Goal: Communication & Community: Answer question/provide support

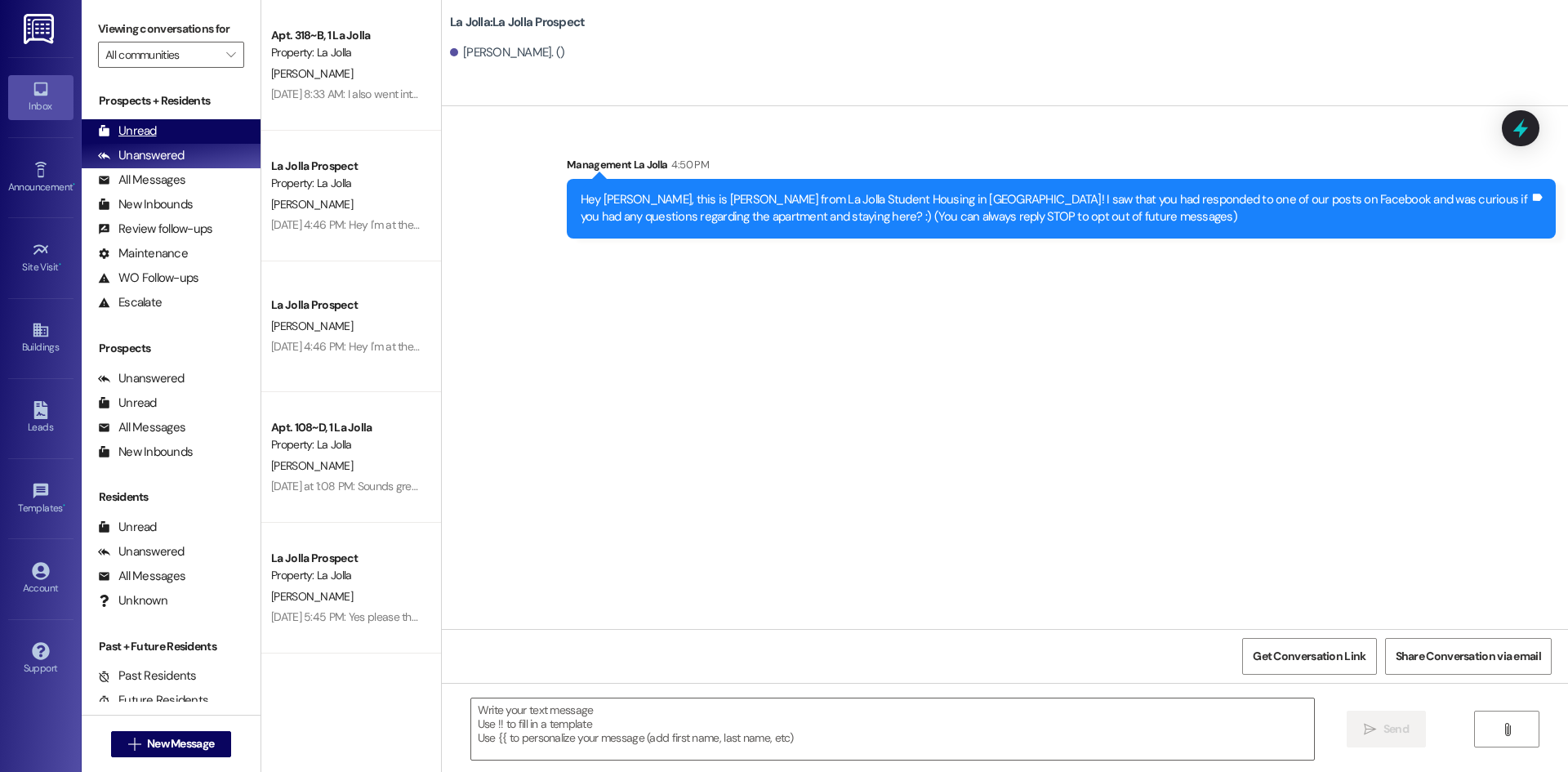
click at [203, 130] on div "Unread (0)" at bounding box center [171, 131] width 179 height 25
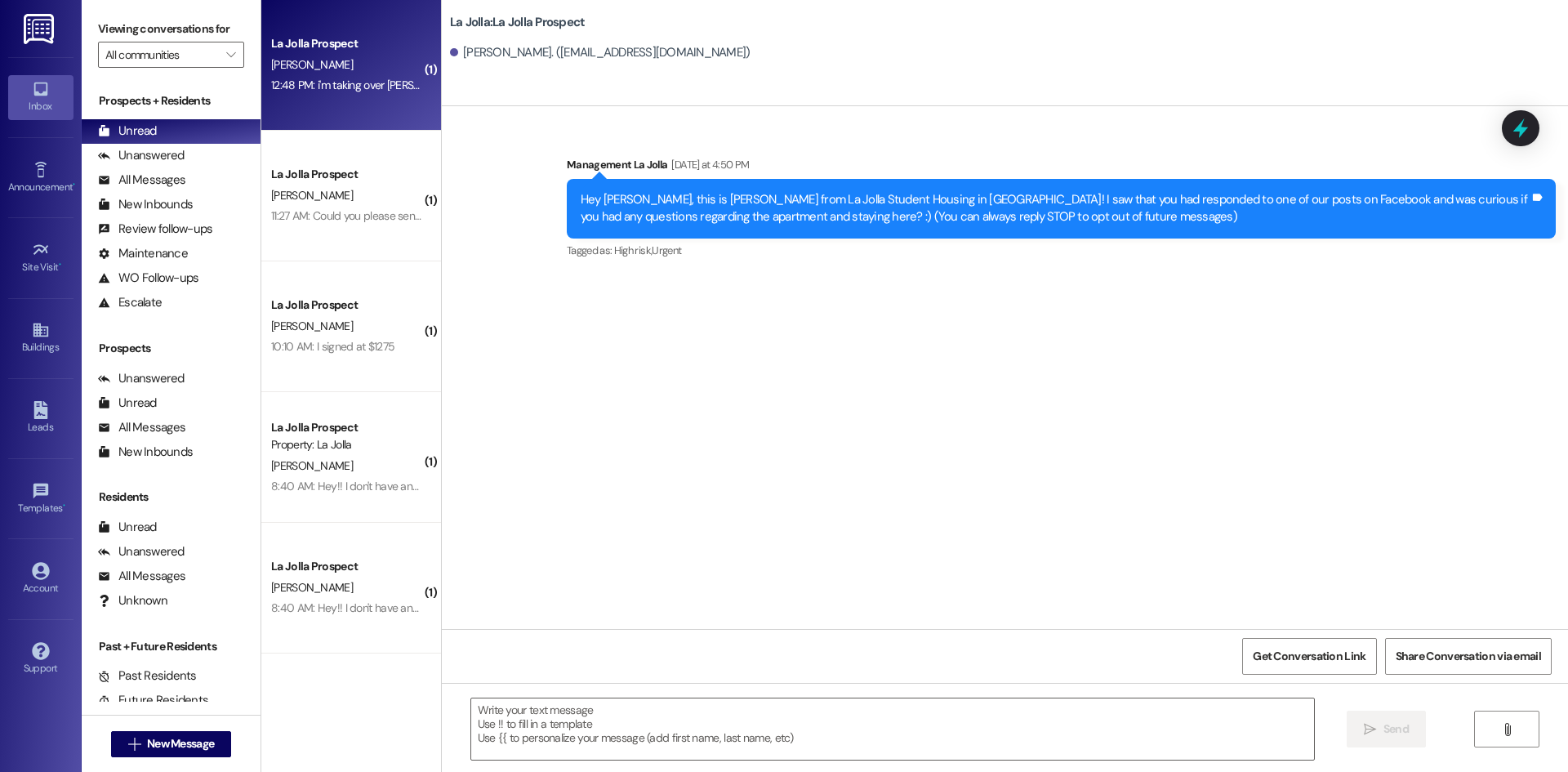
click at [344, 99] on div "La Jolla Prospect [PERSON_NAME] 12:48 PM: i'm taking over [PERSON_NAME] lease. …" at bounding box center [351, 65] width 180 height 131
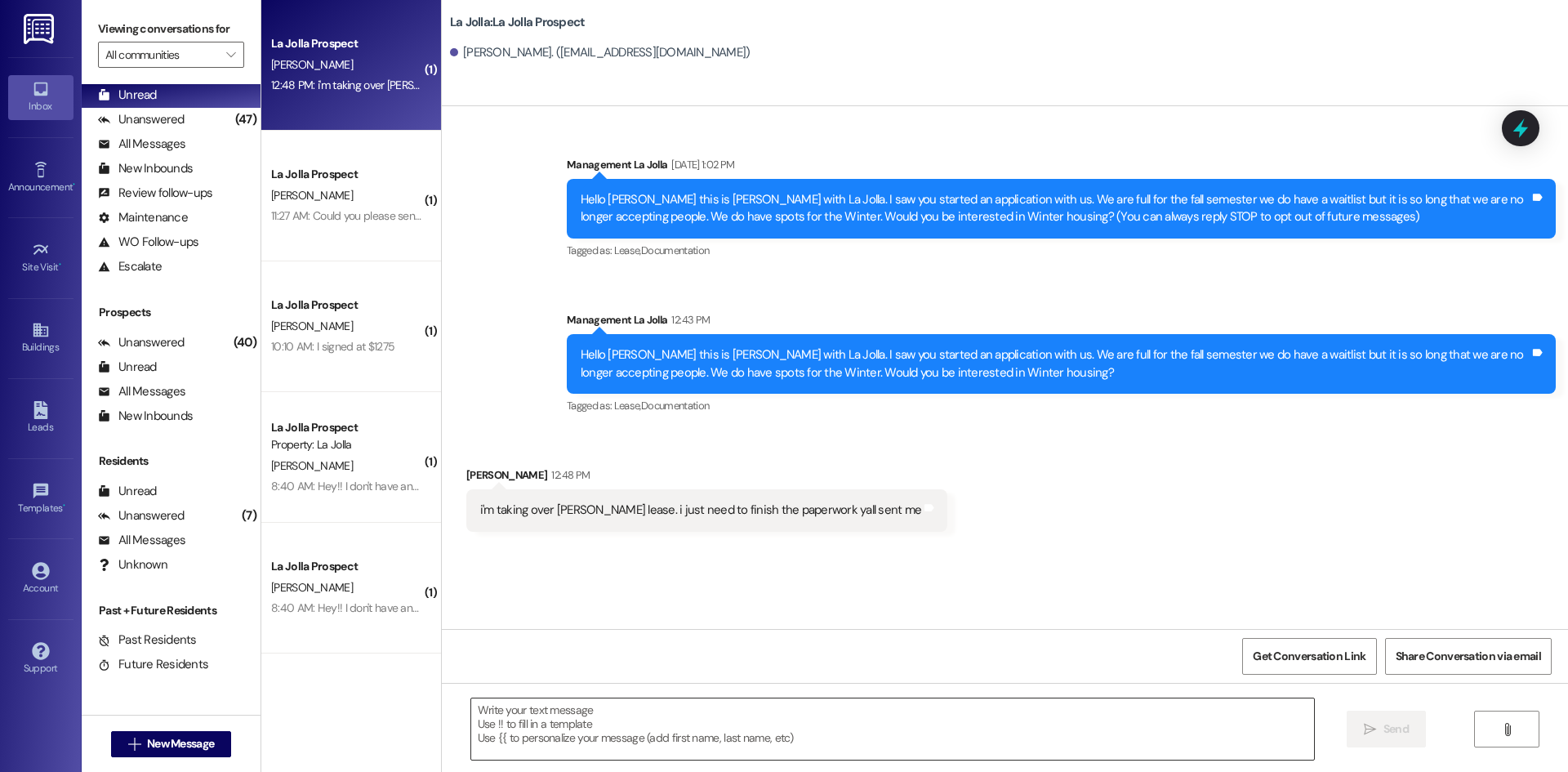
click at [607, 701] on textarea at bounding box center [893, 728] width 843 height 62
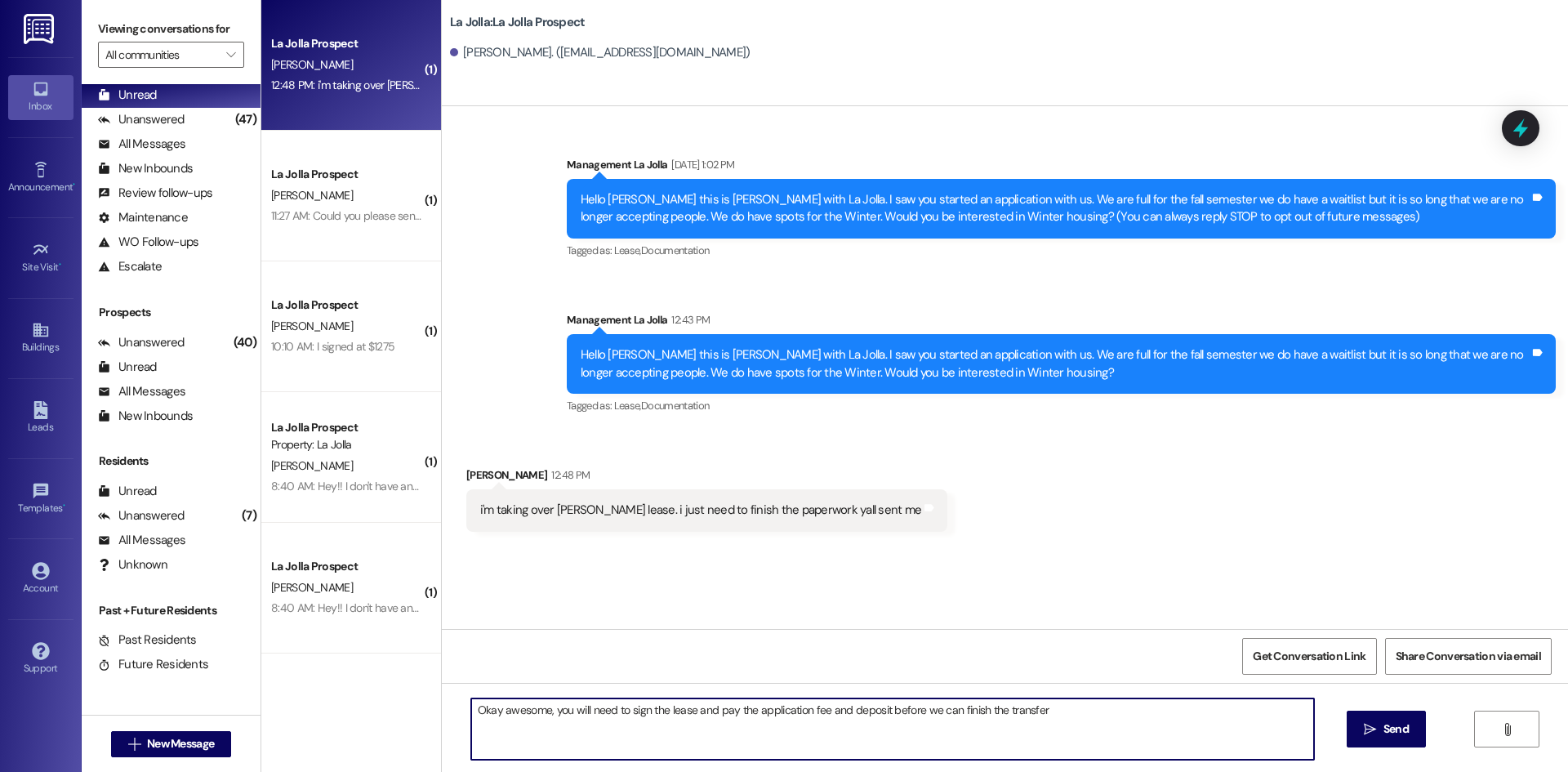
type textarea "Okay awesome, you will need to sign the lease and pay the application fee and d…"
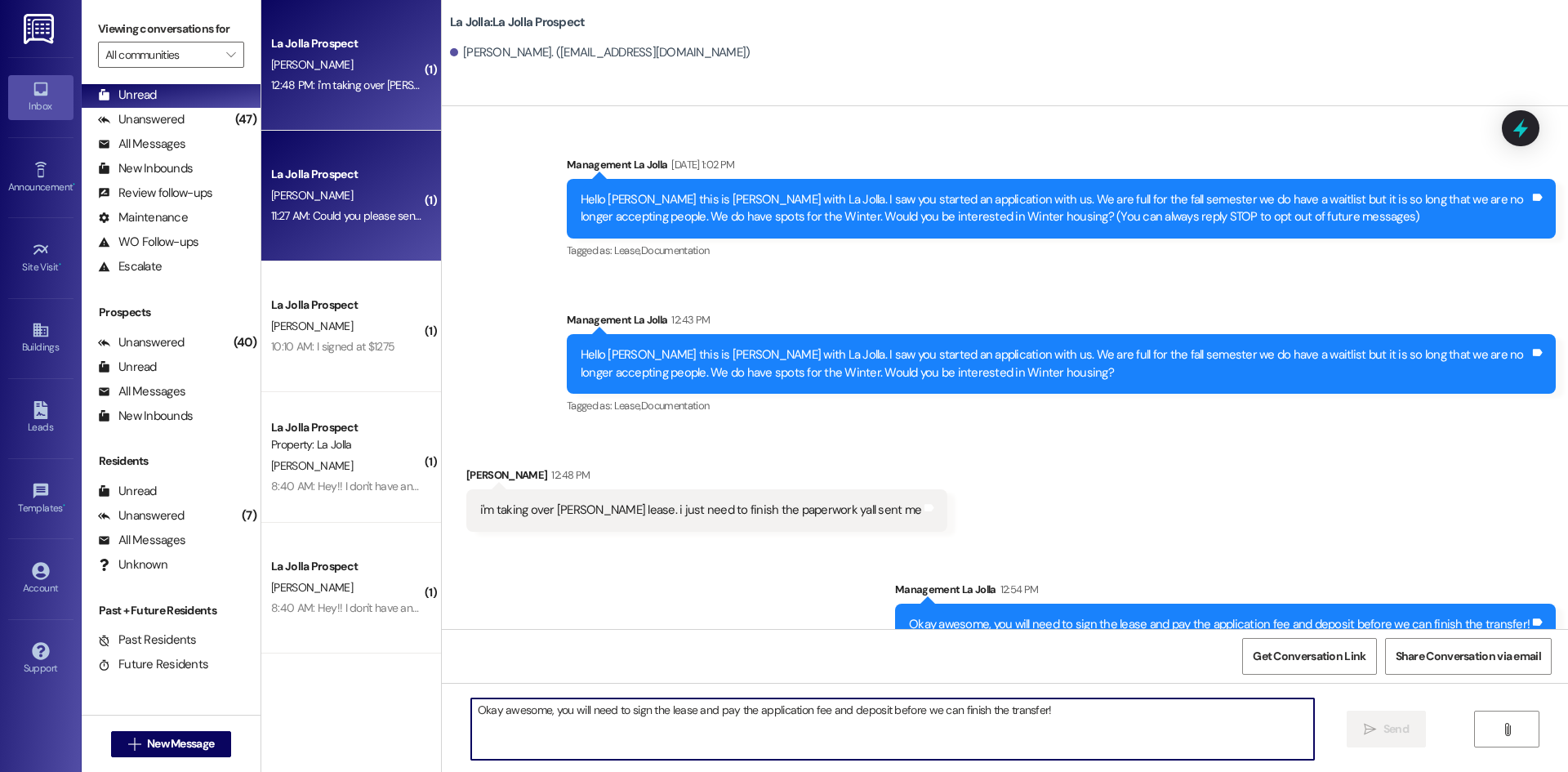
click at [381, 204] on div "[PERSON_NAME]" at bounding box center [347, 195] width 154 height 21
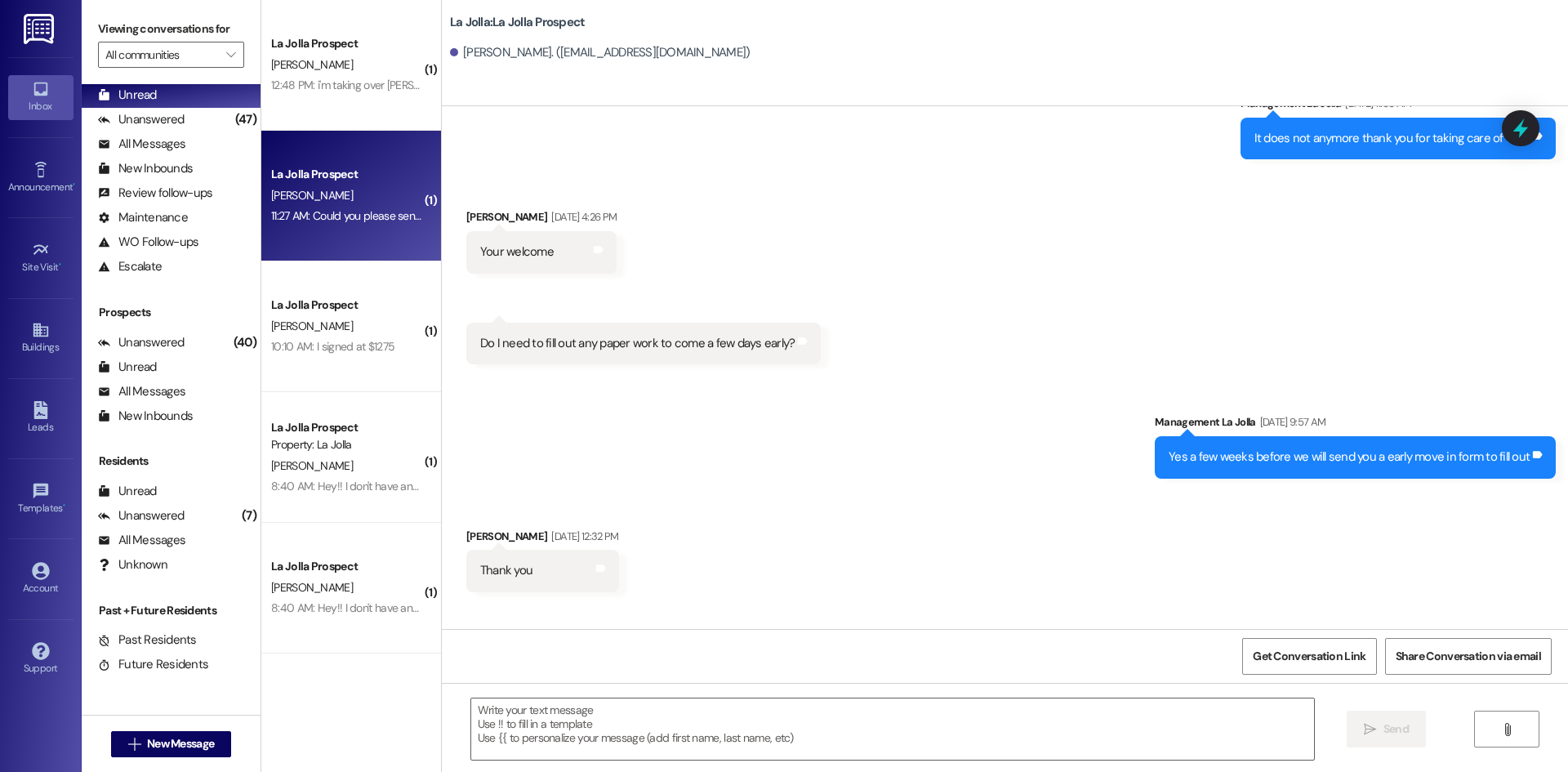
scroll to position [2677, 0]
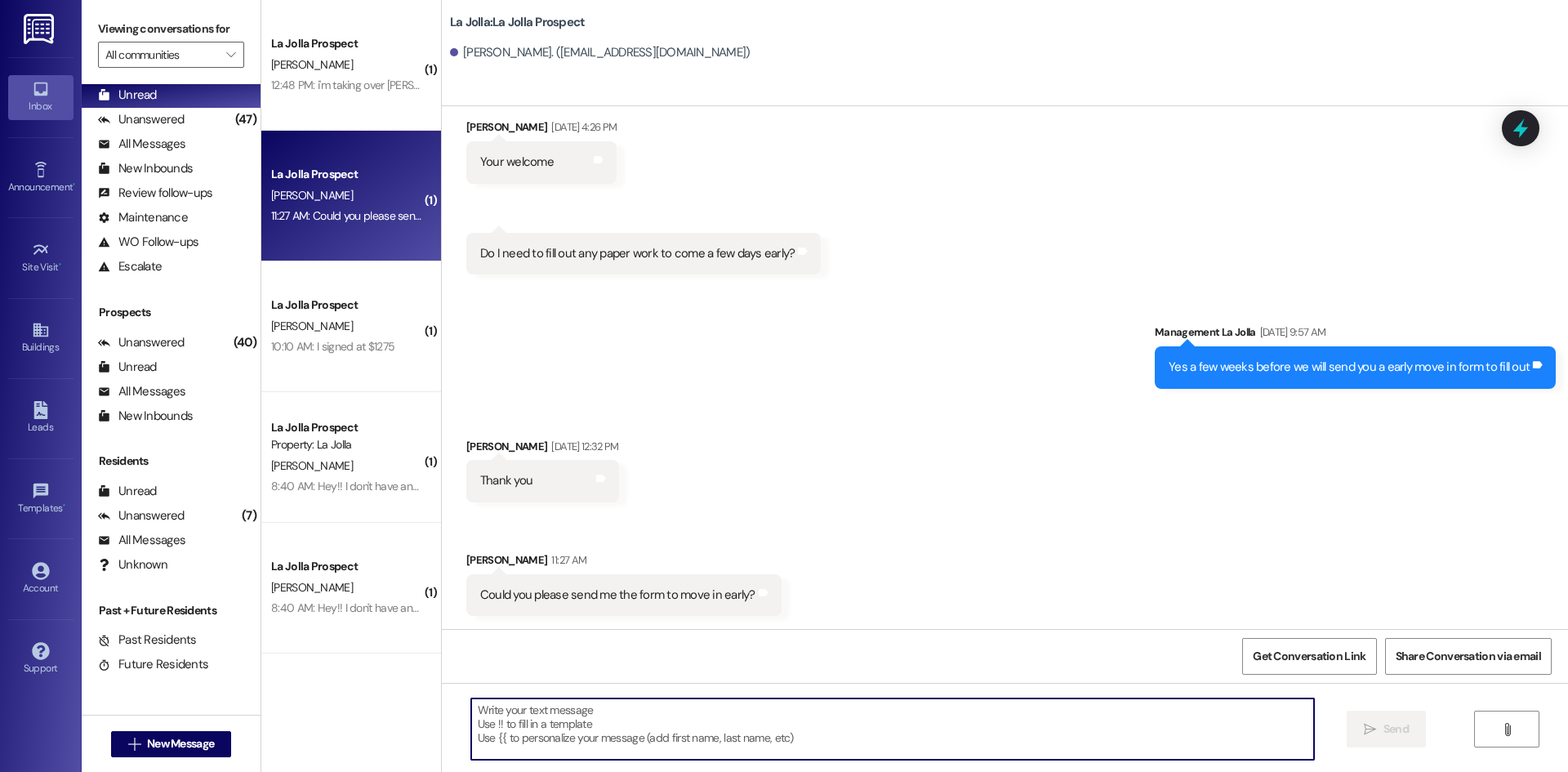
click at [664, 724] on textarea at bounding box center [893, 728] width 843 height 62
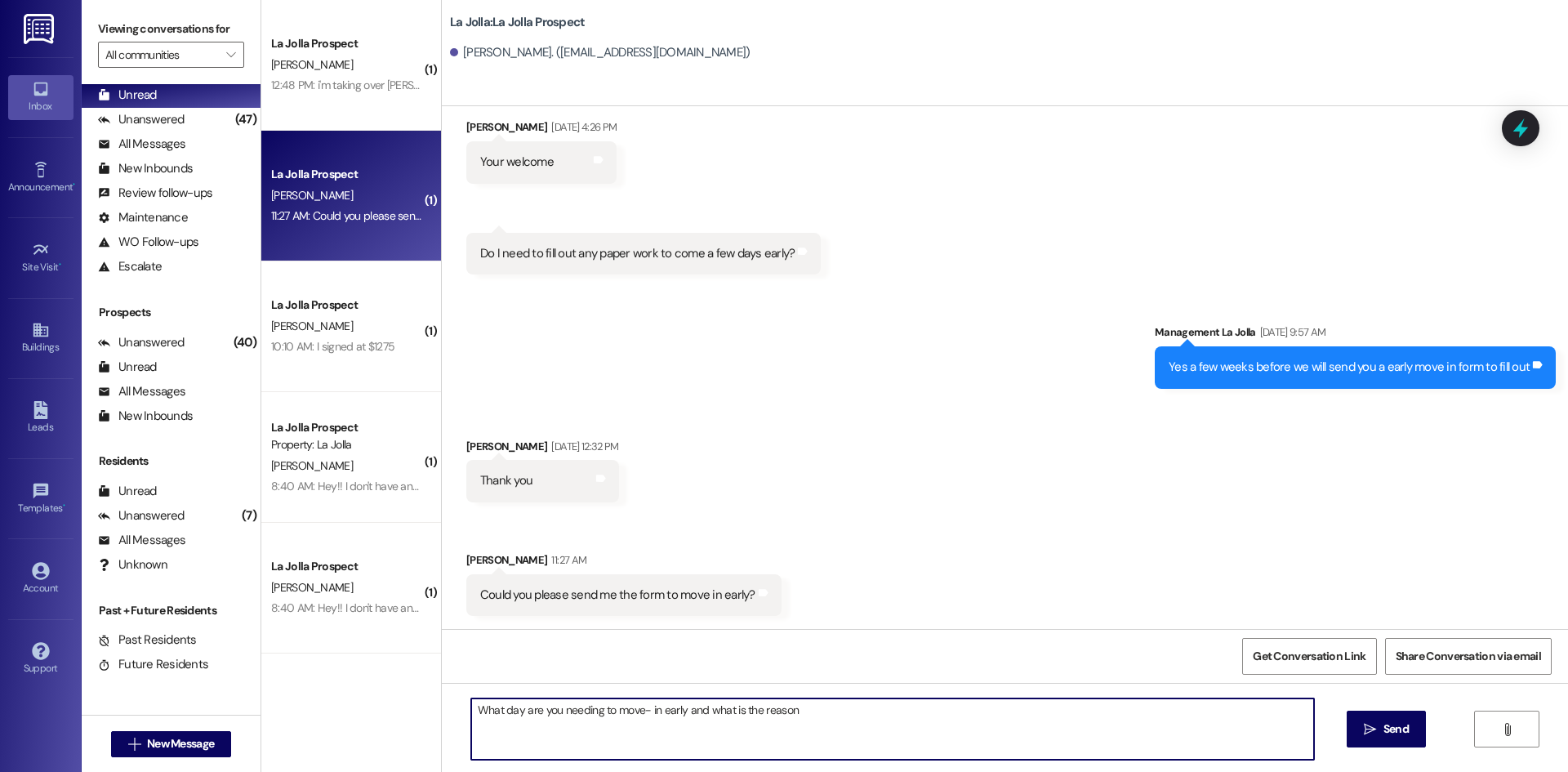
type textarea "What day are you needing to move- in early and what is the reason?"
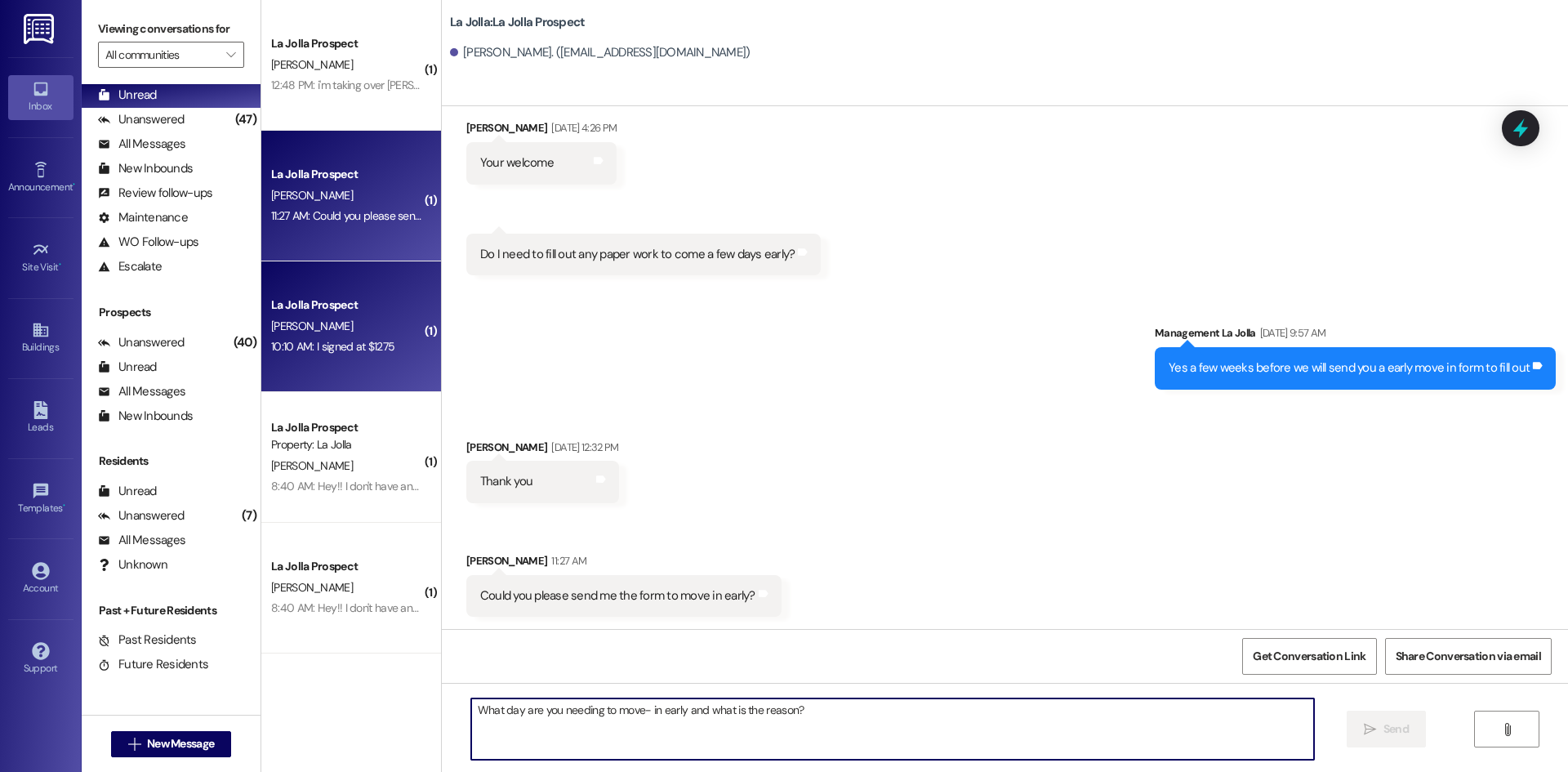
click at [328, 311] on div "La Jolla Prospect" at bounding box center [347, 305] width 151 height 17
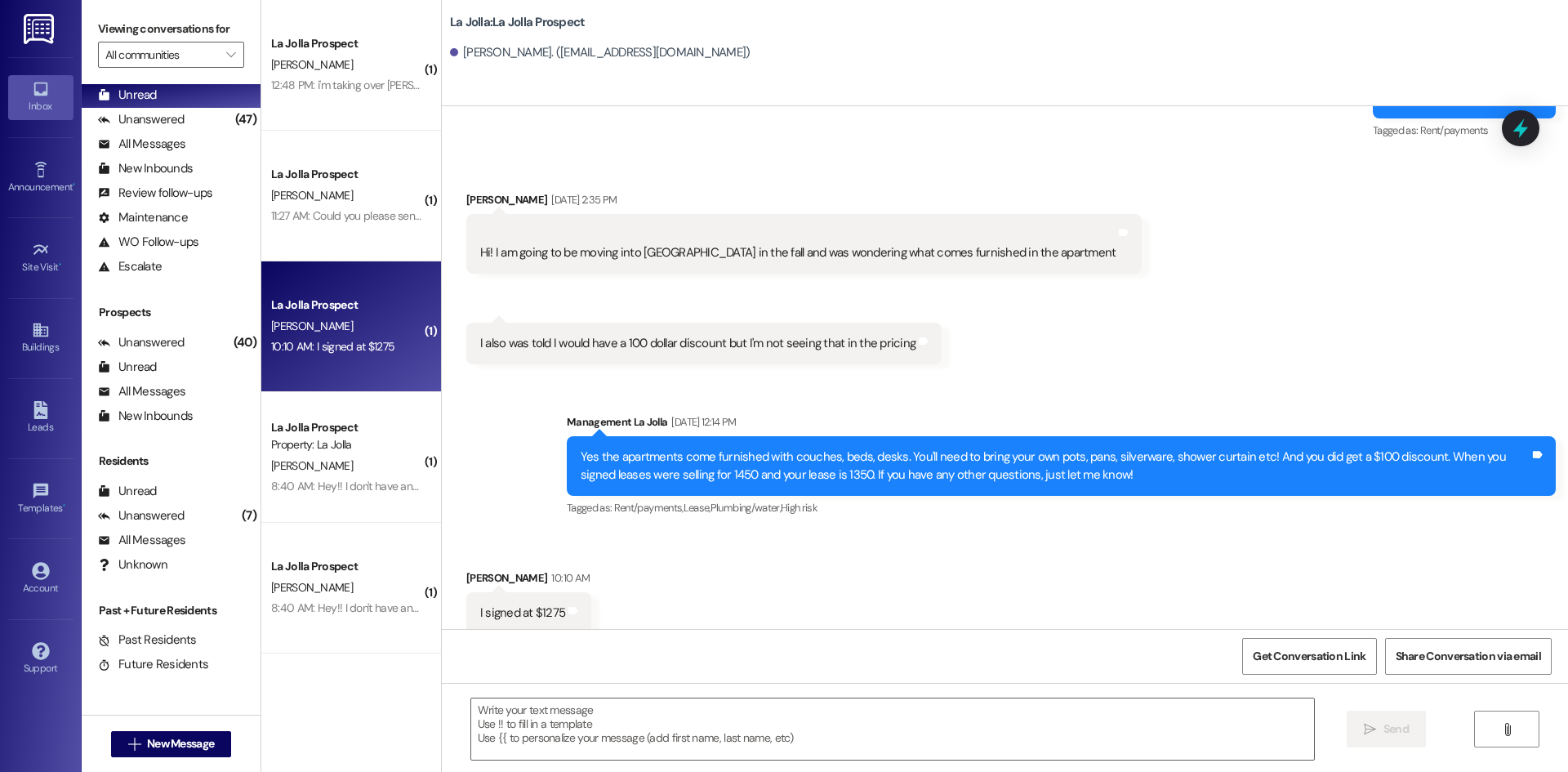
scroll to position [3490, 0]
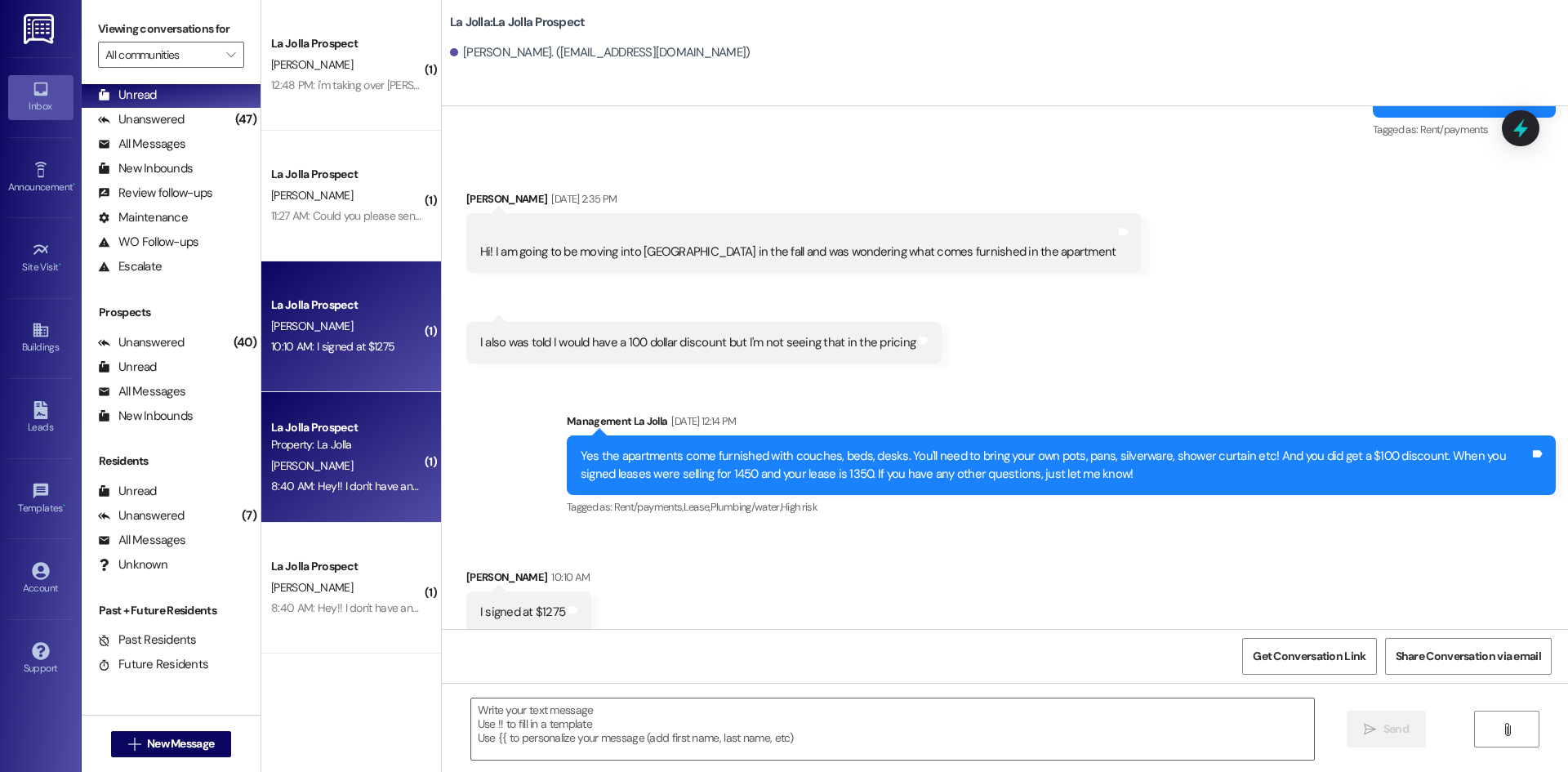
click at [385, 503] on div "La Jolla Prospect Property: La Jolla [PERSON_NAME] 8:40 AM: Hey!! I don't have …" at bounding box center [351, 457] width 180 height 131
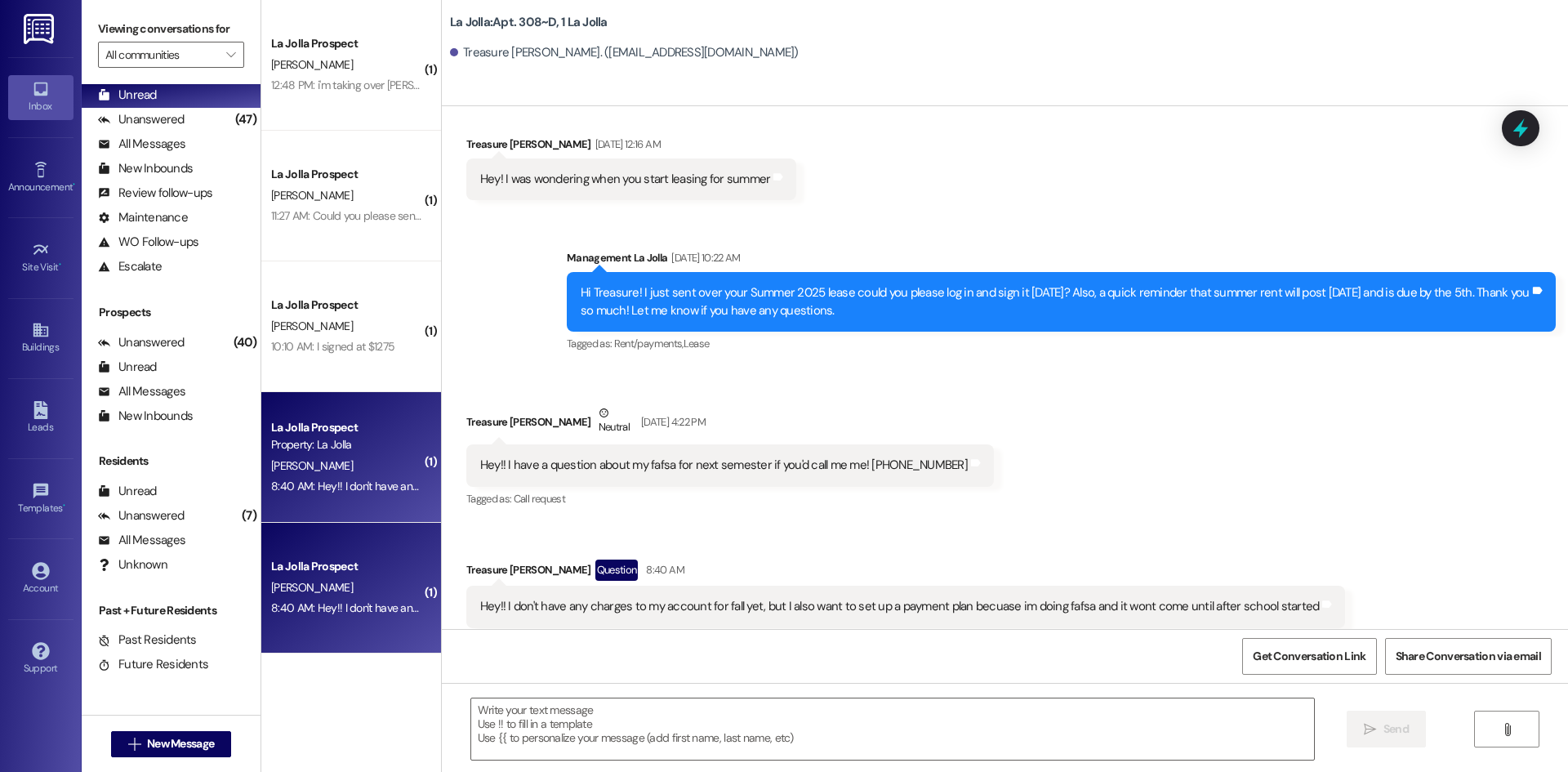
scroll to position [12931, 0]
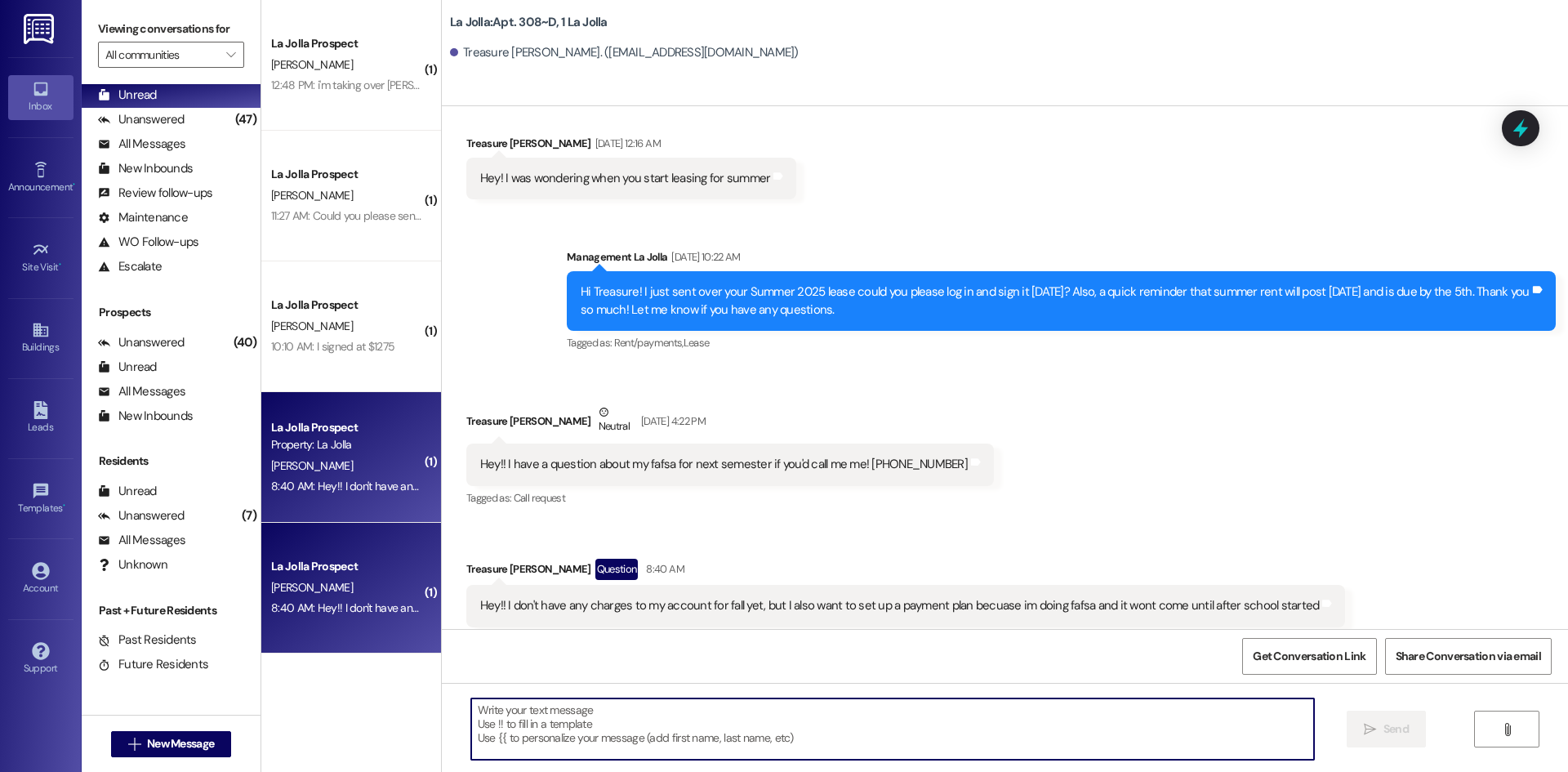
click at [624, 719] on textarea at bounding box center [893, 728] width 843 height 62
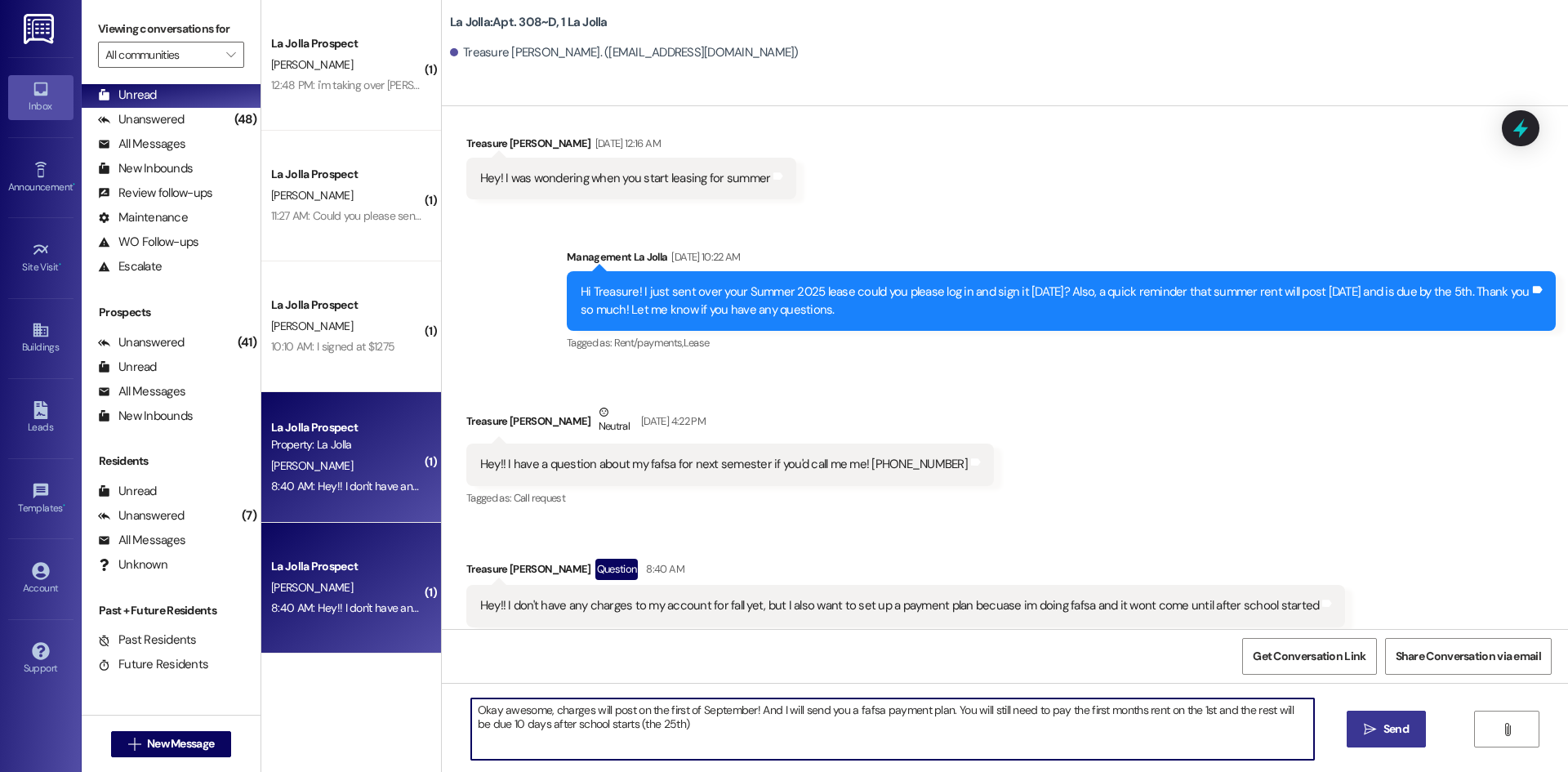
type textarea "Okay awesome, charges will post on the first of September! And I will send you …"
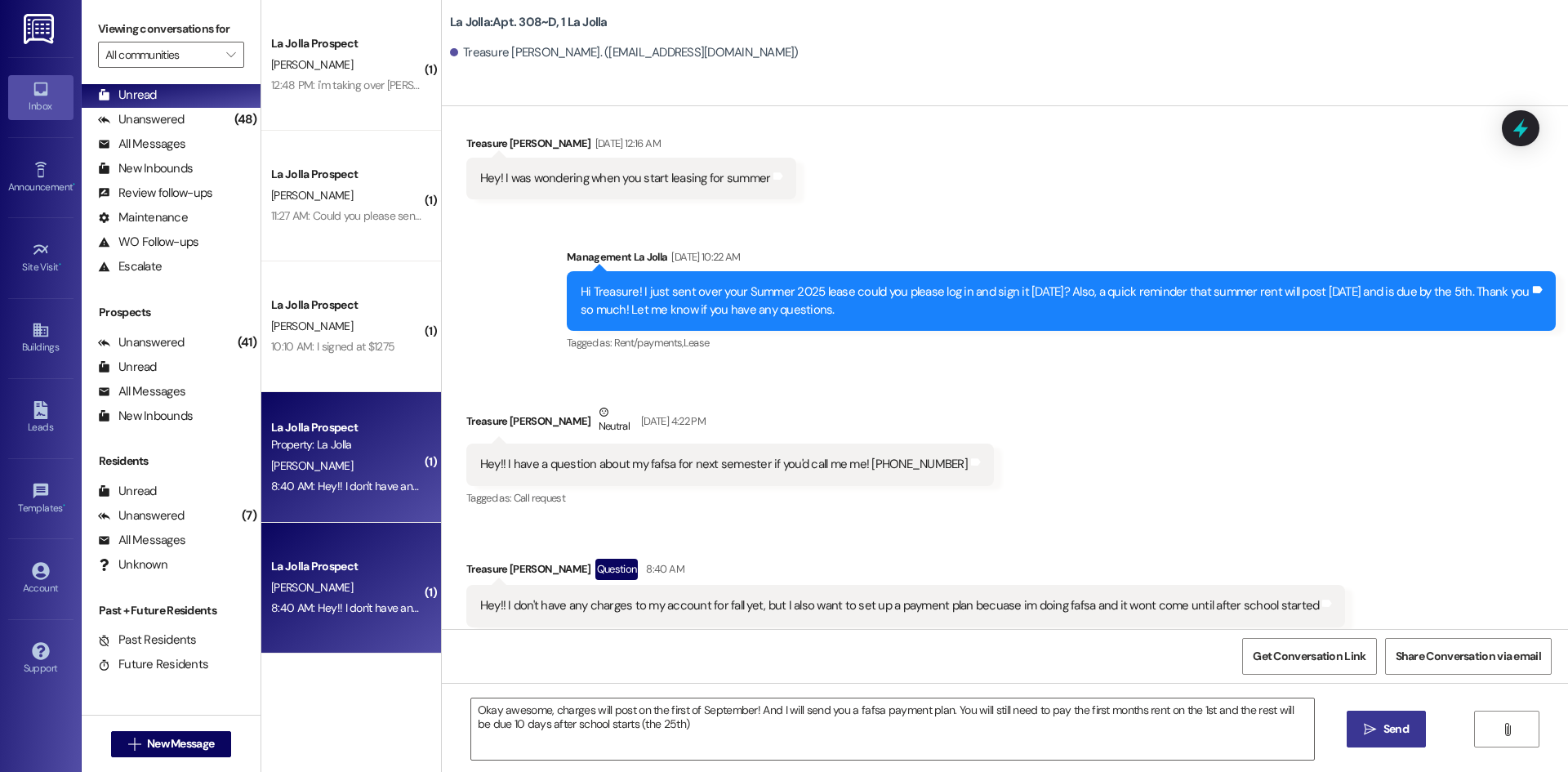
click at [1409, 722] on span "Send" at bounding box center [1396, 728] width 32 height 17
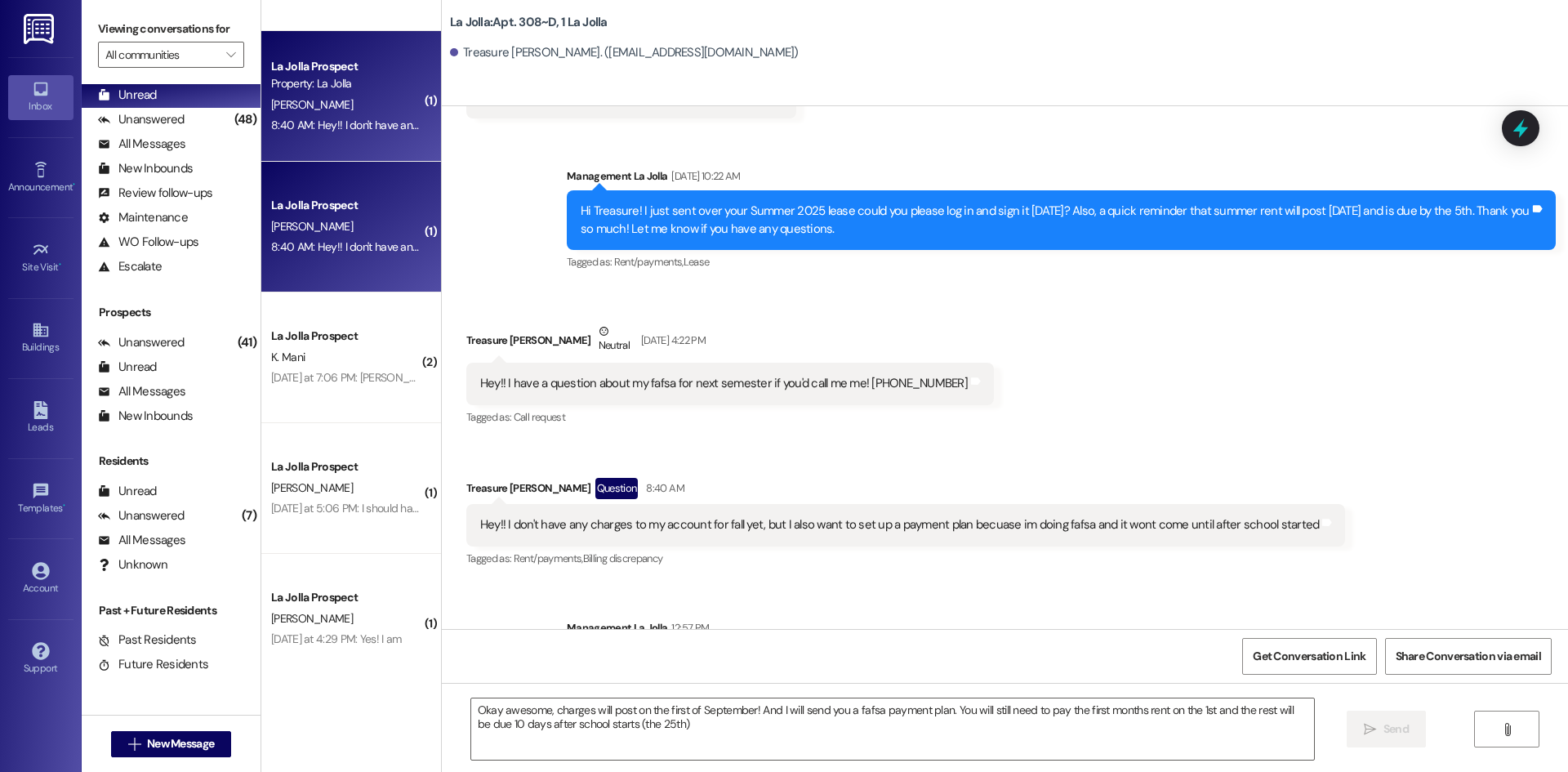
scroll to position [389, 0]
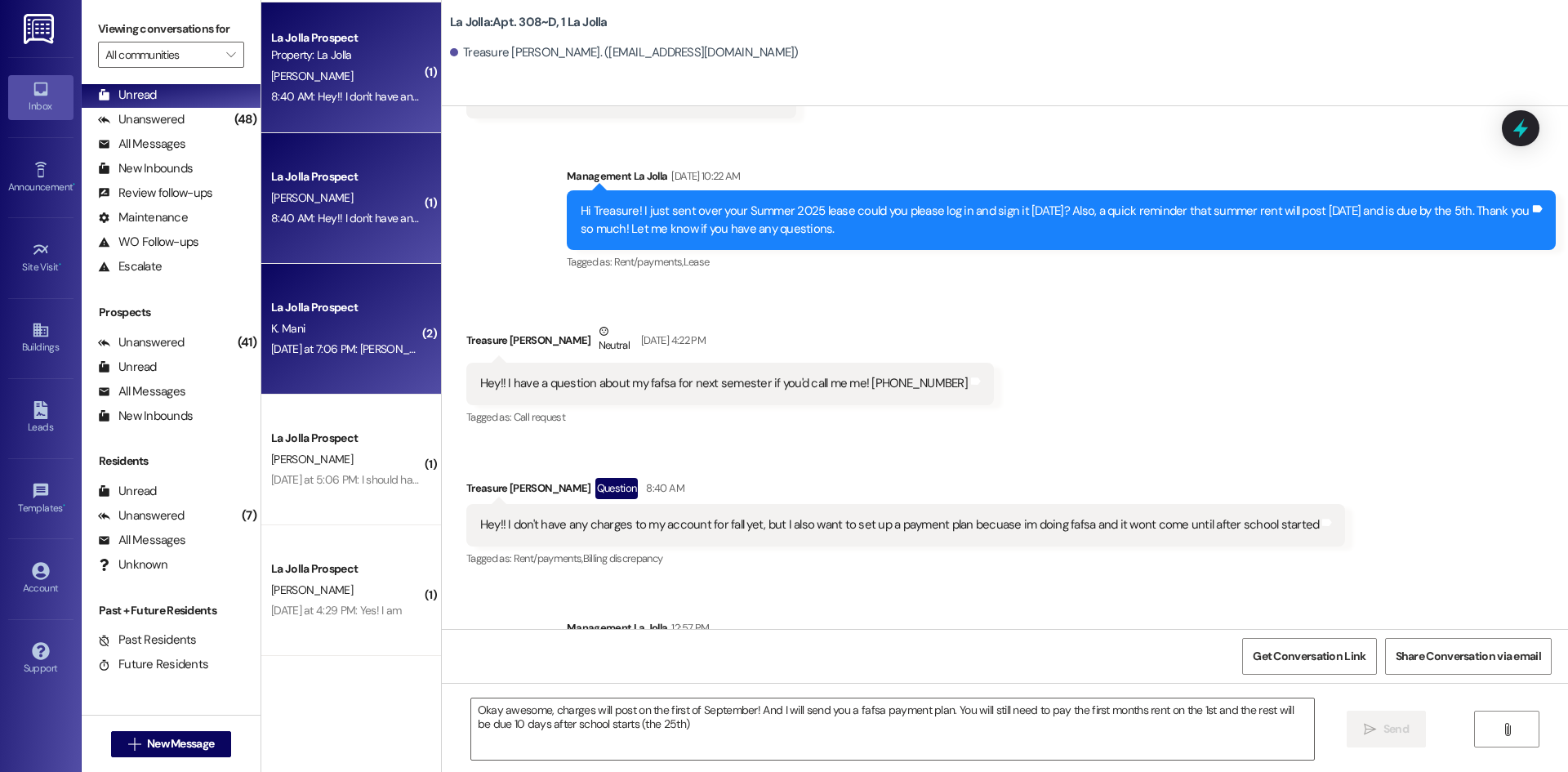
click at [372, 349] on div "[DATE] at 7:06 PM: [PERSON_NAME] [DATE] at 7:06 PM: [PERSON_NAME]" at bounding box center [356, 349] width 171 height 15
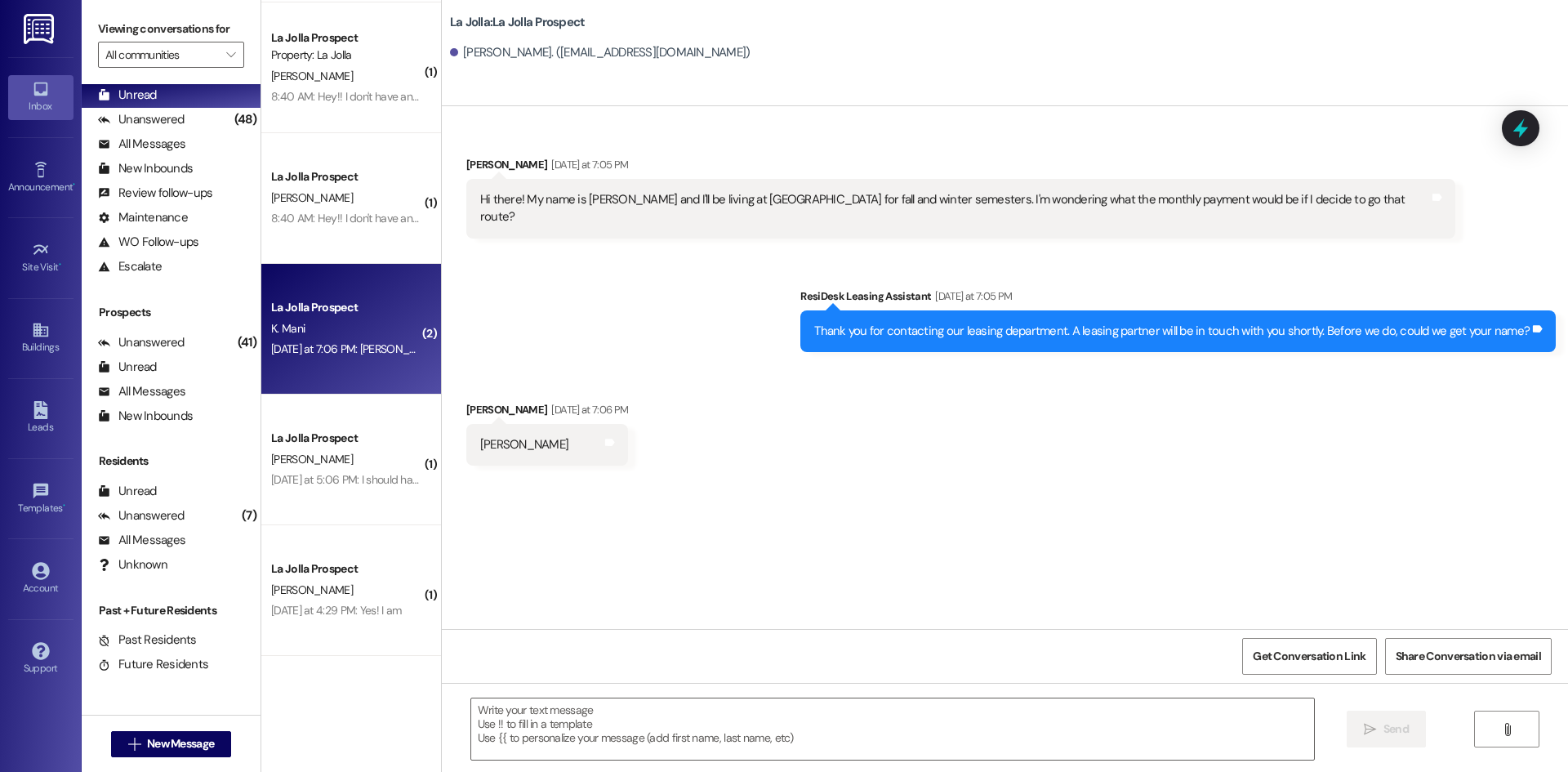
scroll to position [0, 0]
click at [715, 738] on textarea at bounding box center [893, 728] width 843 height 62
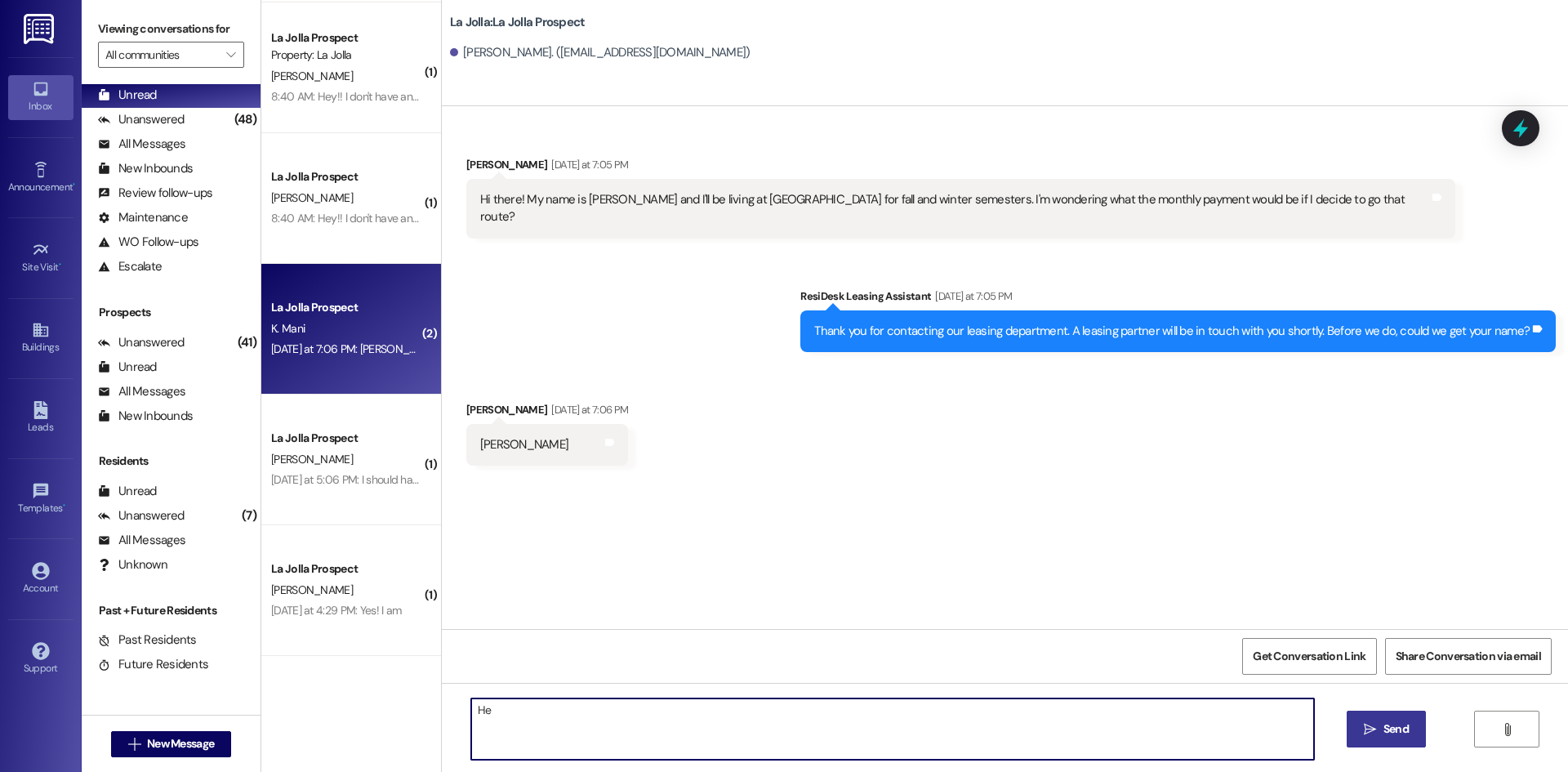
type textarea "H"
type textarea "A"
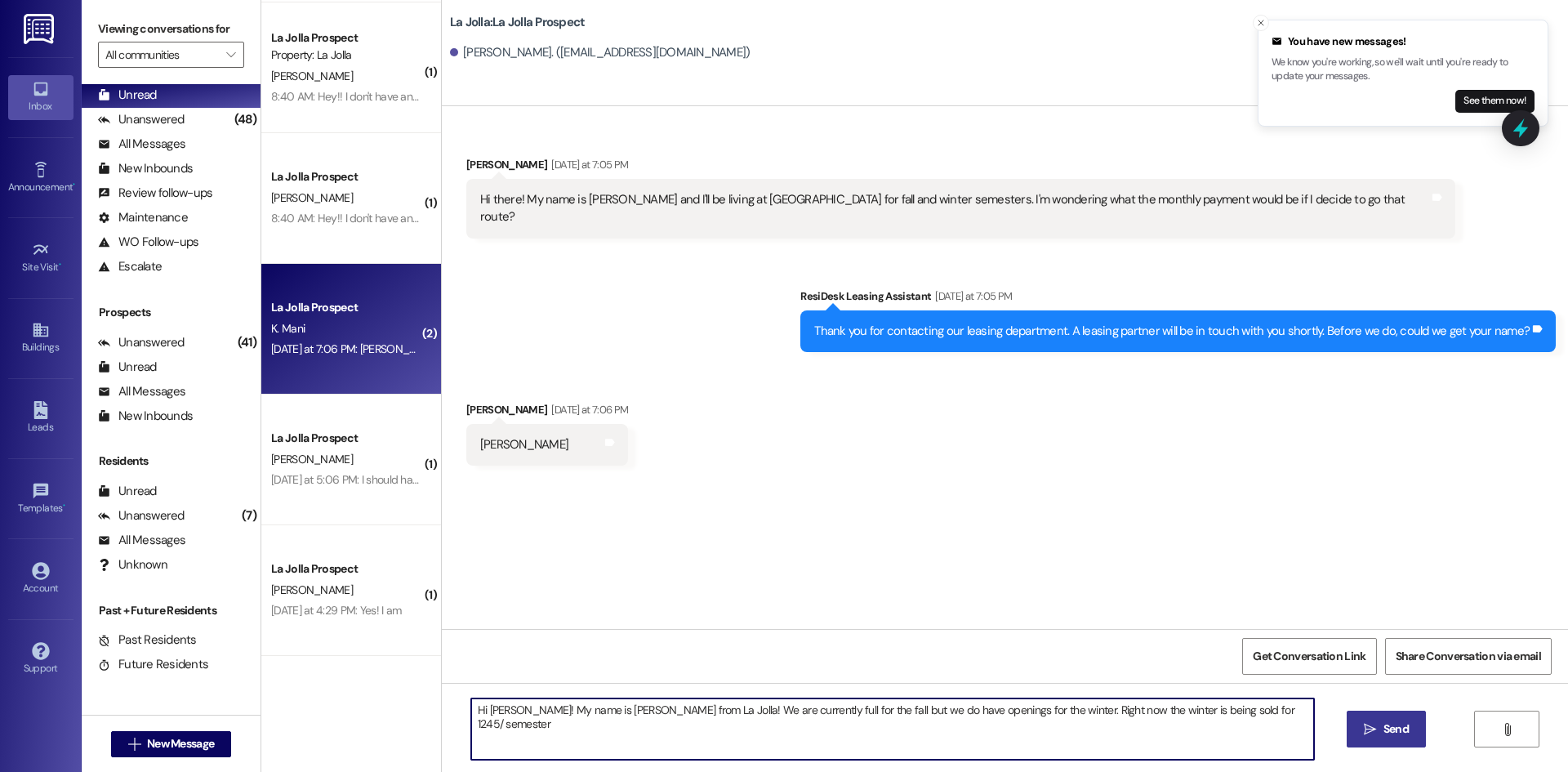
type textarea "Hi [PERSON_NAME]! My name is [PERSON_NAME] from La Jolla! We are currently full…"
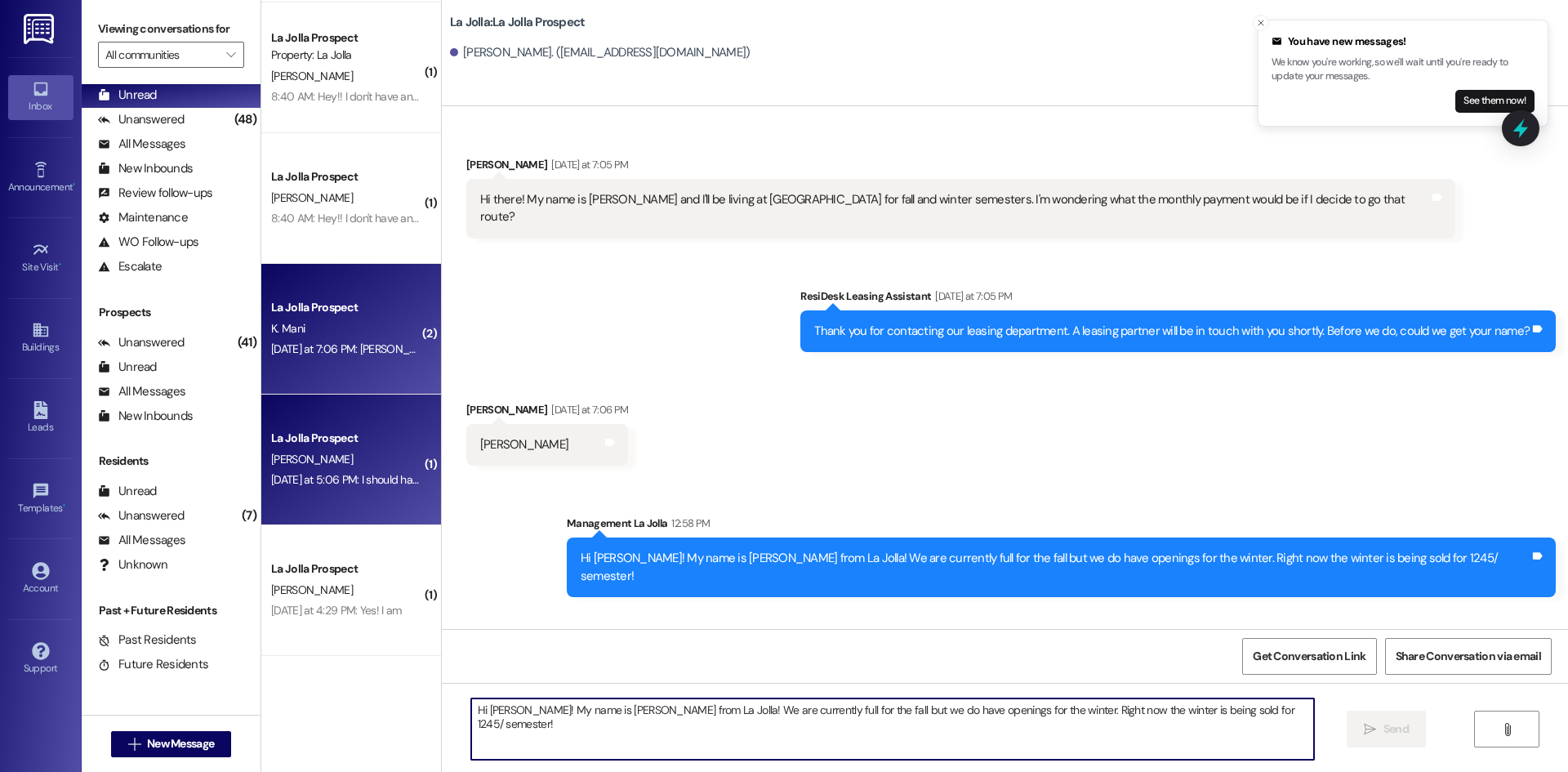
click at [312, 485] on div "[DATE] at 5:06 PM: I should have an answer by [DATE] or [DATE] [DATE] at 5:06 P…" at bounding box center [420, 480] width 297 height 15
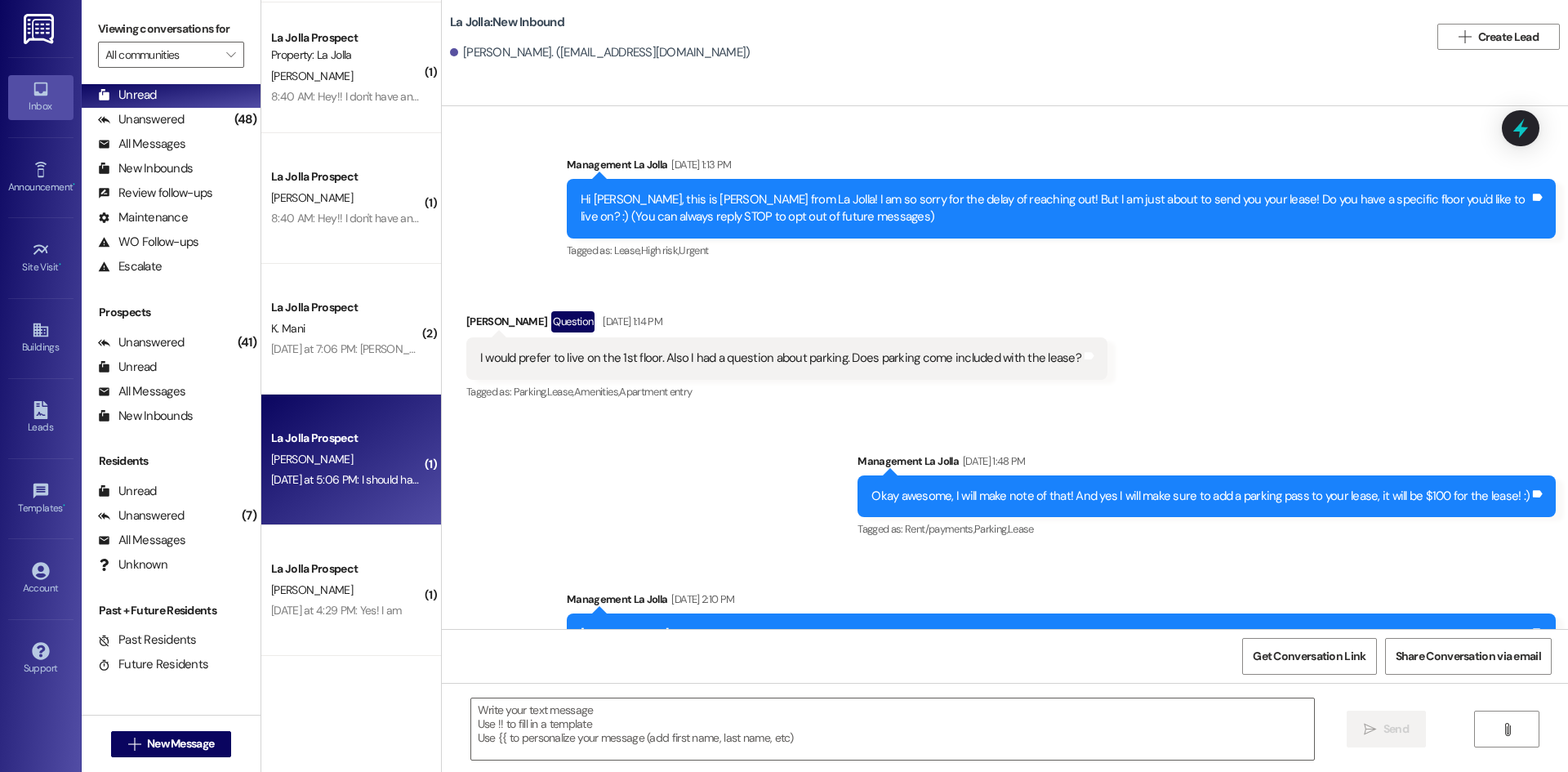
scroll to position [464, 0]
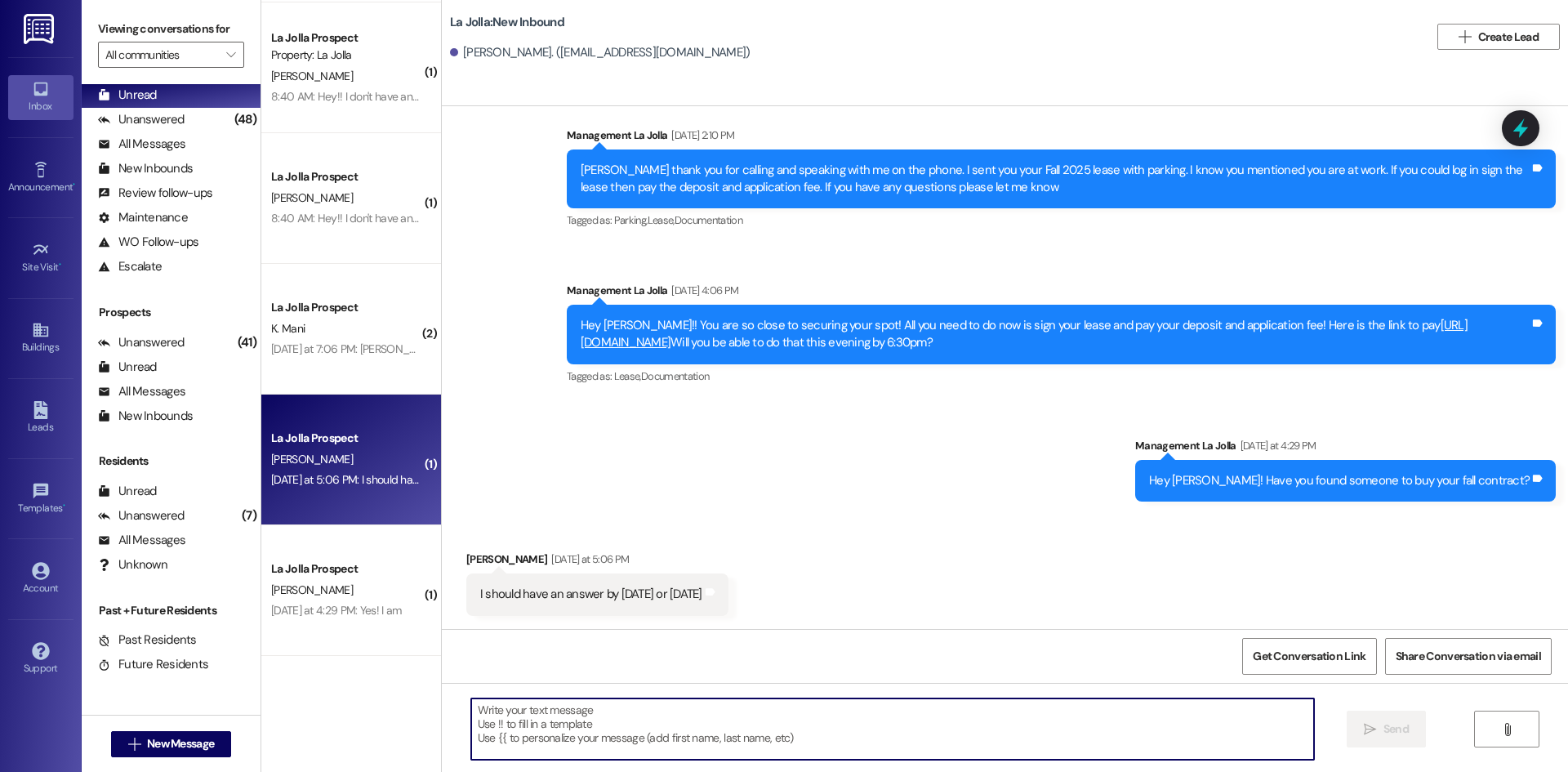
click at [625, 733] on textarea at bounding box center [893, 728] width 843 height 62
type textarea "Awesome, please keep me updated!"
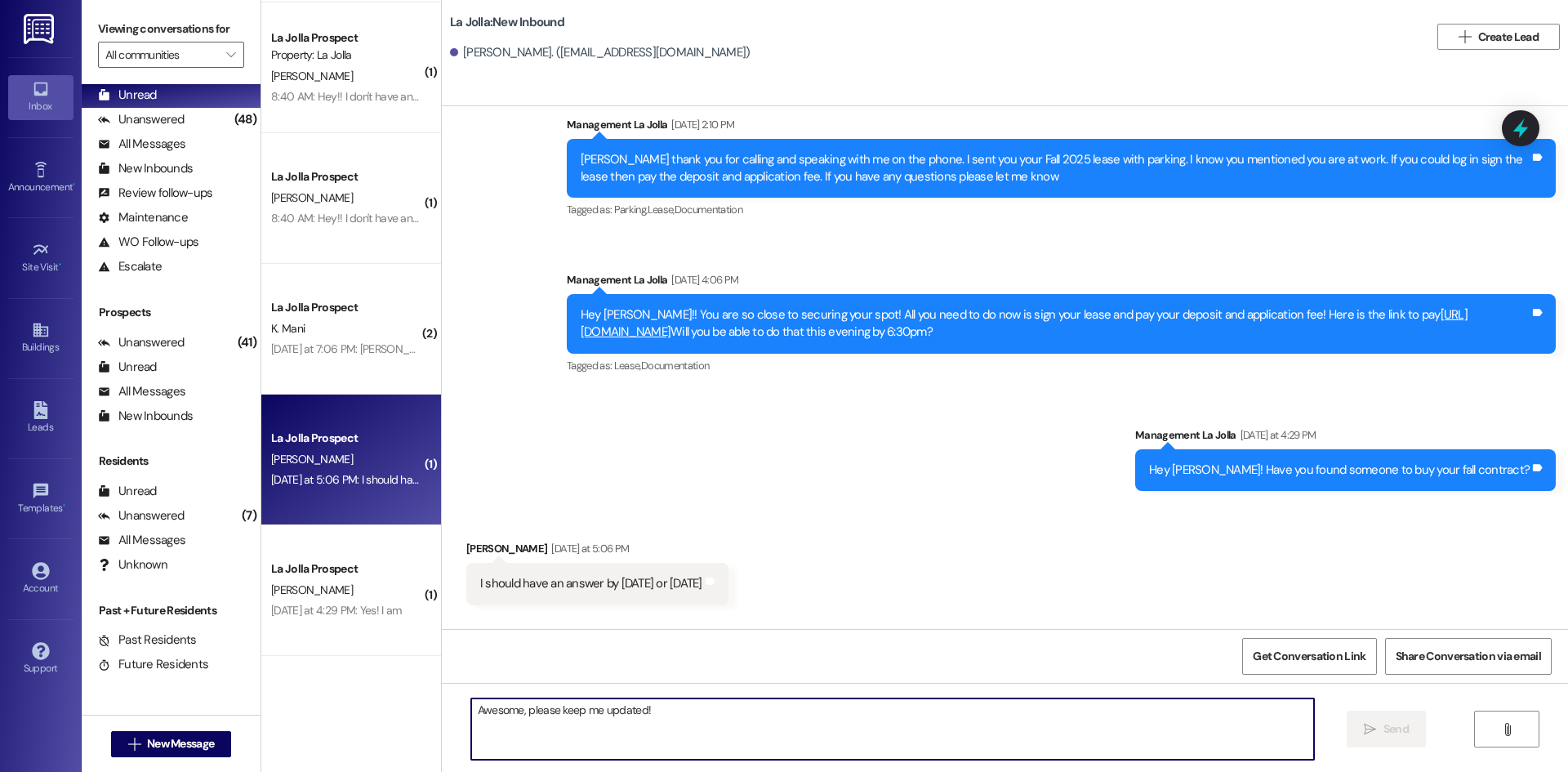
scroll to position [577, 0]
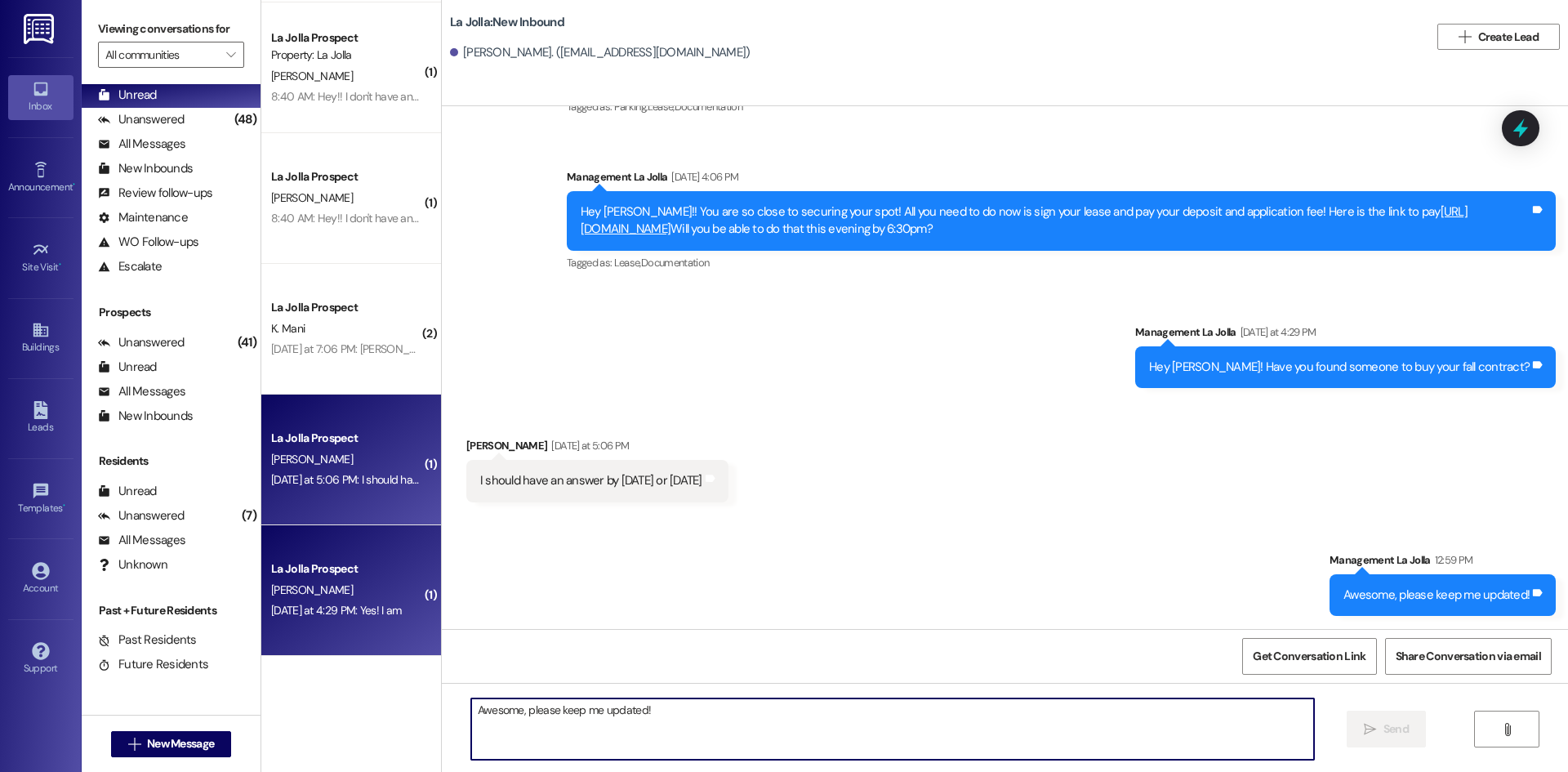
click at [363, 566] on div "La Jolla Prospect" at bounding box center [347, 568] width 151 height 17
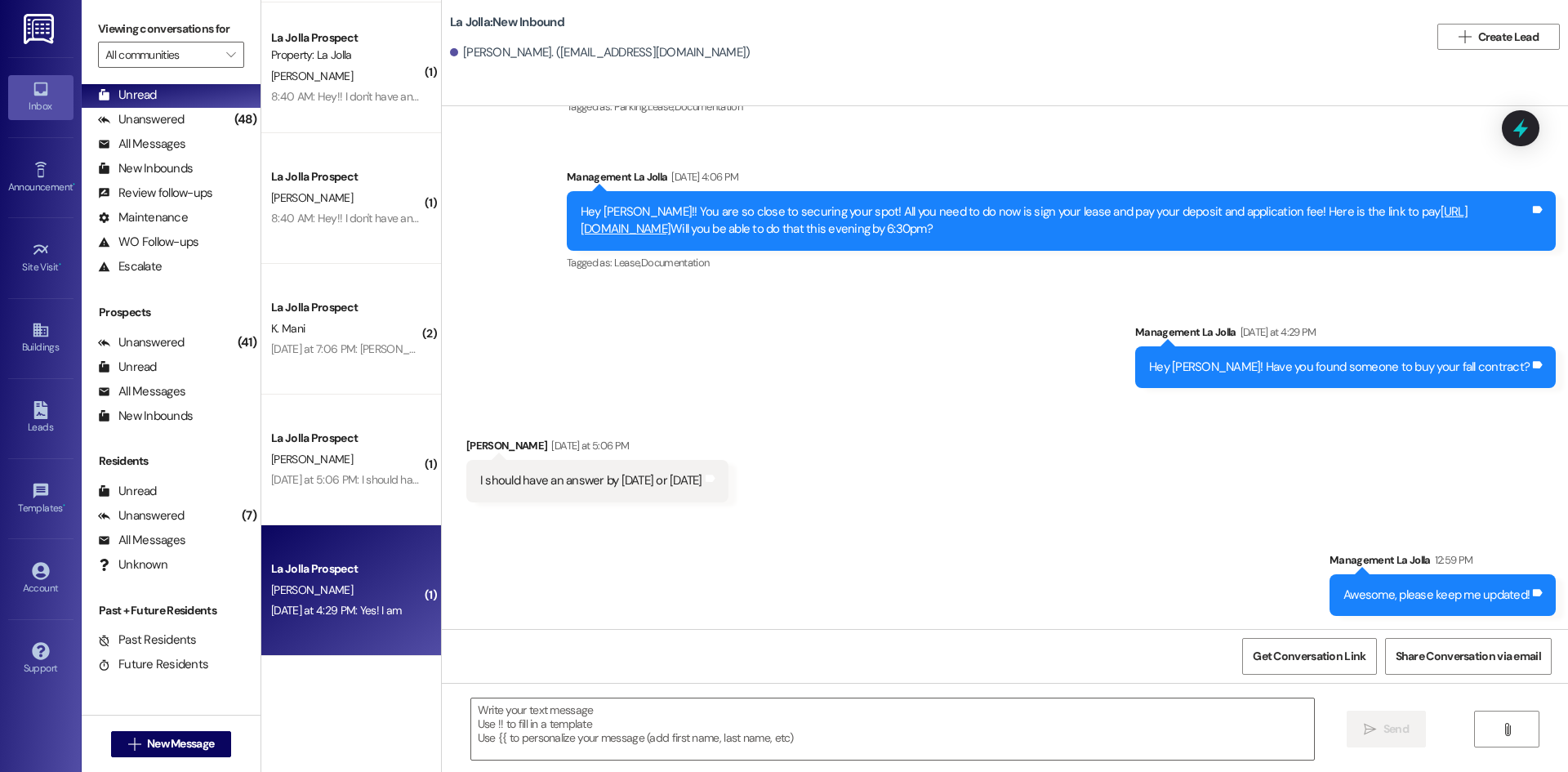
scroll to position [0, 0]
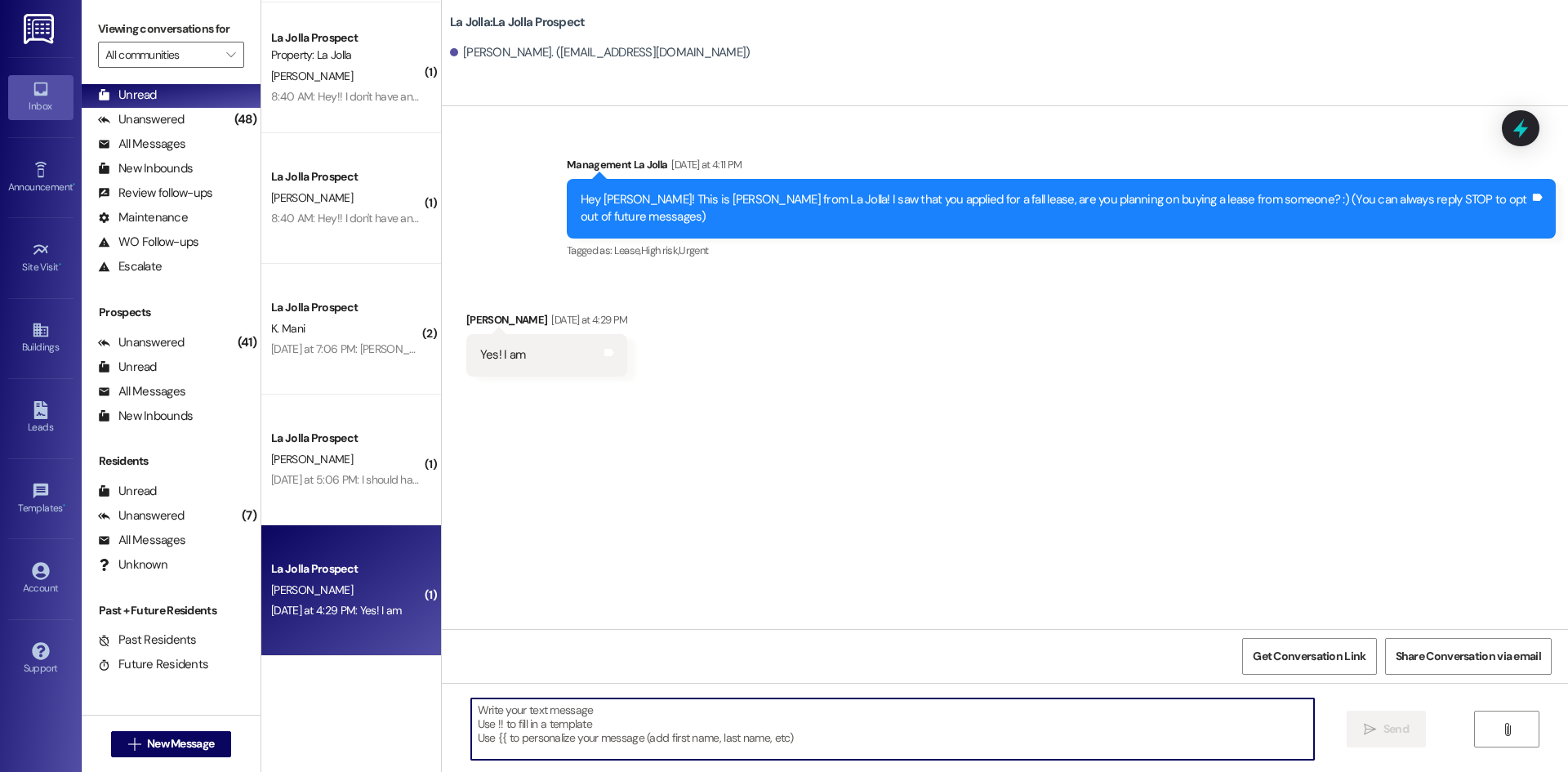
click at [567, 730] on textarea at bounding box center [893, 728] width 843 height 62
type textarea "Awesome! Who is the seller?"
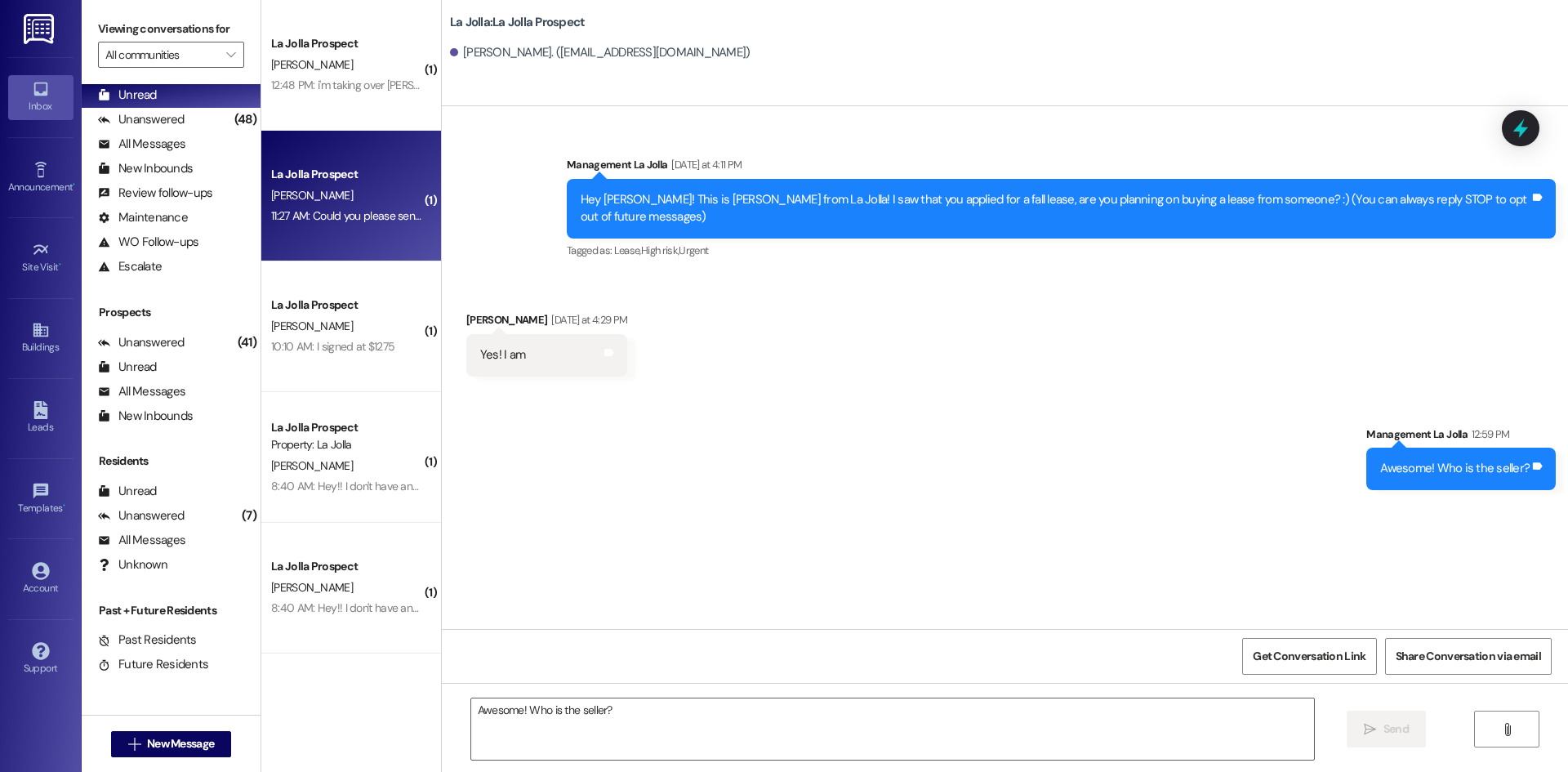
click at [340, 171] on div "La Jolla Prospect" at bounding box center [347, 174] width 151 height 17
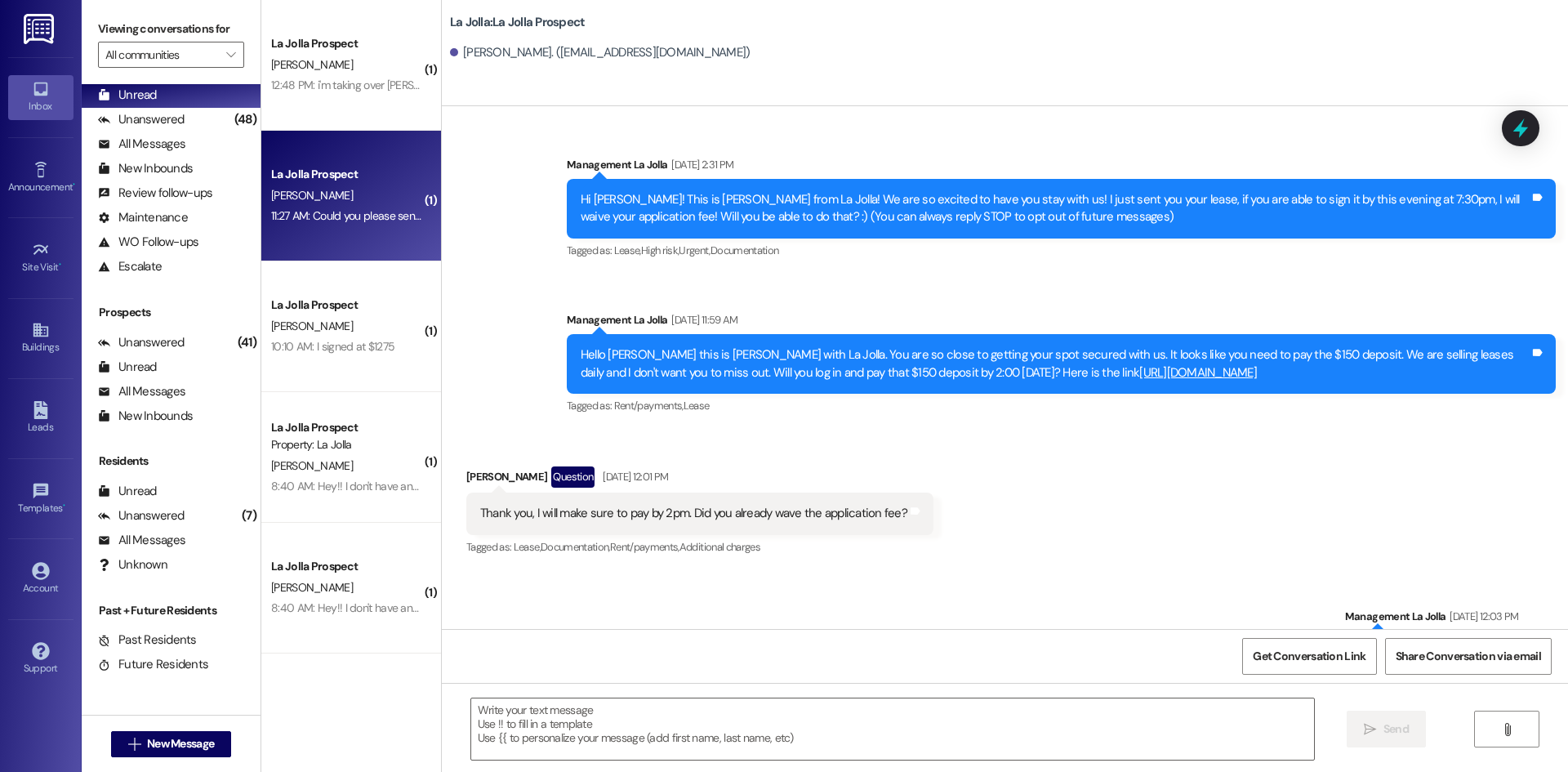
scroll to position [2792, 0]
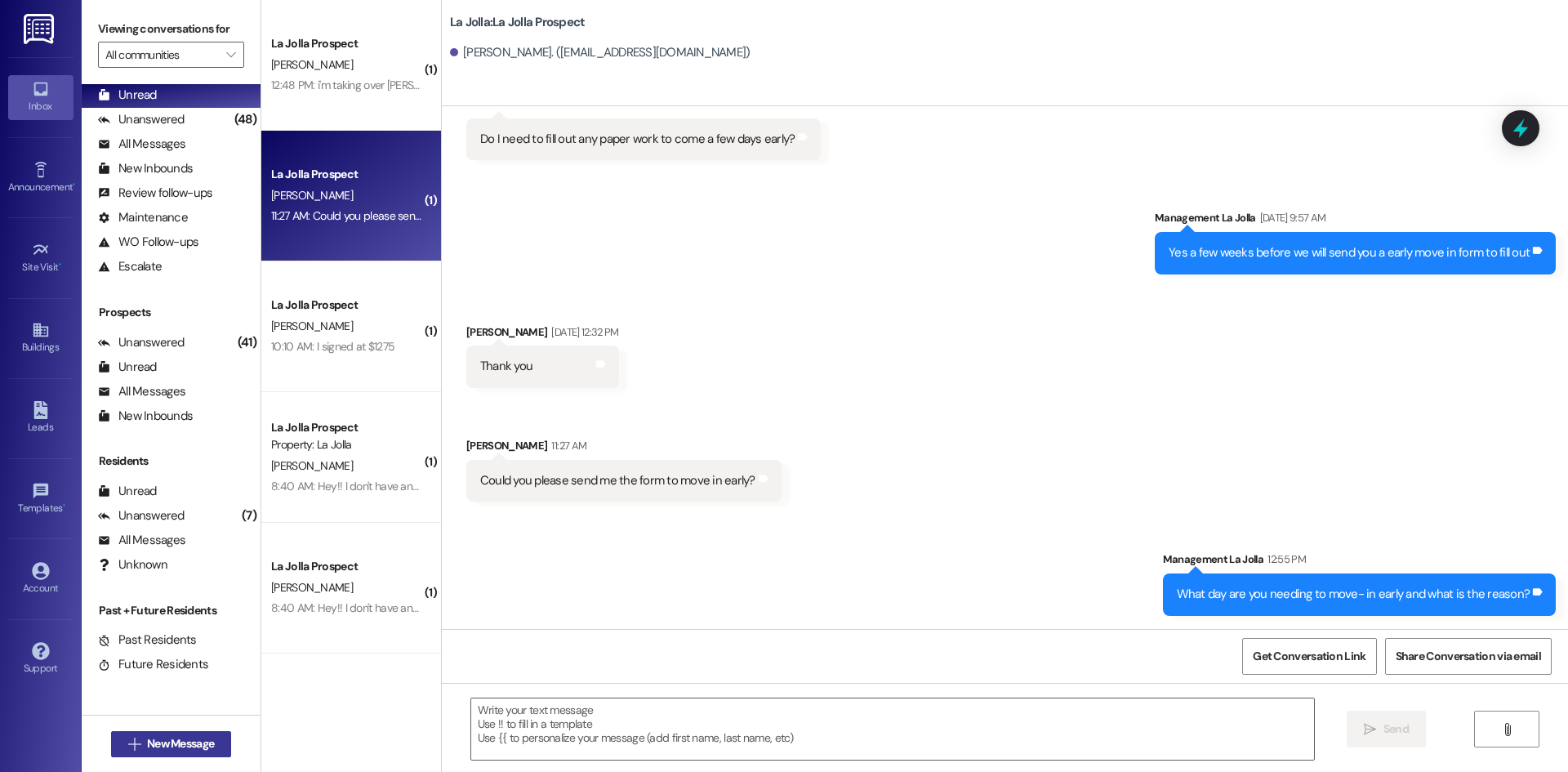
click at [172, 753] on button " New Message" at bounding box center [171, 744] width 121 height 26
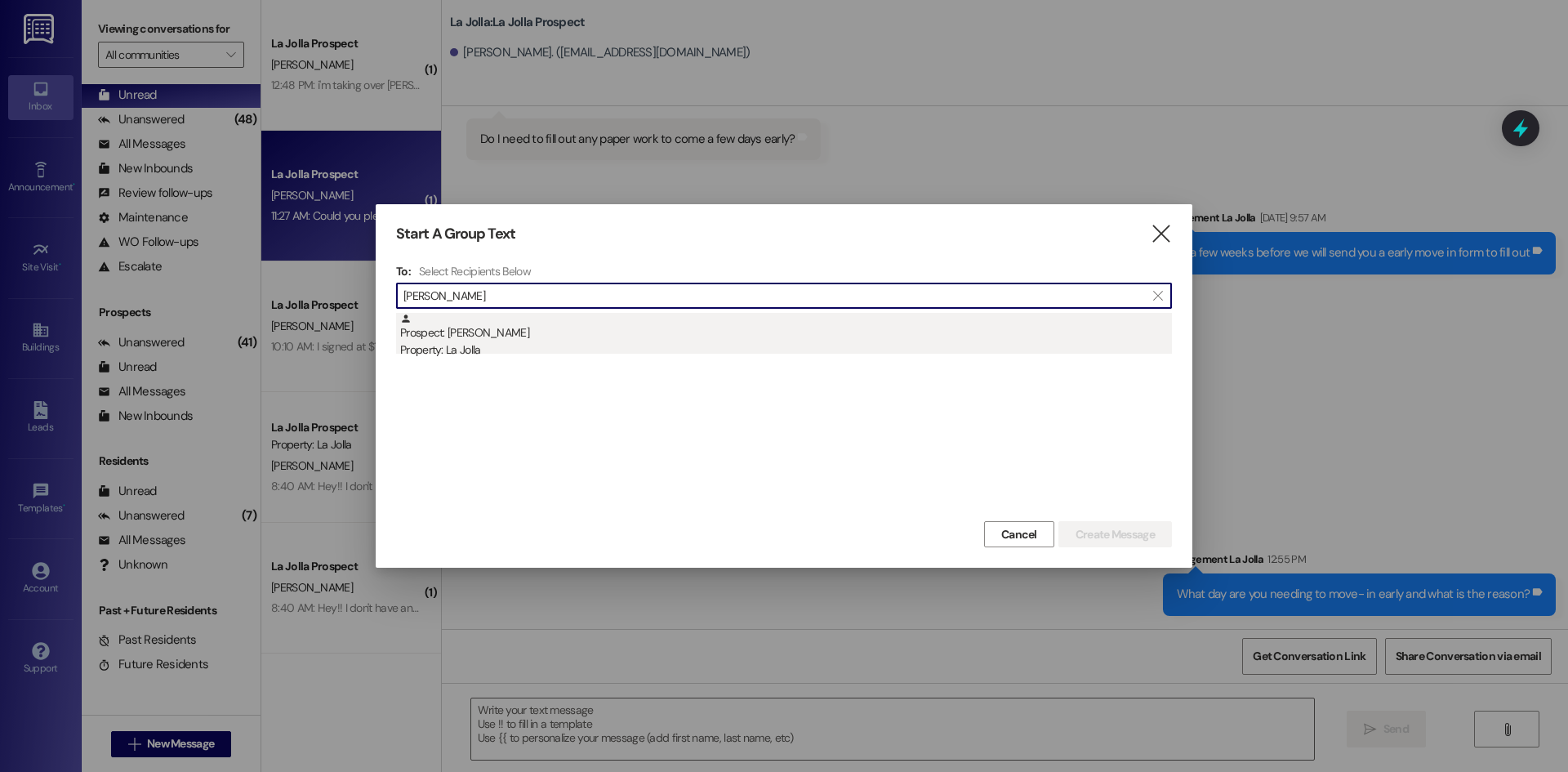
type input "[PERSON_NAME]"
click at [501, 330] on div "Prospect: [PERSON_NAME] Property: La Jolla" at bounding box center [786, 336] width 772 height 47
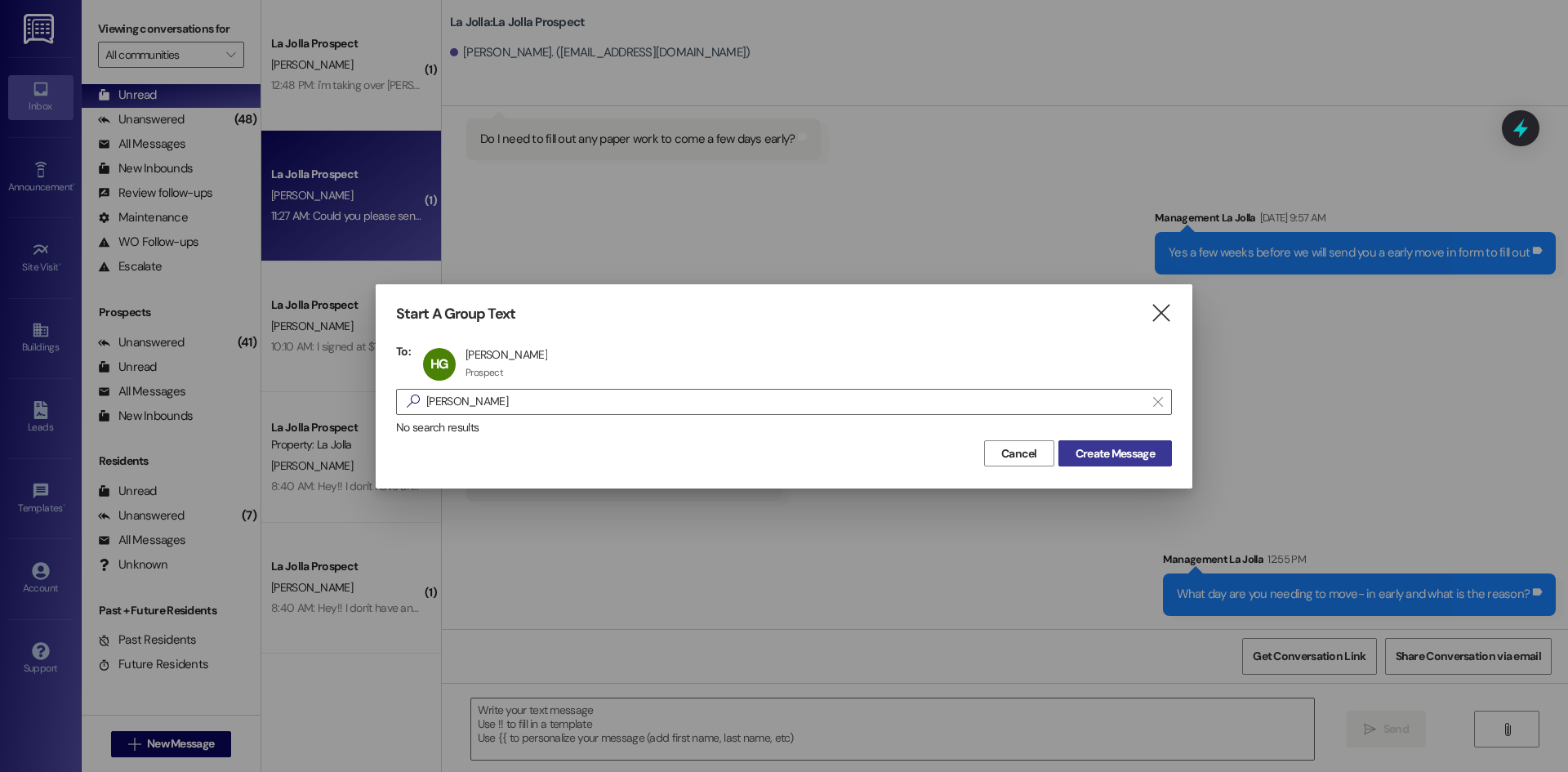
click at [1105, 461] on span "Create Message" at bounding box center [1115, 453] width 79 height 17
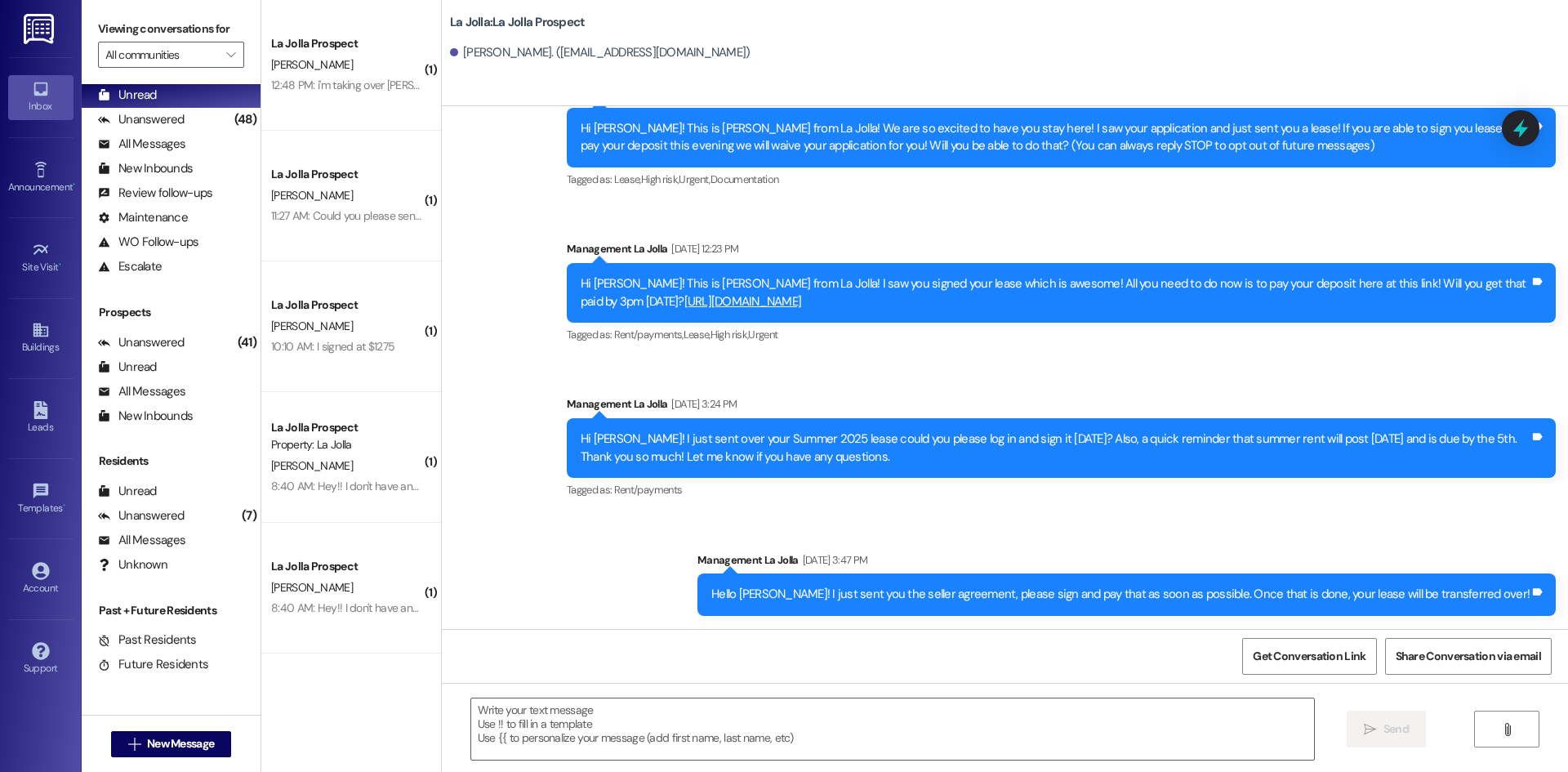
scroll to position [71, 0]
click at [732, 735] on textarea at bounding box center [893, 728] width 843 height 62
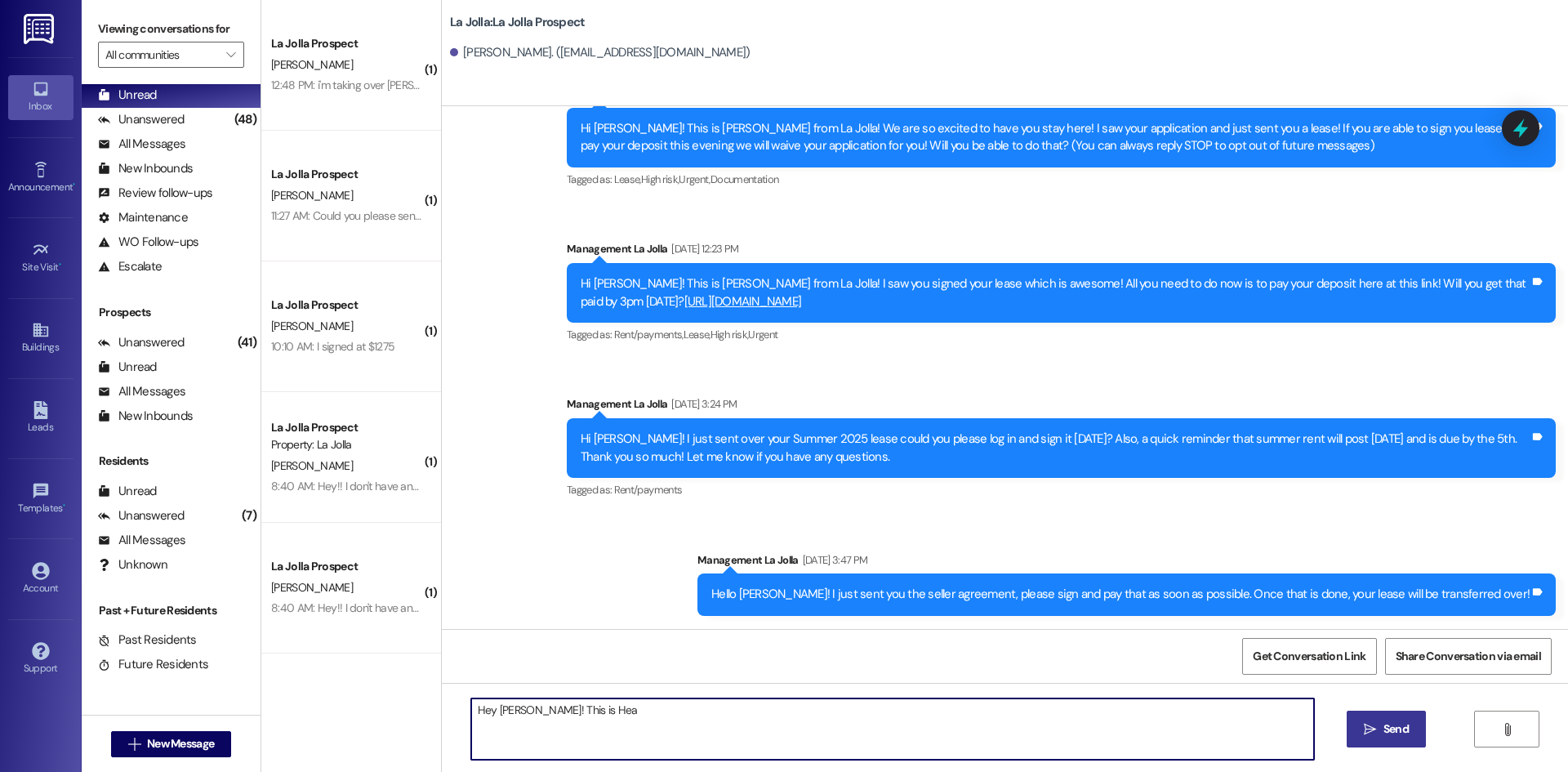
type textarea "Hey [PERSON_NAME]! This is Hea"
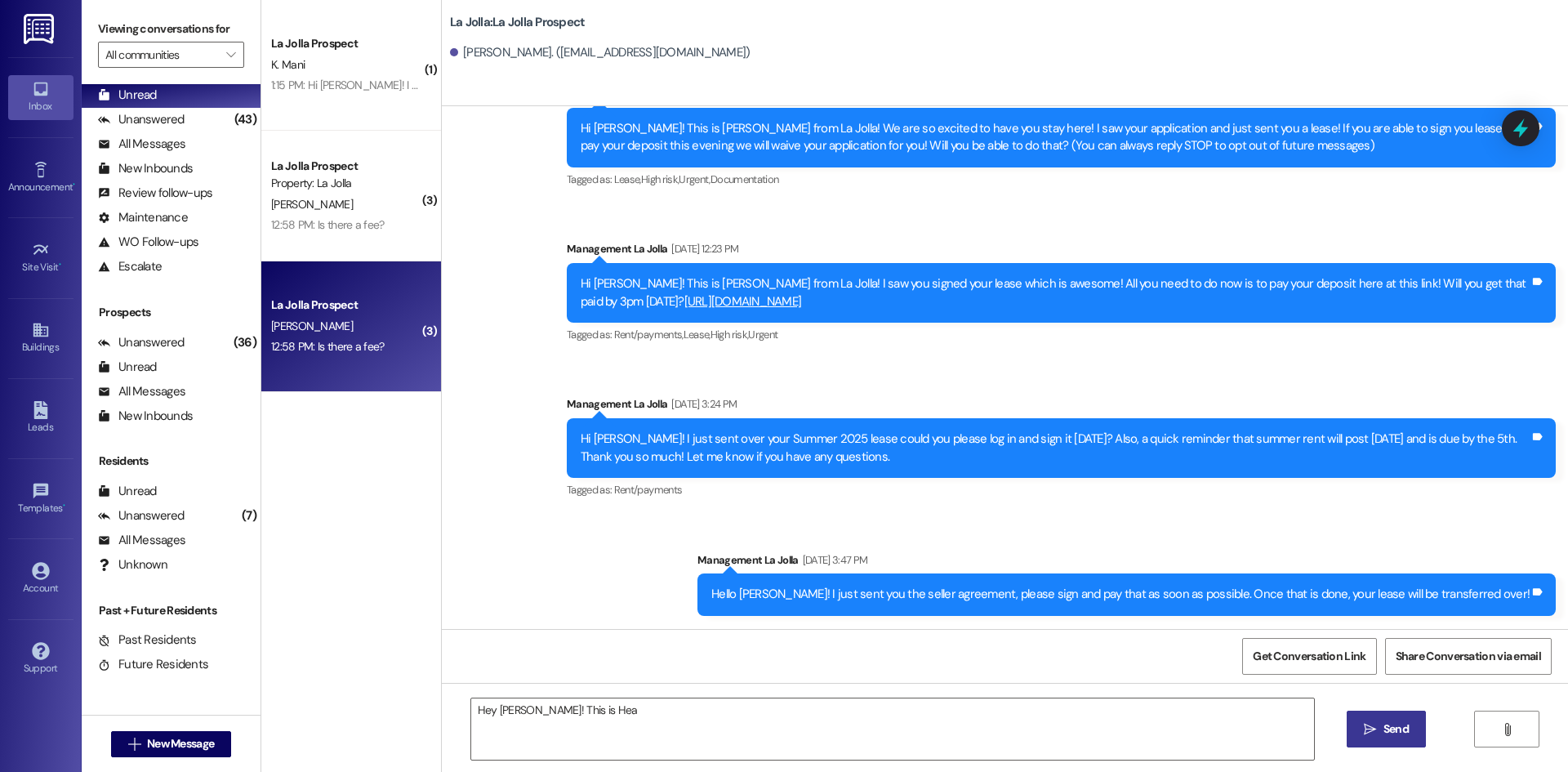
click at [310, 332] on div "[PERSON_NAME]" at bounding box center [347, 326] width 154 height 21
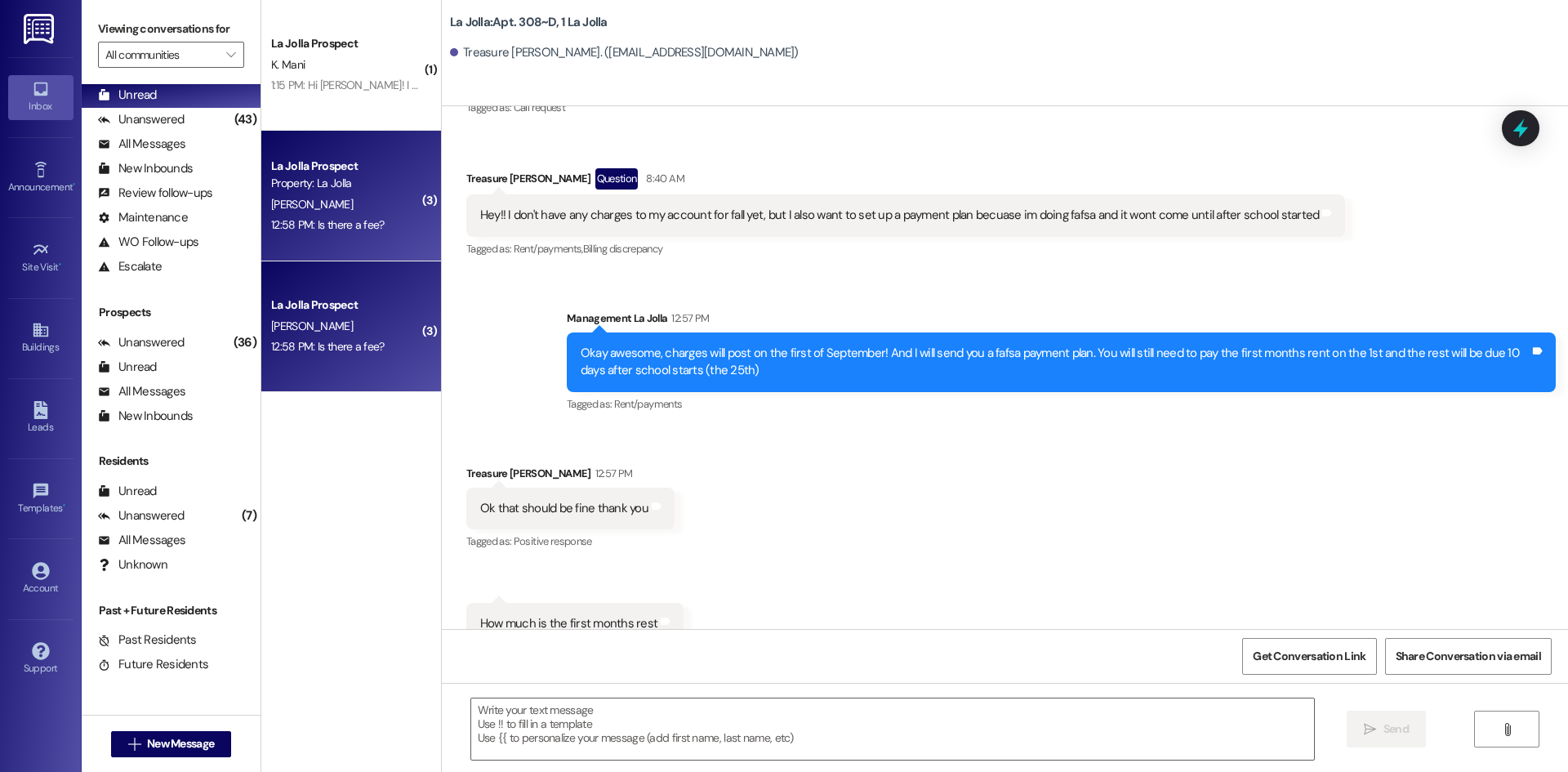
scroll to position [13453, 0]
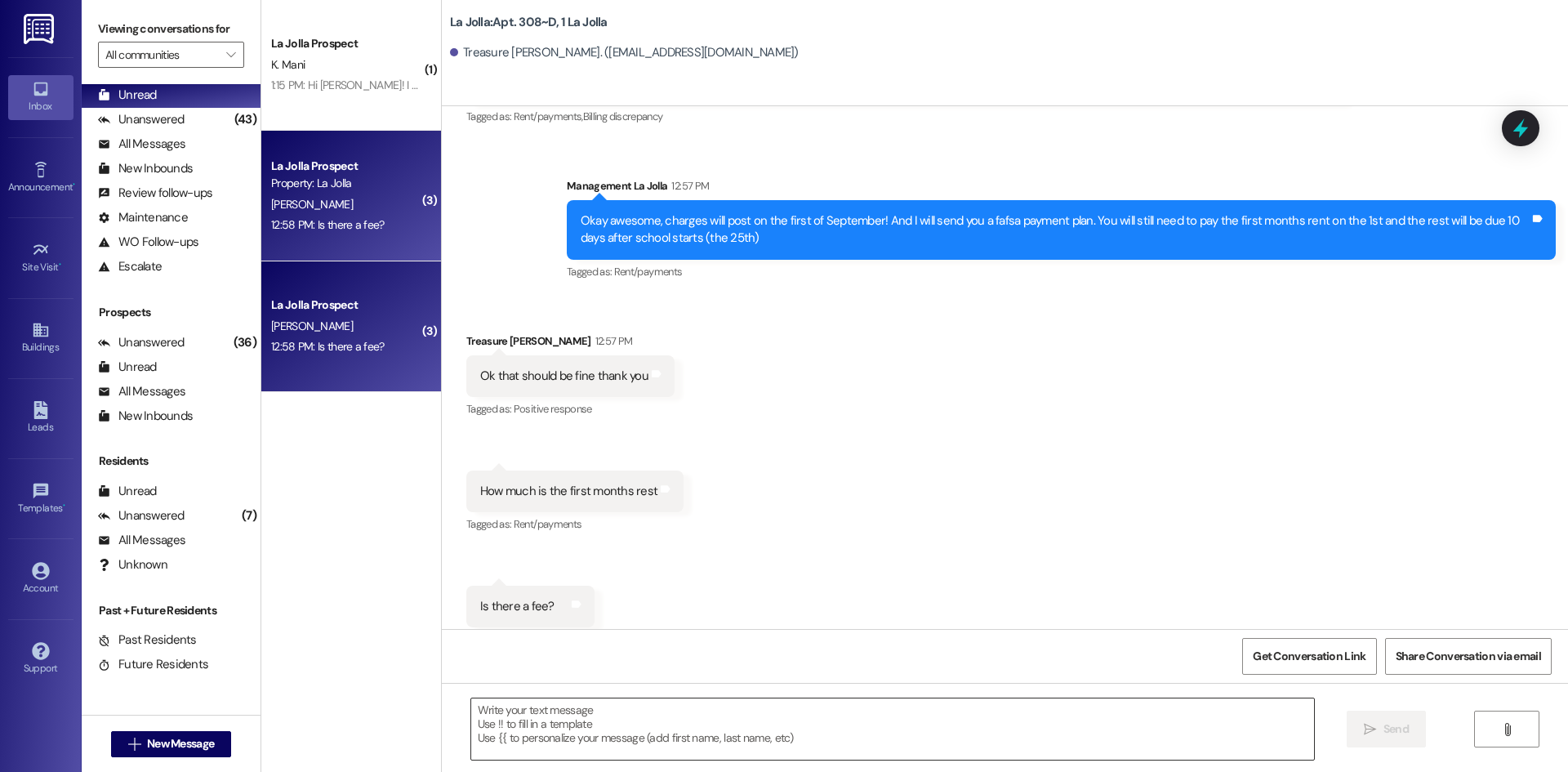
click at [626, 722] on textarea at bounding box center [893, 728] width 843 height 62
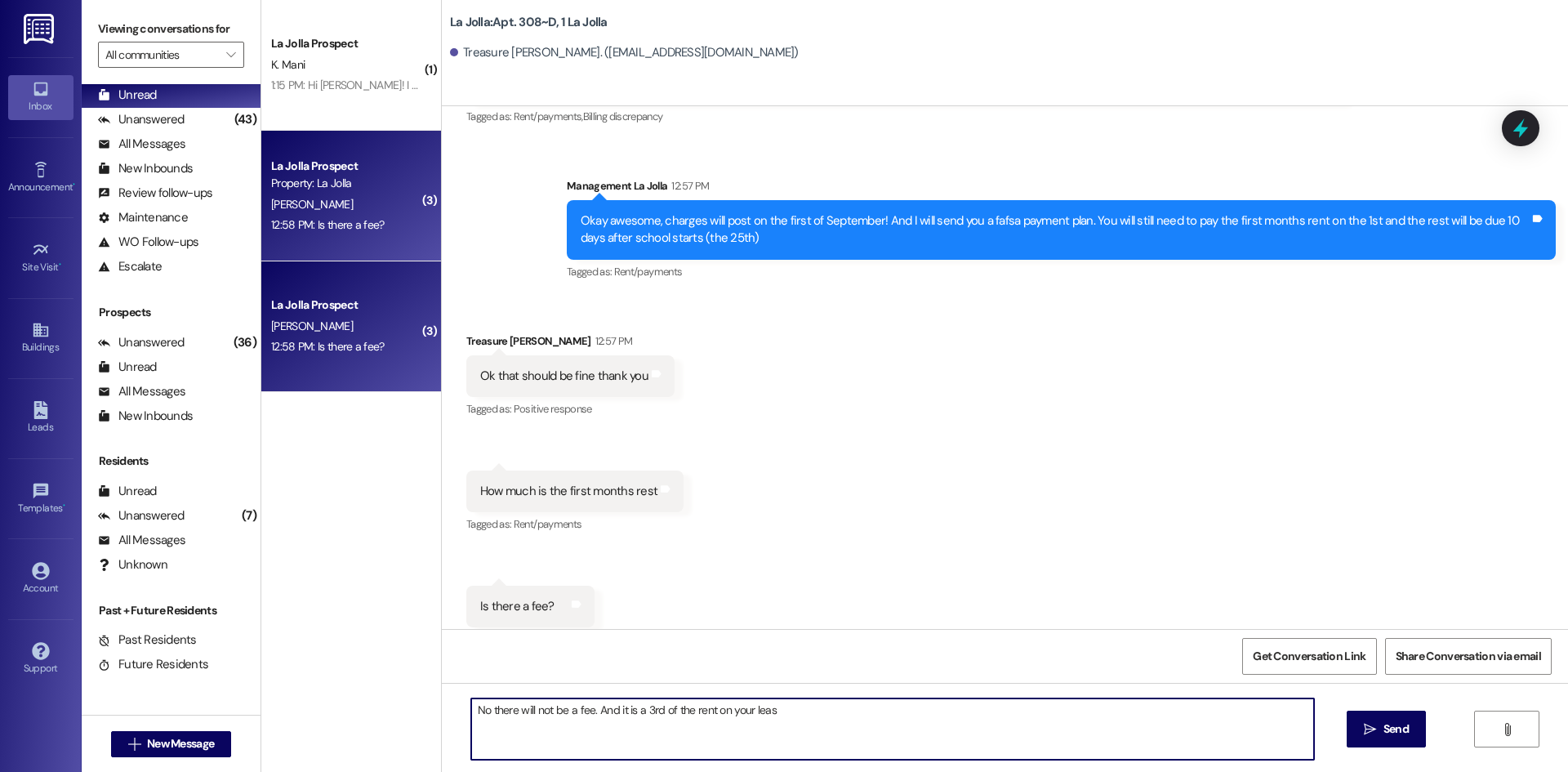
type textarea "No there will not be a fee. And it is a 3rd of the rent on your lease"
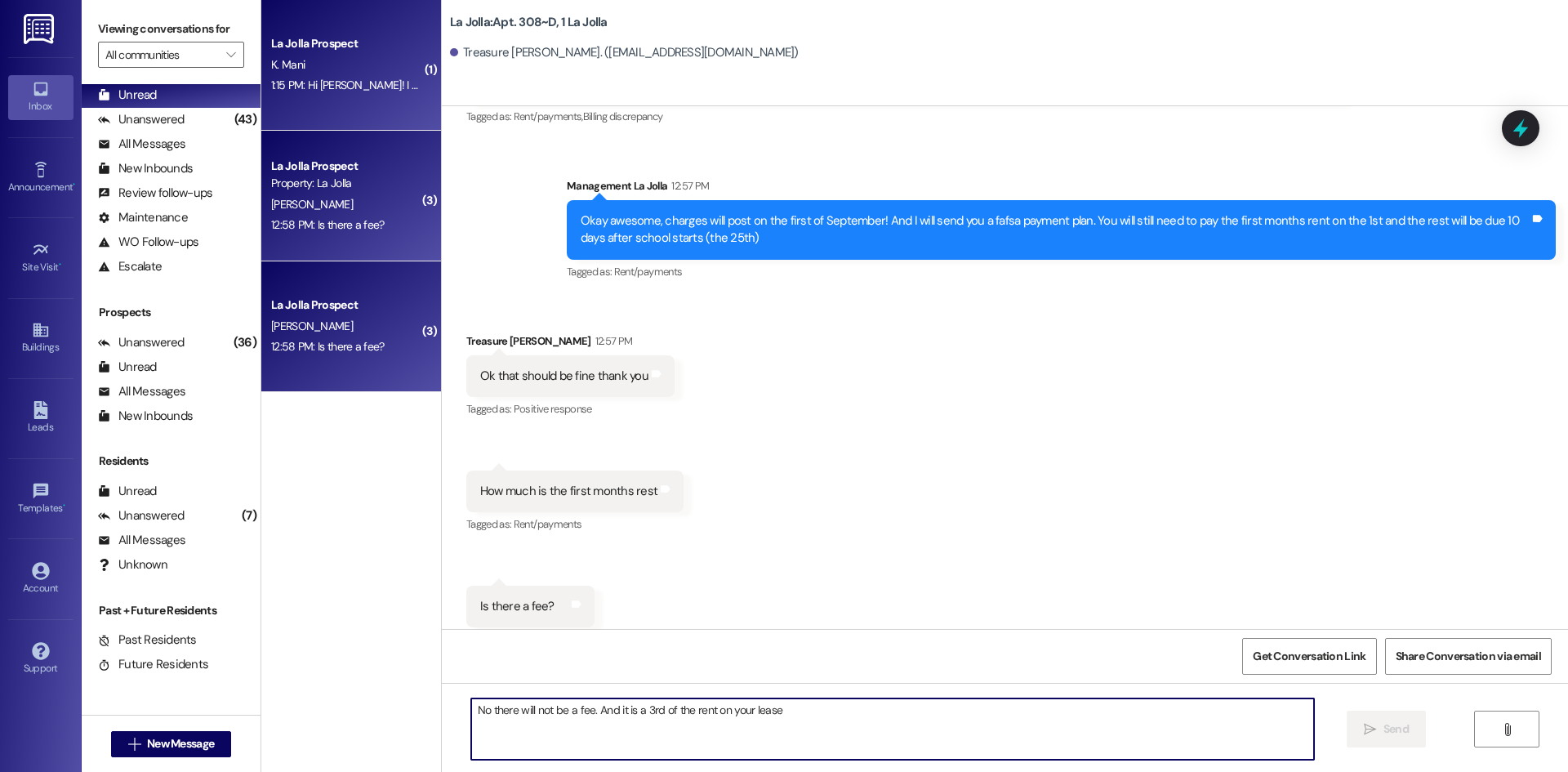
click at [352, 49] on div "La Jolla Prospect" at bounding box center [347, 44] width 151 height 17
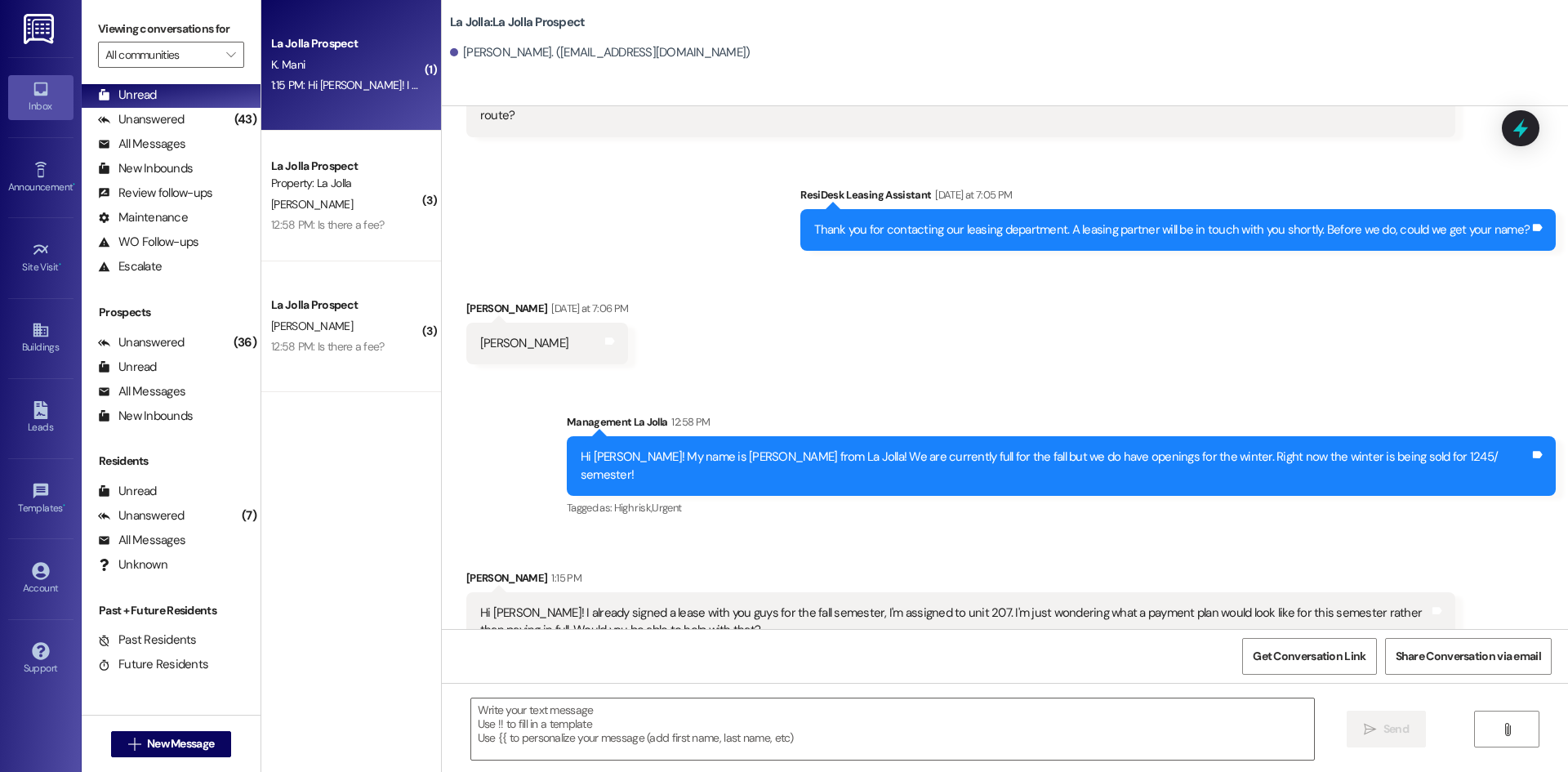
scroll to position [102, 0]
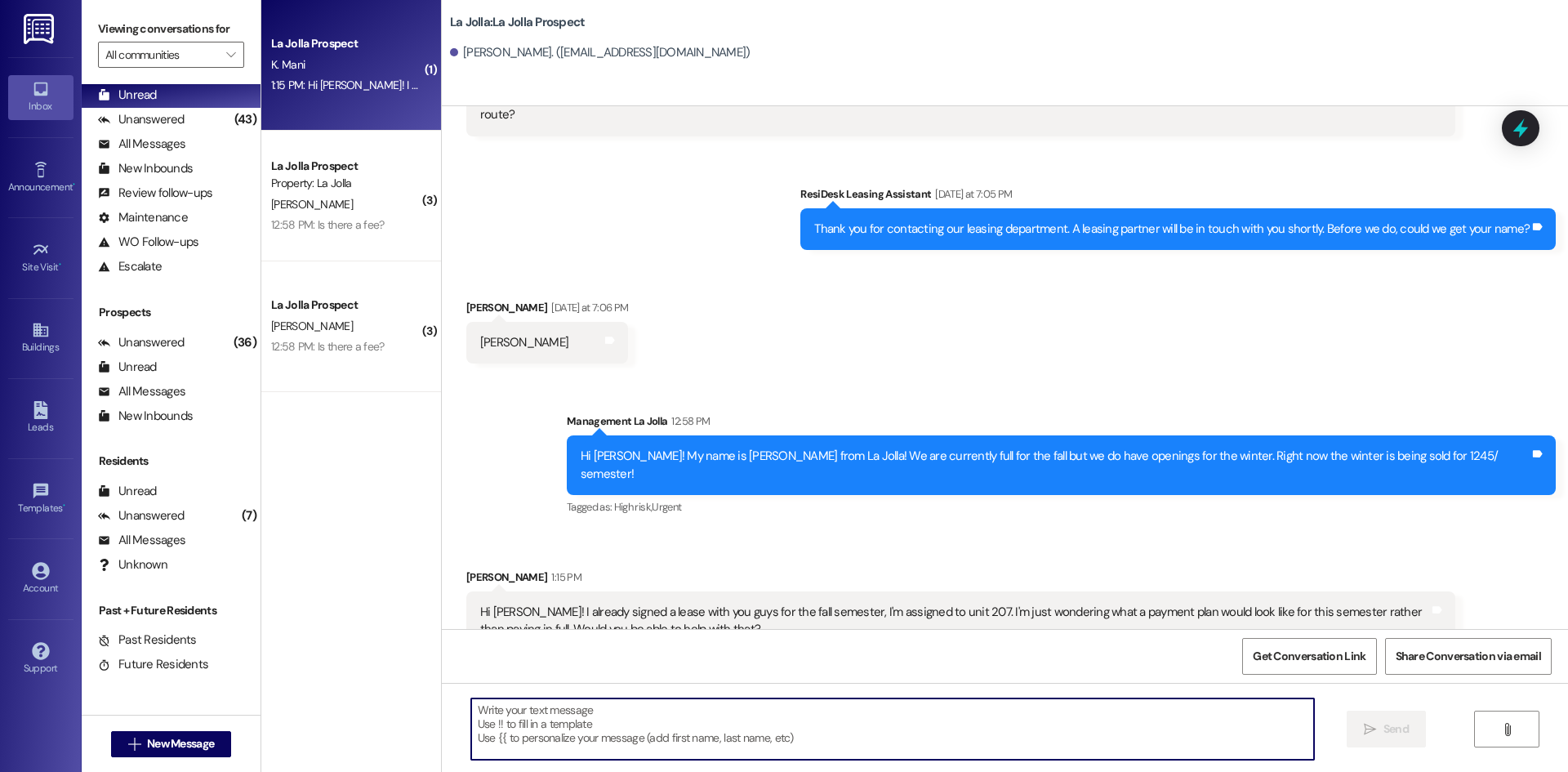
click at [572, 735] on textarea at bounding box center [893, 728] width 843 height 62
click at [674, 718] on textarea "Oh I apologize I [PERSON_NAME] the text!" at bounding box center [893, 728] width 843 height 62
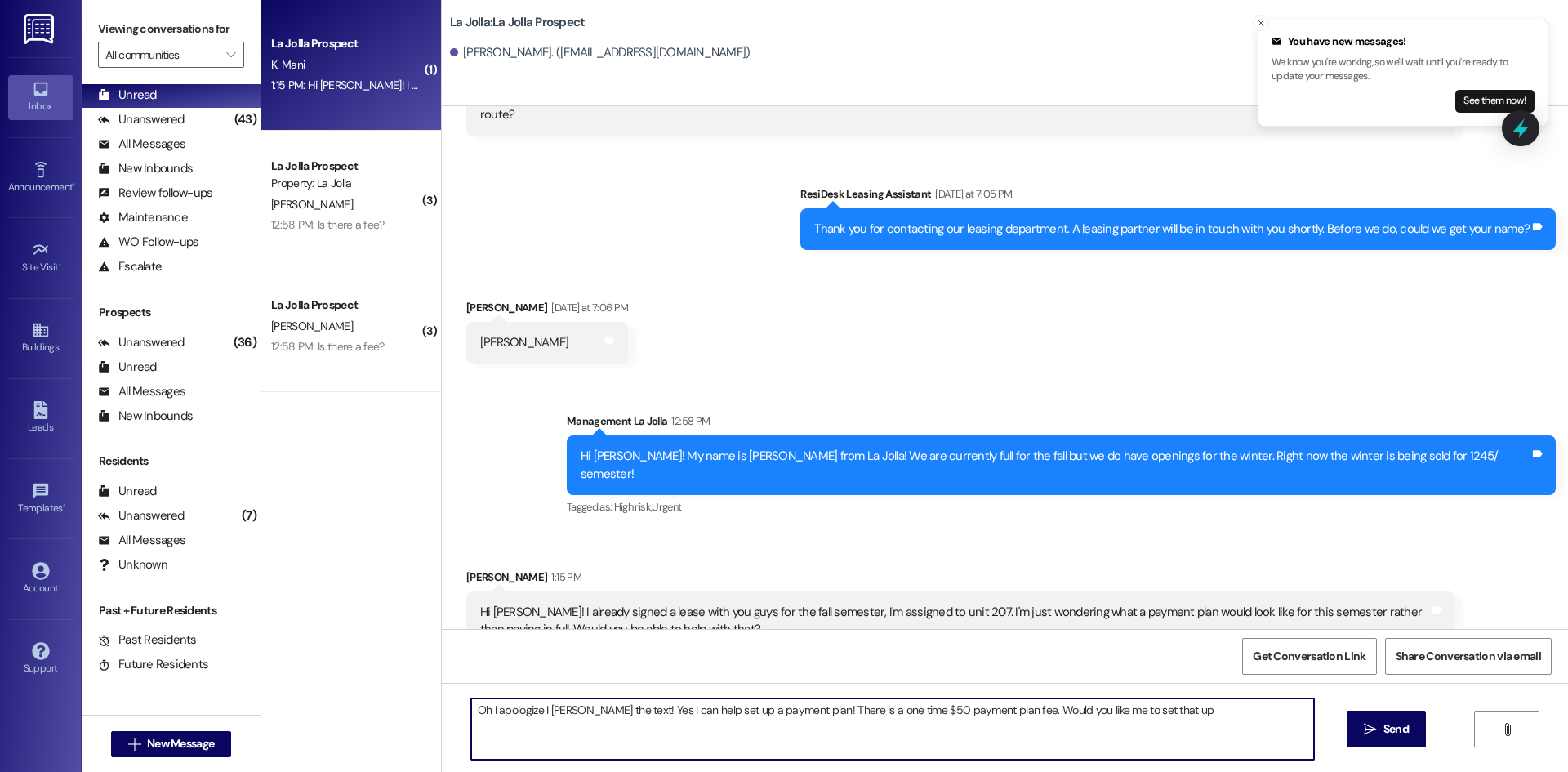
type textarea "Oh I apologize I [PERSON_NAME] the text! Yes I can help set up a payment plan! …"
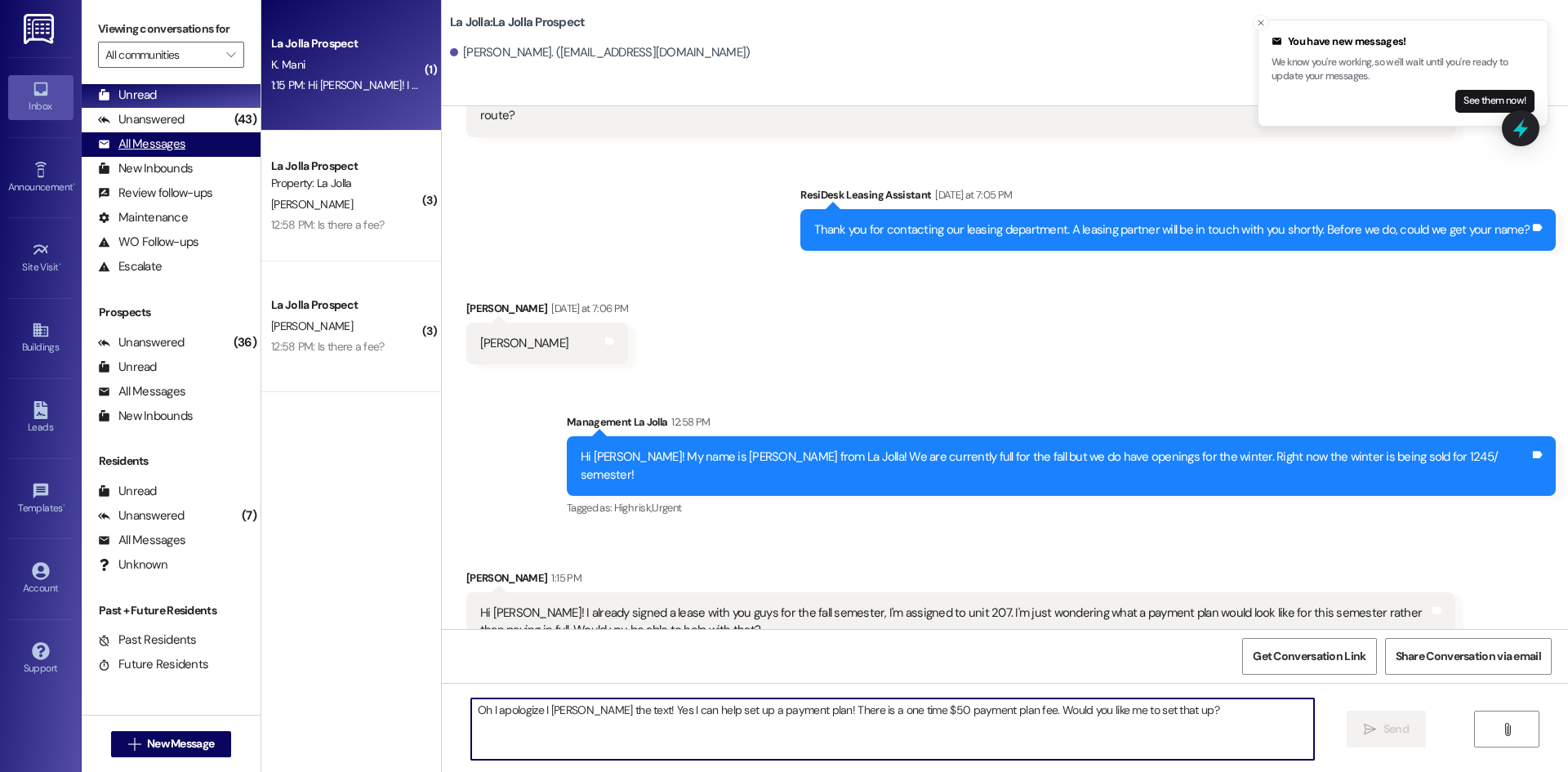
click at [175, 149] on div "All Messages" at bounding box center [141, 144] width 87 height 17
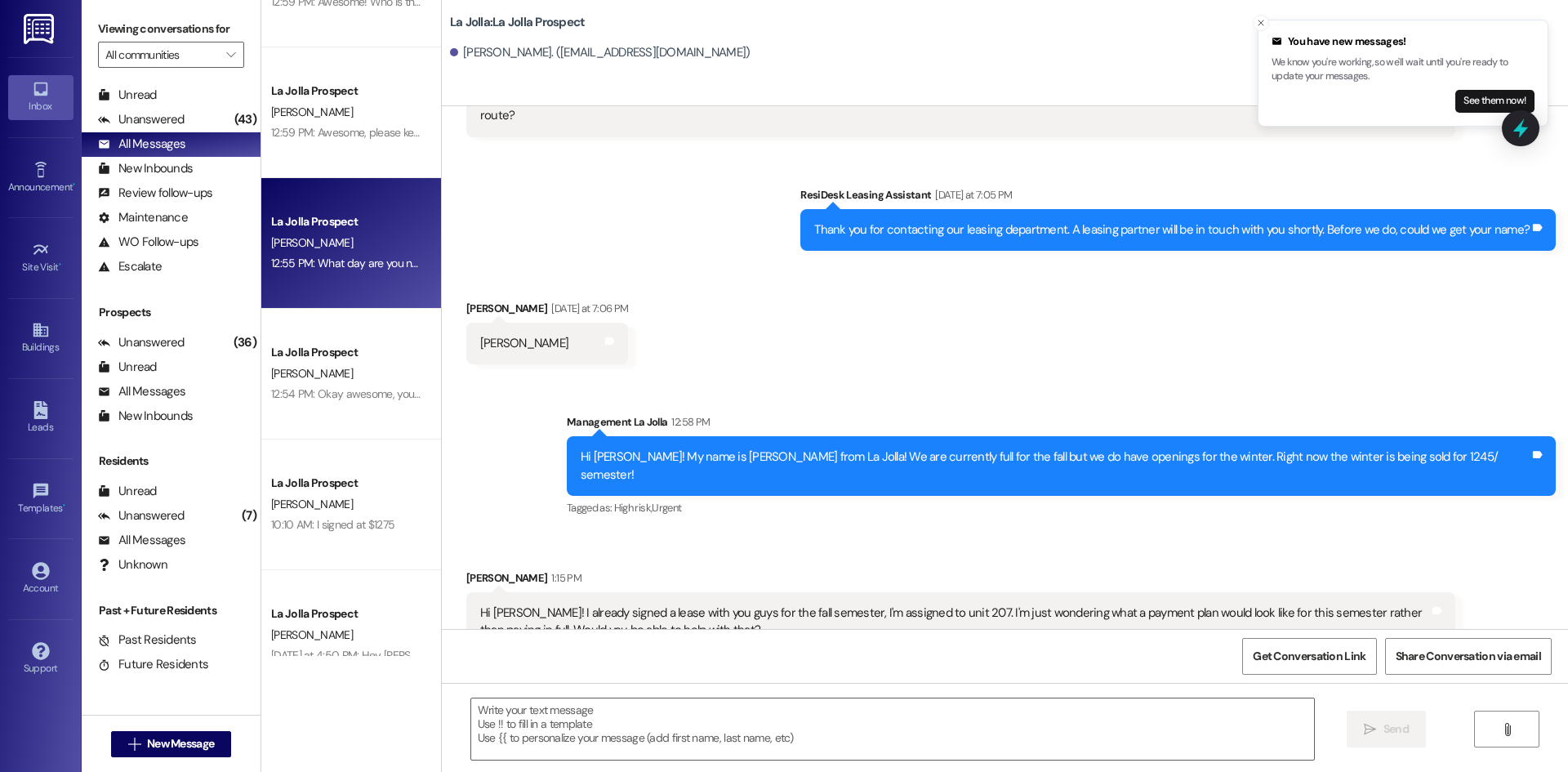
scroll to position [490, 0]
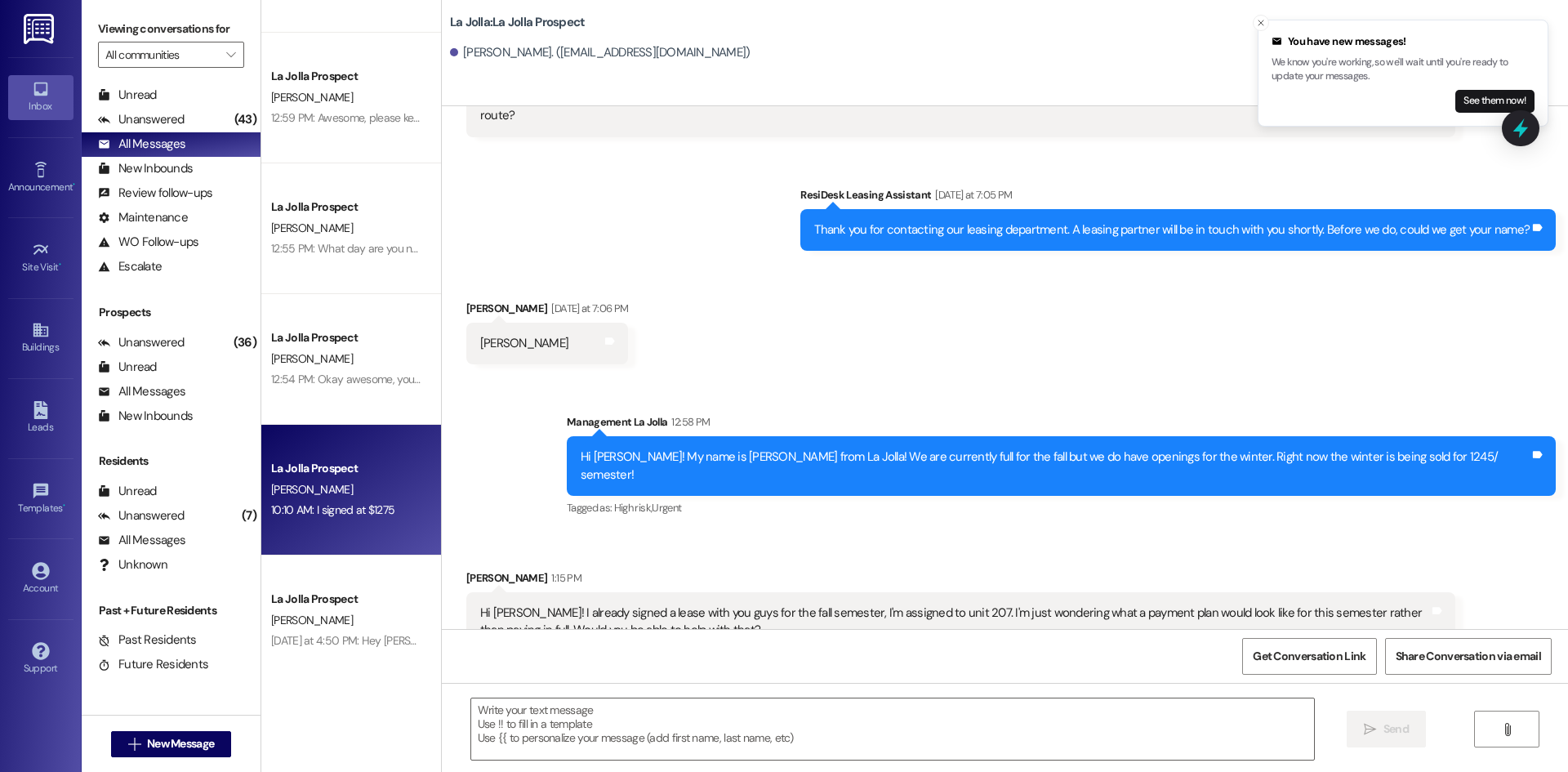
click at [321, 506] on div "10:10 AM: I signed at $1275 10:10 AM: I signed at $1275" at bounding box center [333, 510] width 123 height 15
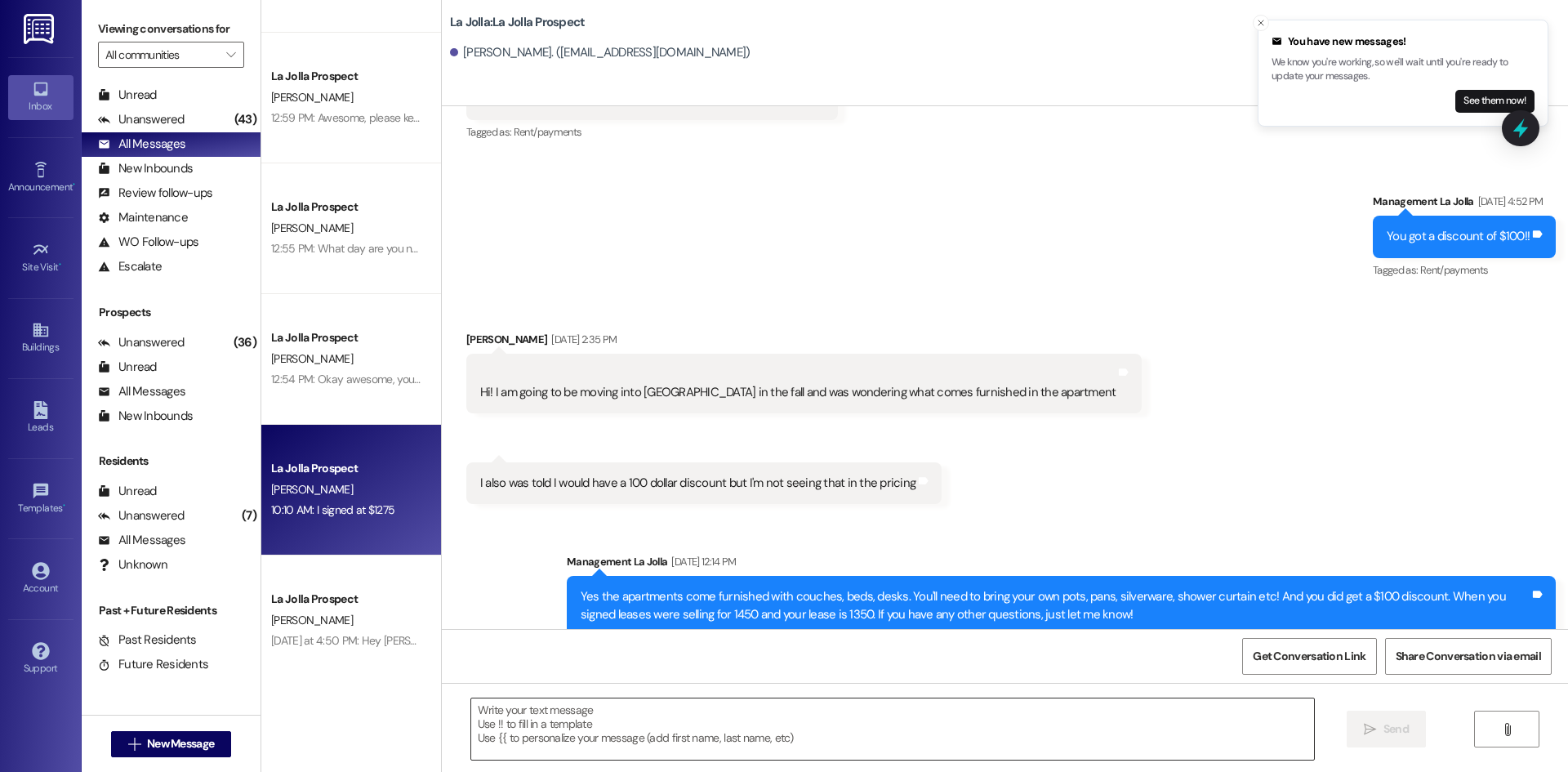
scroll to position [3490, 0]
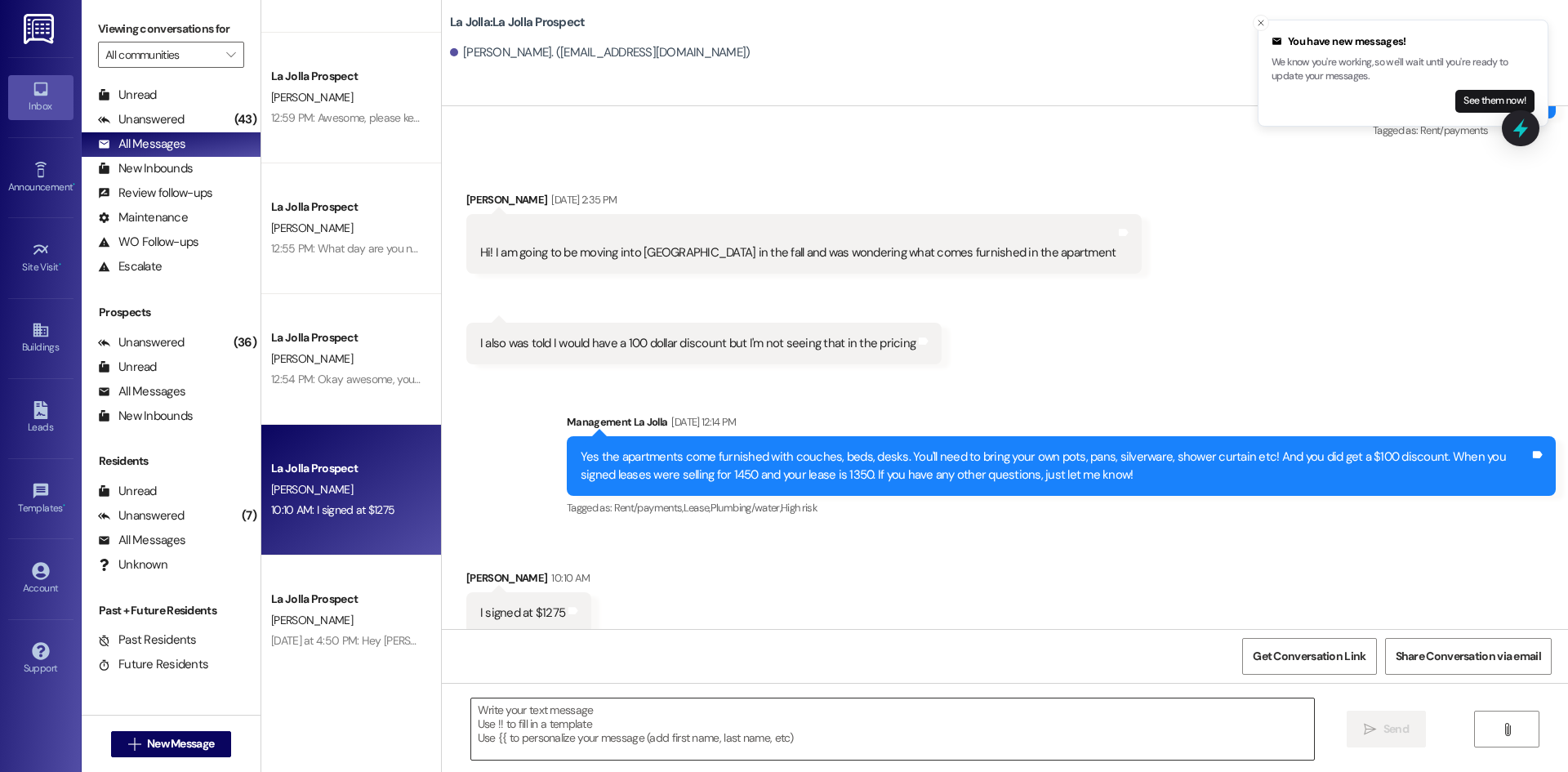
click at [619, 731] on textarea at bounding box center [893, 728] width 843 height 62
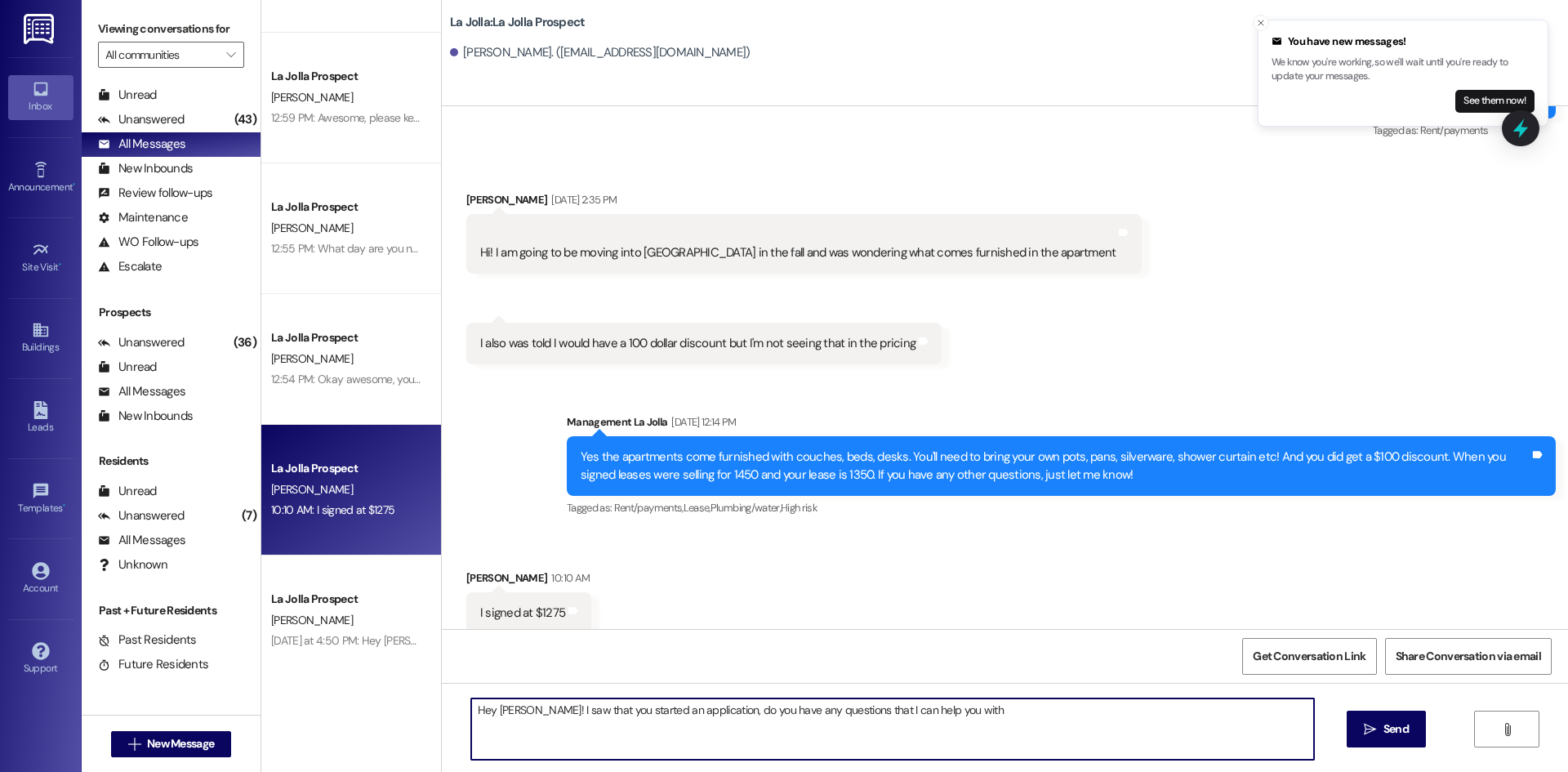
type textarea "Hey [PERSON_NAME]! I saw that you started an application, do you have any quest…"
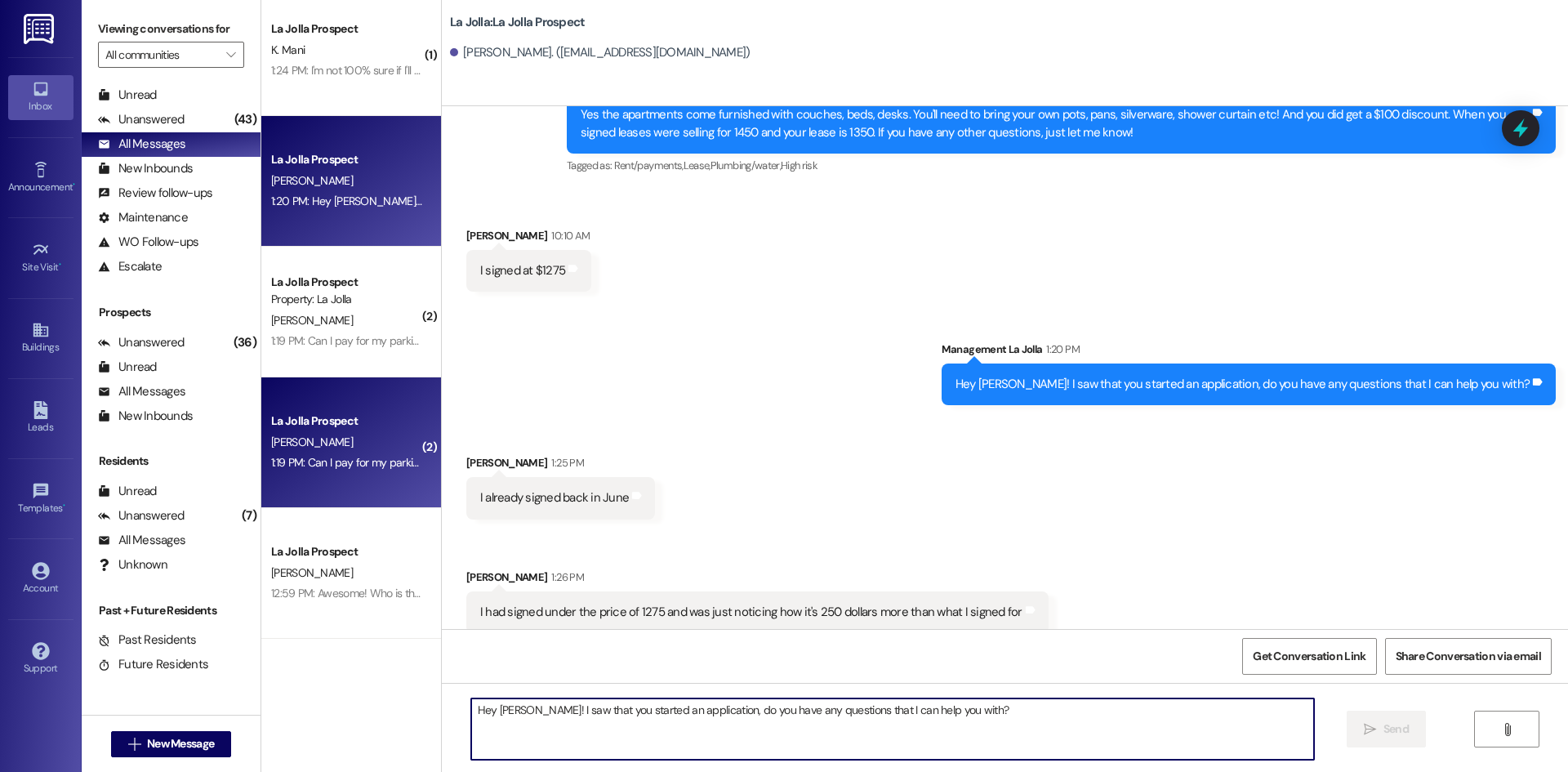
scroll to position [0, 0]
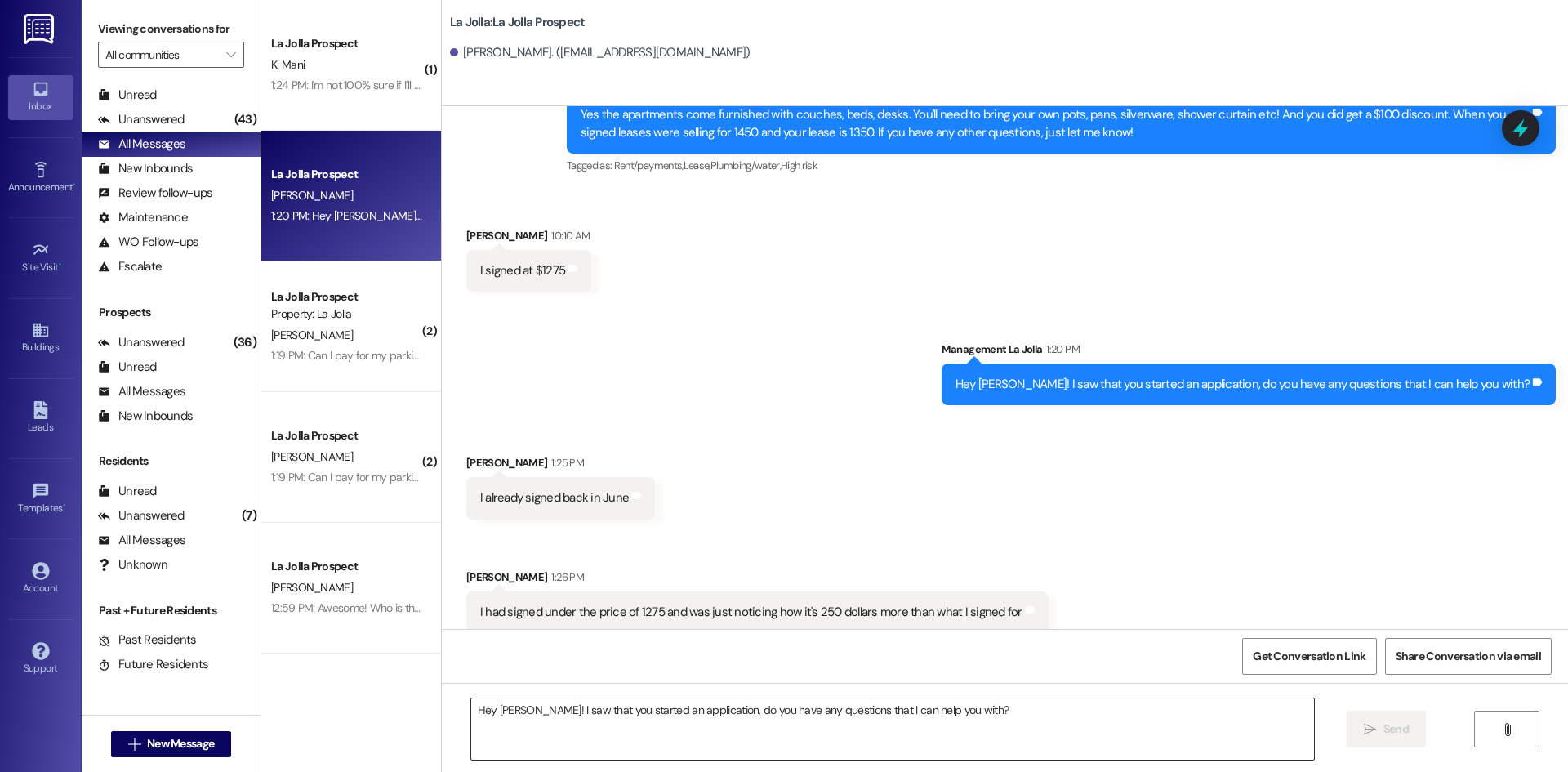
click at [559, 715] on textarea "Hey [PERSON_NAME]! I saw that you started an application, do you have any quest…" at bounding box center [893, 728] width 843 height 62
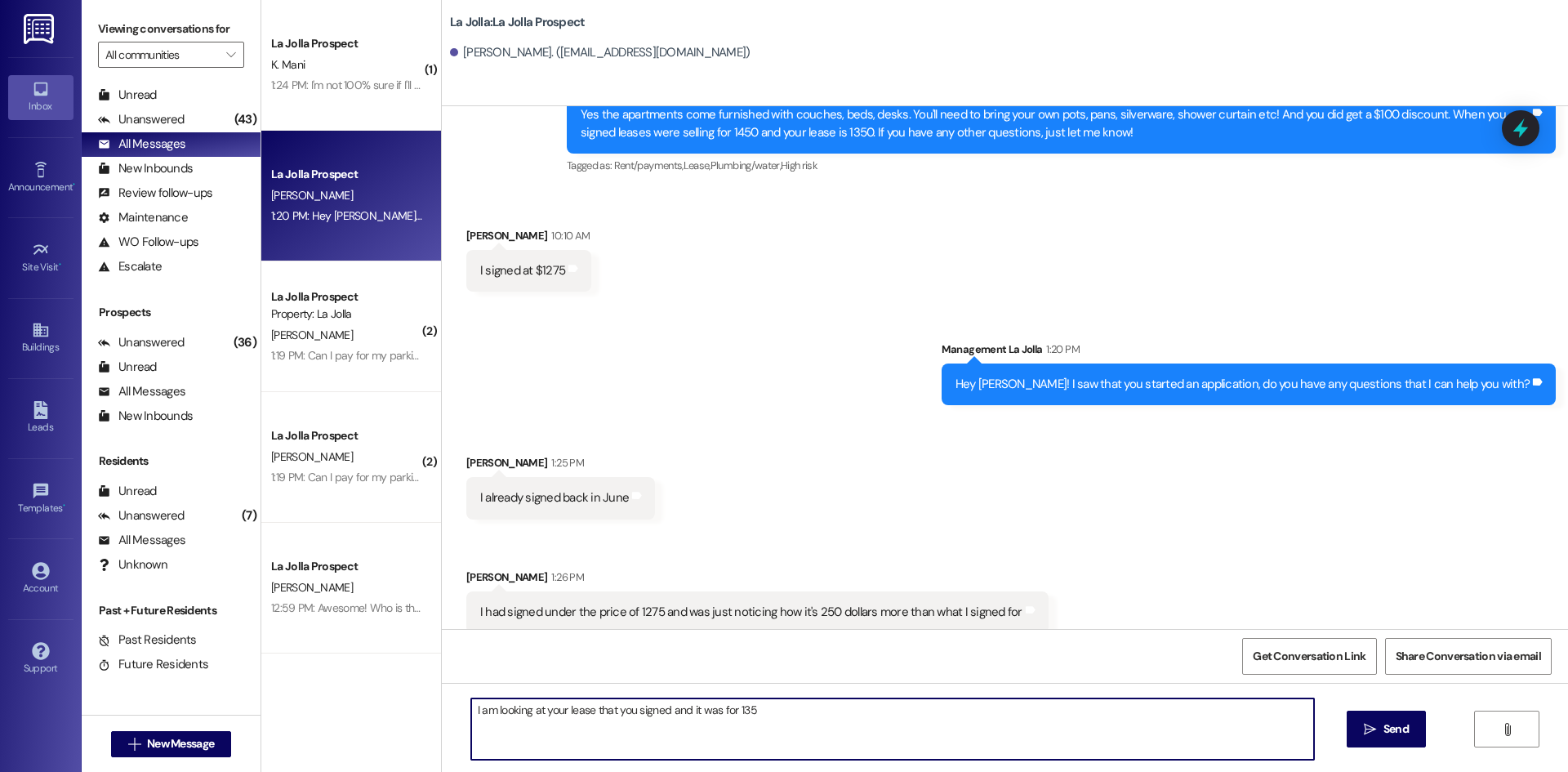
type textarea "I am looking at your lease that you signed and it was for 1350"
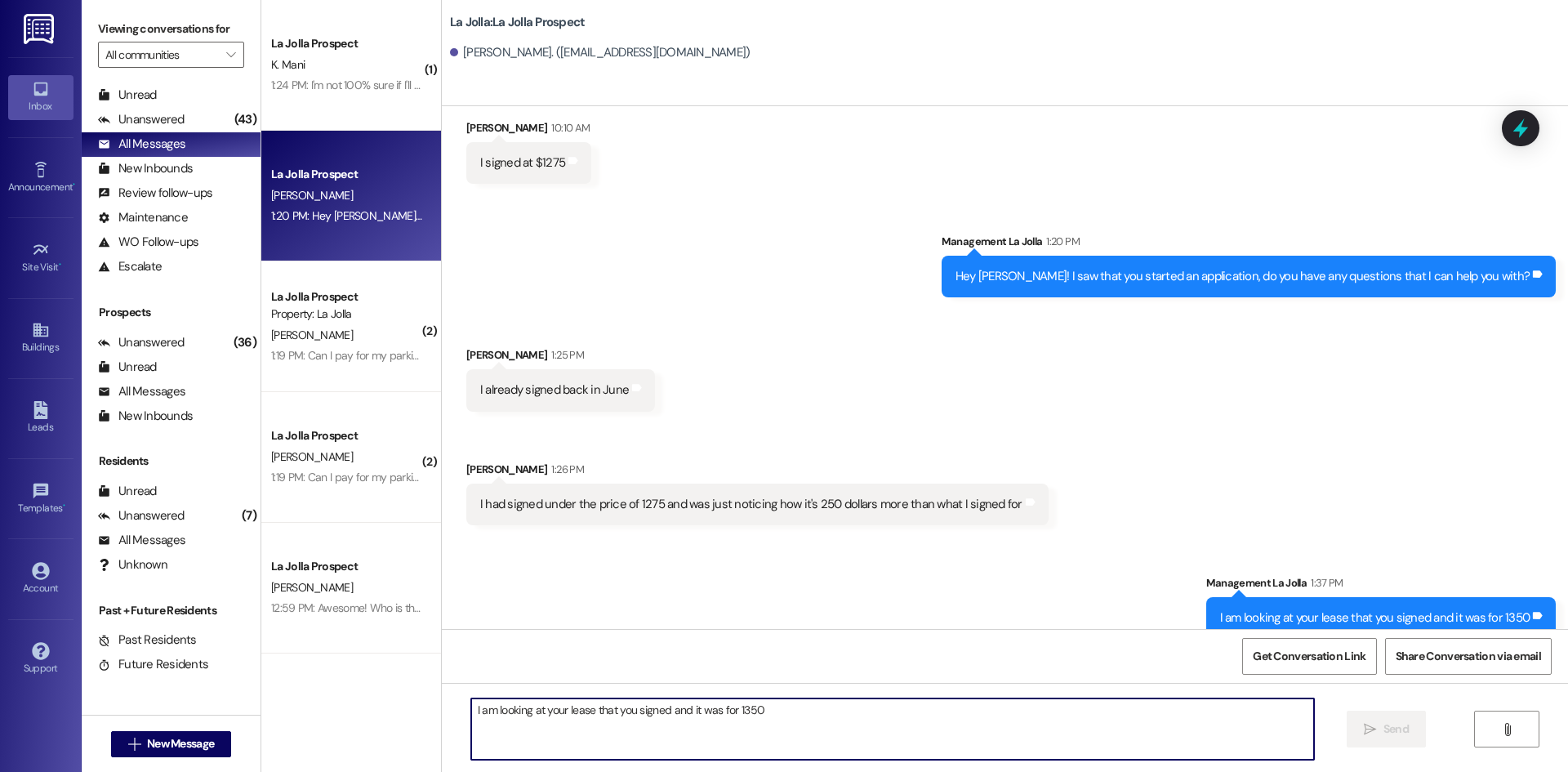
scroll to position [3945, 0]
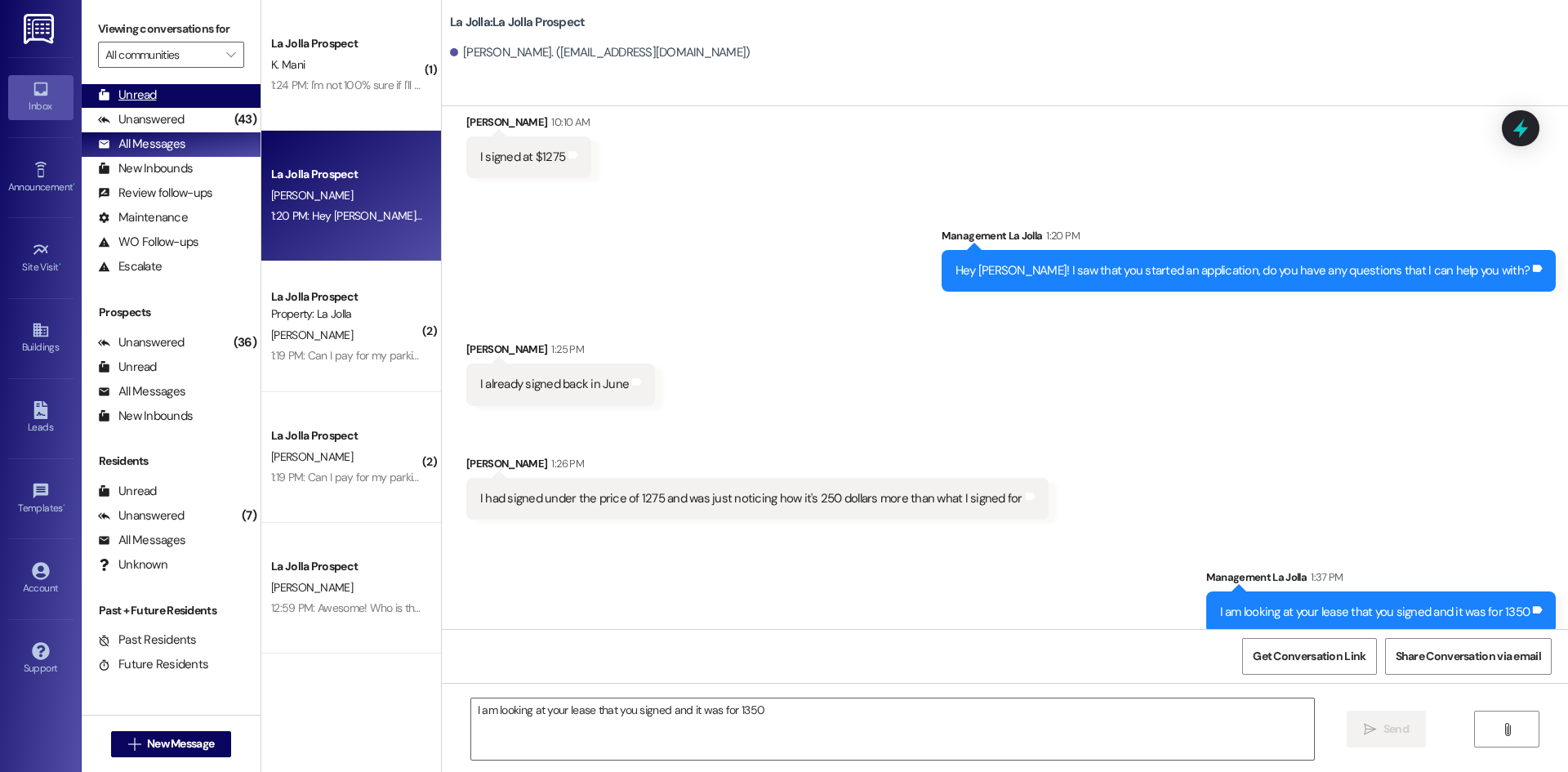
click at [149, 97] on div "Unread" at bounding box center [127, 94] width 59 height 17
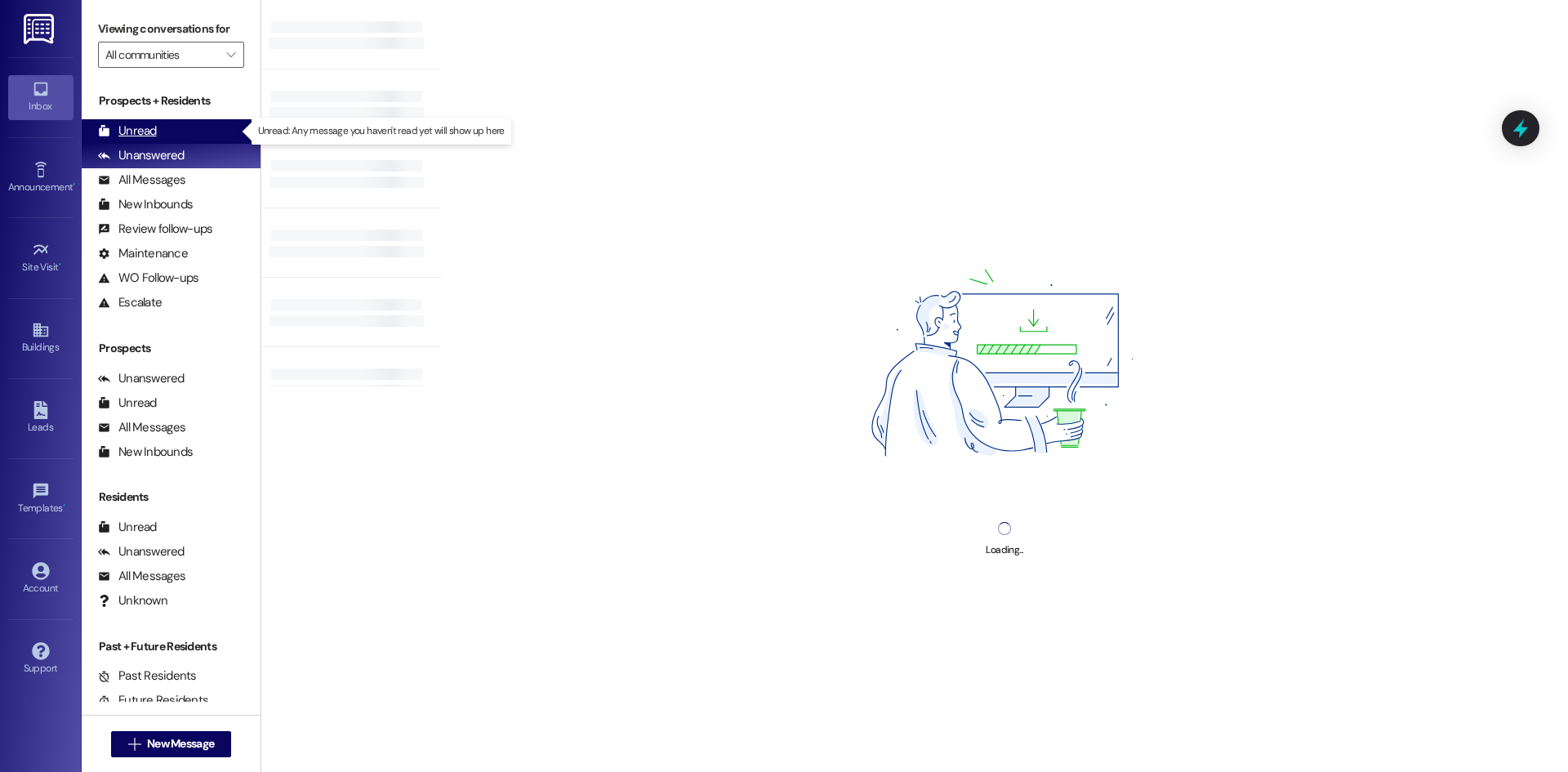
click at [158, 131] on div "Unread (0)" at bounding box center [171, 131] width 179 height 25
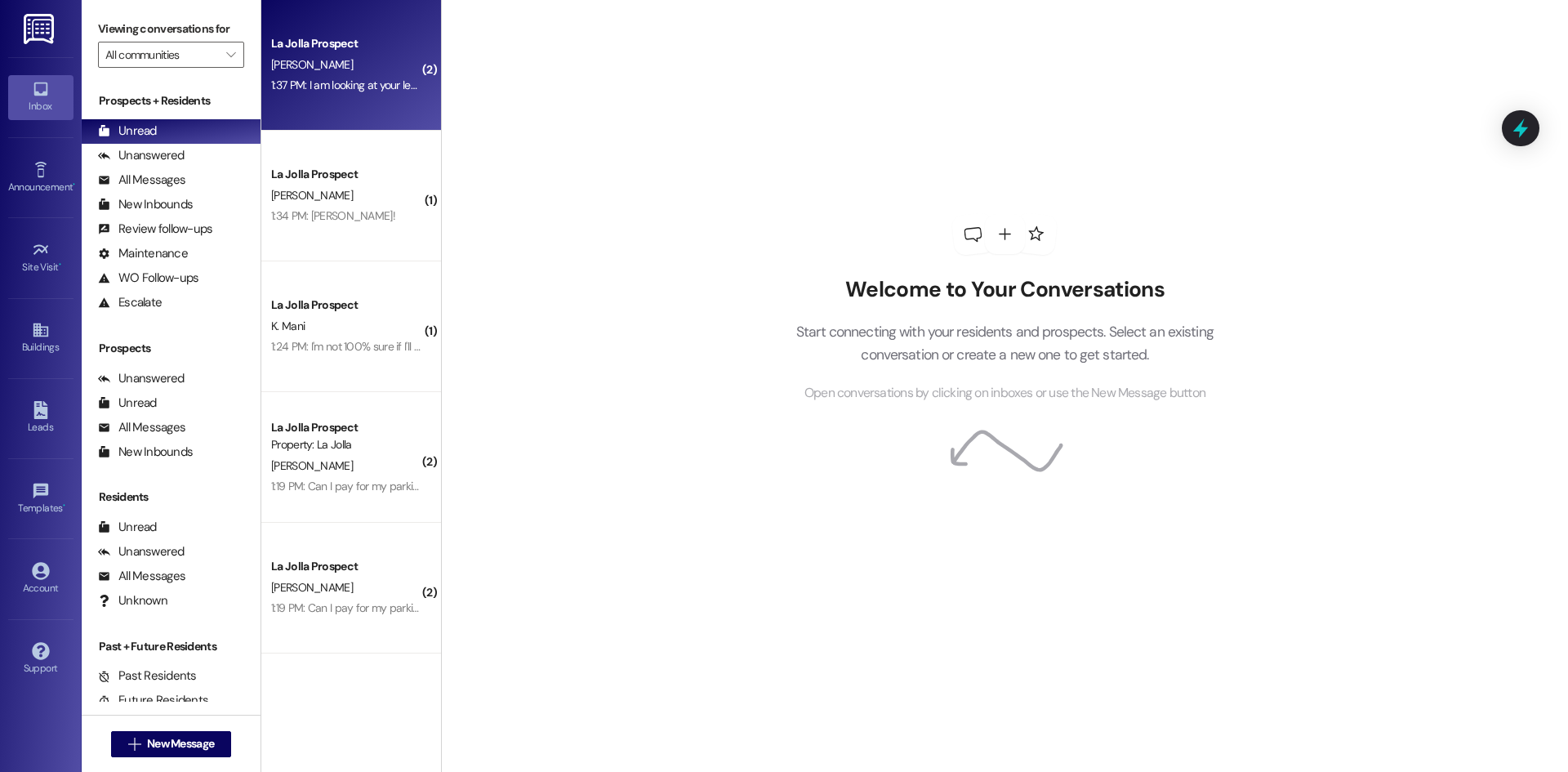
click at [360, 51] on div "La Jolla Prospect" at bounding box center [347, 44] width 151 height 17
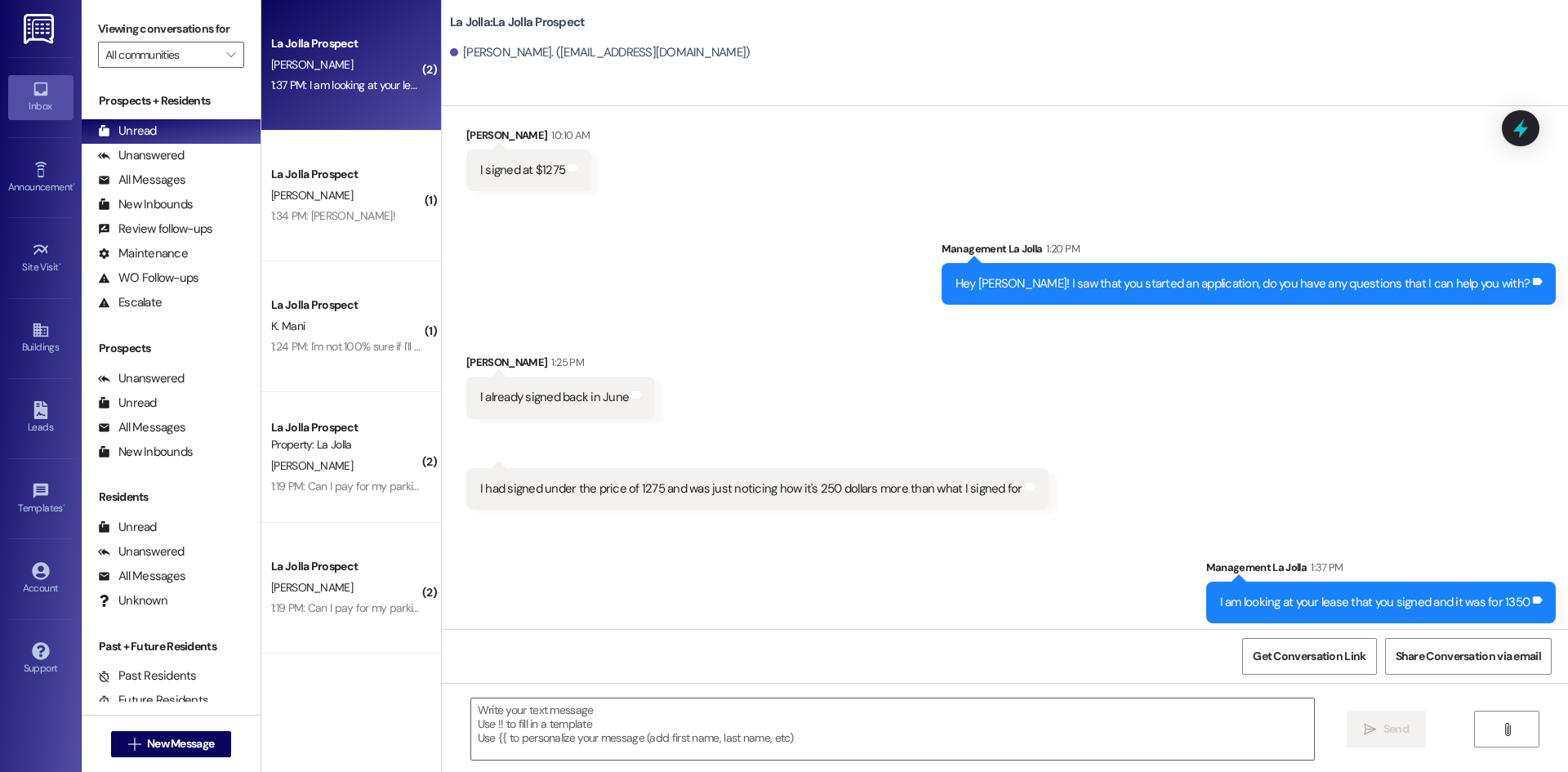
scroll to position [3946, 0]
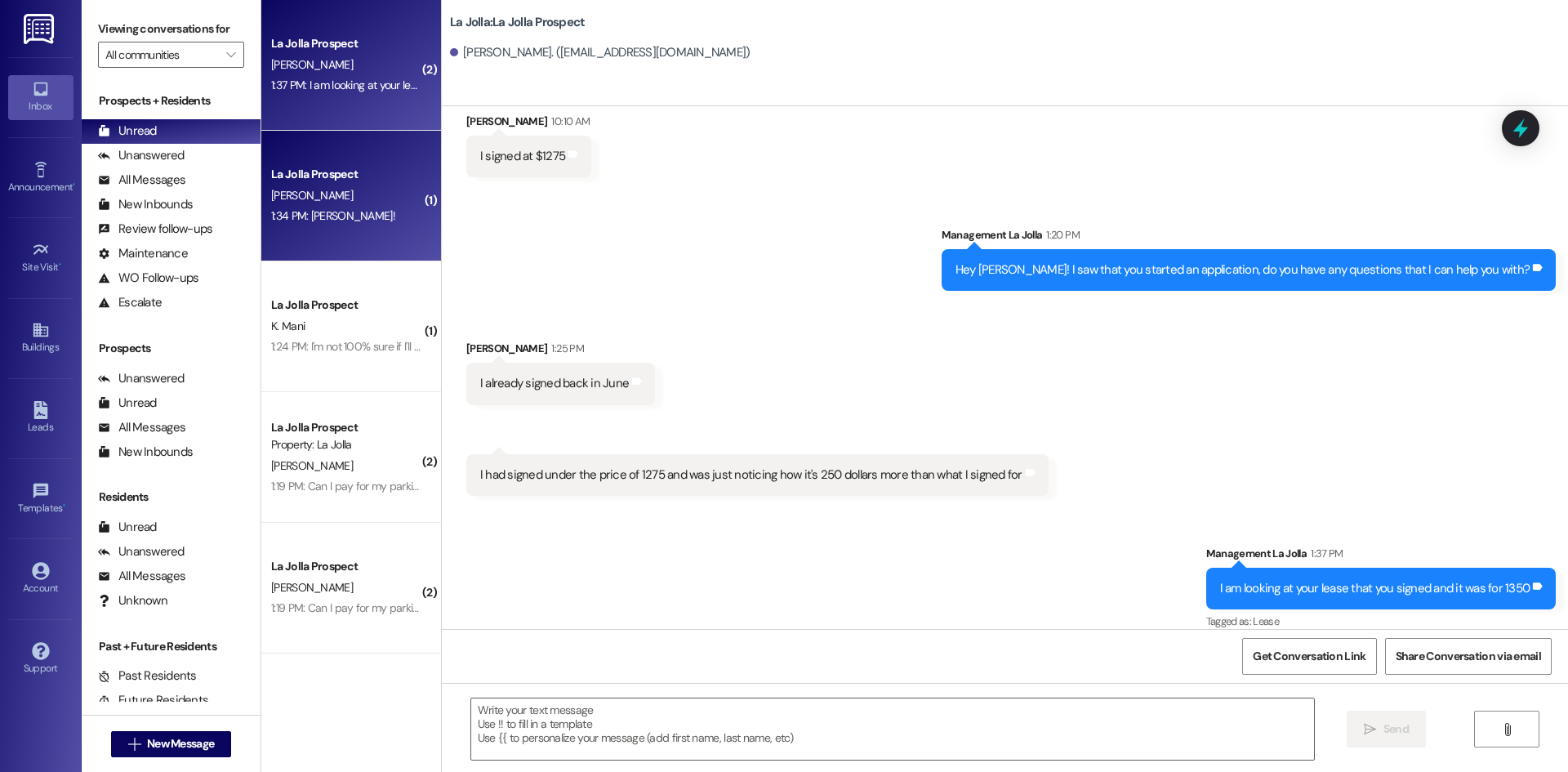
click at [389, 214] on div "1:34 PM: [PERSON_NAME]! 1:34 PM: [PERSON_NAME]!" at bounding box center [347, 216] width 154 height 21
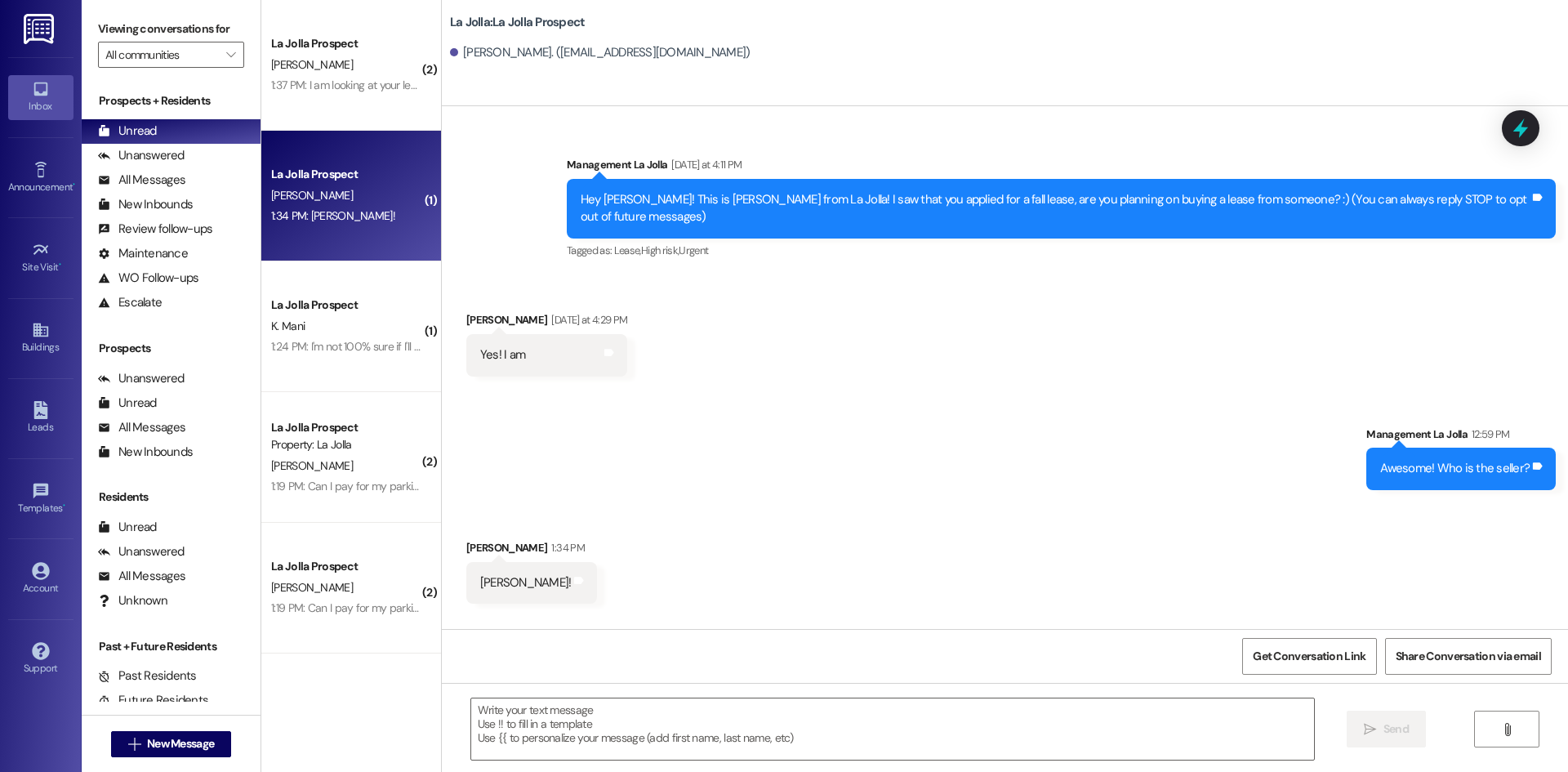
scroll to position [0, 0]
click at [504, 715] on textarea at bounding box center [893, 728] width 843 height 62
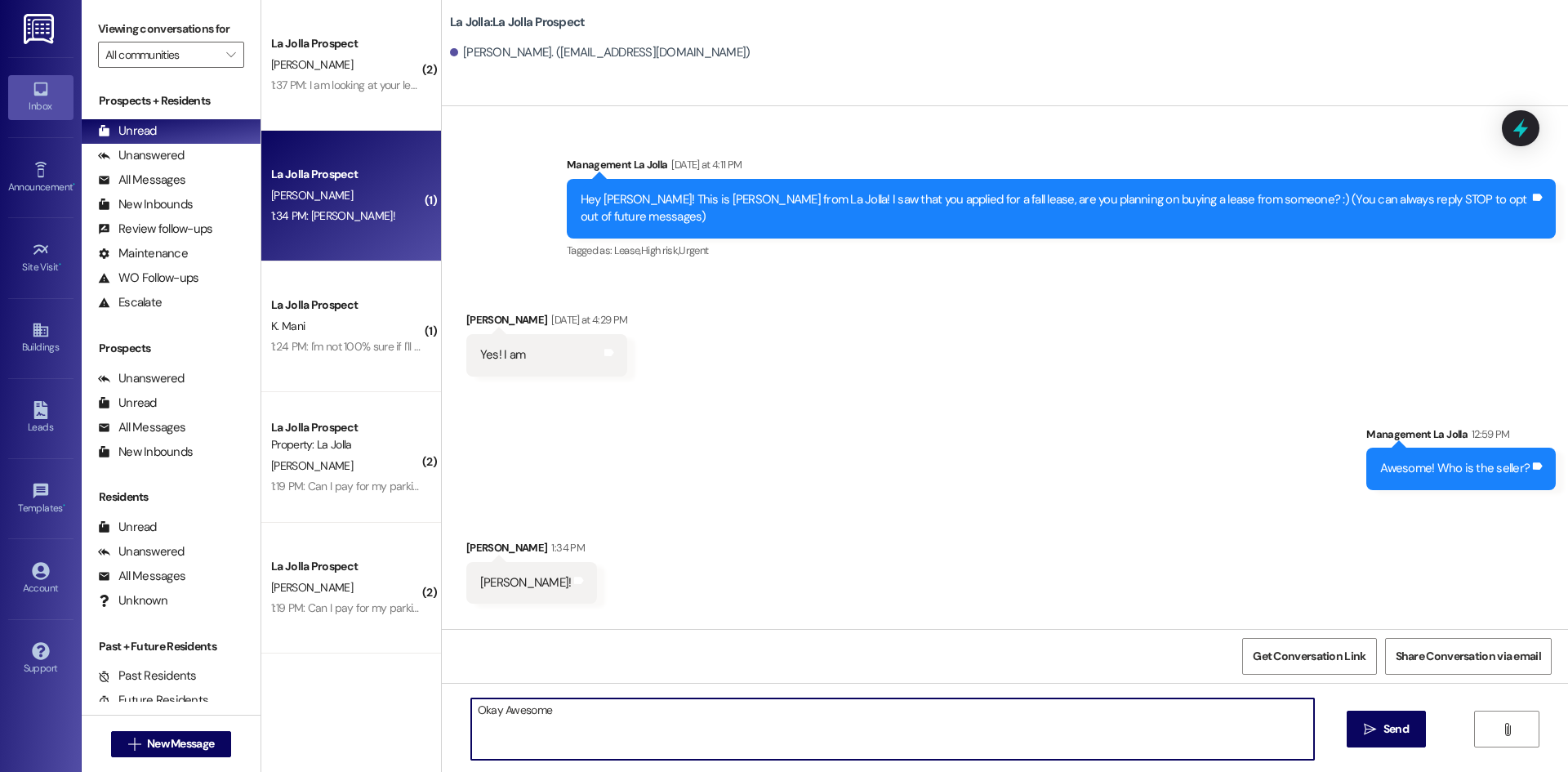
type textarea "Okay Awesome!"
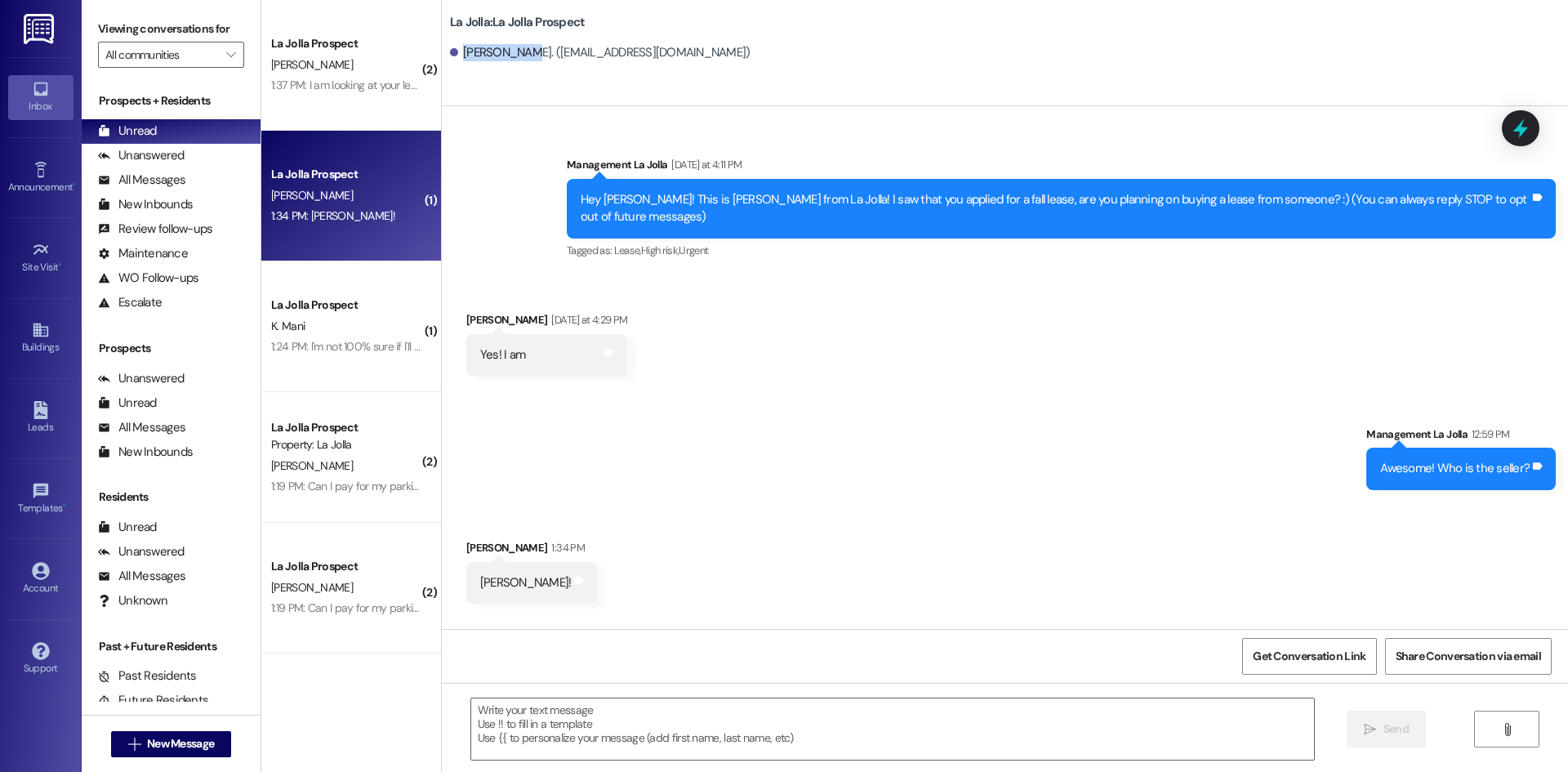
drag, startPoint x: 453, startPoint y: 57, endPoint x: 517, endPoint y: 58, distance: 64.0
click at [517, 58] on div "[PERSON_NAME]. ([EMAIL_ADDRESS][DOMAIN_NAME])" at bounding box center [600, 53] width 301 height 17
copy div "[PERSON_NAME]"
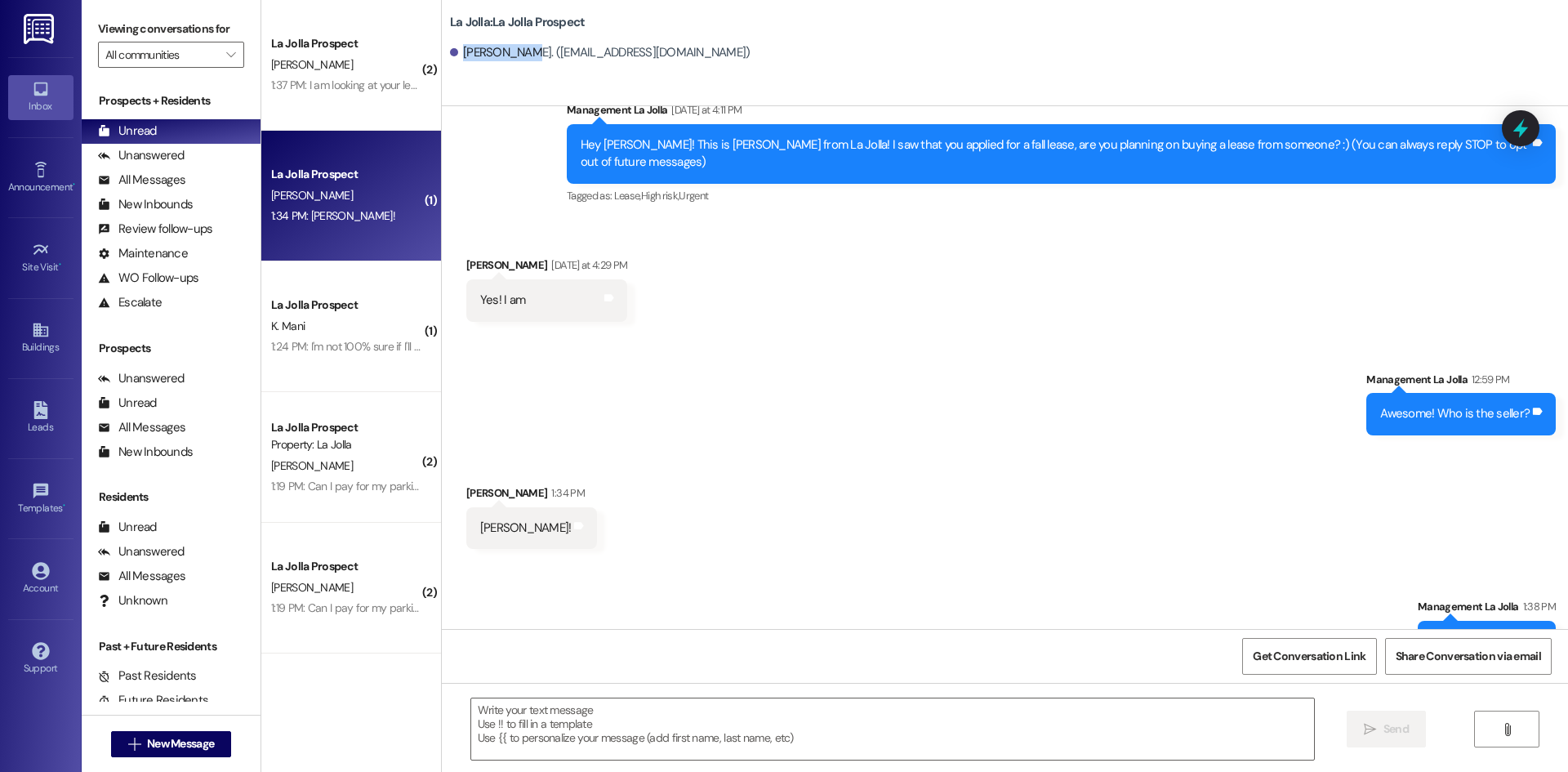
scroll to position [84, 0]
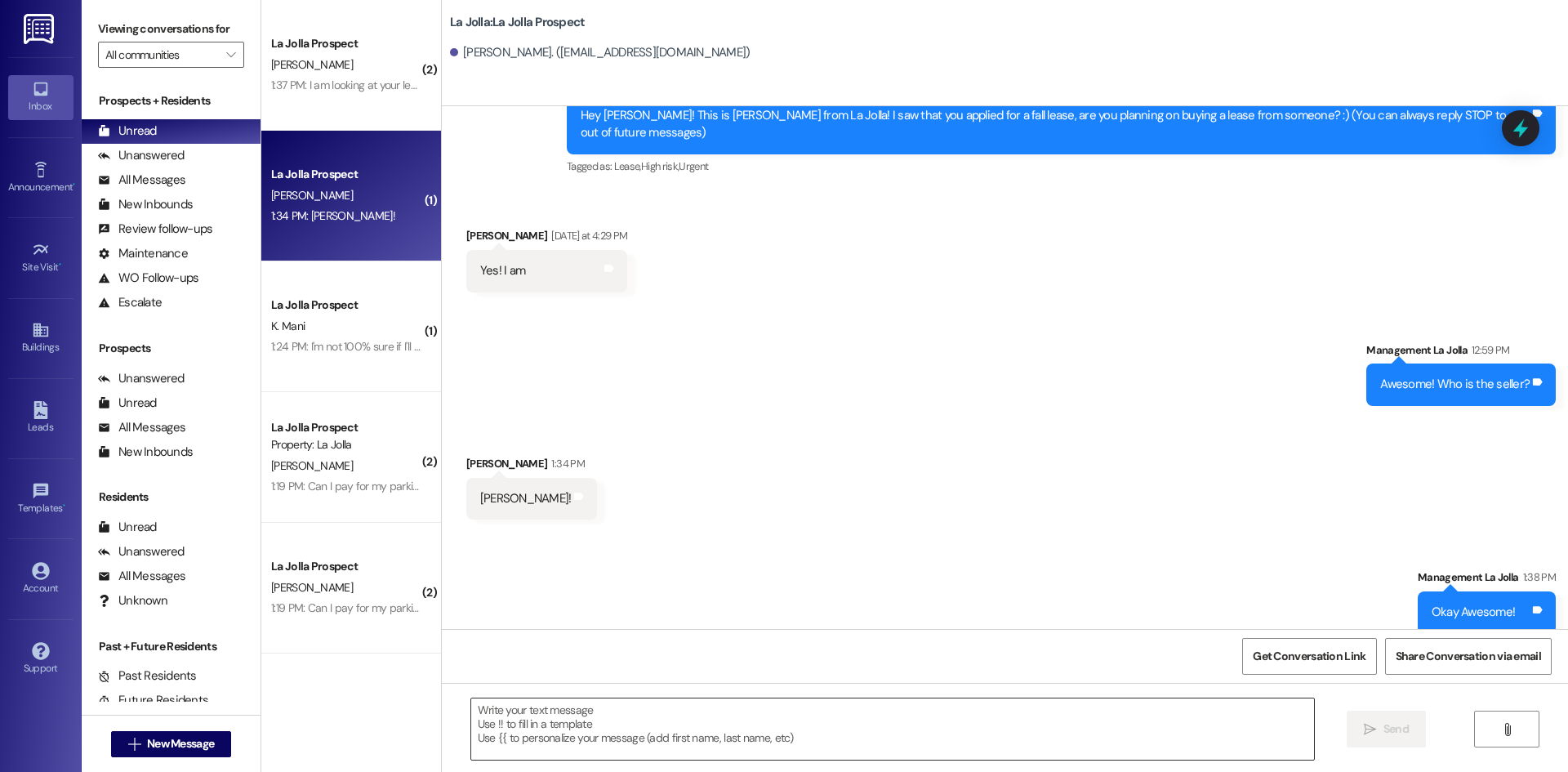
click at [674, 720] on textarea at bounding box center [893, 728] width 843 height 62
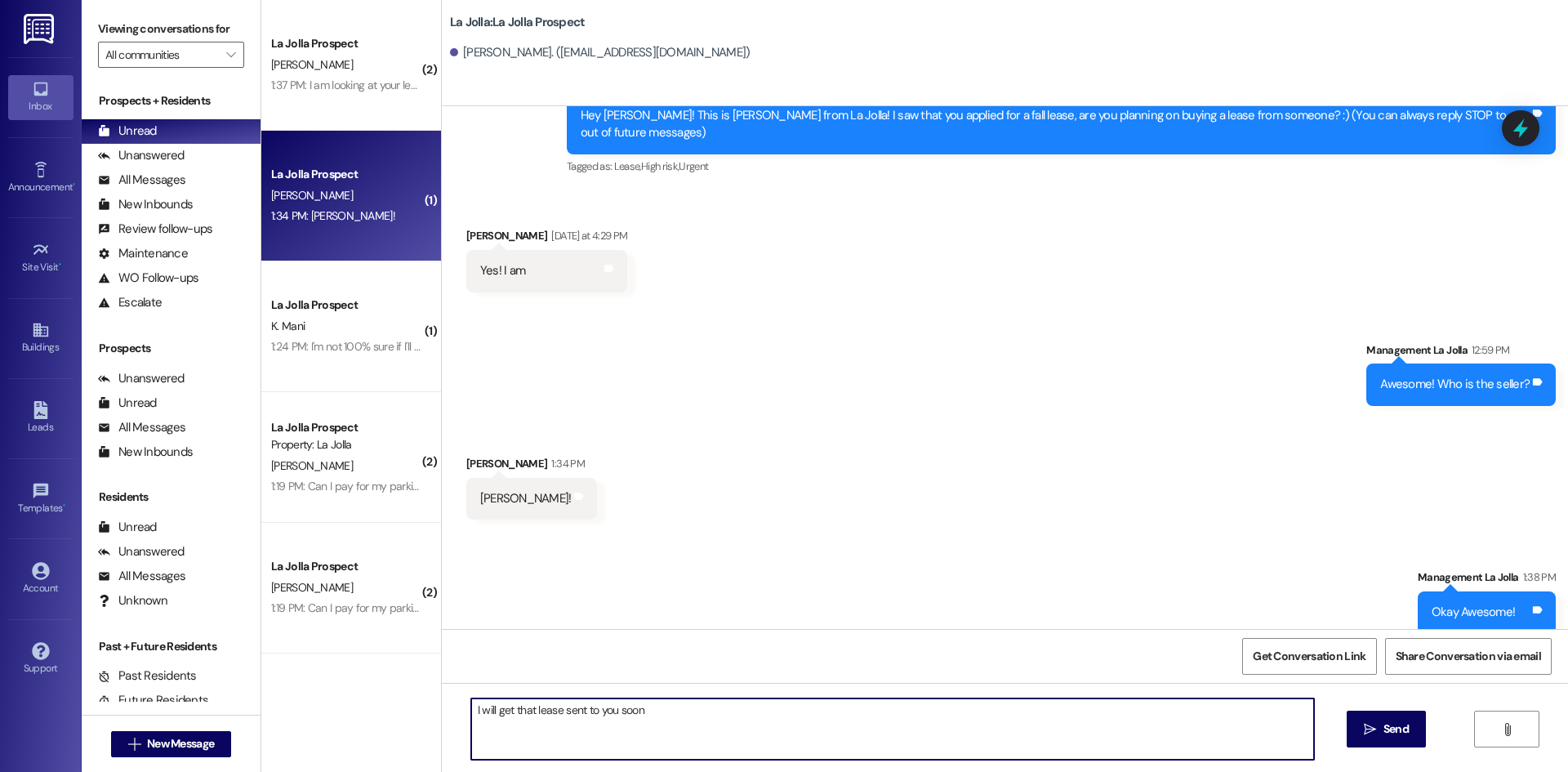
type textarea "I will get that lease sent to you soon!"
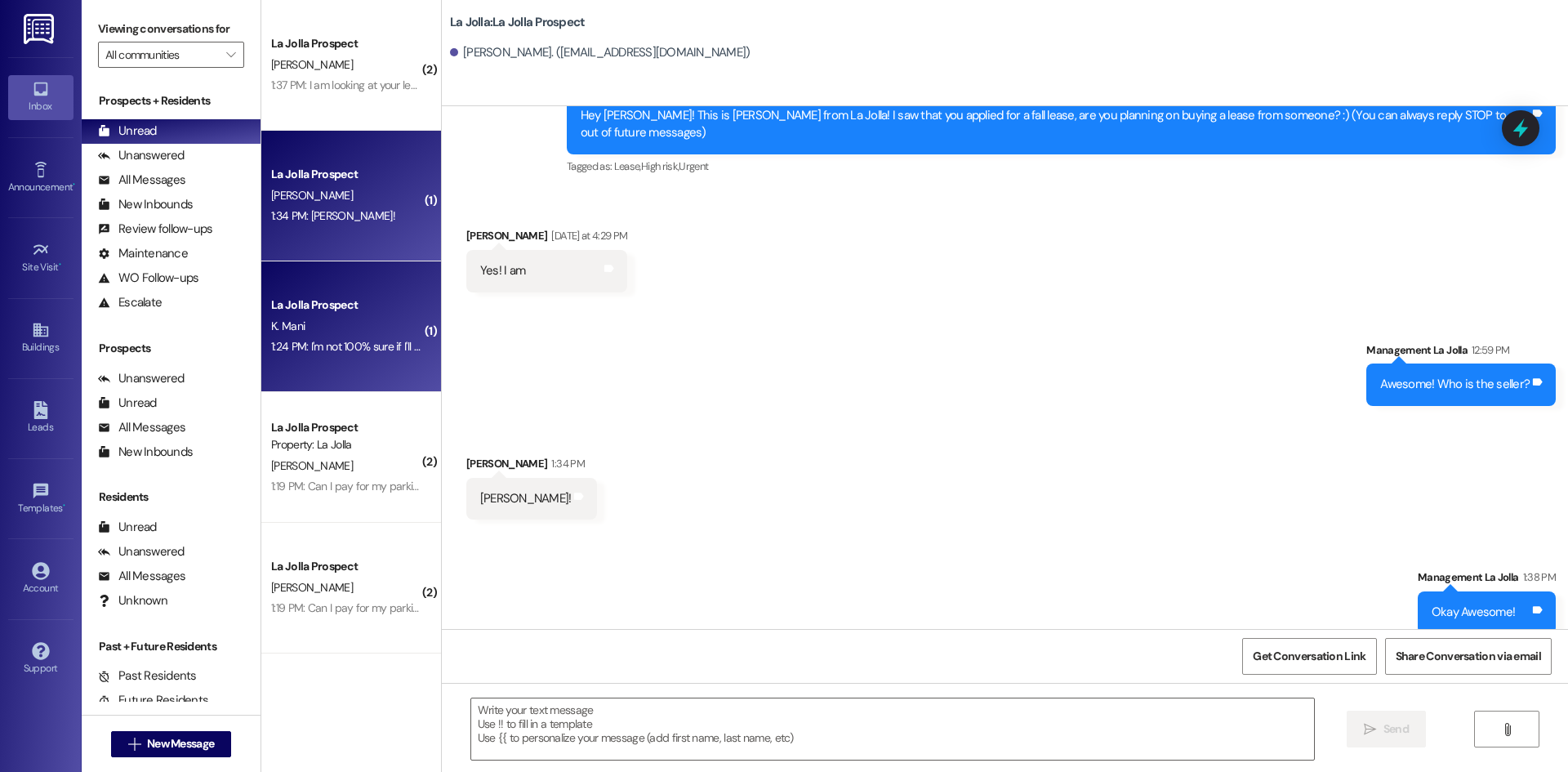
click at [290, 370] on div "La Jolla Prospect K. Mani 1:24 PM: I'm not 100% sure if I'll be paying in full …" at bounding box center [351, 326] width 180 height 131
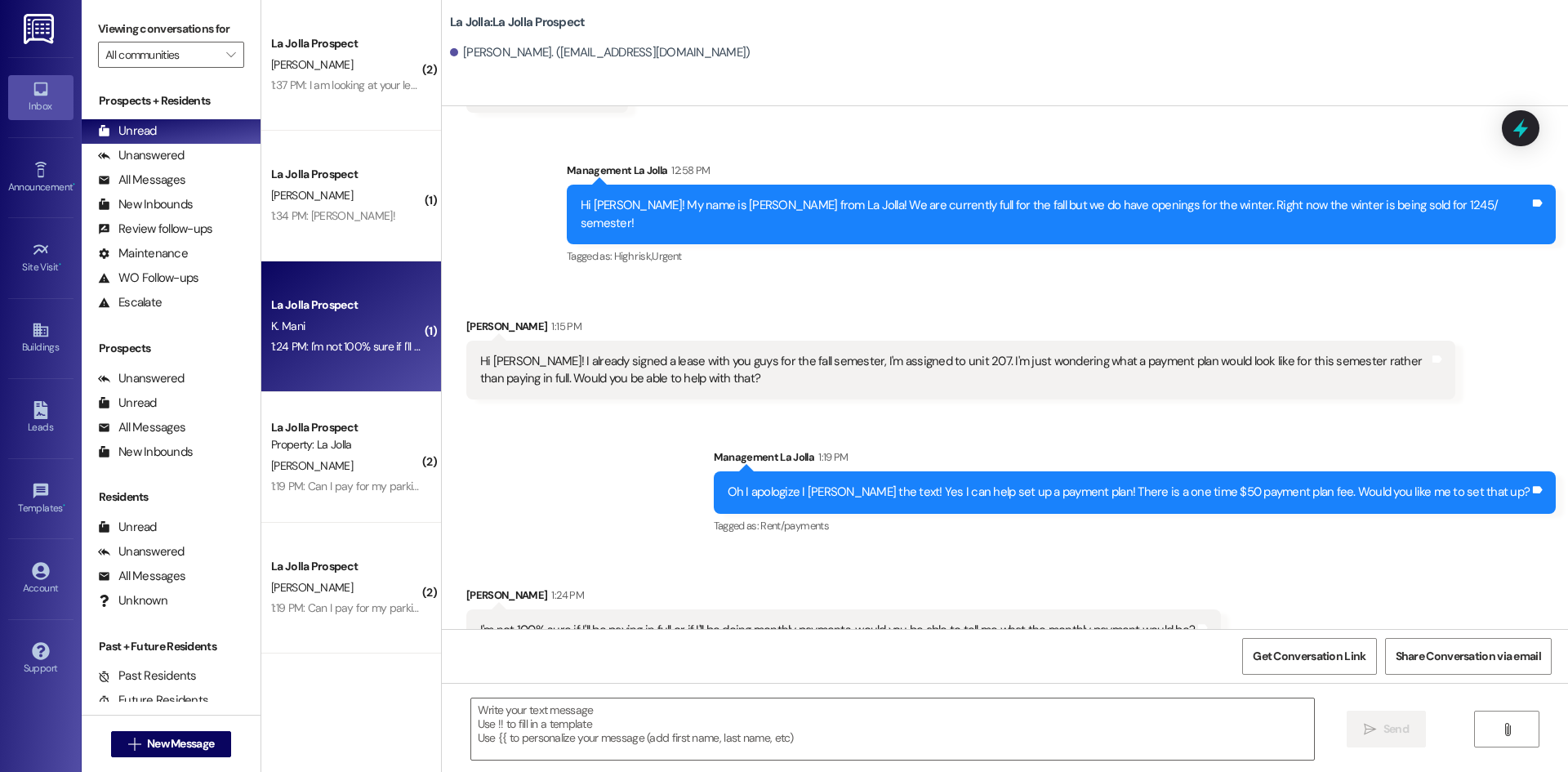
scroll to position [354, 0]
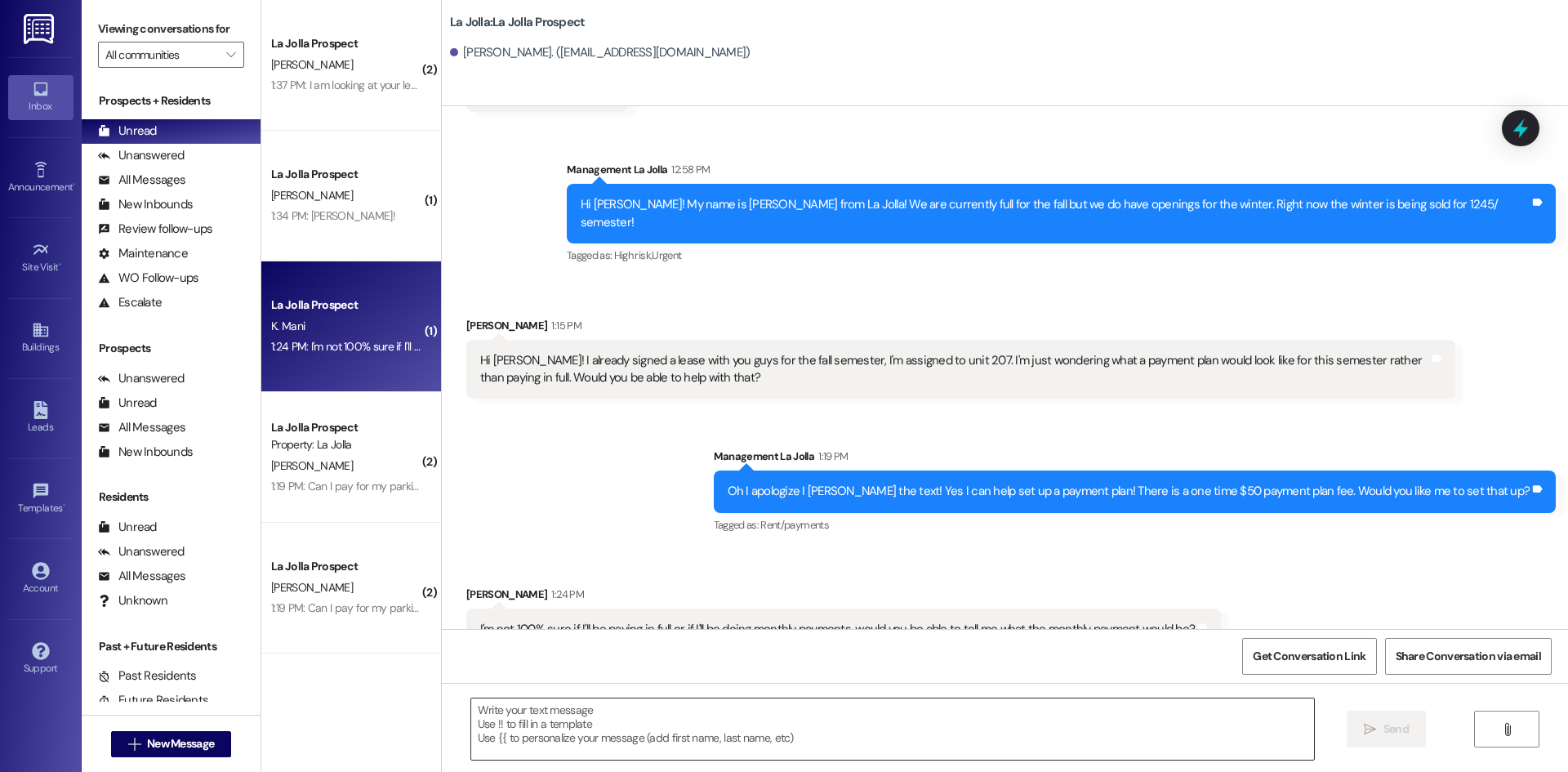
click at [490, 726] on textarea at bounding box center [893, 728] width 843 height 62
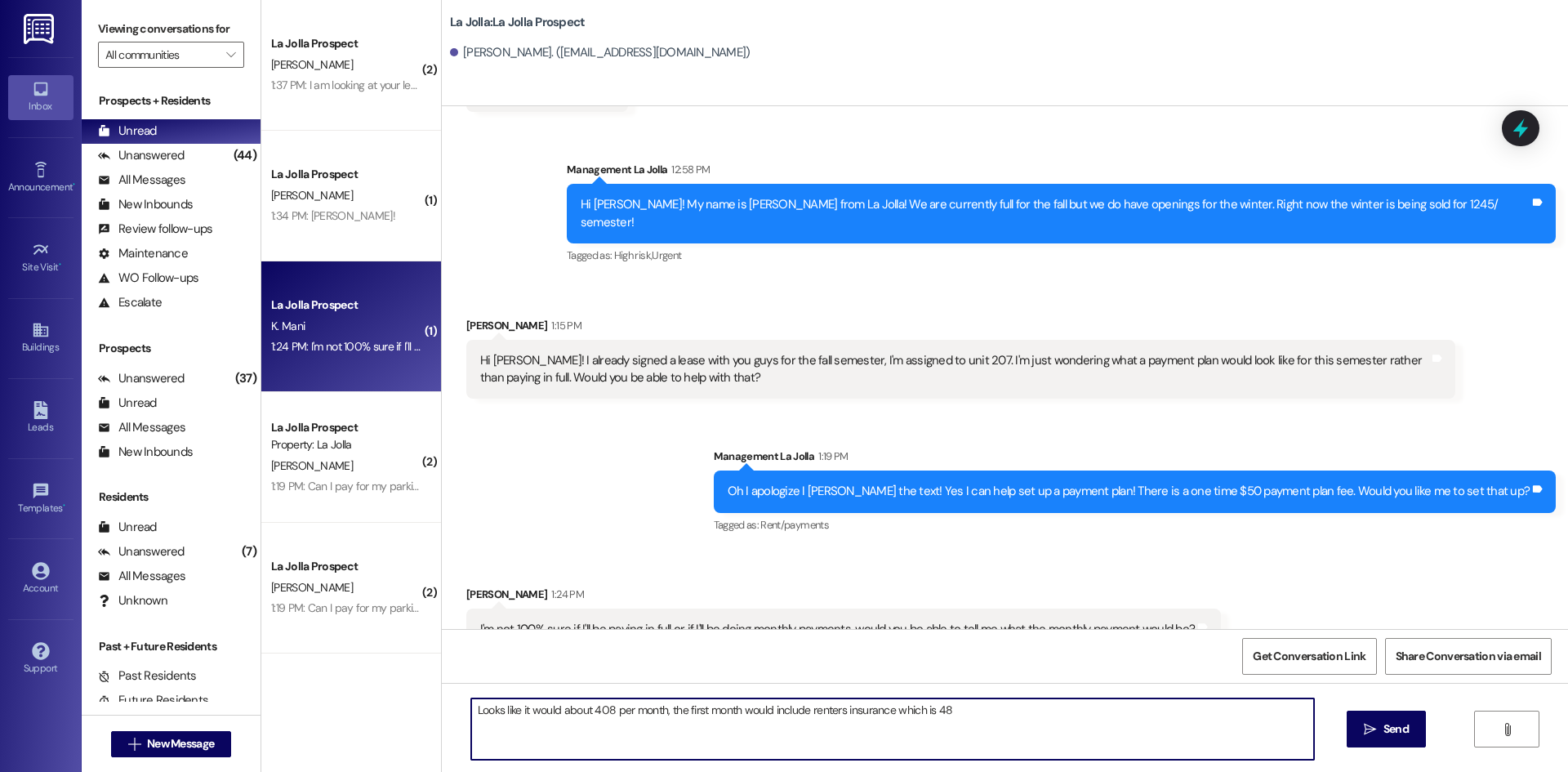
type textarea "Looks like it would about 408 per month, the first month would include renters …"
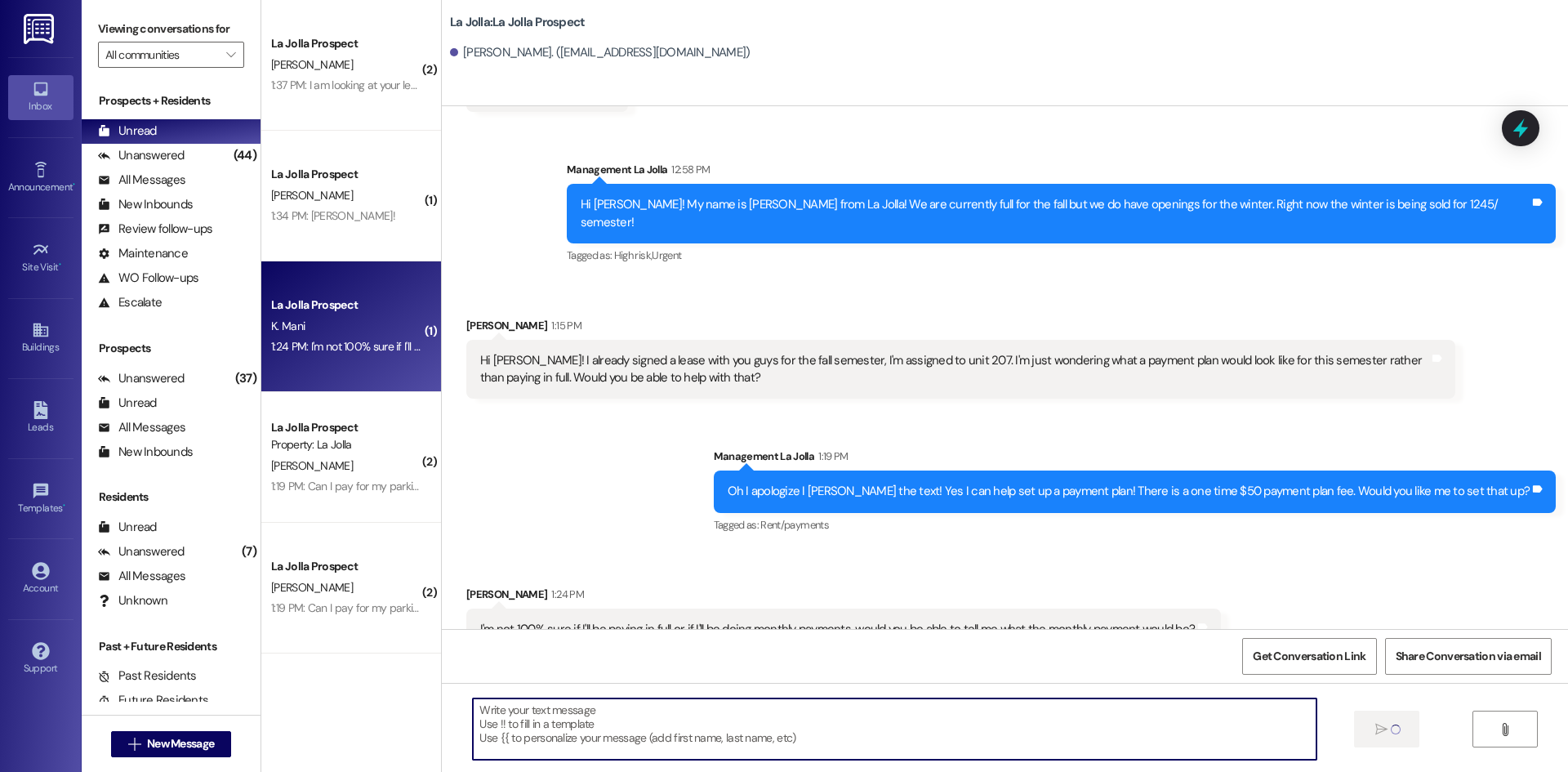
scroll to position [353, 0]
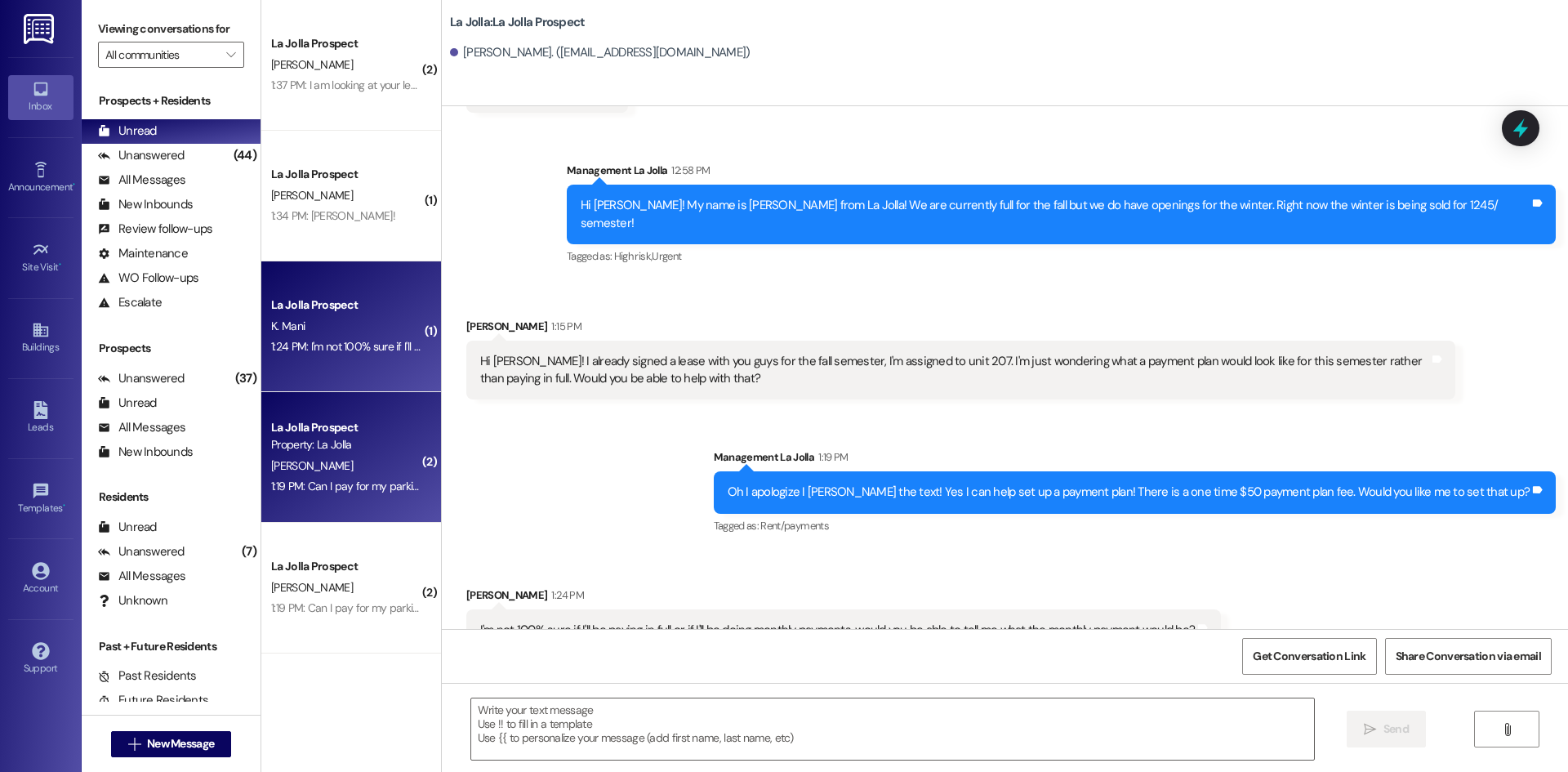
click at [310, 476] on div "1:19 PM: Can I pay for my parking pass now or is that the first day of class 1:…" at bounding box center [347, 486] width 154 height 21
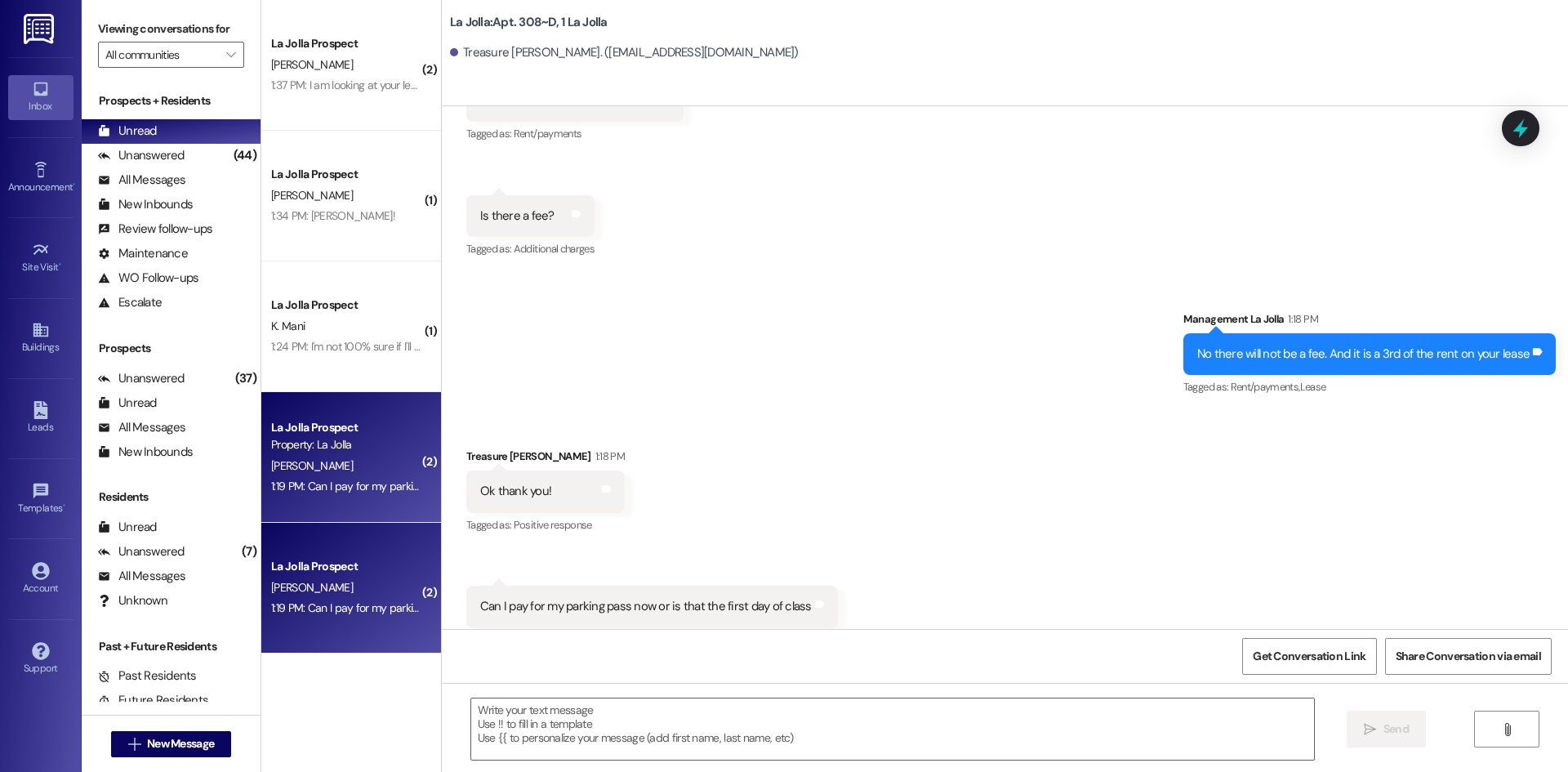
scroll to position [13845, 0]
click at [550, 712] on textarea at bounding box center [893, 728] width 843 height 62
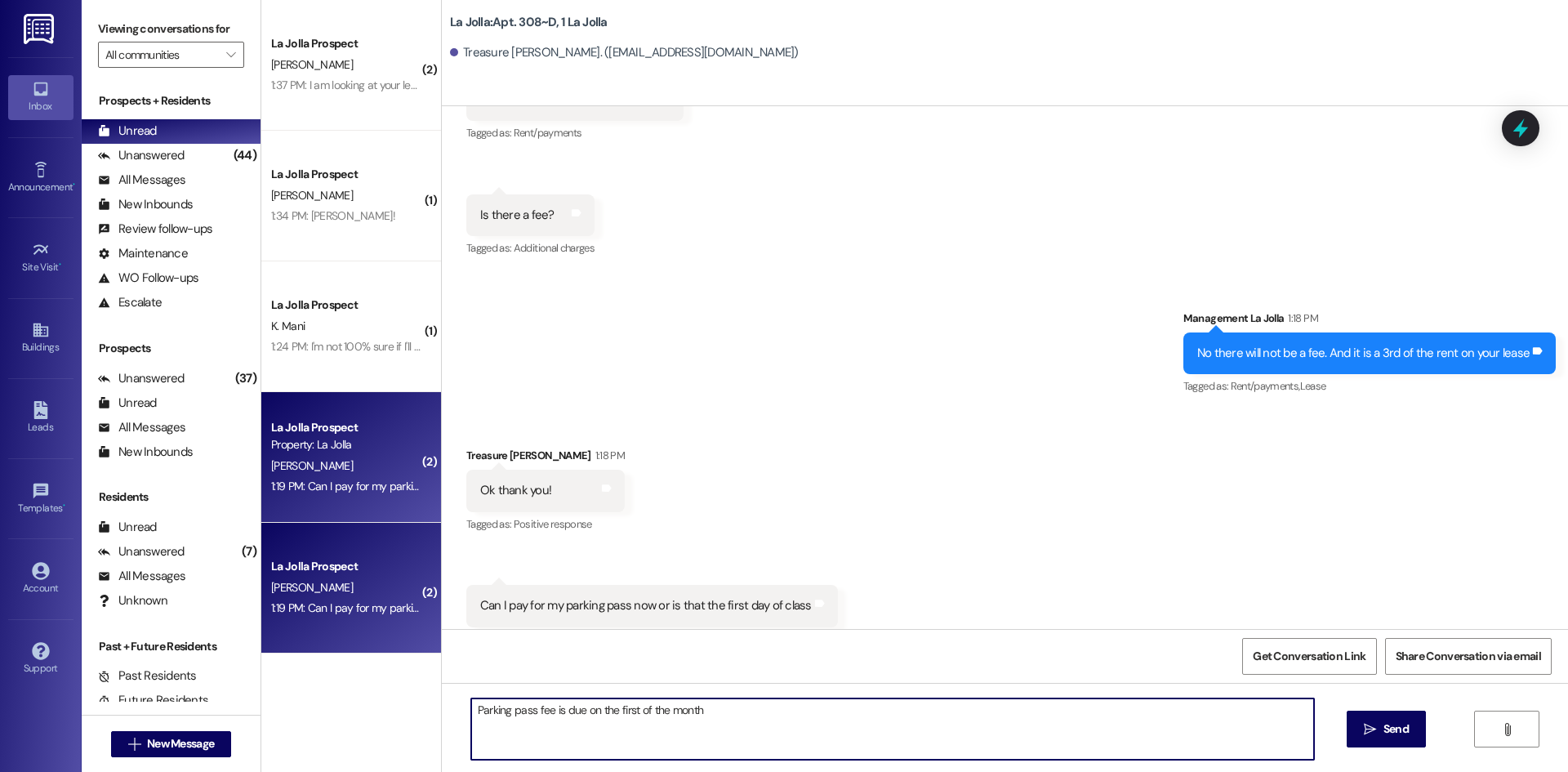
type textarea "Parking pass fee is due on the first of the month!"
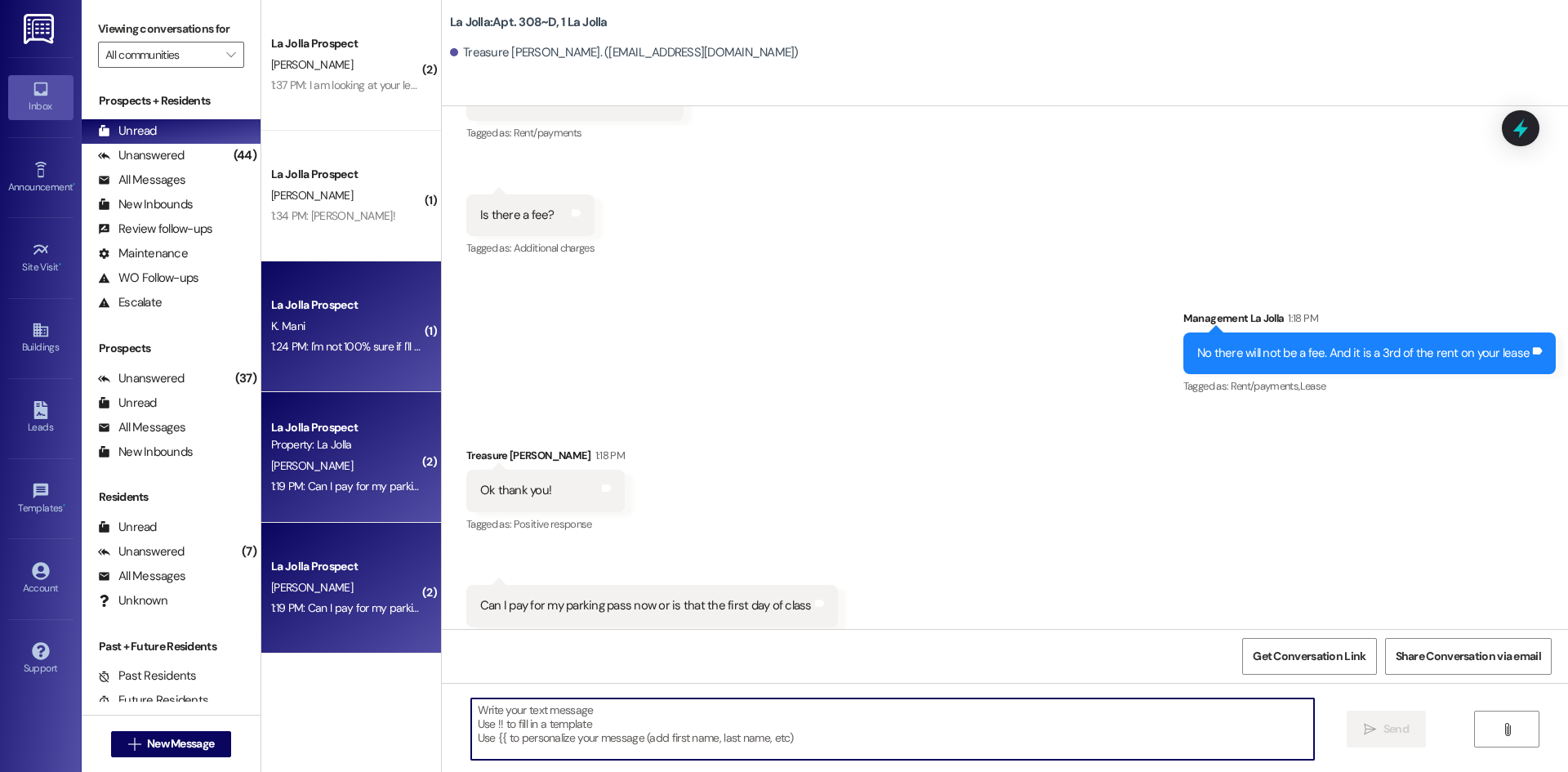
scroll to position [13844, 0]
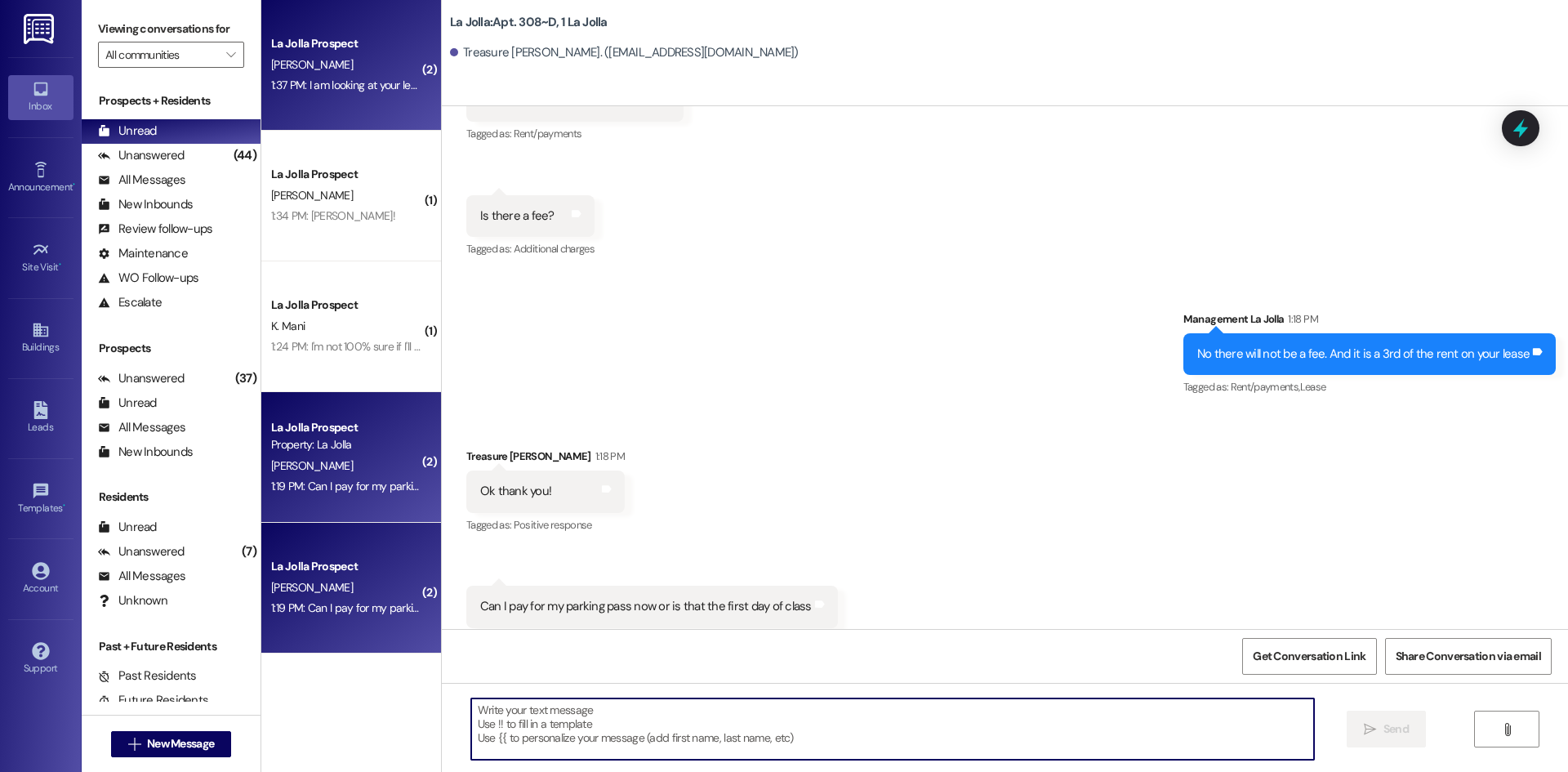
click at [371, 108] on div "La Jolla Prospect N. Breinholt 1:37 PM: I am looking at your lease that you sig…" at bounding box center [351, 65] width 180 height 131
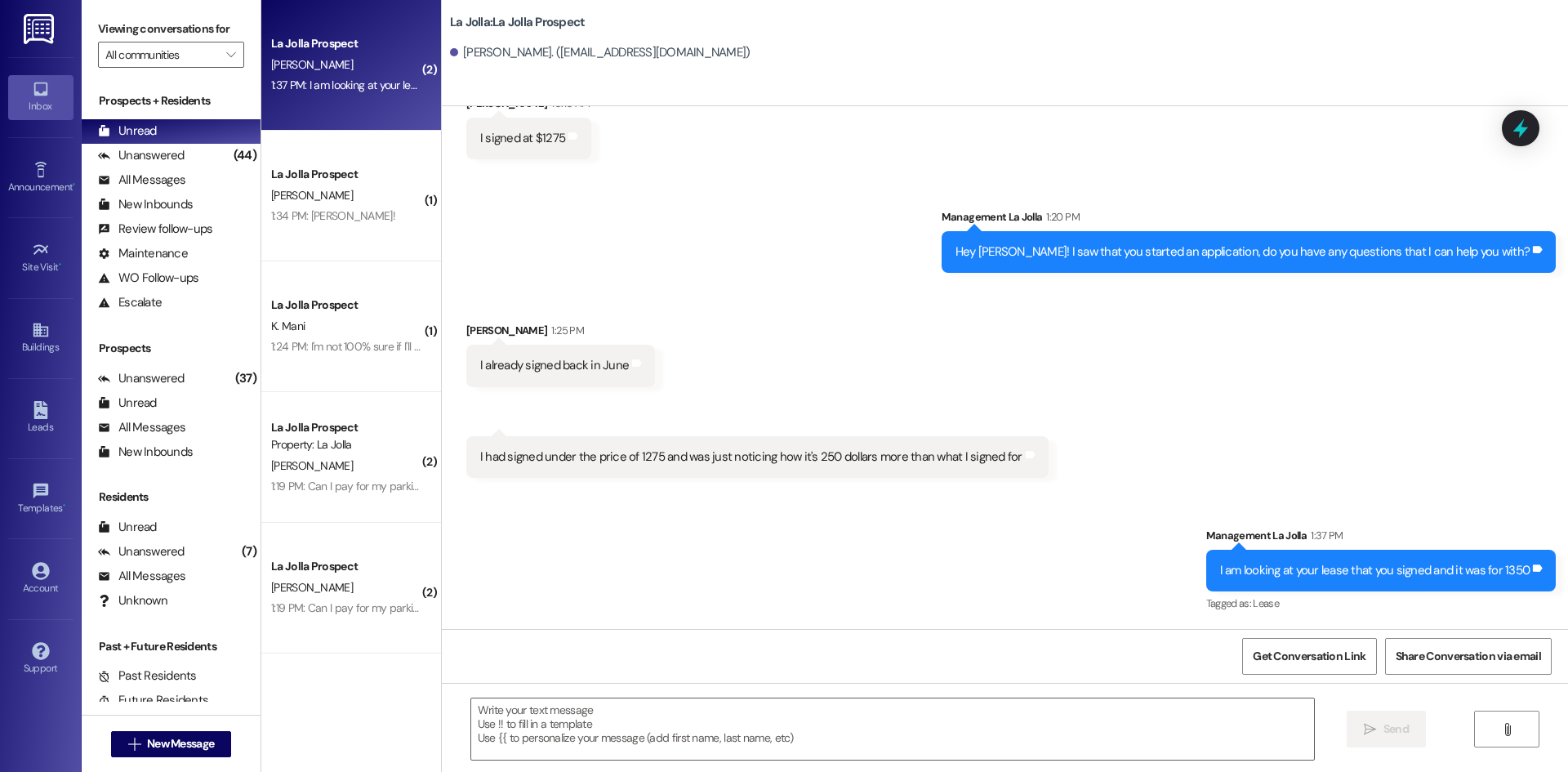
scroll to position [3946, 0]
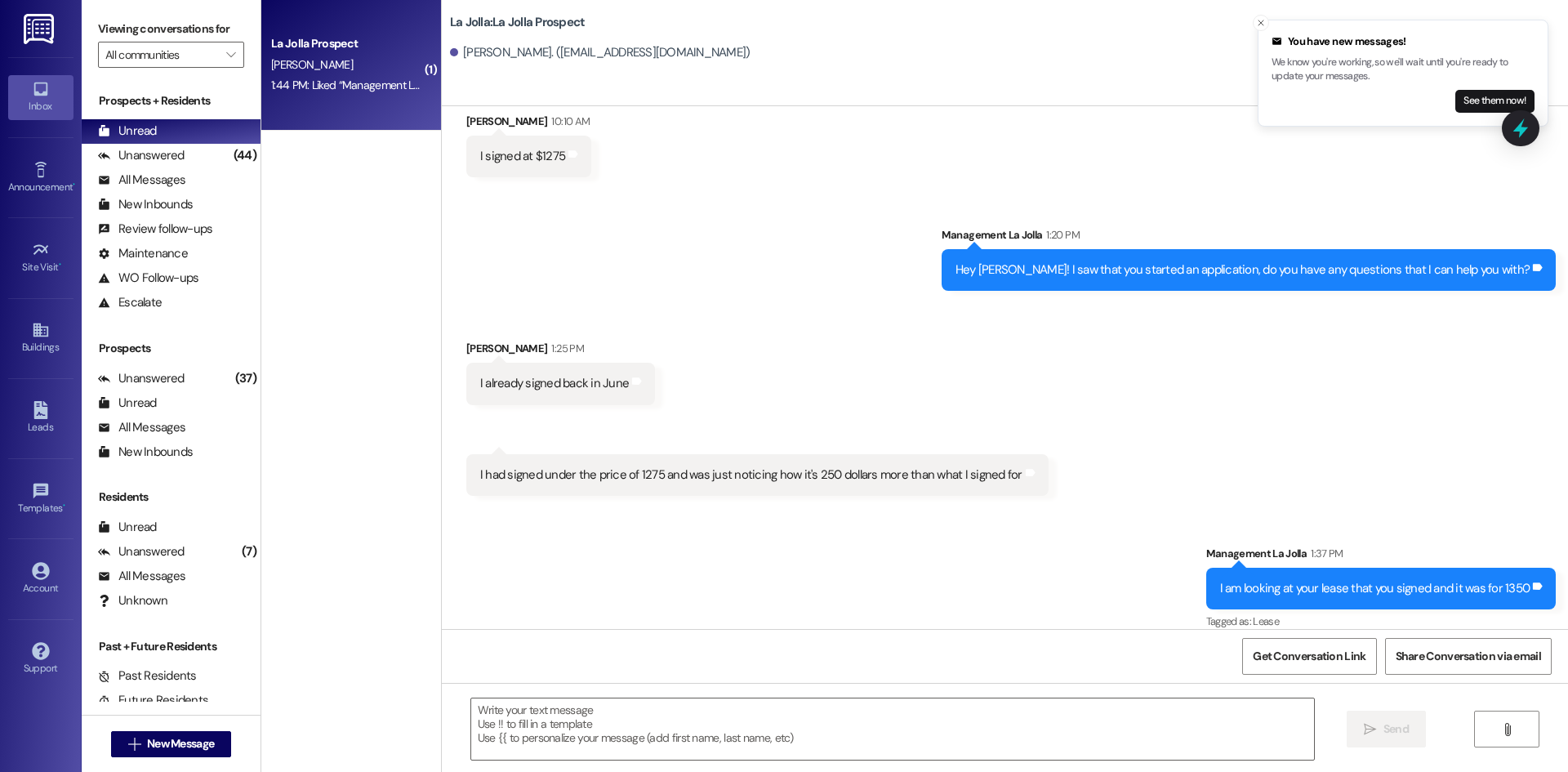
click at [377, 115] on div "La Jolla Prospect H. Nye 1:44 PM: Liked “Management La Jolla (La Jolla): Okay a…" at bounding box center [351, 65] width 180 height 131
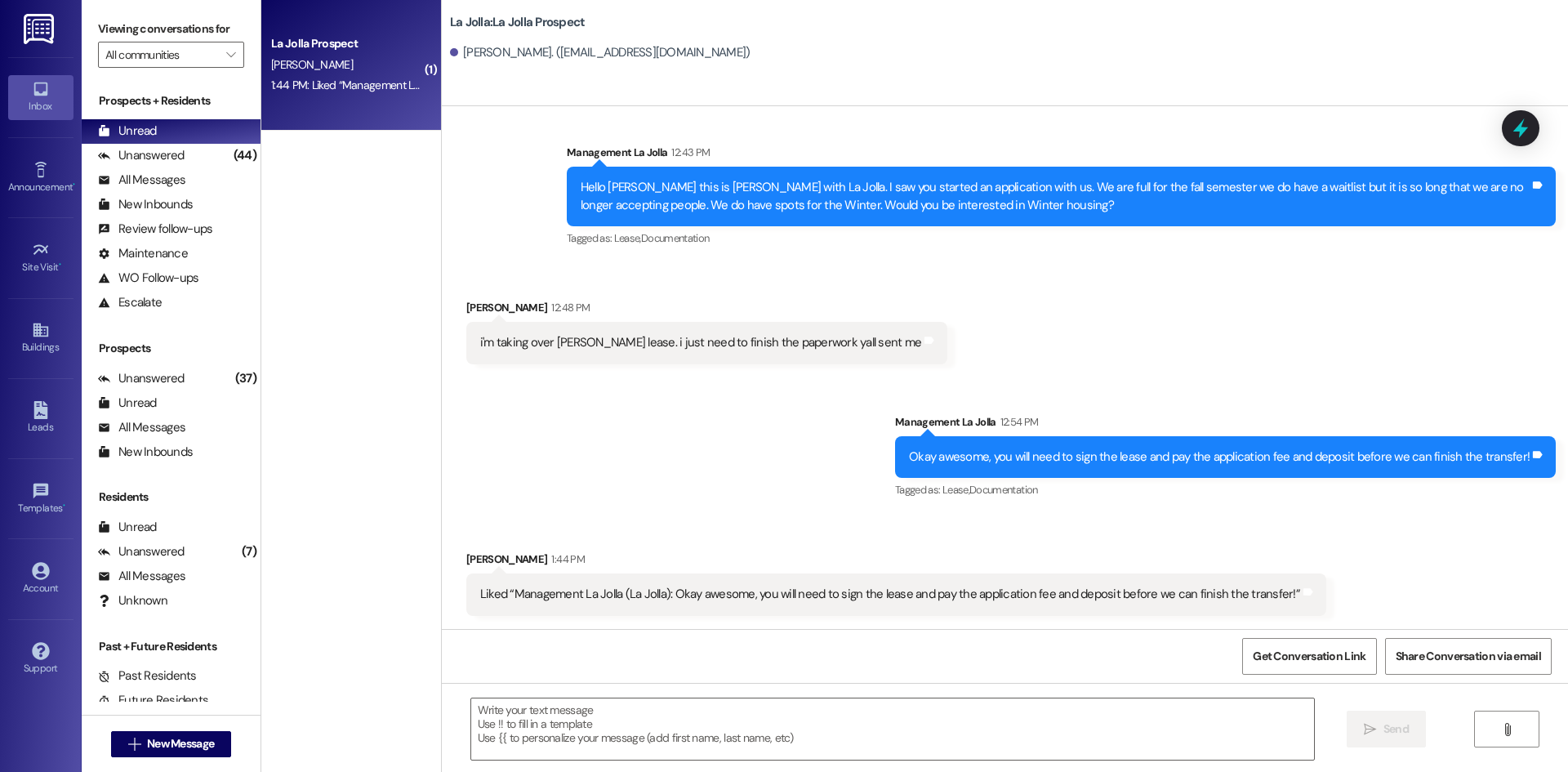
scroll to position [168, 0]
click at [197, 731] on button " New Message" at bounding box center [171, 744] width 121 height 26
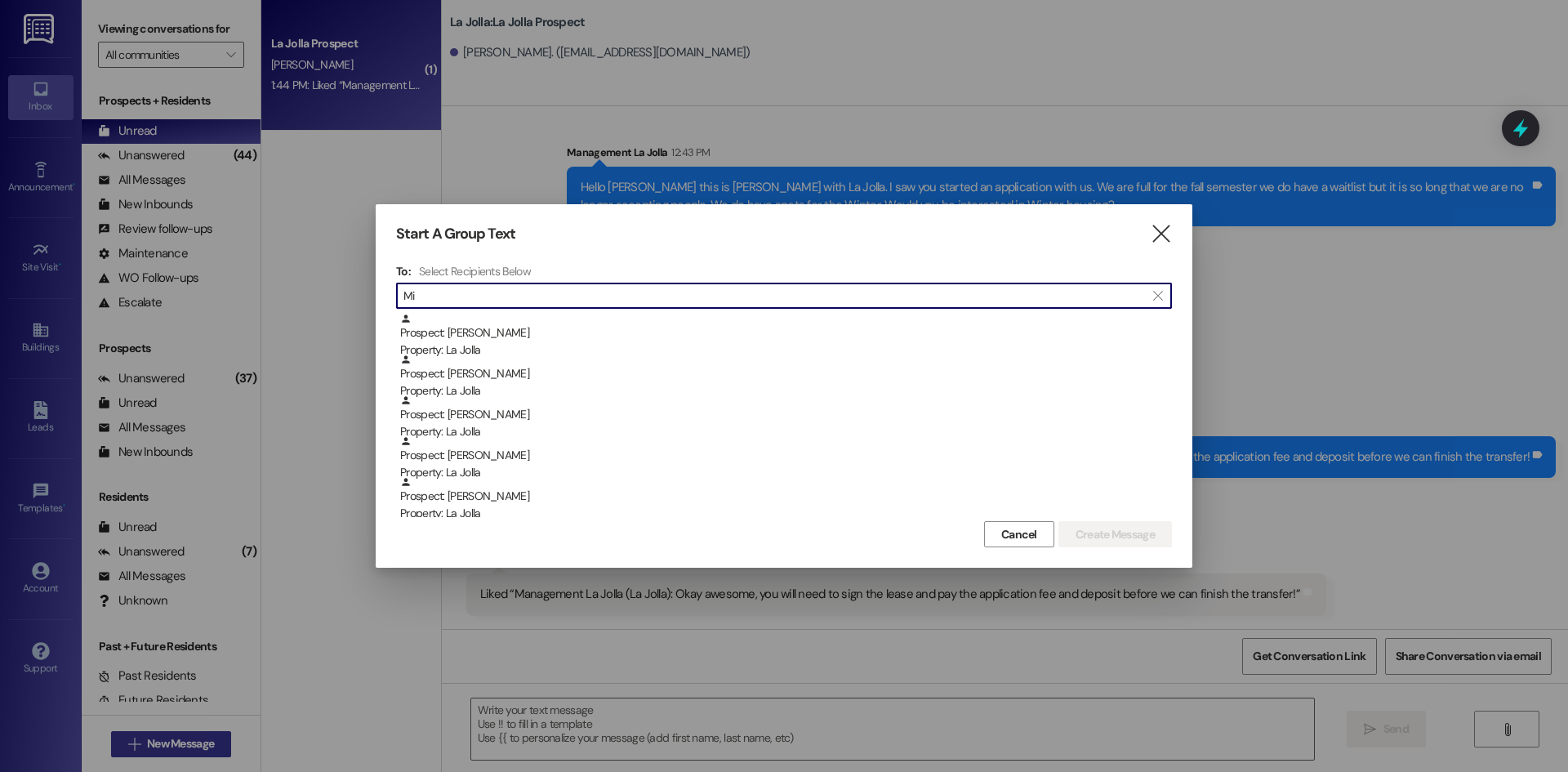
type input "M"
type input "Jensen"
click at [1169, 225] on icon "" at bounding box center [1161, 233] width 22 height 17
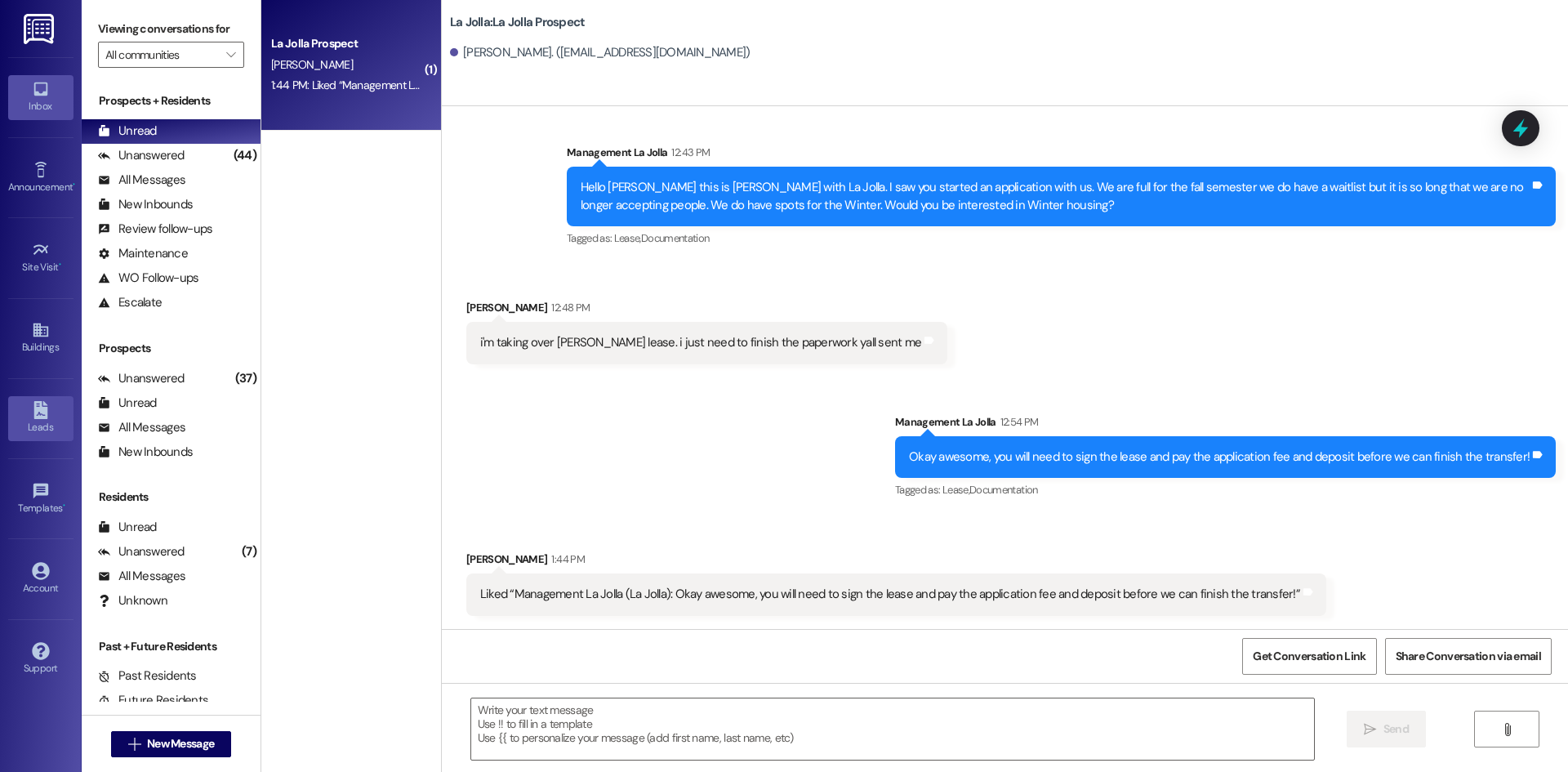
click at [44, 402] on icon at bounding box center [40, 410] width 14 height 18
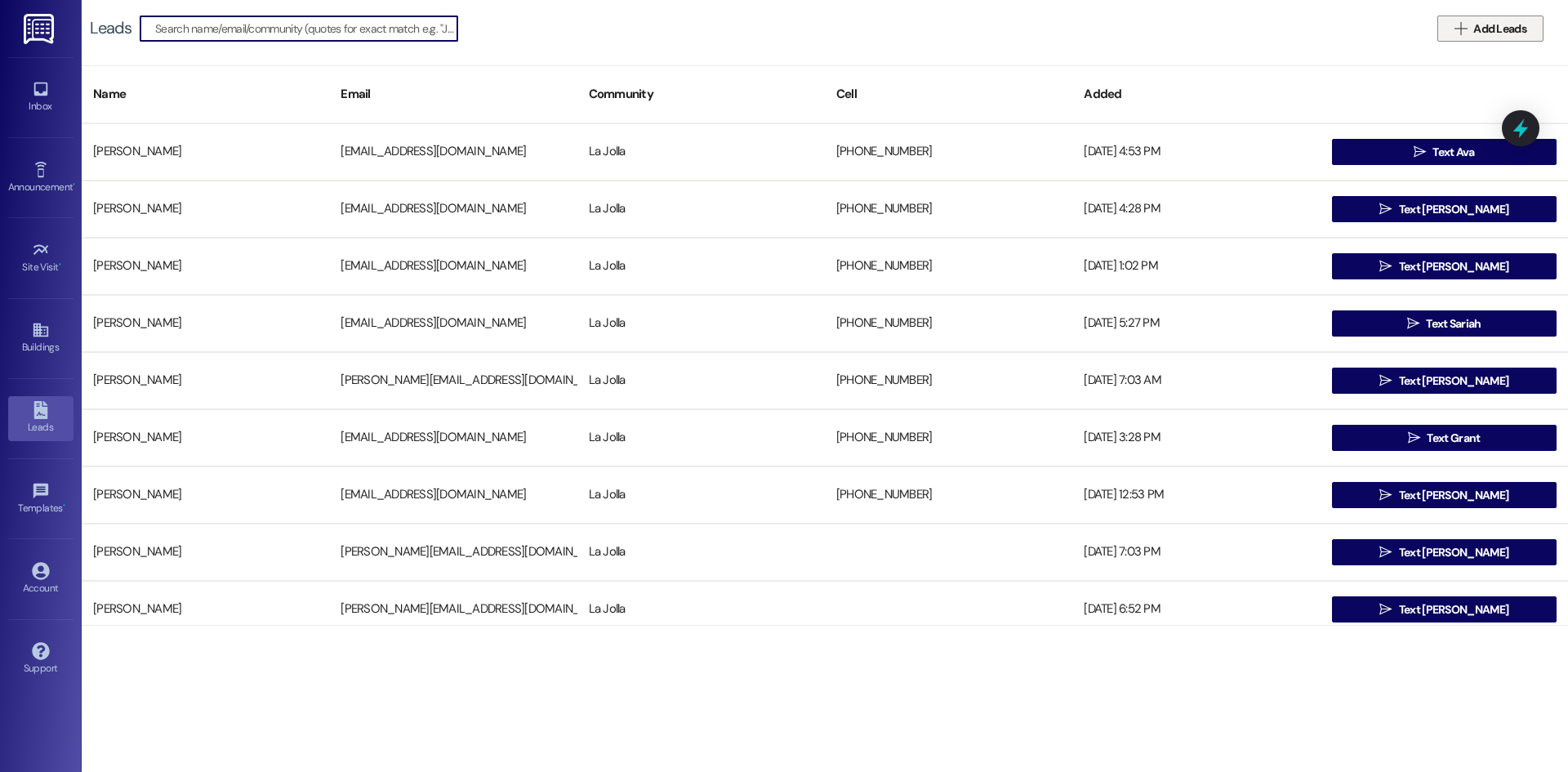
click at [1461, 31] on icon "" at bounding box center [1460, 29] width 12 height 13
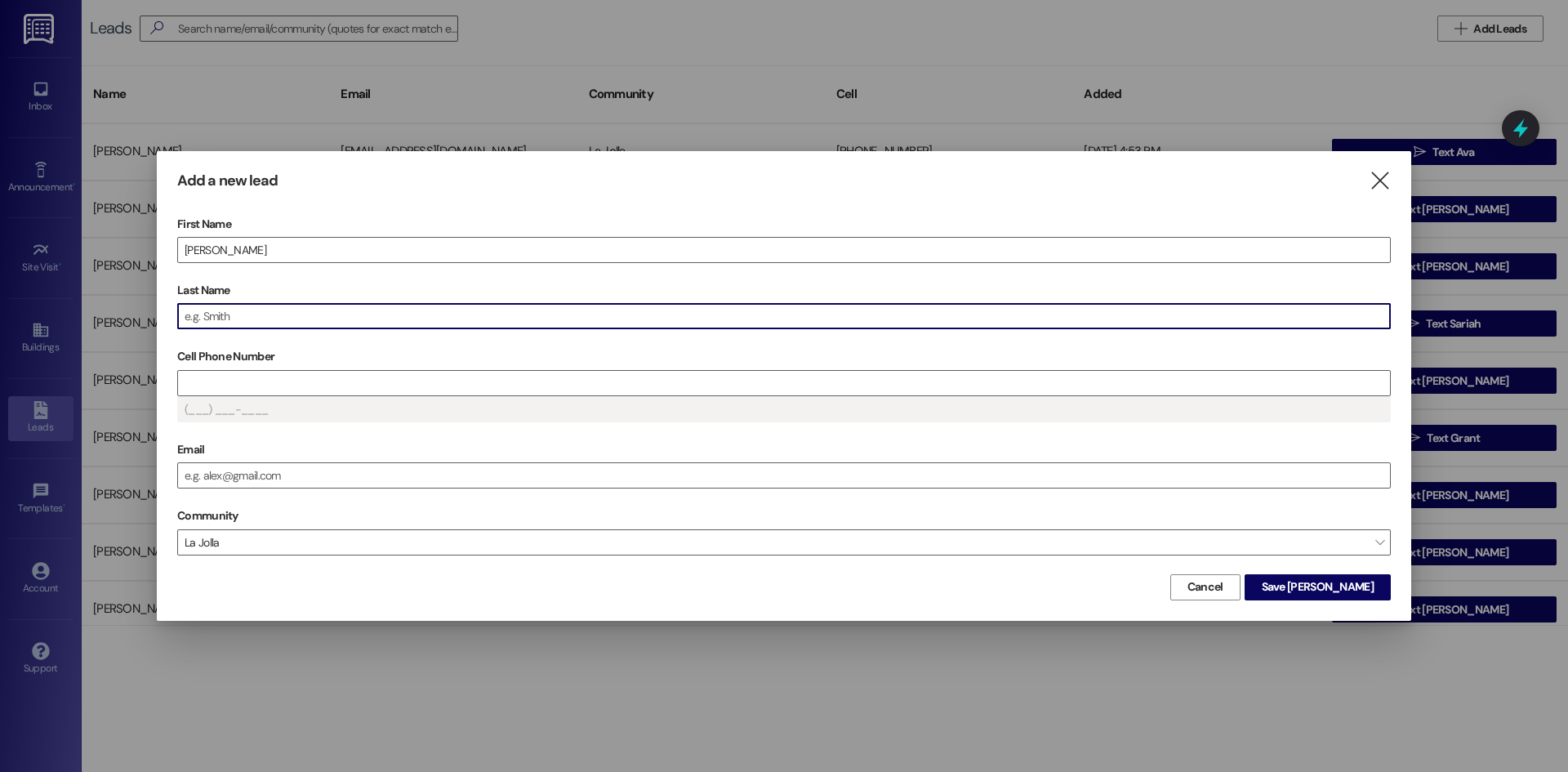
click at [266, 319] on input "Last Name" at bounding box center [784, 316] width 1212 height 25
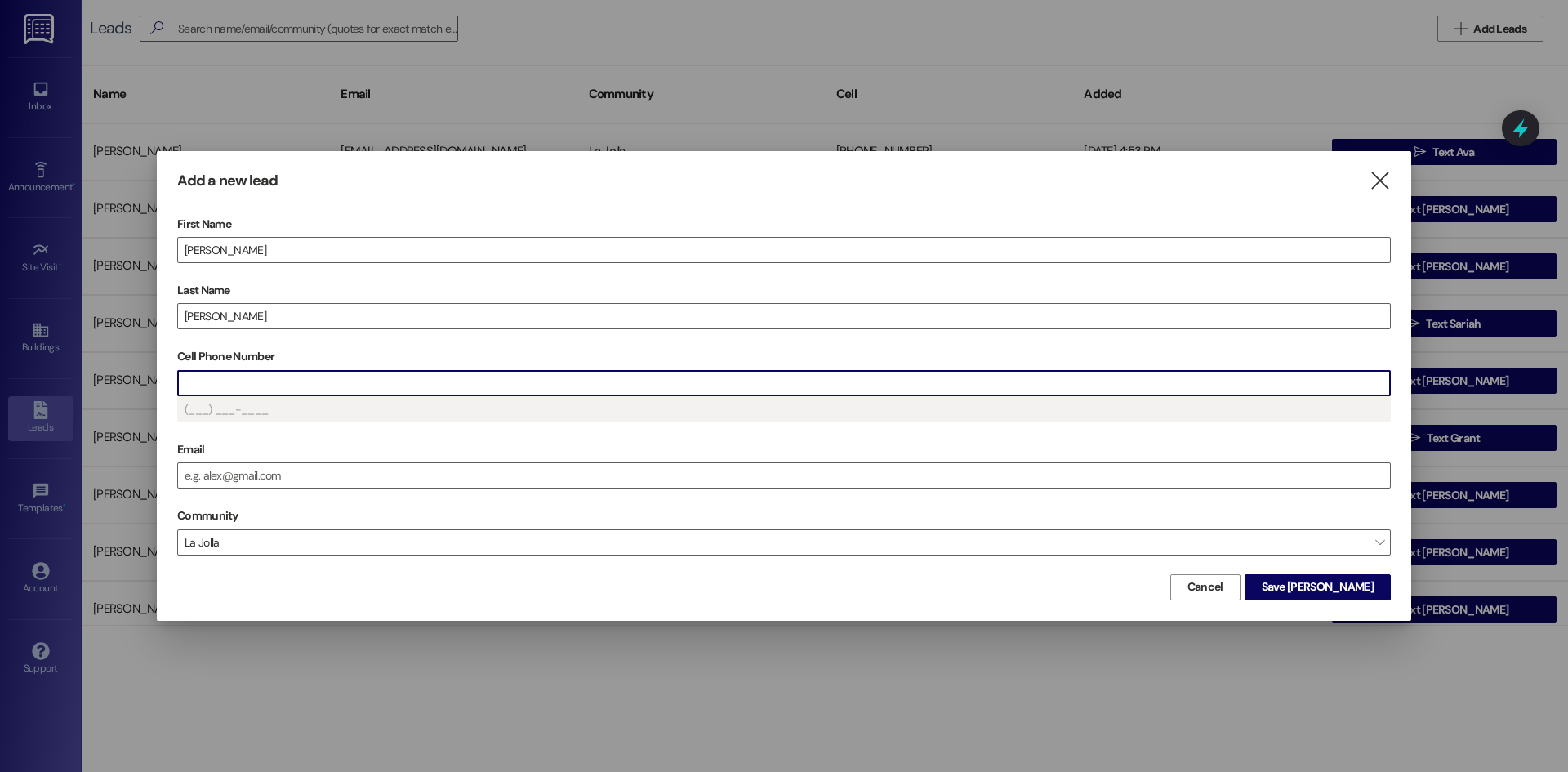
click at [297, 383] on input "Cell Phone Number" at bounding box center [784, 383] width 1212 height 25
click at [1347, 586] on span "Save Millie" at bounding box center [1317, 586] width 112 height 17
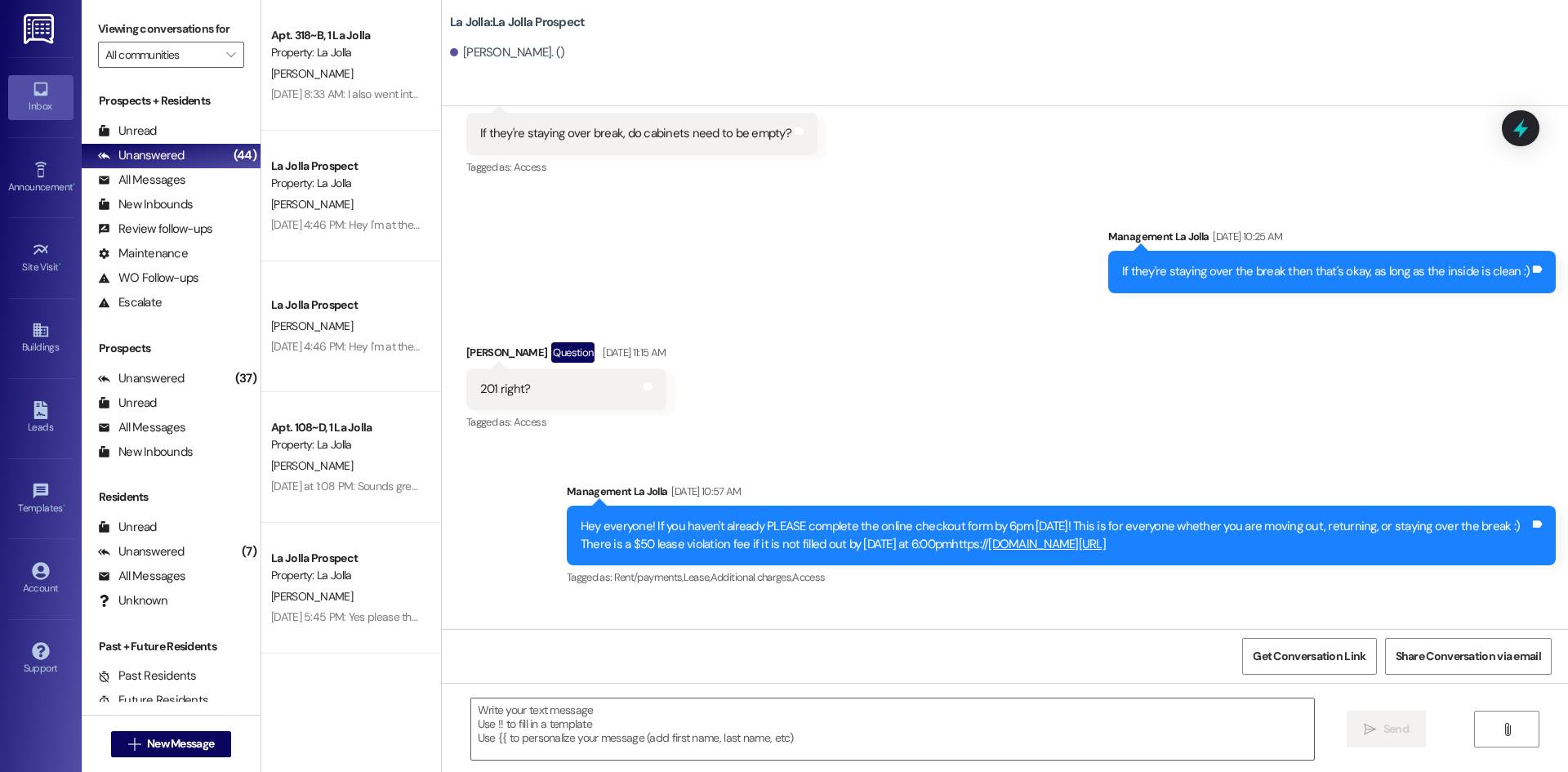
scroll to position [1628, 0]
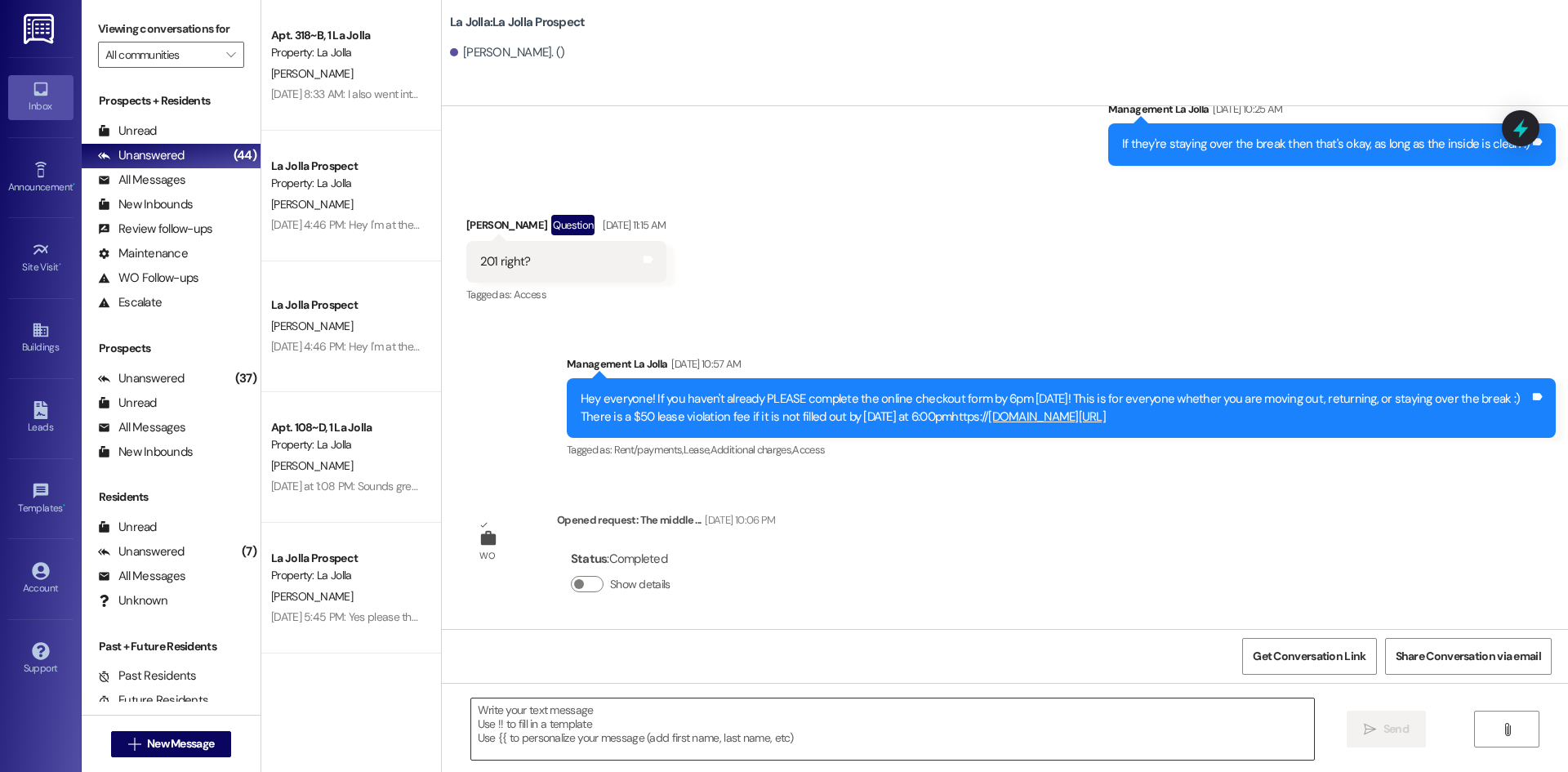
click at [579, 722] on textarea at bounding box center [893, 728] width 843 height 62
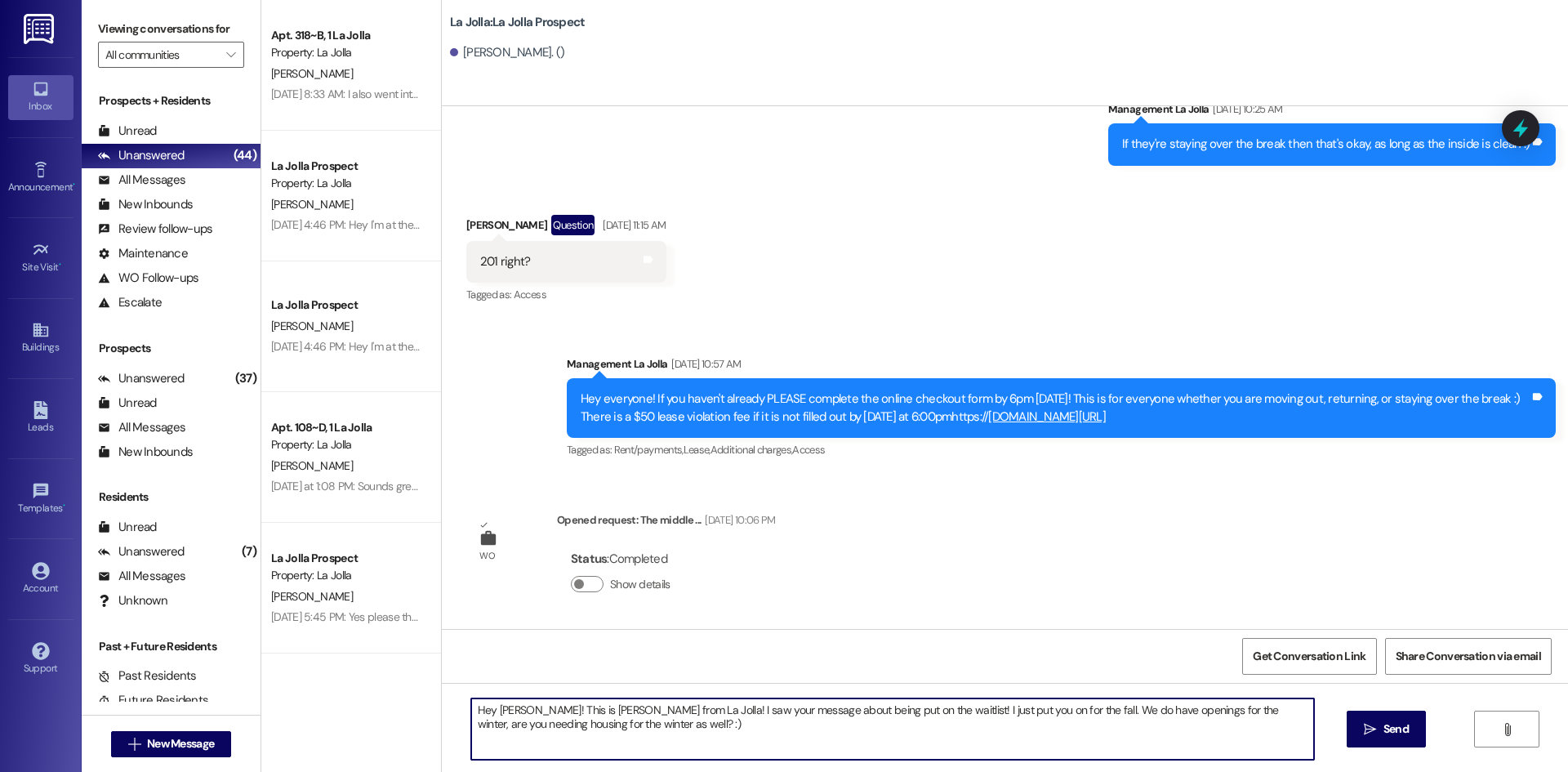
drag, startPoint x: 616, startPoint y: 730, endPoint x: 461, endPoint y: 693, distance: 159.4
click at [461, 693] on div "Hey Millie! This is Heather from La Jolla! I saw your message about being put o…" at bounding box center [1005, 743] width 1126 height 122
type textarea "Hey Millie! This is Heather from La Jolla! I saw your message about being put o…"
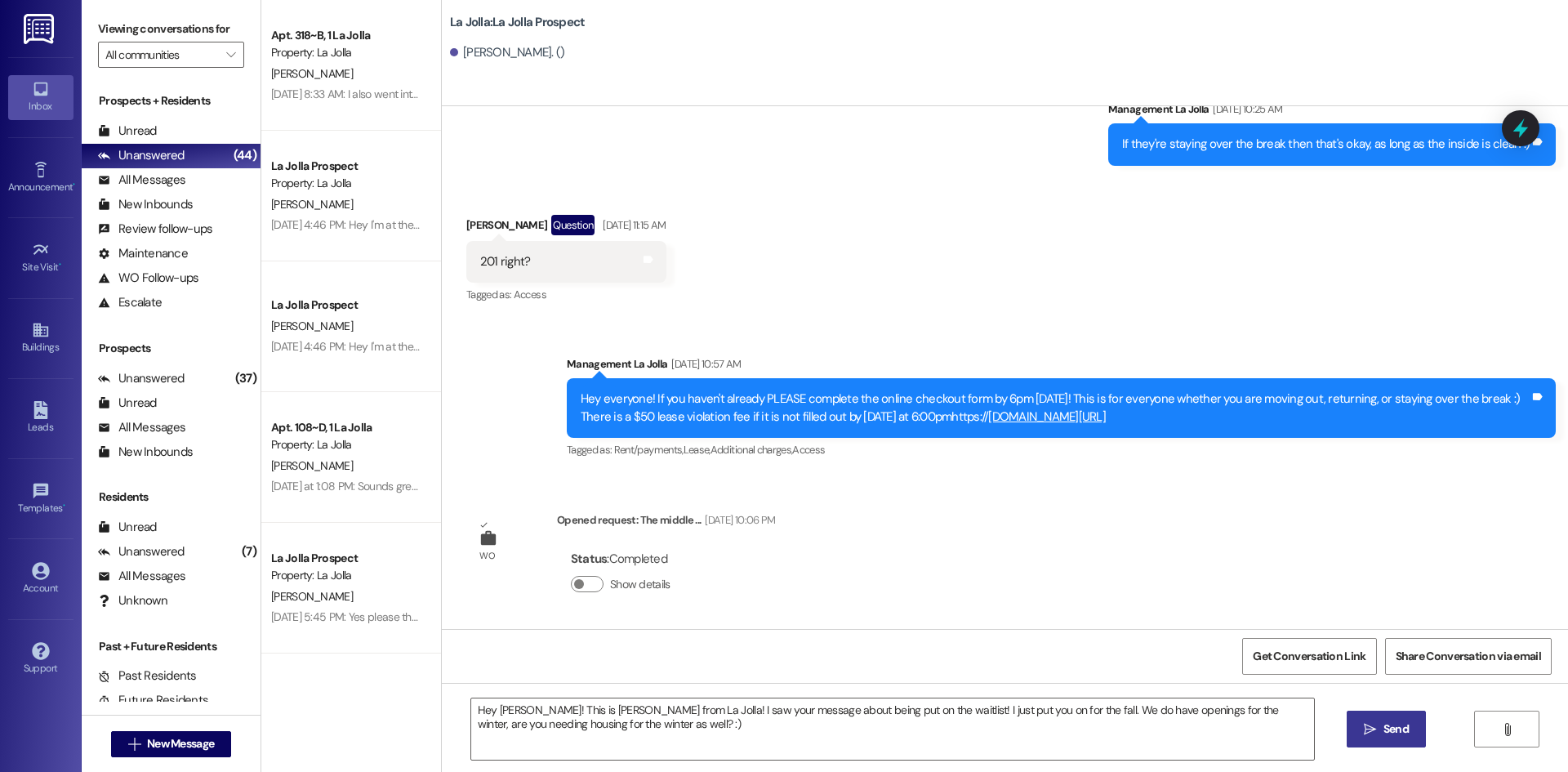
click at [1363, 713] on button " Send" at bounding box center [1386, 728] width 79 height 37
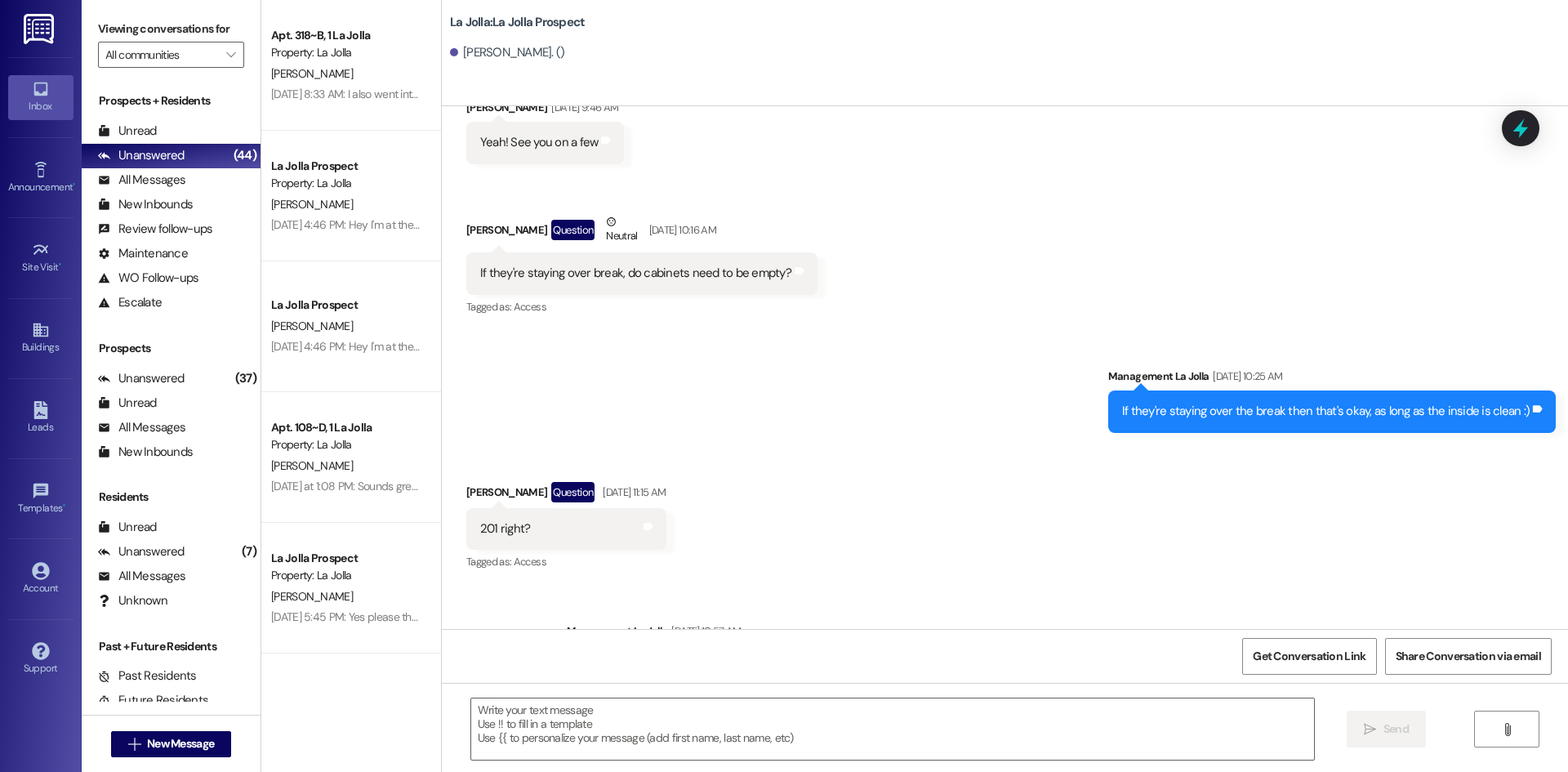
scroll to position [1299, 0]
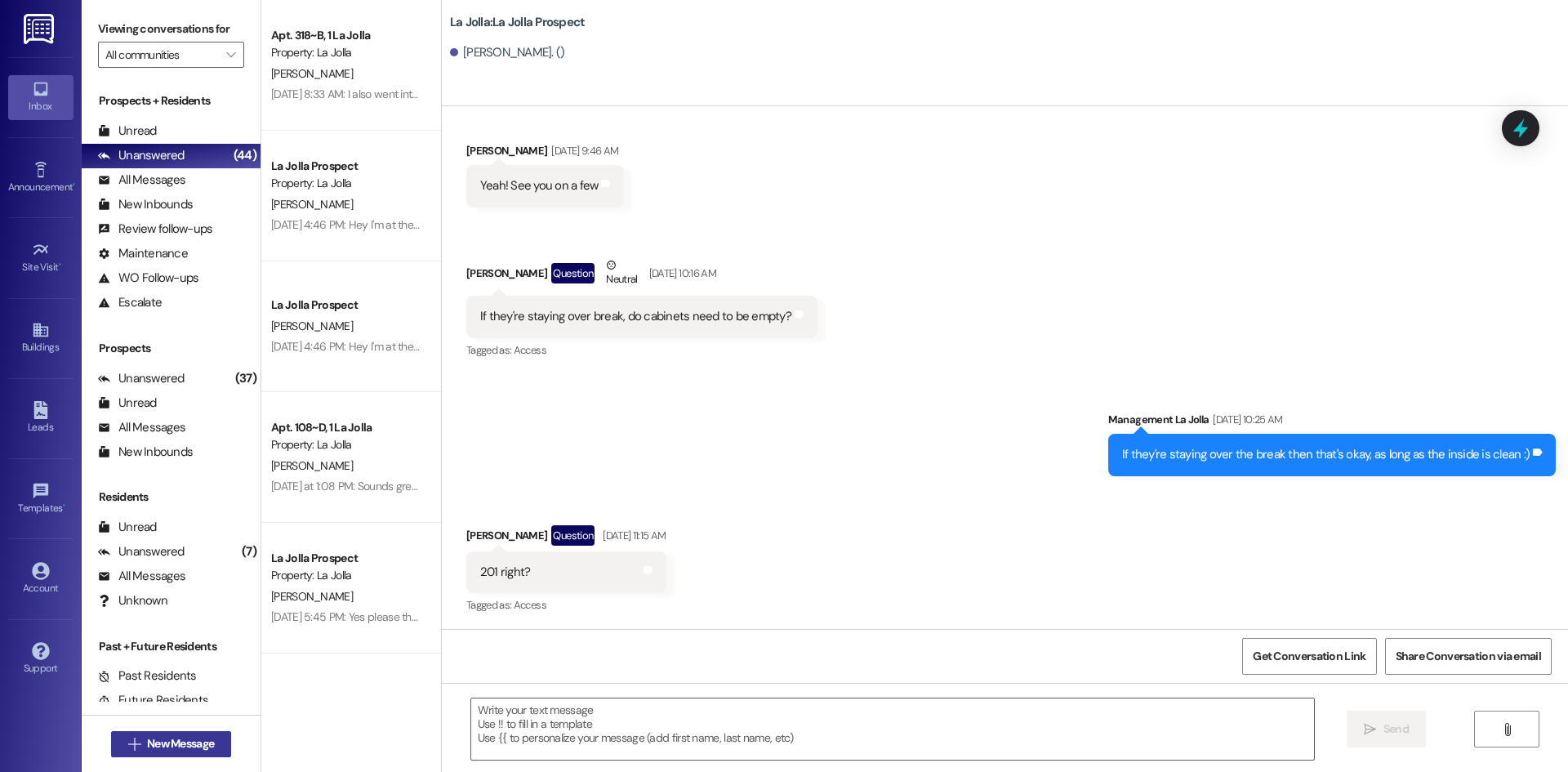
click at [209, 735] on span "New Message" at bounding box center [181, 743] width 67 height 17
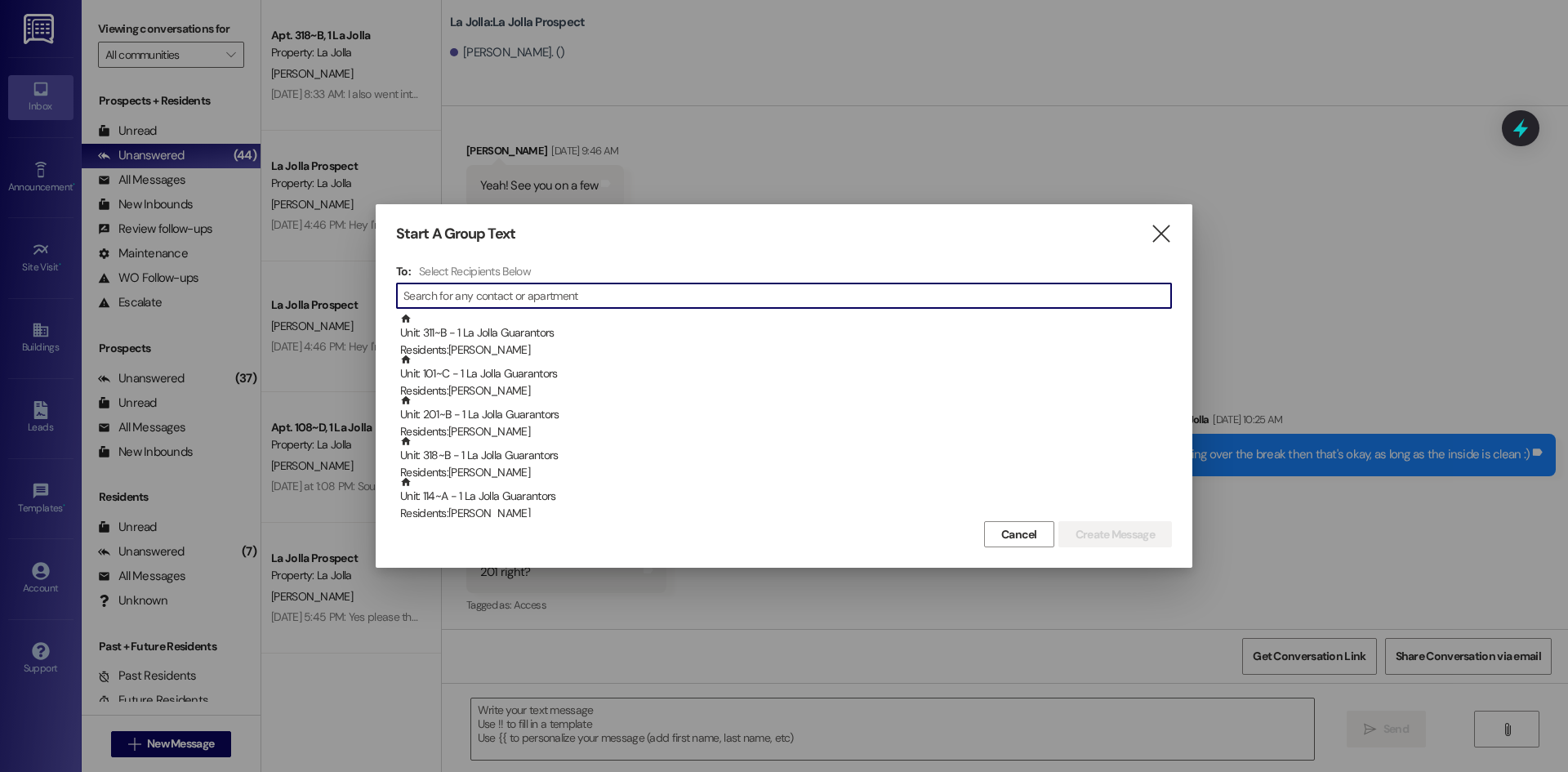
click at [456, 298] on input at bounding box center [787, 296] width 768 height 23
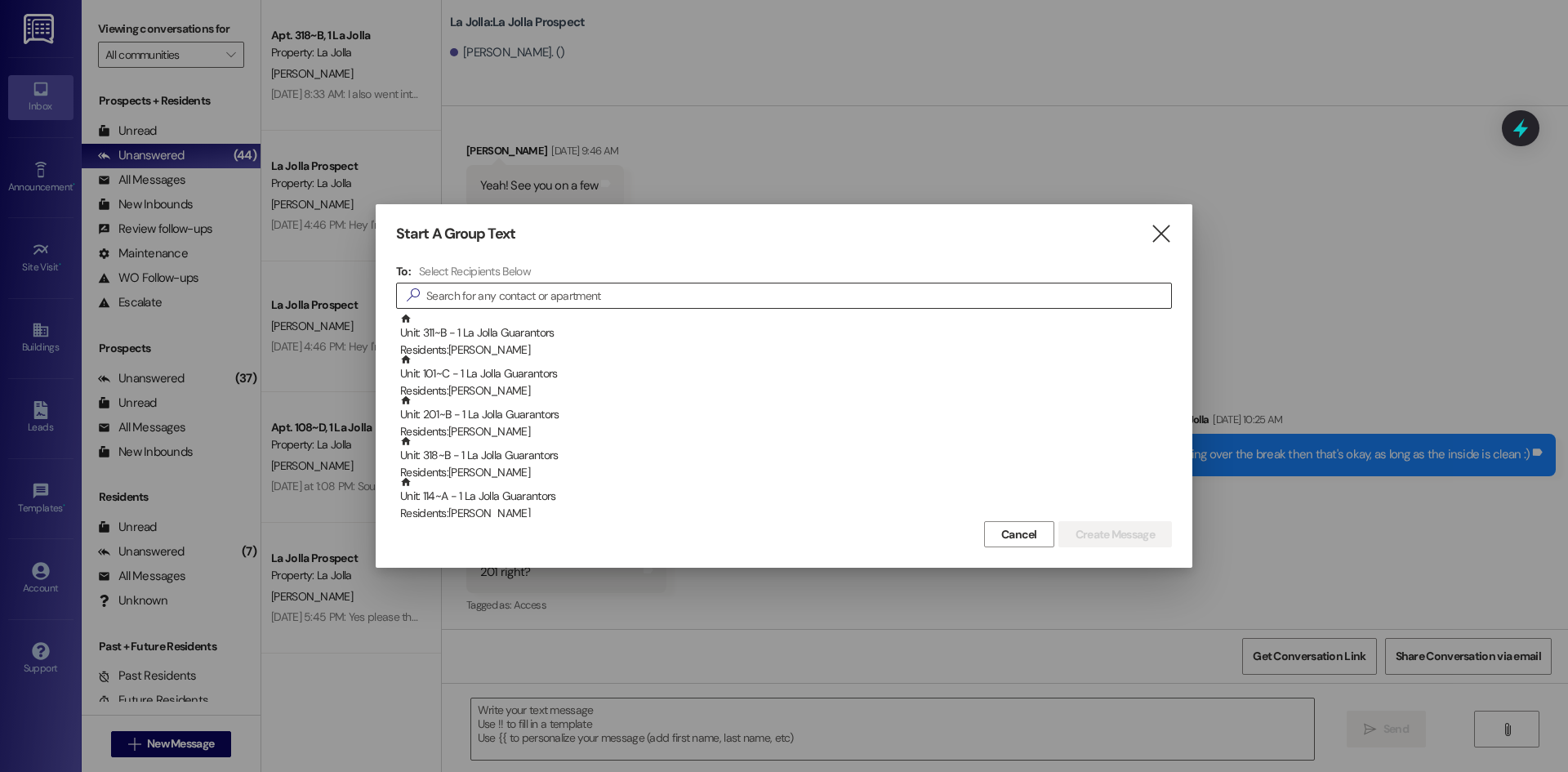
click at [457, 296] on input at bounding box center [798, 296] width 745 height 23
click at [482, 293] on input at bounding box center [798, 296] width 745 height 23
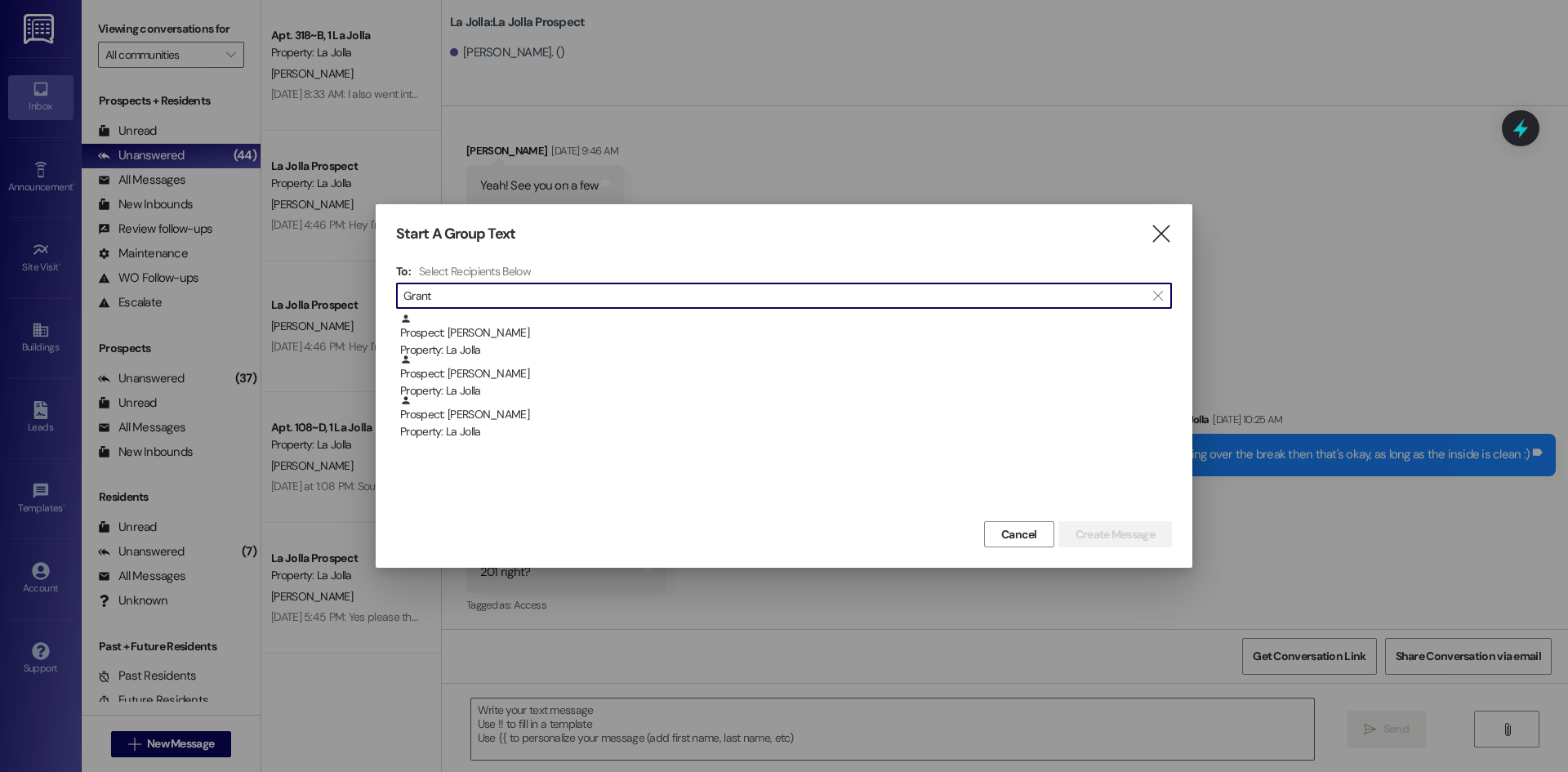
type input "Grant"
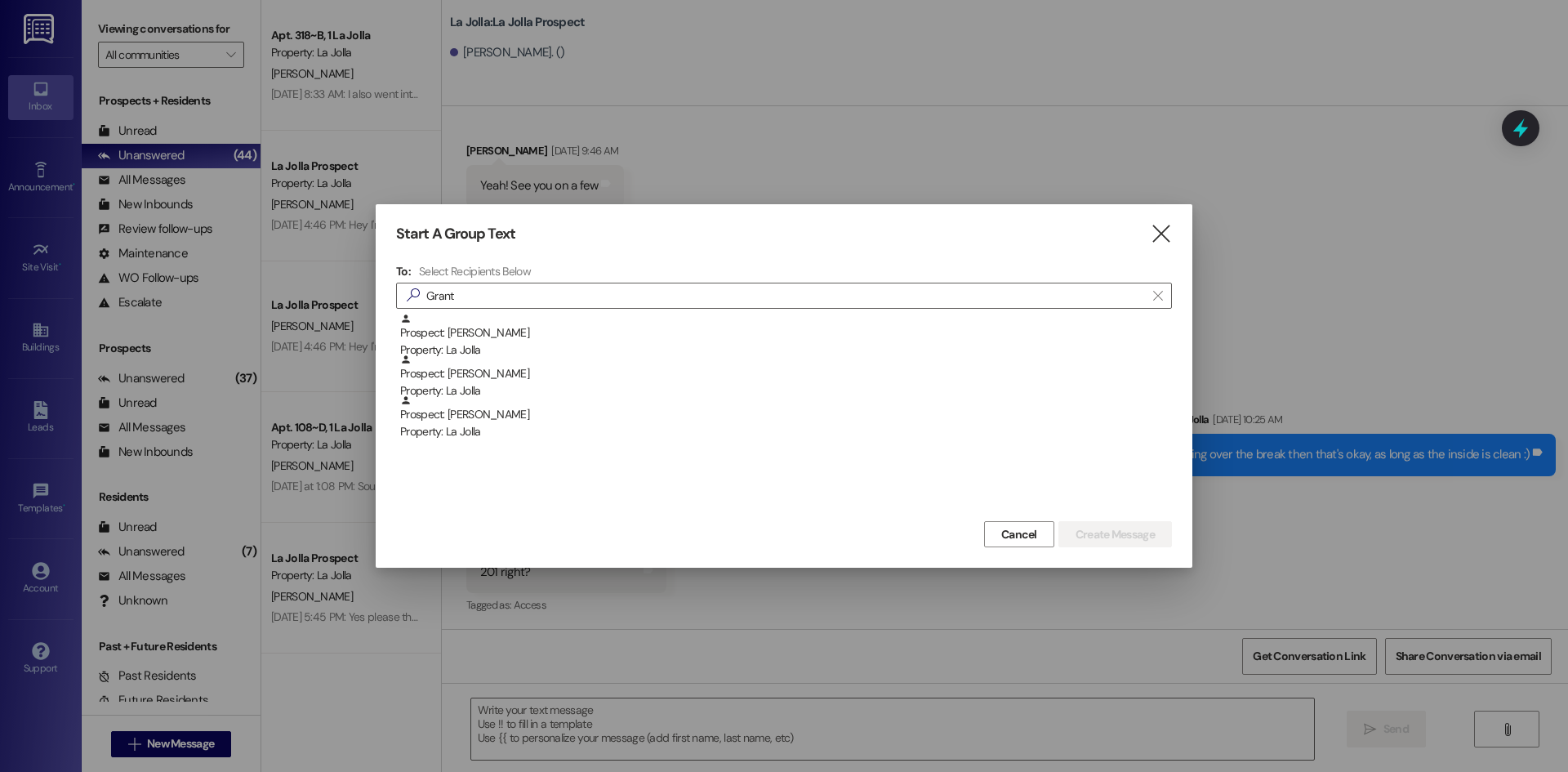
click at [535, 413] on div "Prospect: Grant Green Property: La Jolla" at bounding box center [786, 417] width 772 height 47
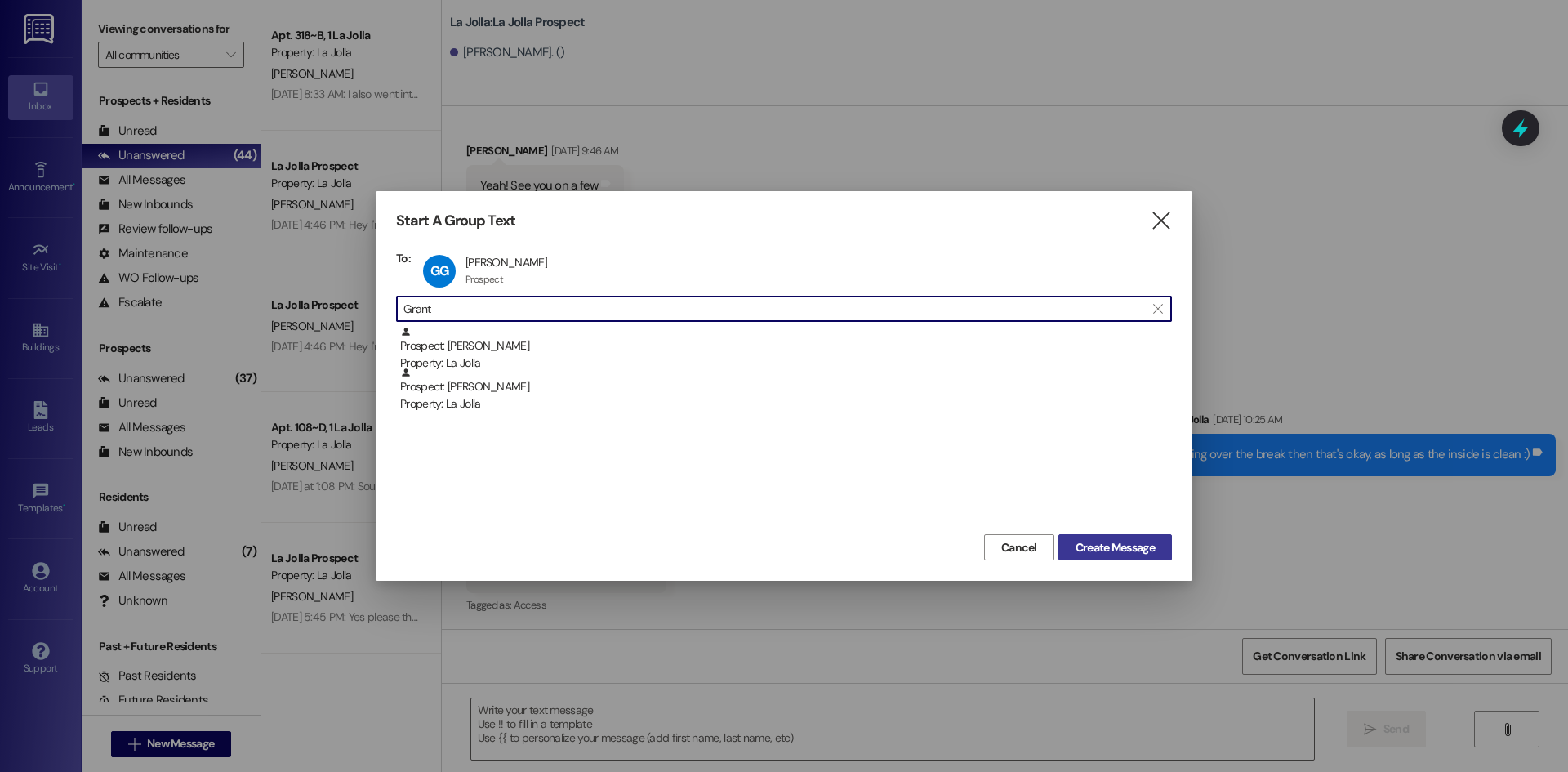
click at [1078, 541] on span "Create Message" at bounding box center [1115, 547] width 79 height 17
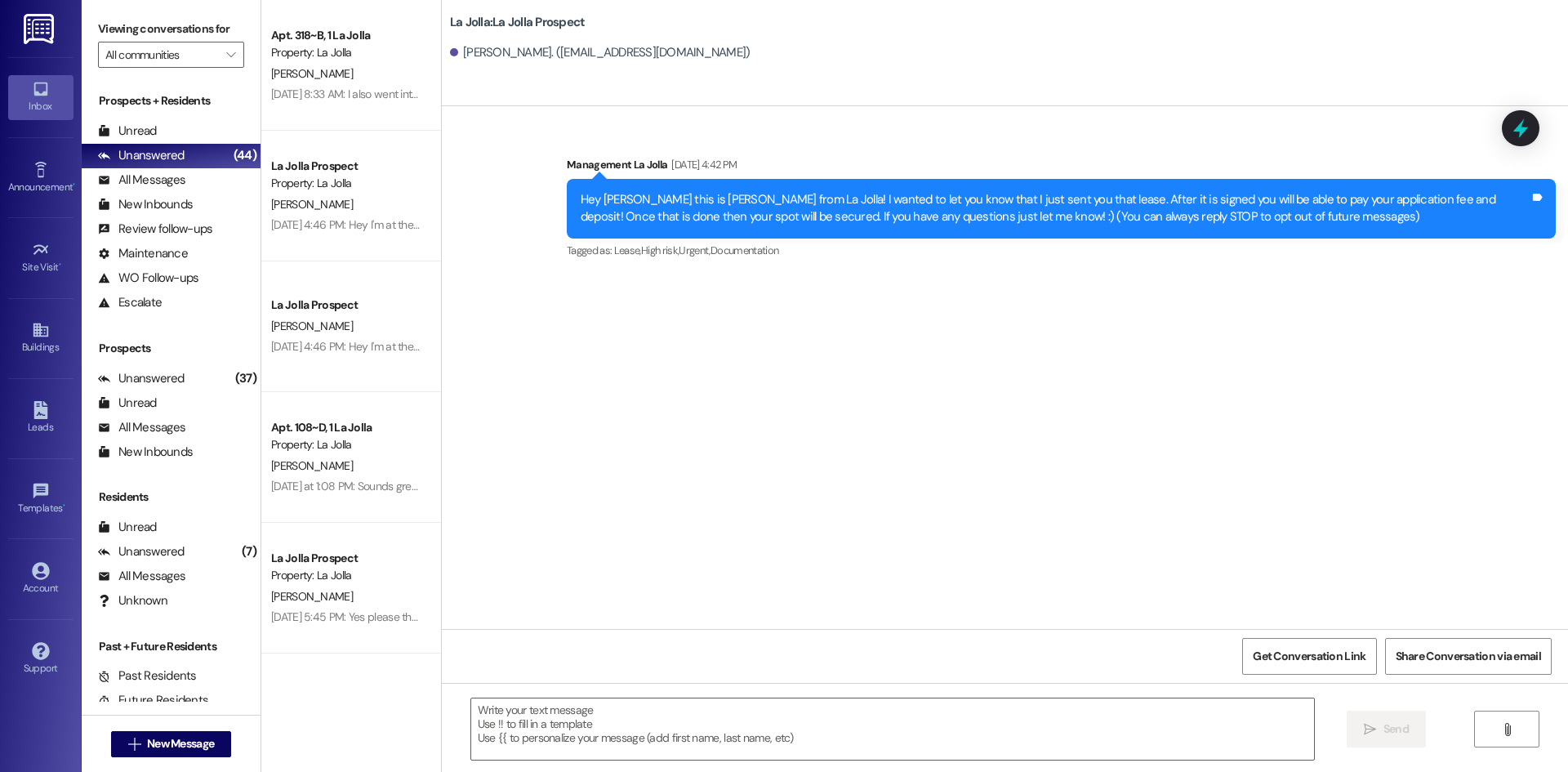
scroll to position [0, 0]
click at [684, 734] on textarea at bounding box center [893, 728] width 843 height 62
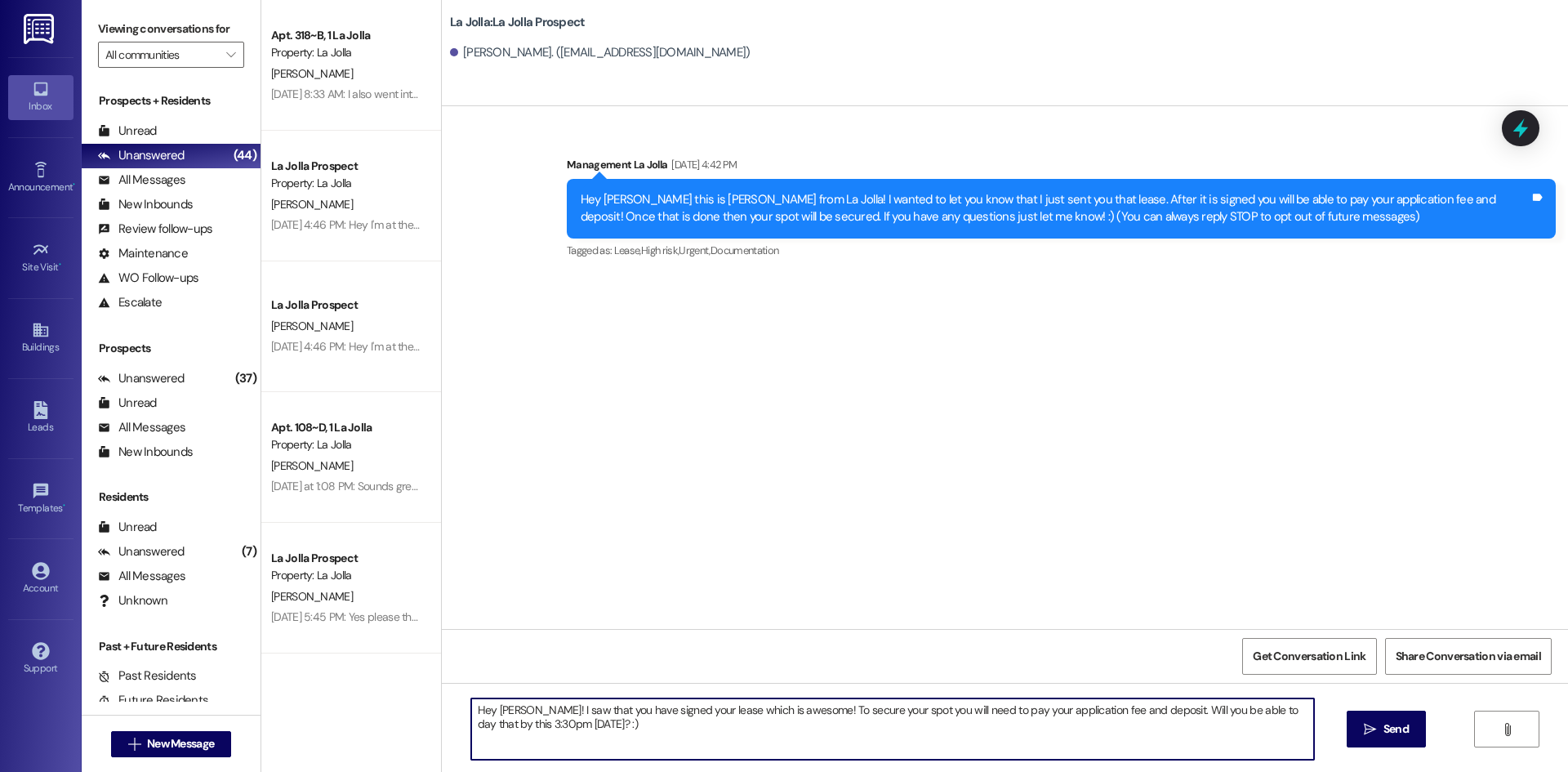
drag, startPoint x: 554, startPoint y: 719, endPoint x: 448, endPoint y: 710, distance: 106.4
click at [448, 710] on div "Hey Grant! I saw that you have signed your lease which is awesome! To secure yo…" at bounding box center [1005, 743] width 1126 height 122
type textarea "Hey Grant! I saw that you have signed your lease which is awesome! To secure yo…"
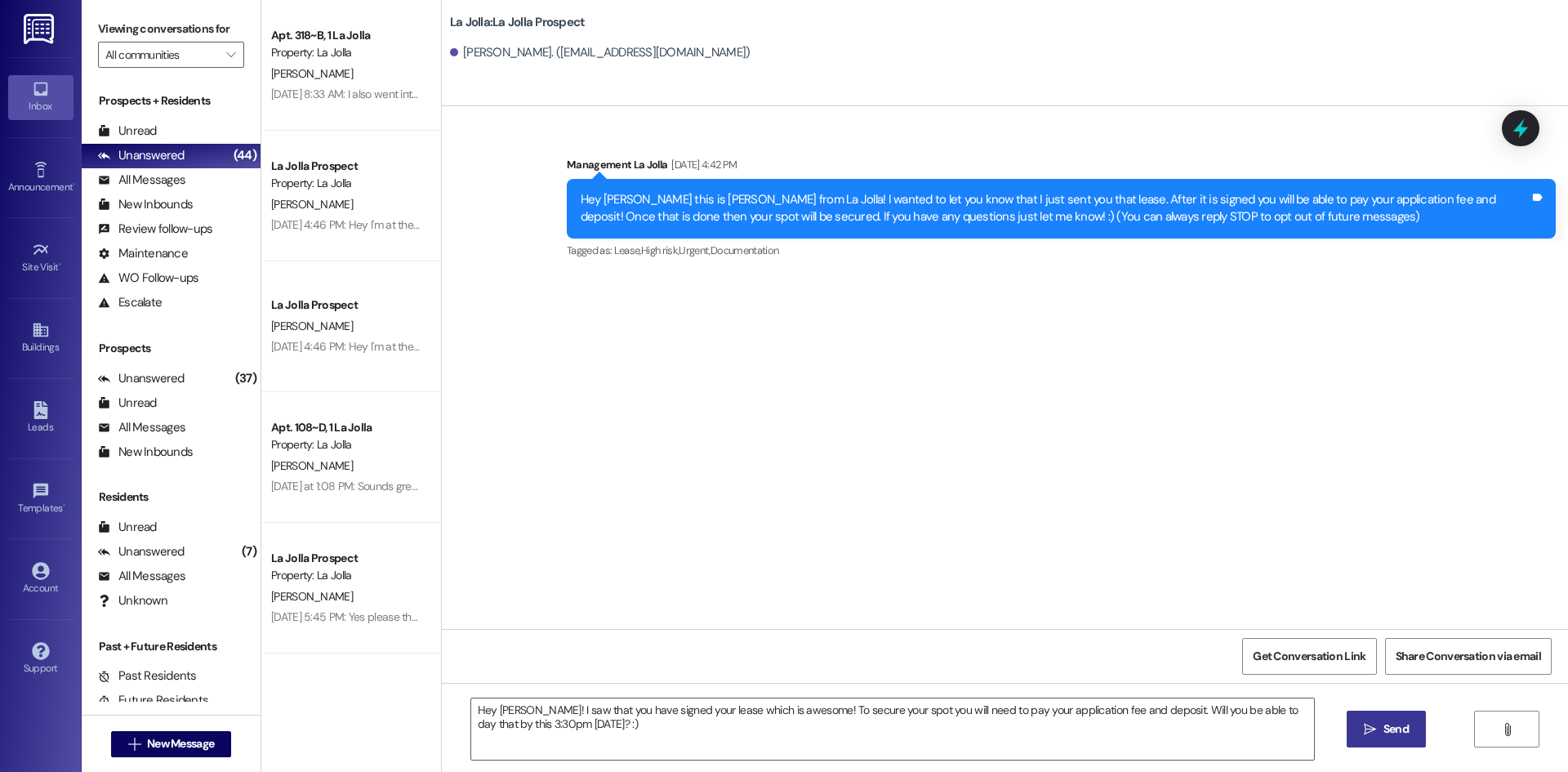
click at [1400, 737] on span "Send" at bounding box center [1396, 728] width 25 height 17
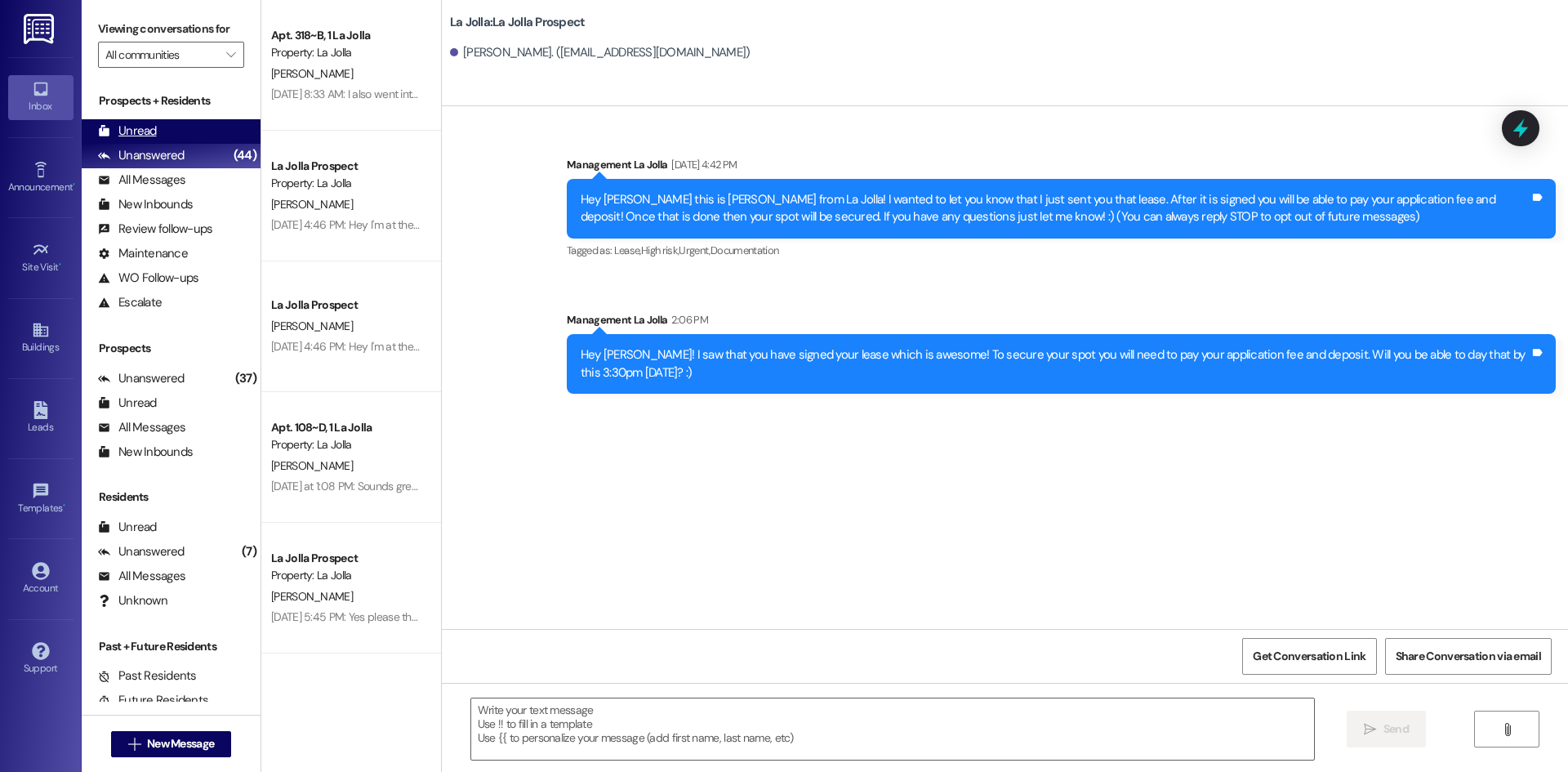
click at [209, 131] on div "Unread (0)" at bounding box center [171, 131] width 179 height 25
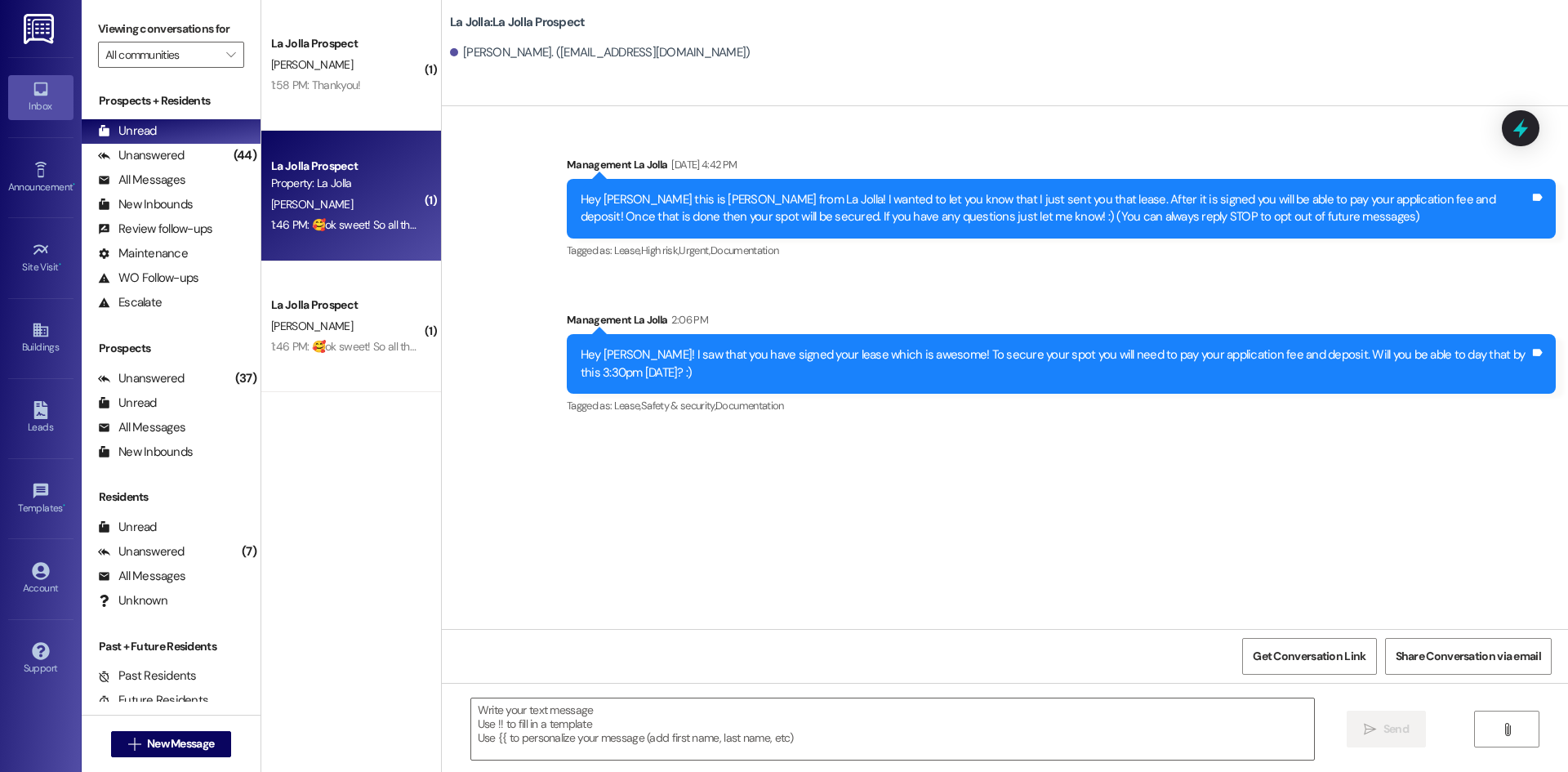
click at [321, 231] on div "1:46 PM: 🥰ok sweet! So all the charges will post then? I dont need to sign or d…" at bounding box center [480, 225] width 418 height 15
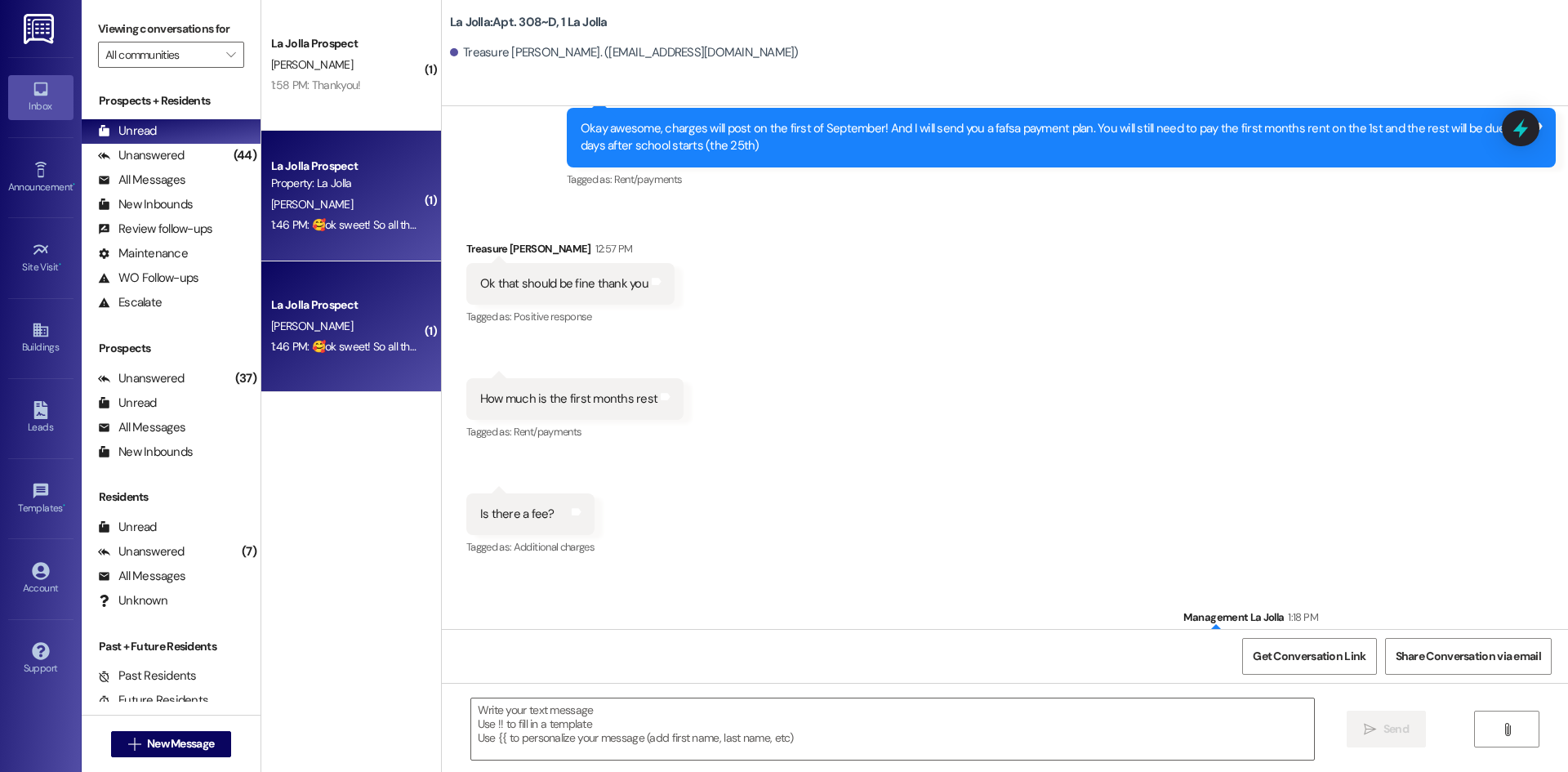
scroll to position [14120, 0]
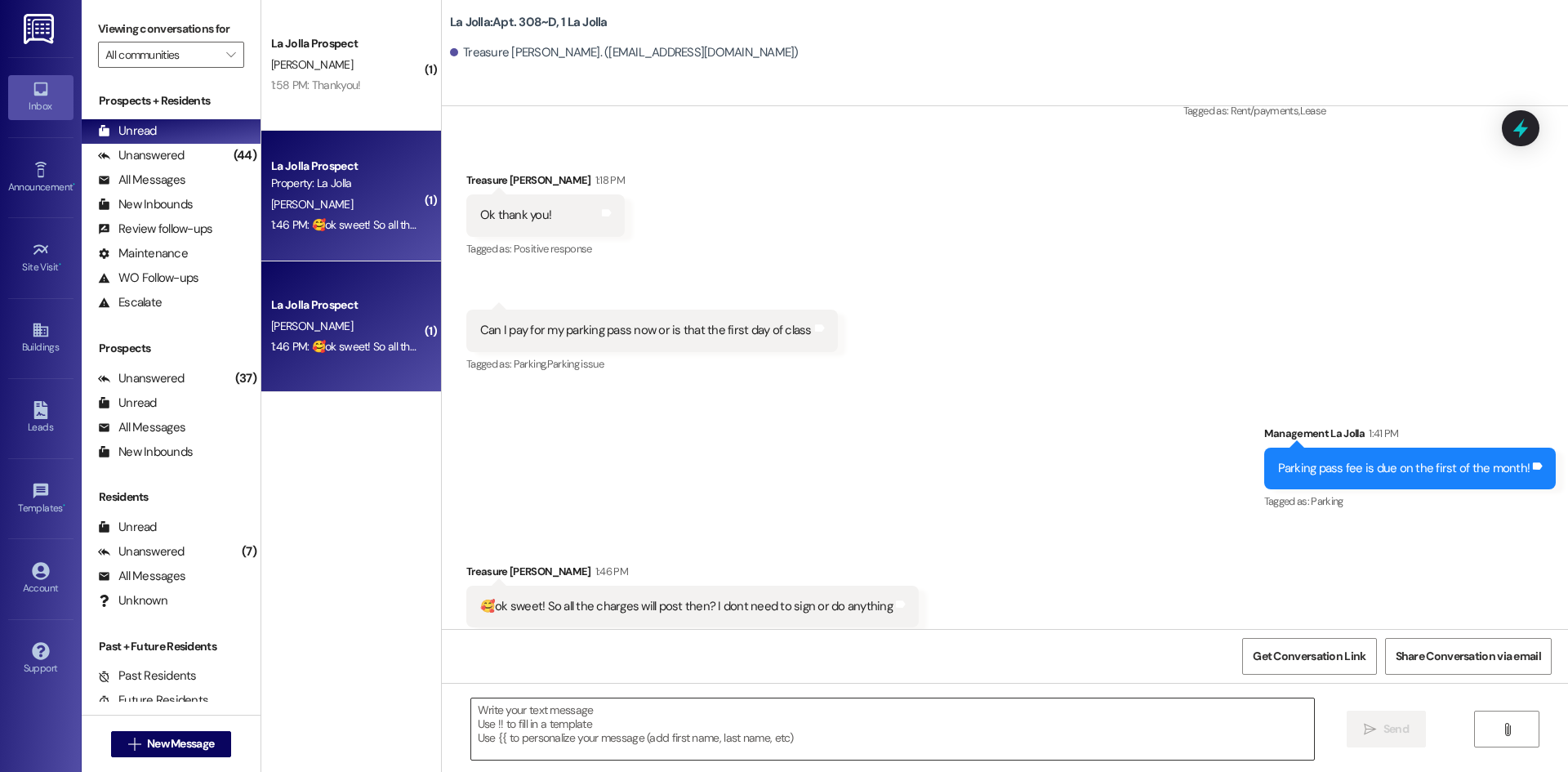
click at [703, 717] on textarea at bounding box center [893, 728] width 843 height 62
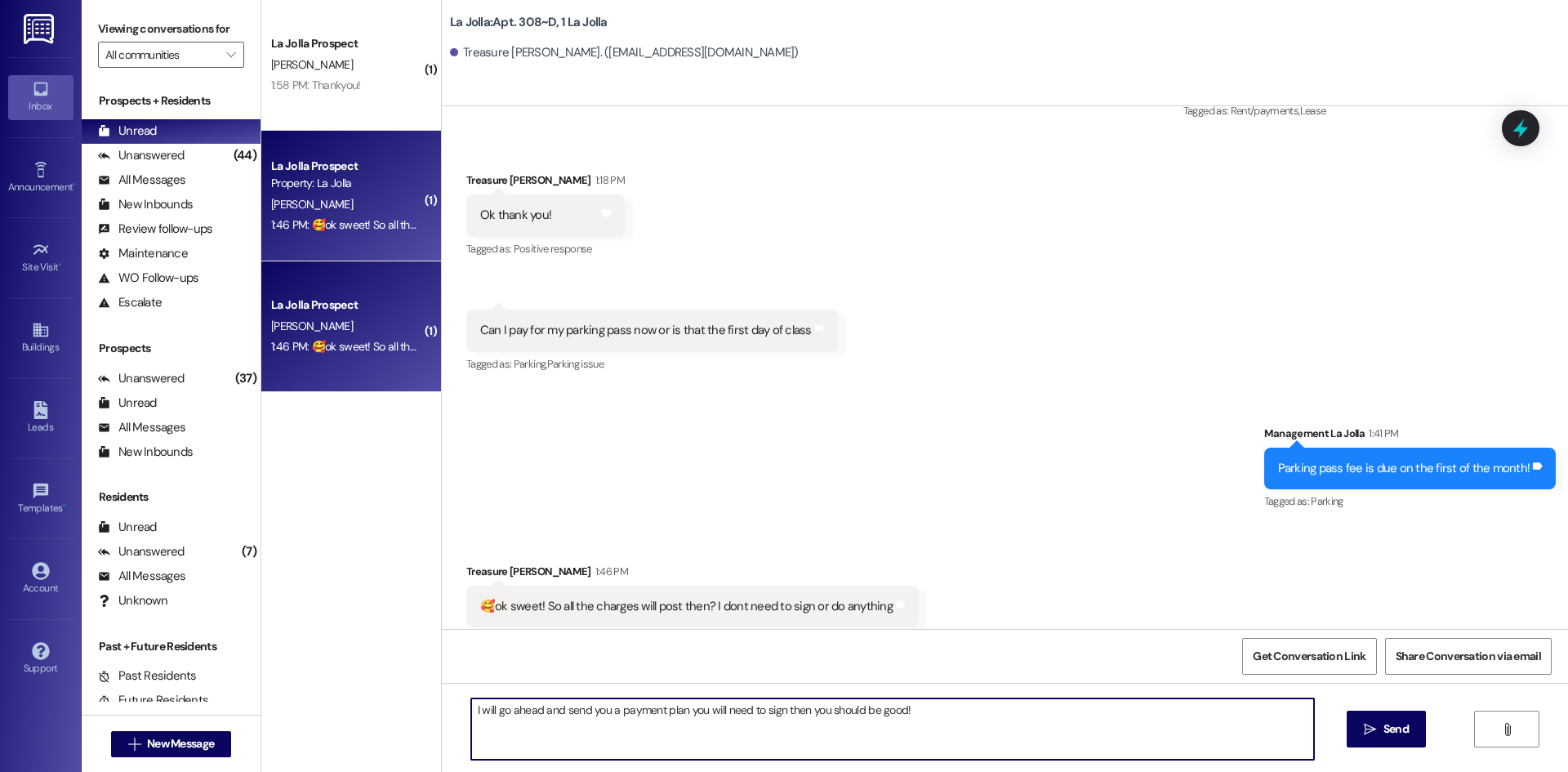
type textarea "I will go ahead and send you a payment plan you will need to sign then you shou…"
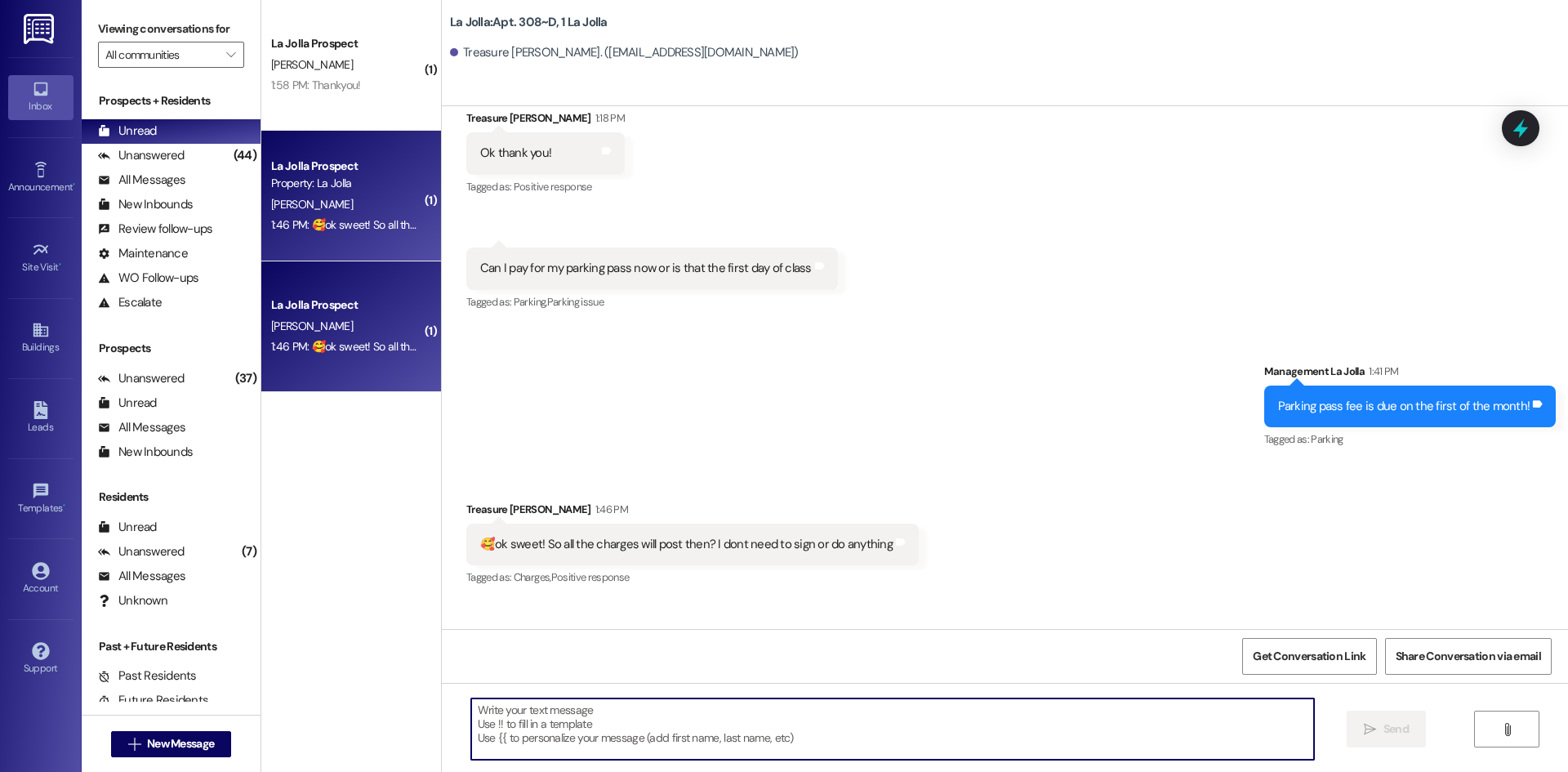
scroll to position [14234, 0]
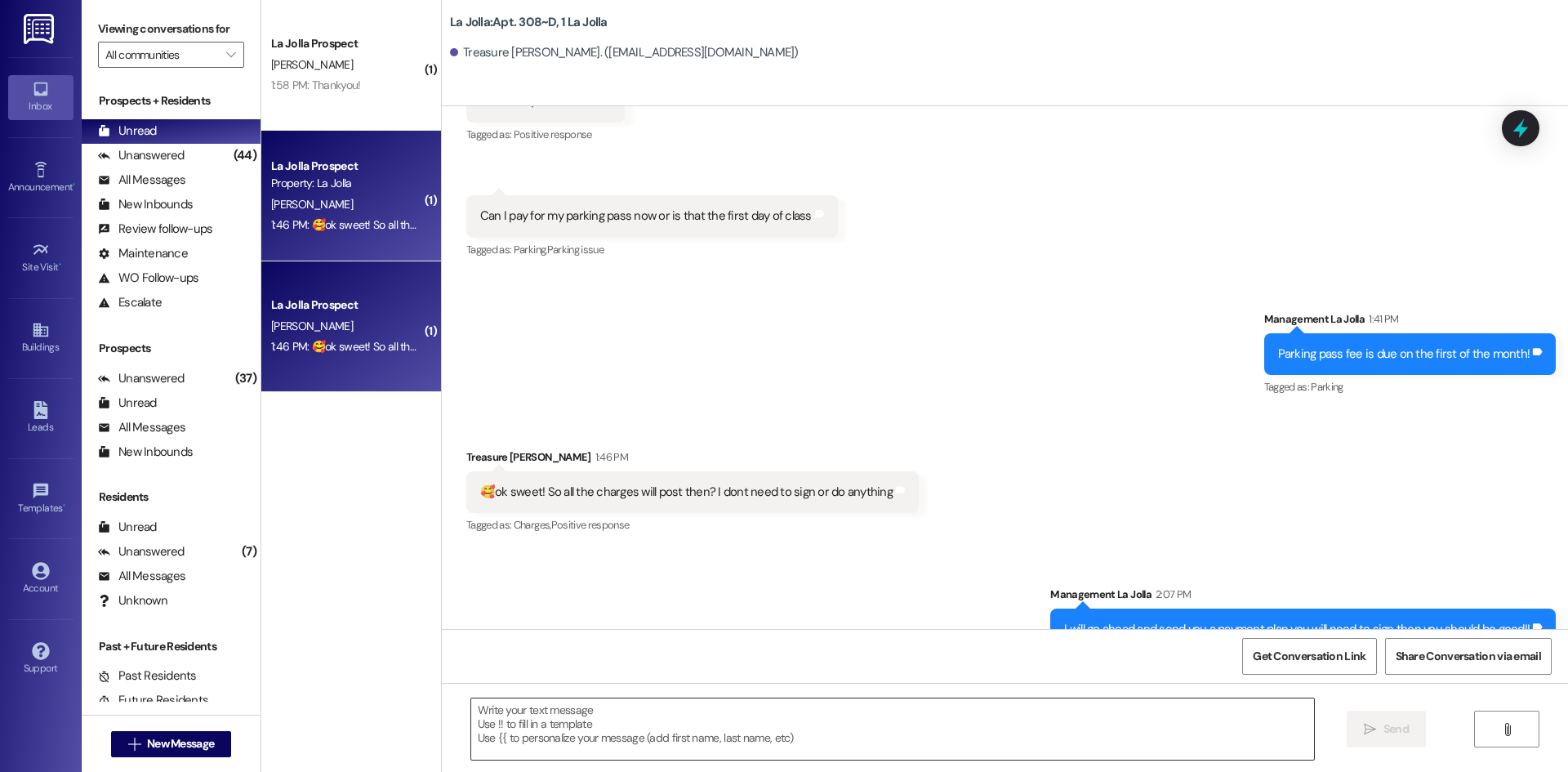
click at [640, 751] on textarea at bounding box center [893, 728] width 843 height 62
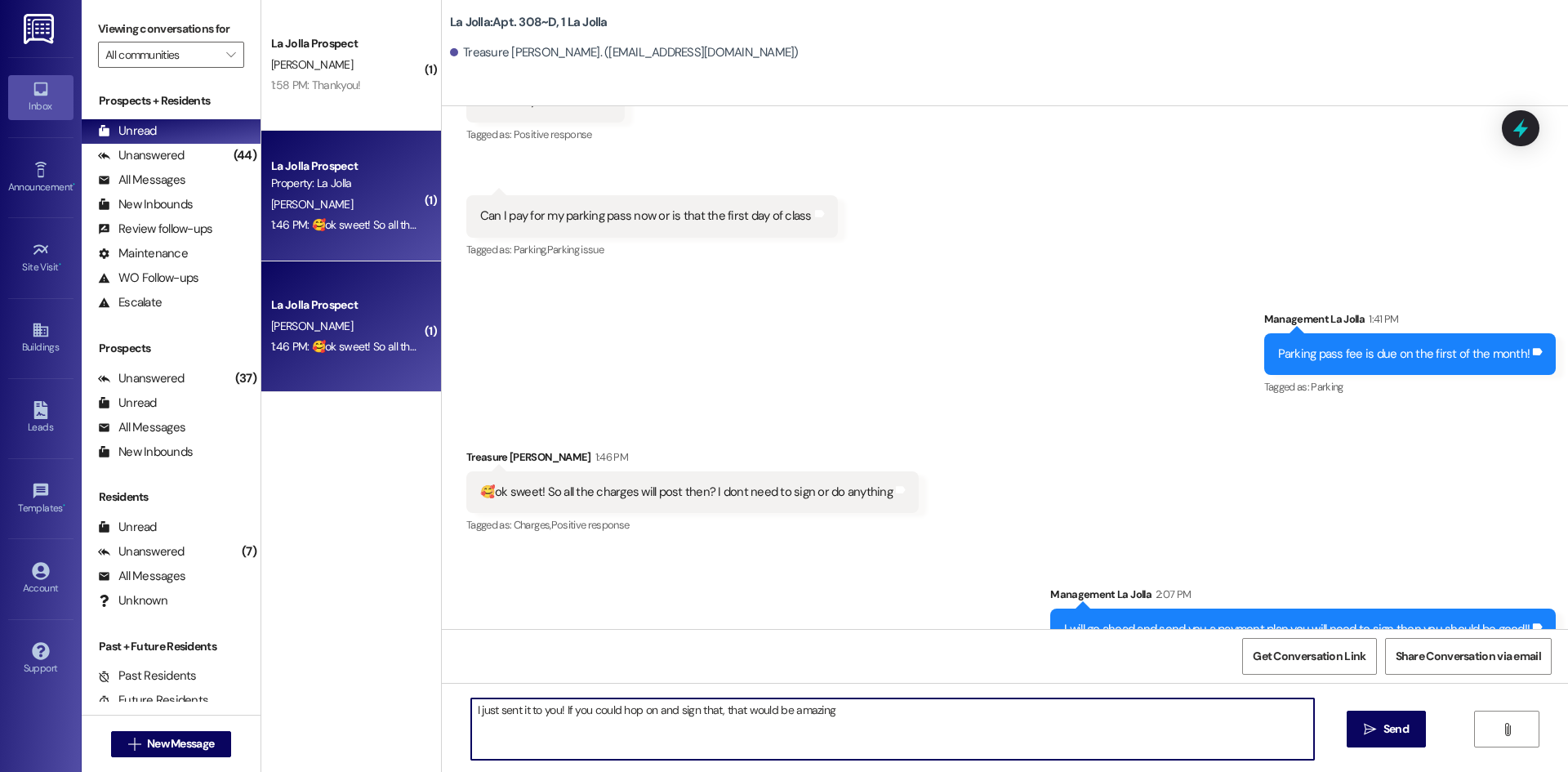
type textarea "I just sent it to you! If you could hop on and sign that, that would be amazing!"
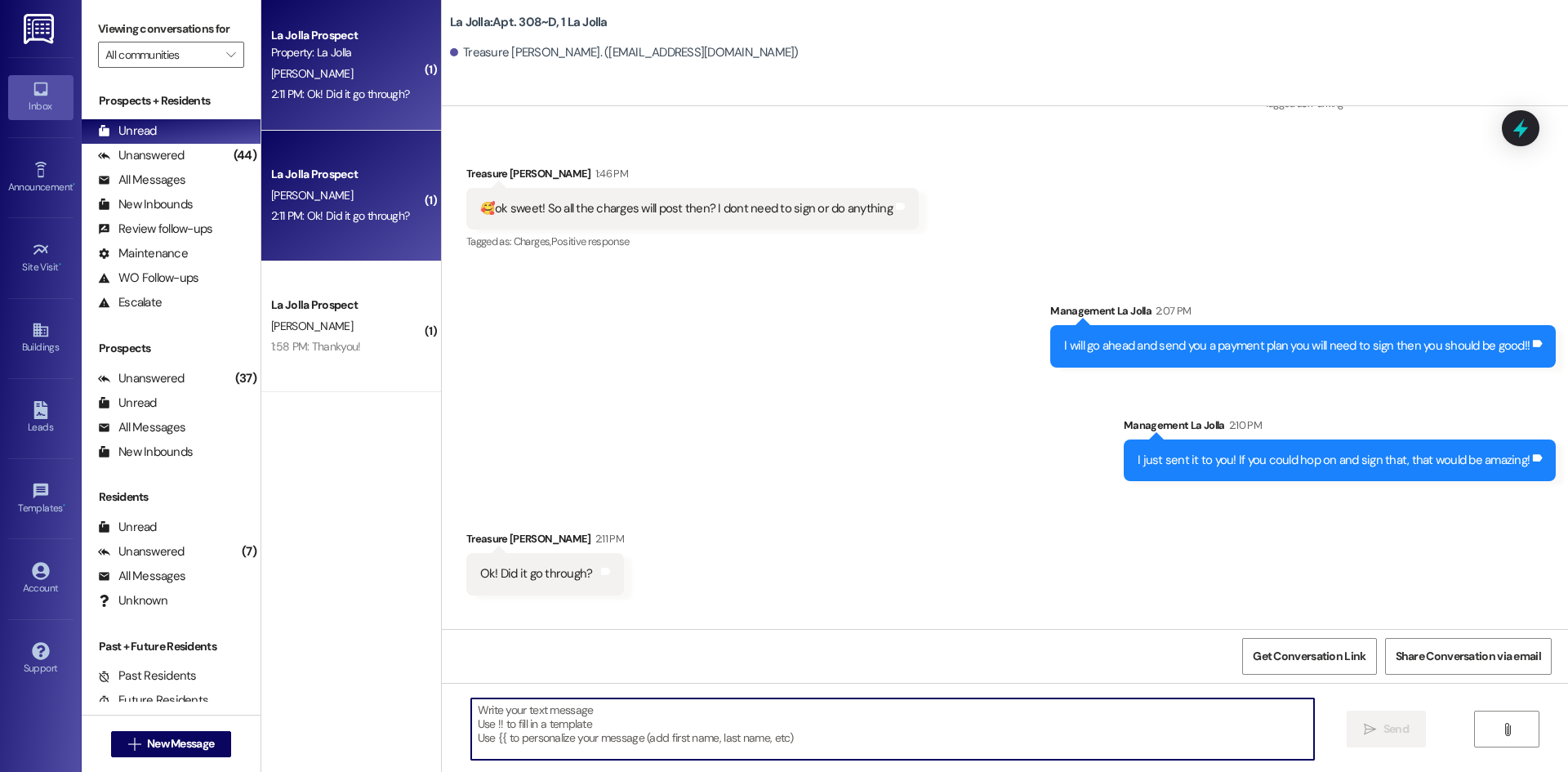
scroll to position [14576, 0]
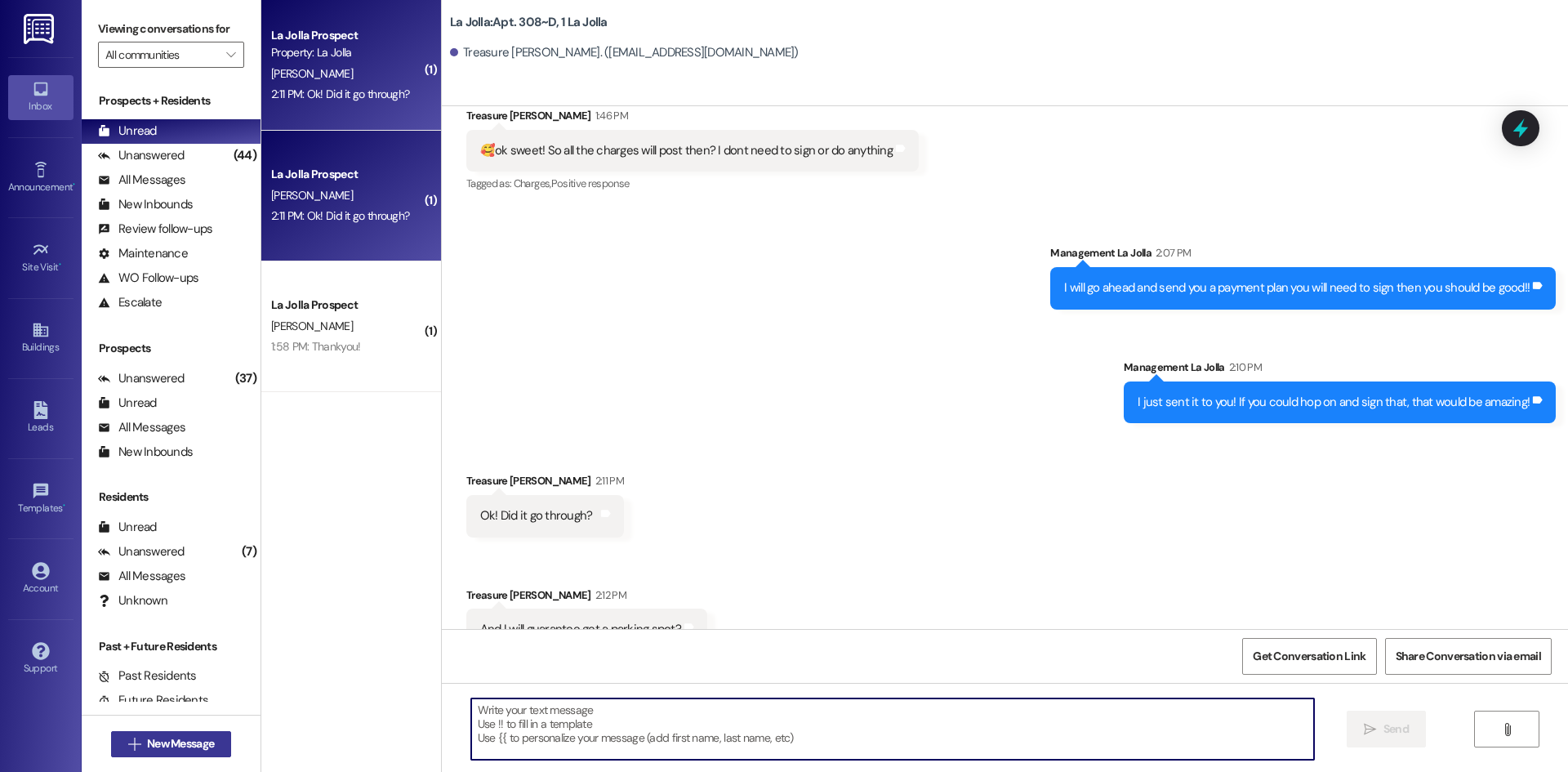
click at [166, 745] on span "New Message" at bounding box center [181, 743] width 67 height 17
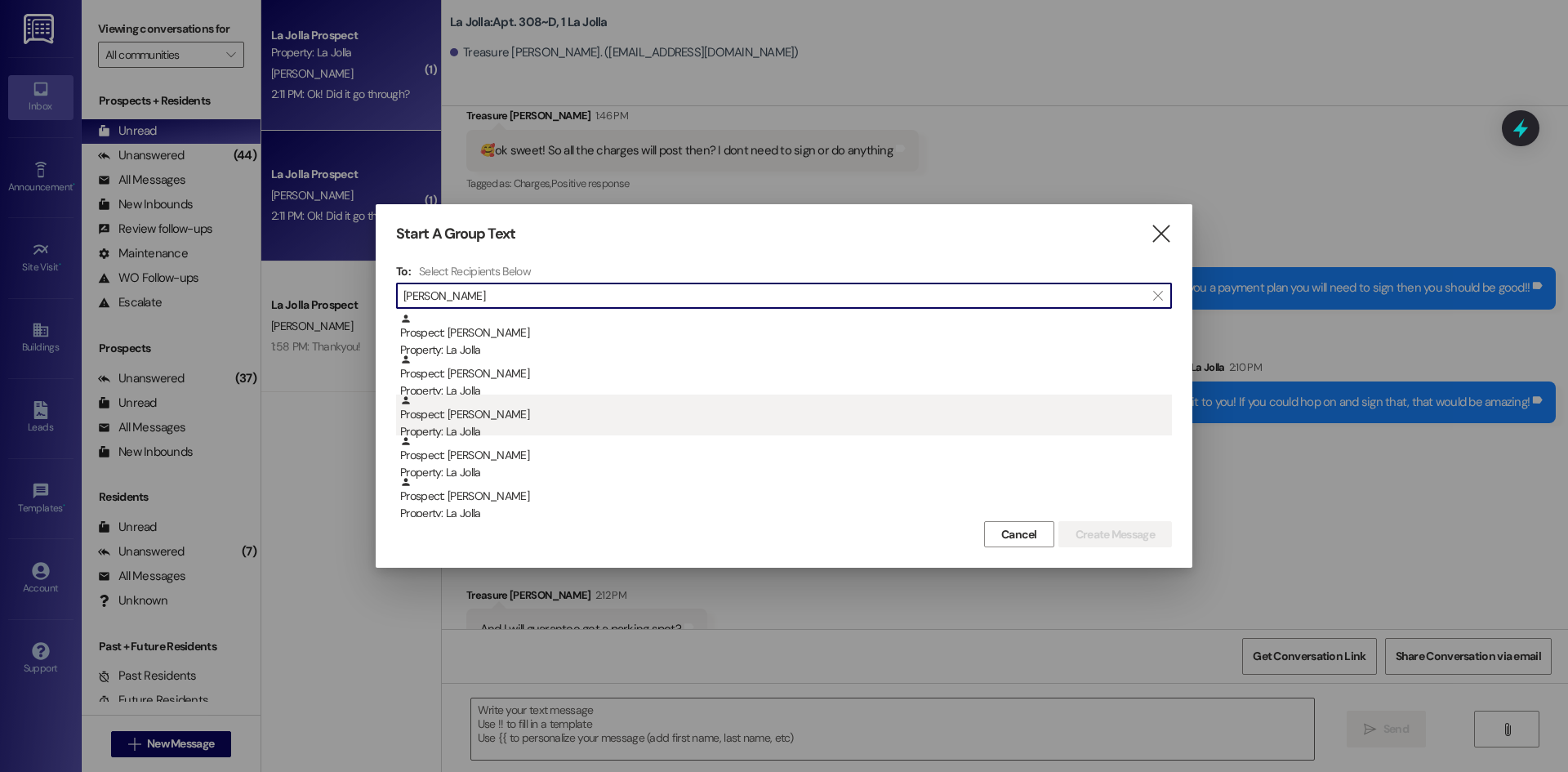
type input "Victor"
click at [545, 397] on div "Prospect: Victoria Boger Property: La Jolla" at bounding box center [786, 417] width 772 height 47
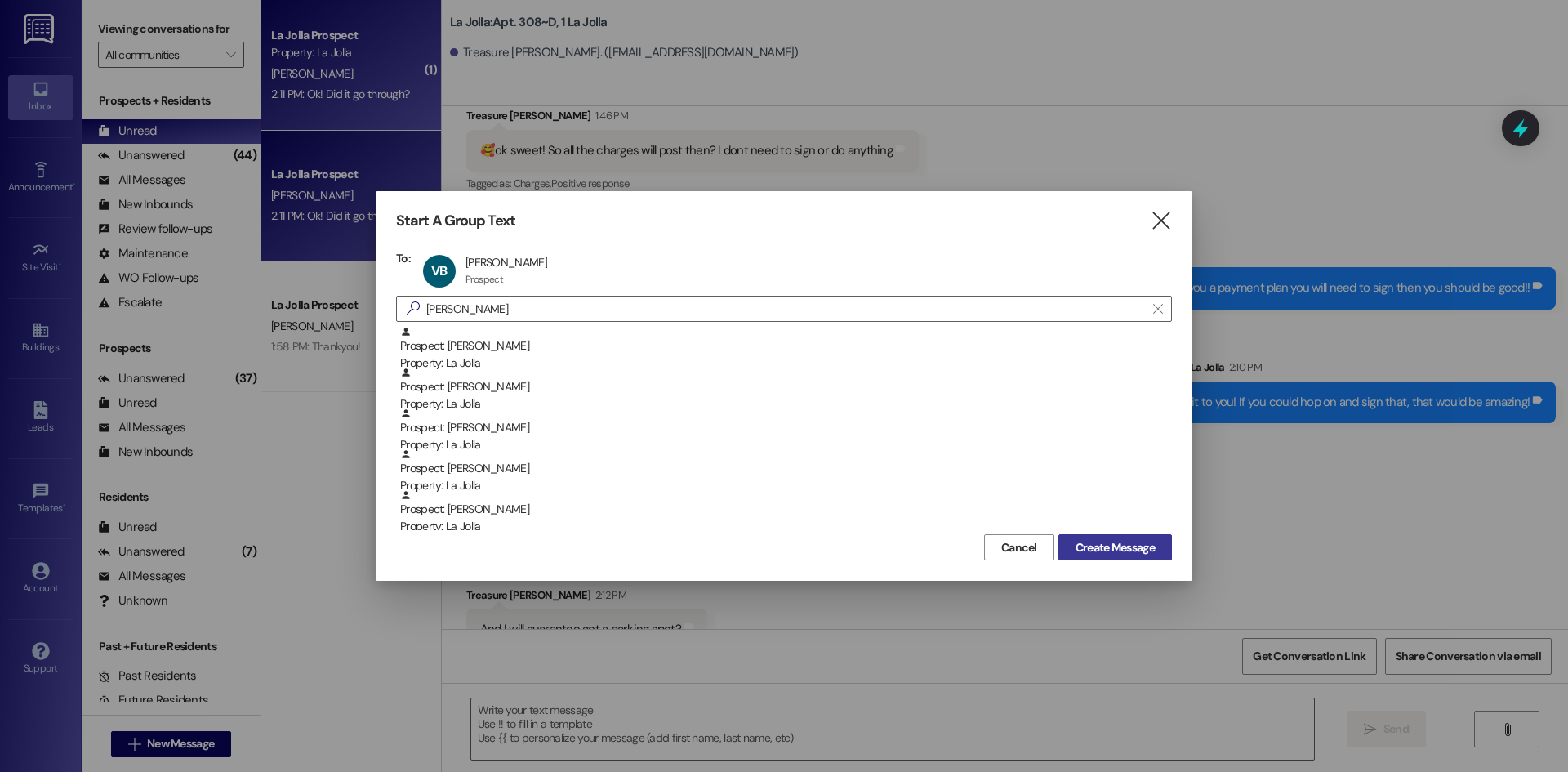
click at [1098, 545] on span "Create Message" at bounding box center [1115, 547] width 79 height 17
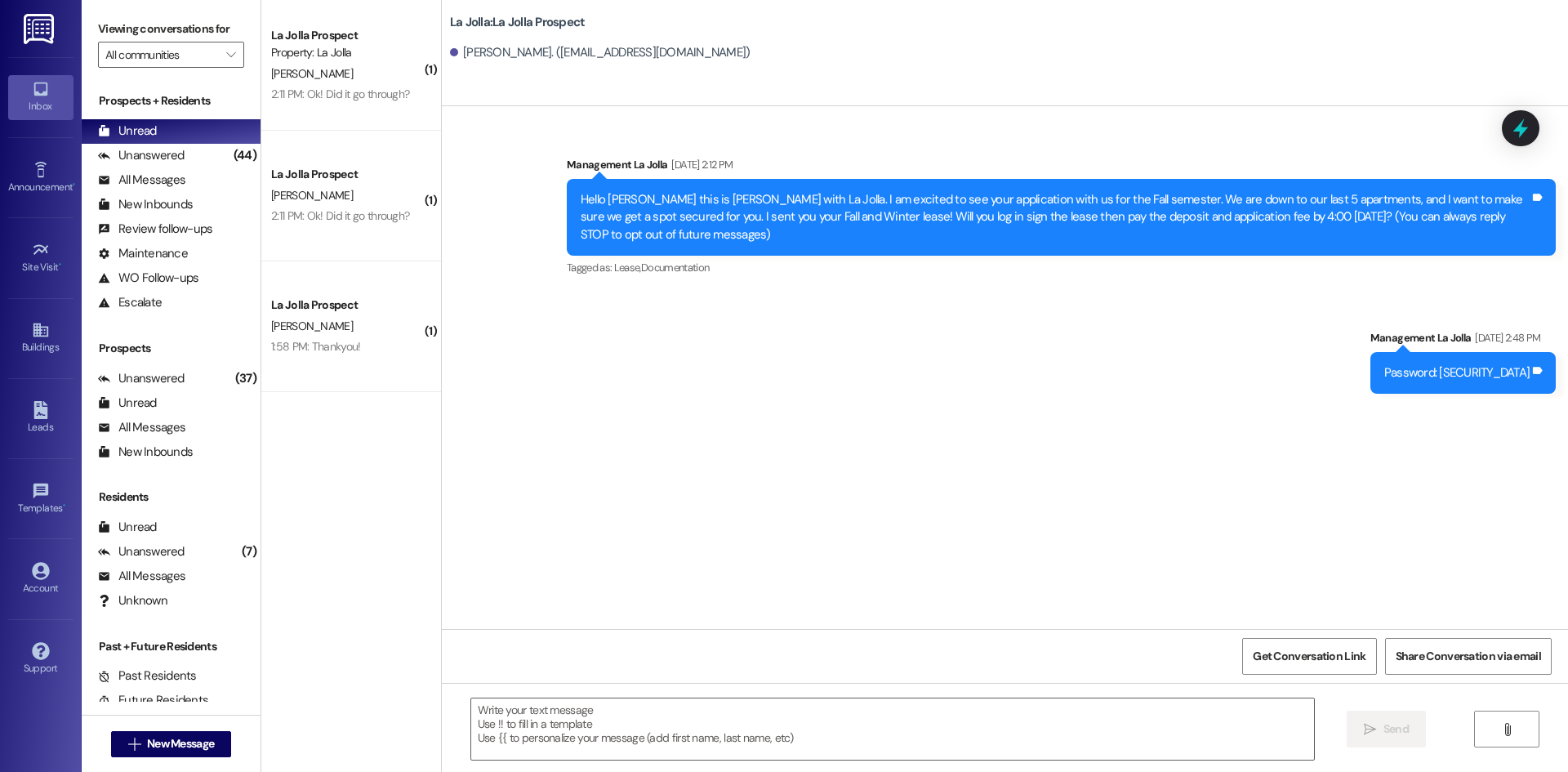
scroll to position [0, 0]
click at [545, 729] on textarea at bounding box center [893, 728] width 843 height 62
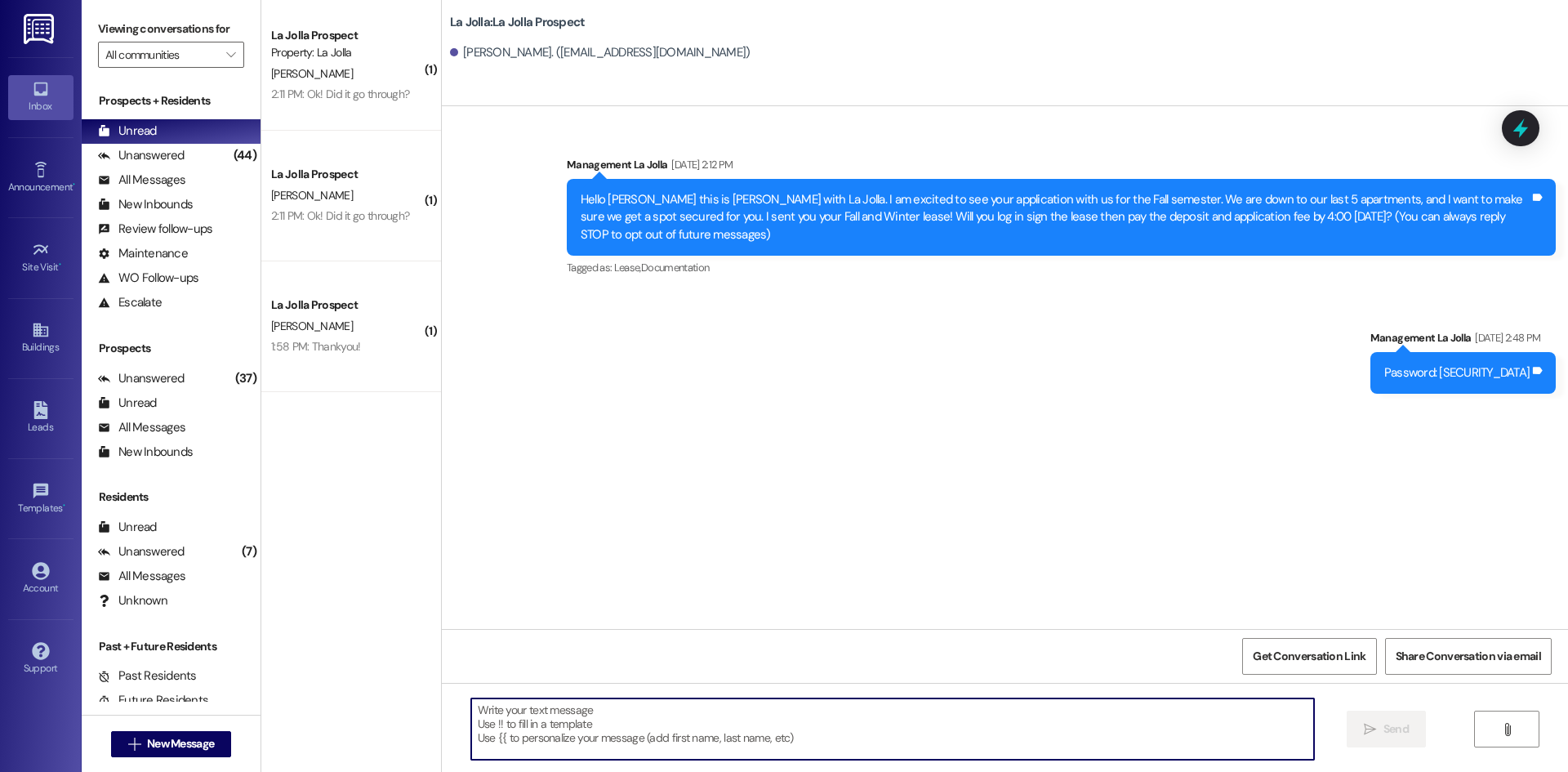
paste textarea "209 Bradford, Maurianne 209 Boulton, Sofia 209 Montague, Olivia 209 Jensen, Emm…"
type textarea "209 Bradford, Maurianne 209 Boulton, Sofia 209 Montague, Olivia 209 Jensen, Emm…"
click at [1400, 716] on button " Send" at bounding box center [1386, 728] width 79 height 37
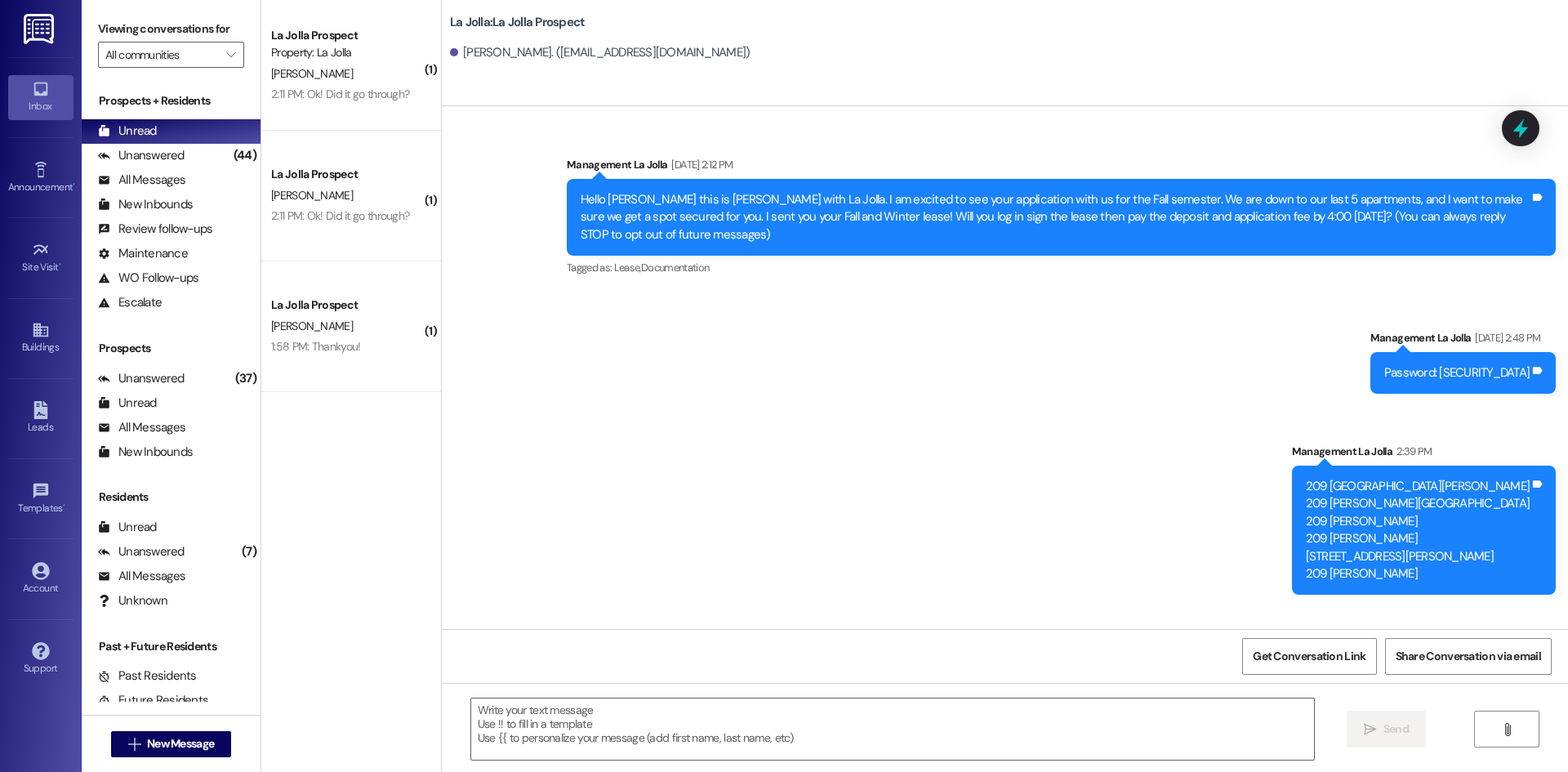
scroll to position [0, 0]
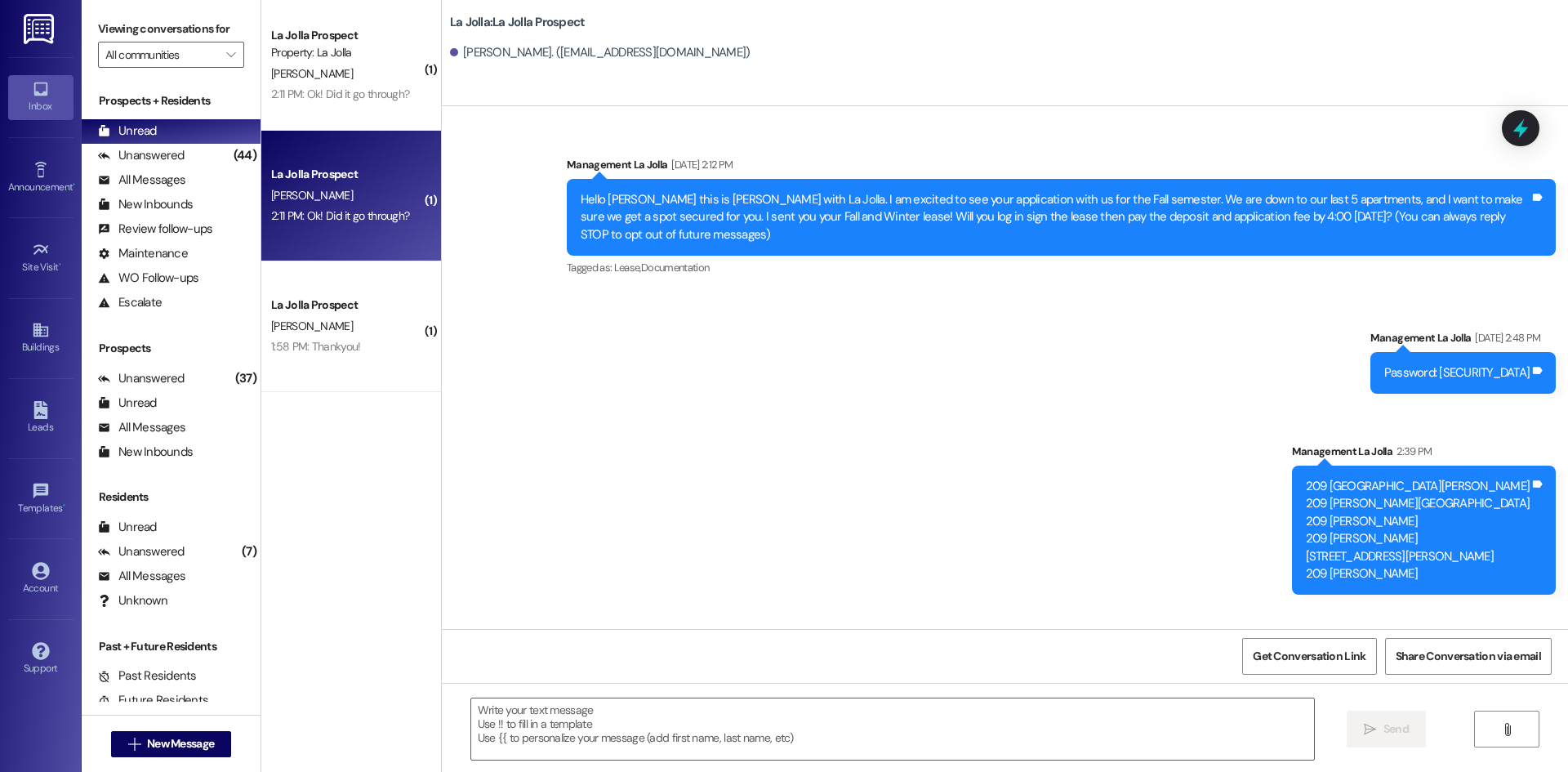
click at [371, 161] on div "La Jolla Prospect T. Hart 2:11 PM: Ok! Did it go through? 2:11 PM: Ok! Did it g…" at bounding box center [351, 195] width 180 height 131
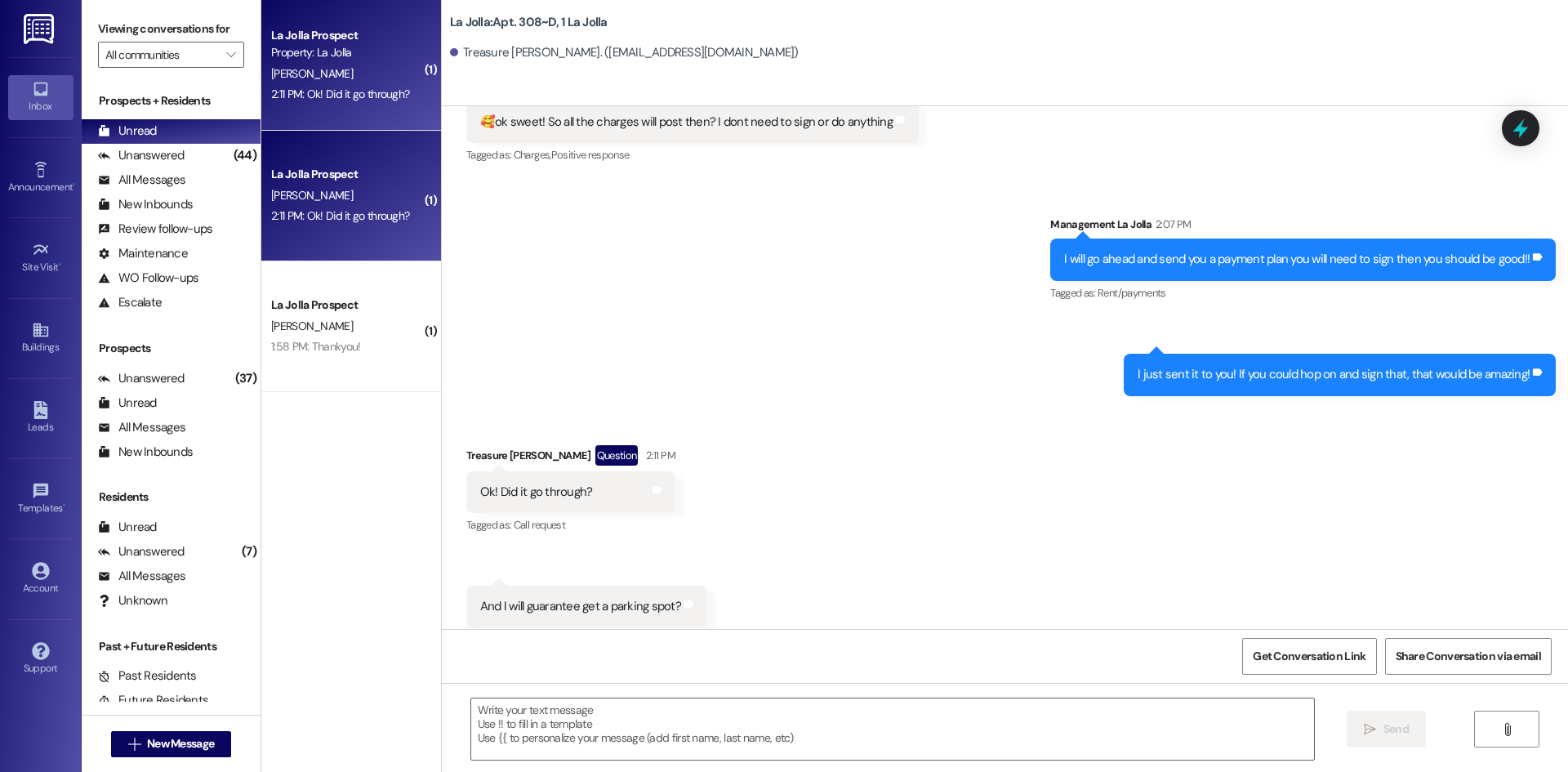
scroll to position [14605, 0]
click at [609, 733] on textarea at bounding box center [893, 728] width 843 height 62
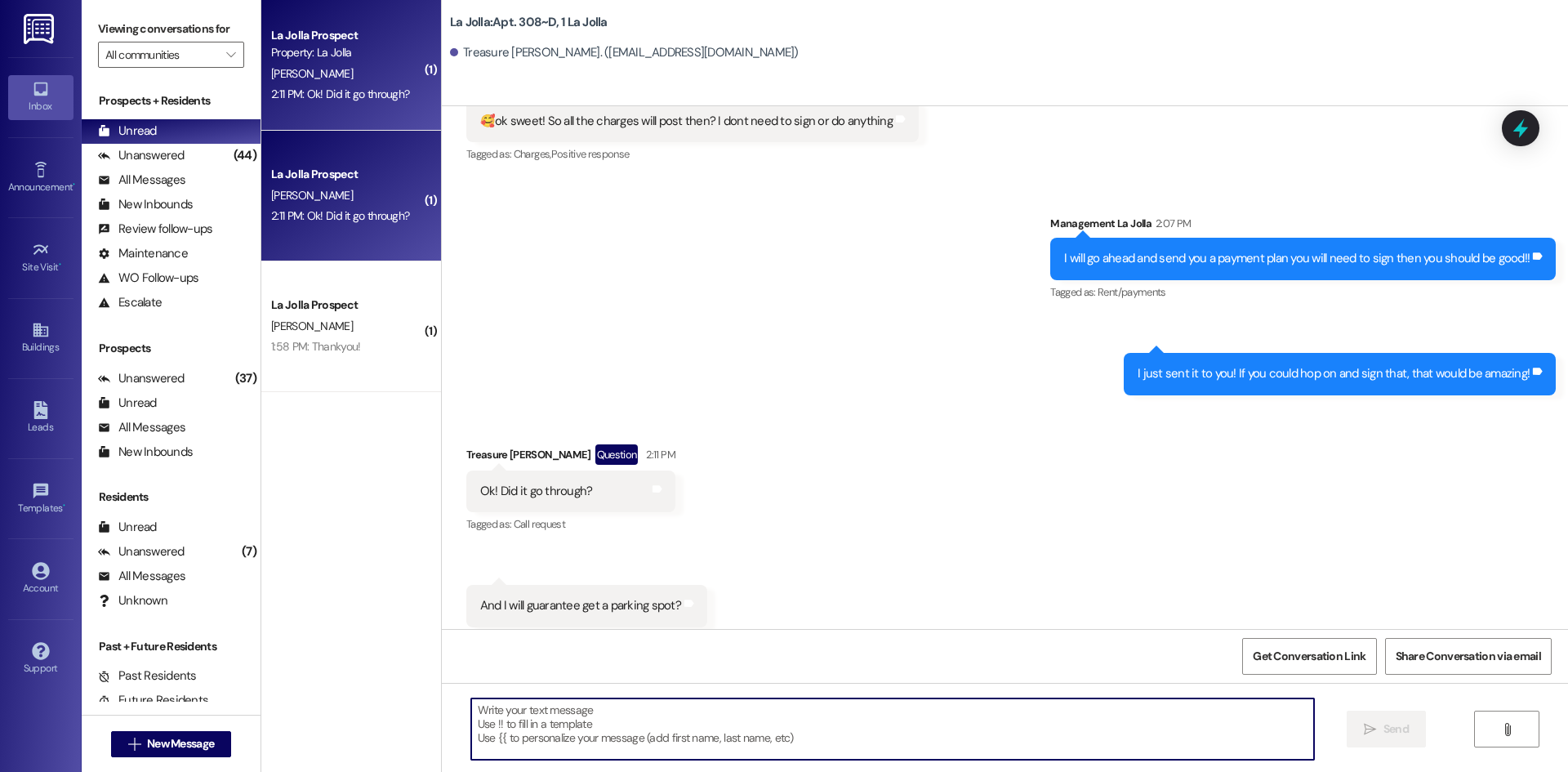
click at [536, 736] on textarea at bounding box center [893, 728] width 843 height 62
click at [614, 728] on textarea at bounding box center [893, 728] width 843 height 62
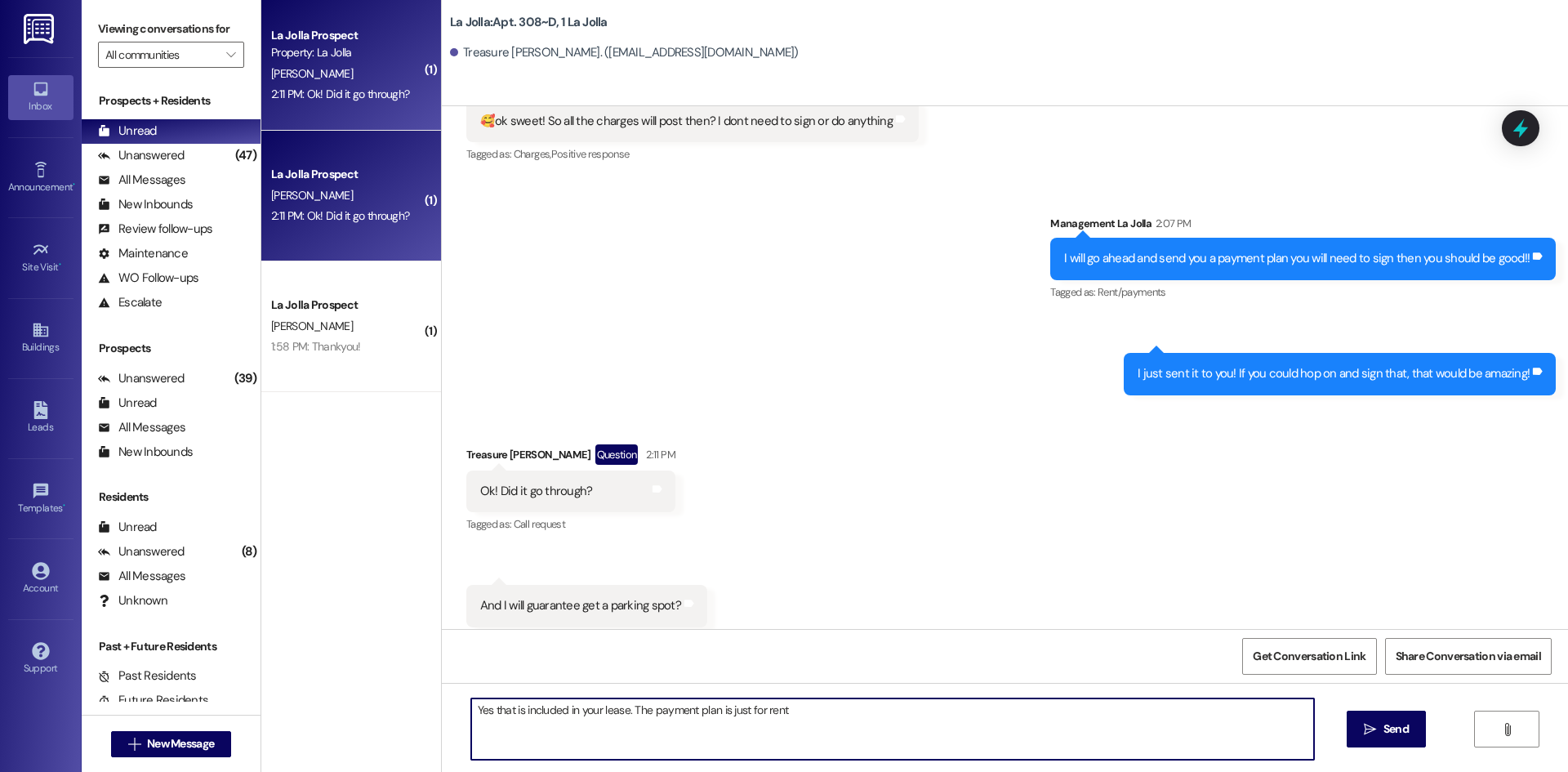
type textarea "Yes that is included in your lease. The payment plan is just for rent!"
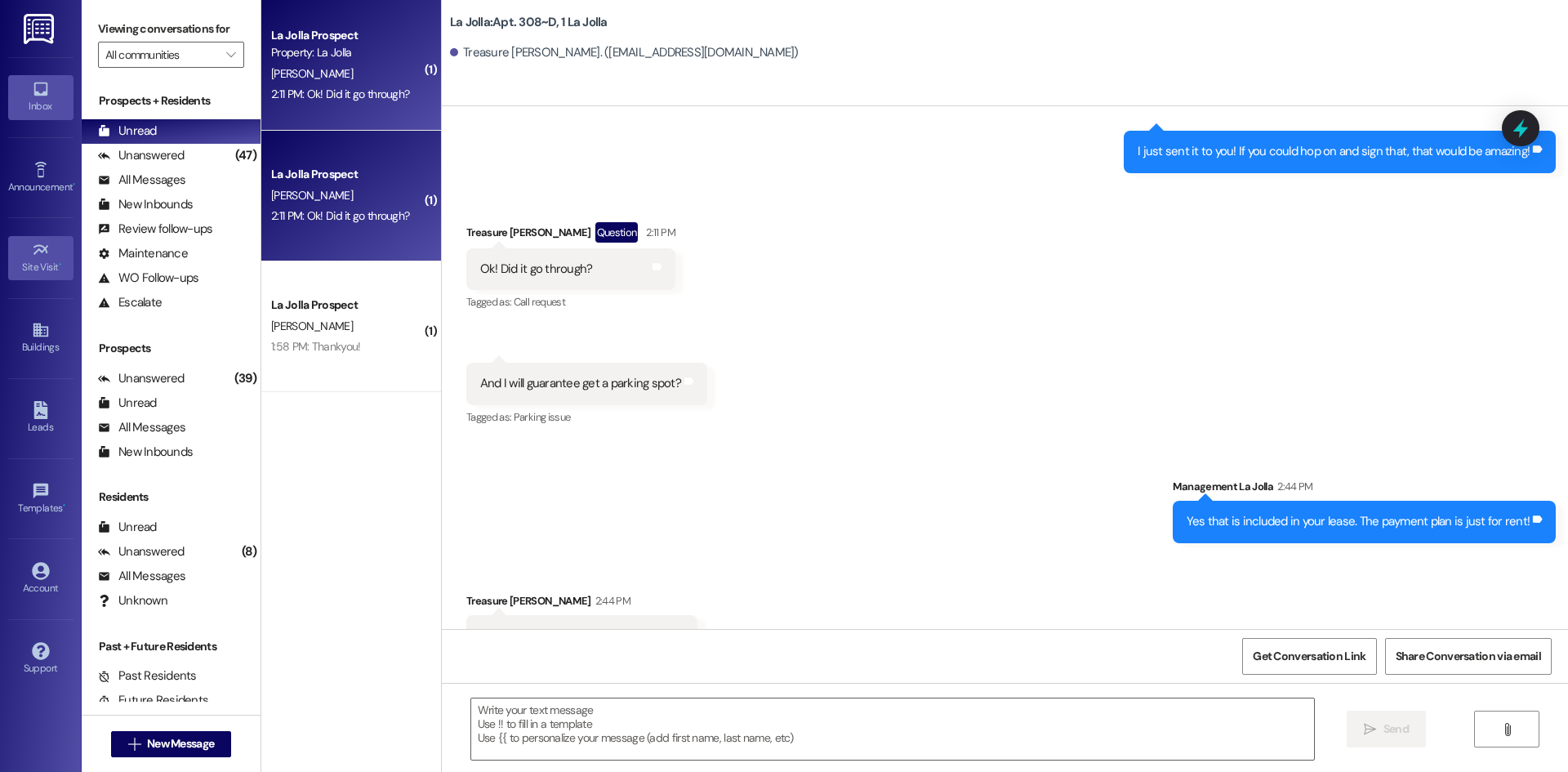
scroll to position [14832, 0]
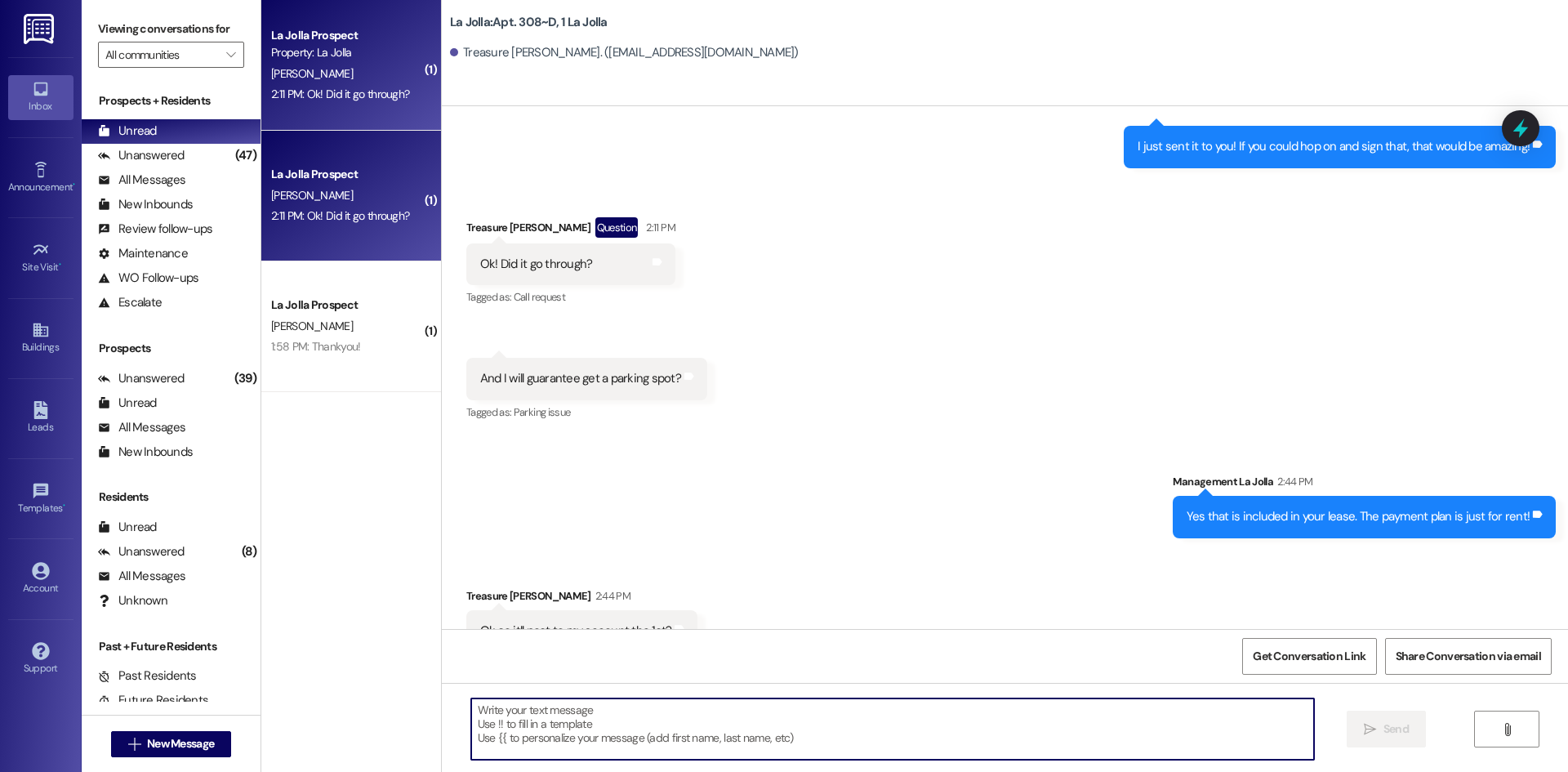
click at [710, 718] on textarea at bounding box center [893, 728] width 843 height 62
type textarea "Yes!"
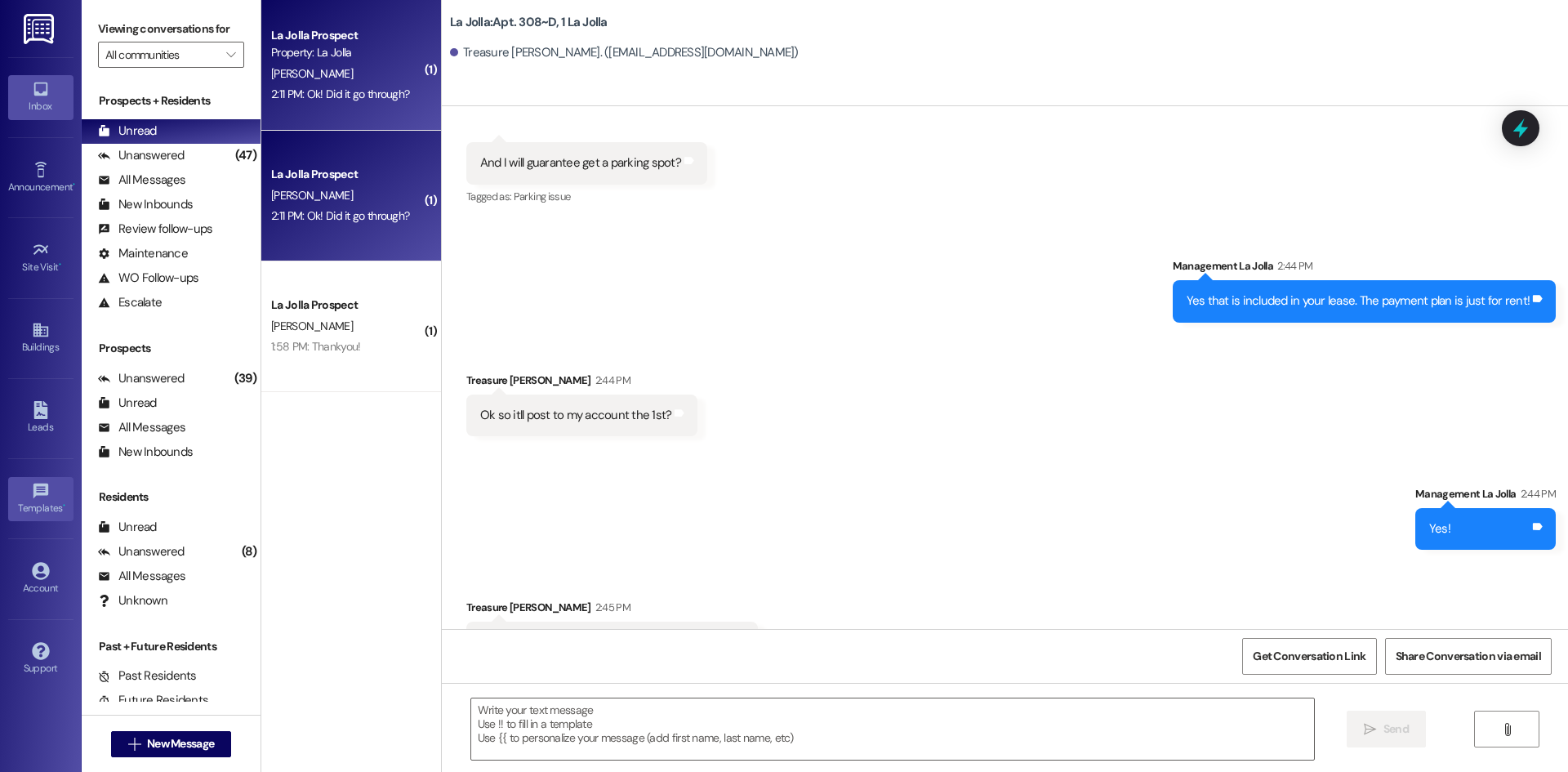
scroll to position [15060, 0]
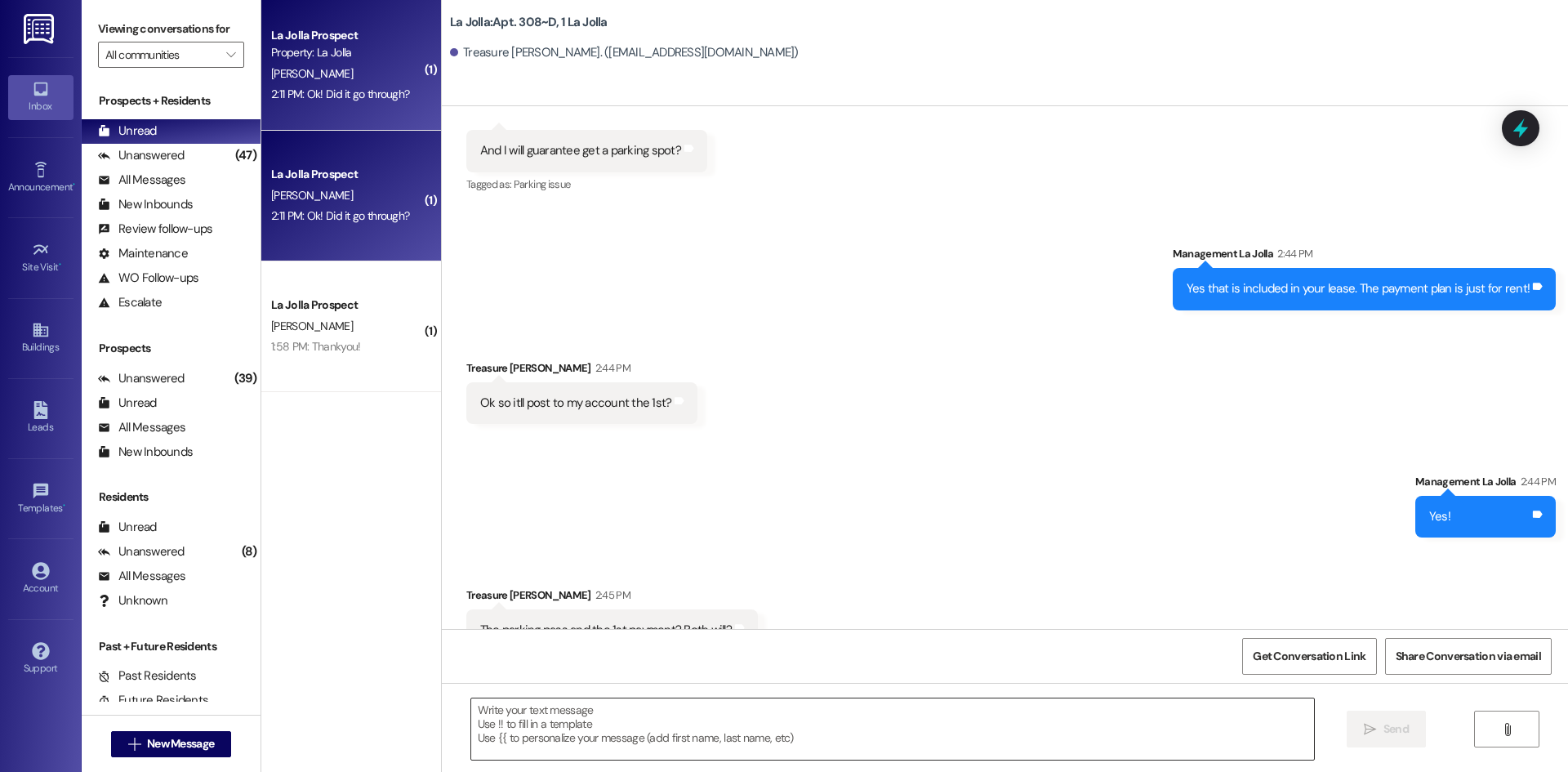
click at [712, 732] on textarea at bounding box center [893, 728] width 843 height 62
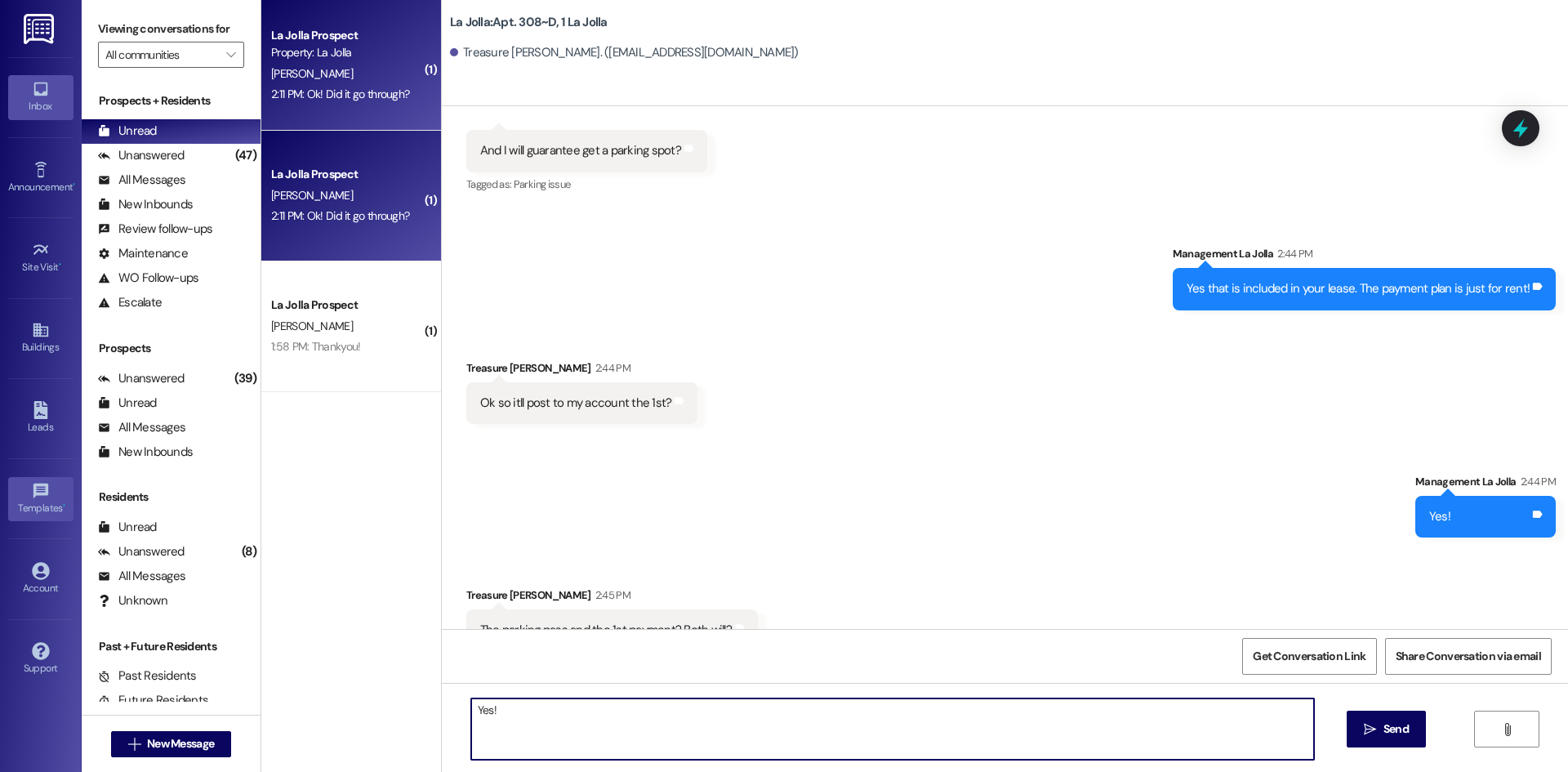
type textarea "Yes!"
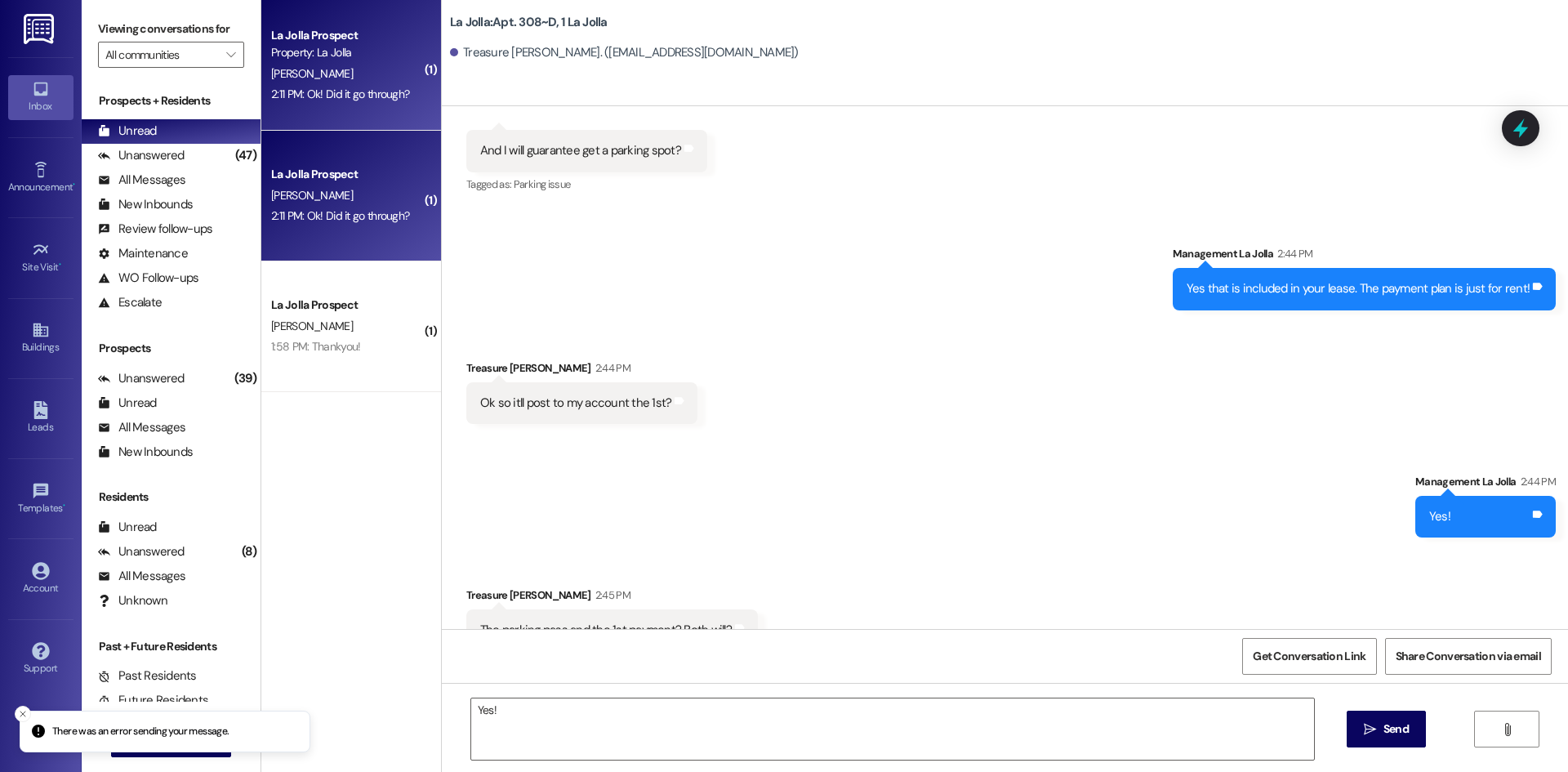
scroll to position [15061, 0]
click at [585, 719] on textarea "Yes!" at bounding box center [893, 728] width 843 height 62
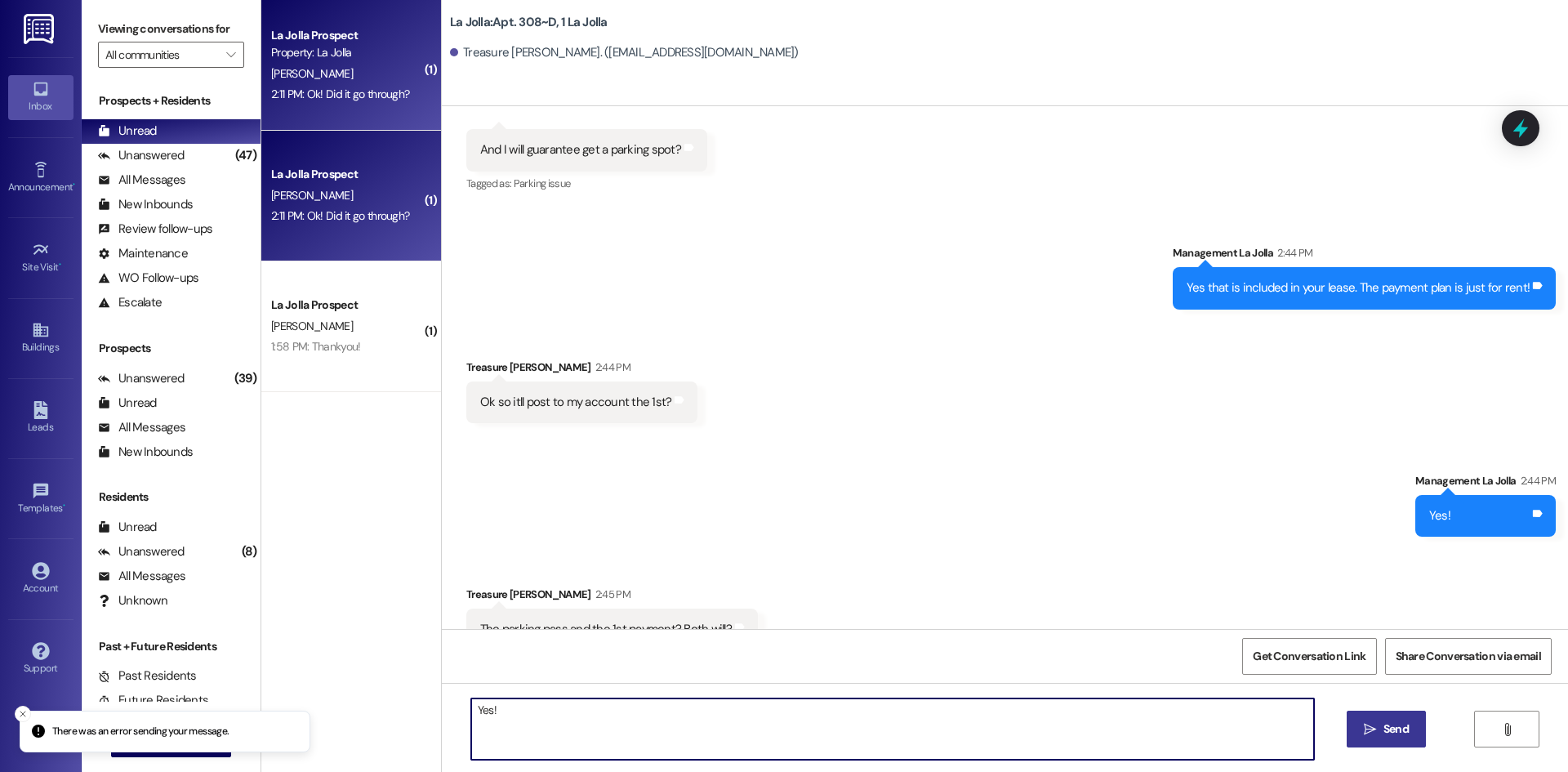
click at [1396, 717] on button " Send" at bounding box center [1386, 728] width 79 height 37
drag, startPoint x: 708, startPoint y: 706, endPoint x: 412, endPoint y: 725, distance: 296.6
click at [412, 725] on div "( 1 ) La Jolla Prospect Property: La Jolla T. Hart 2:11 PM: Ok! Did it go throu…" at bounding box center [914, 386] width 1307 height 772
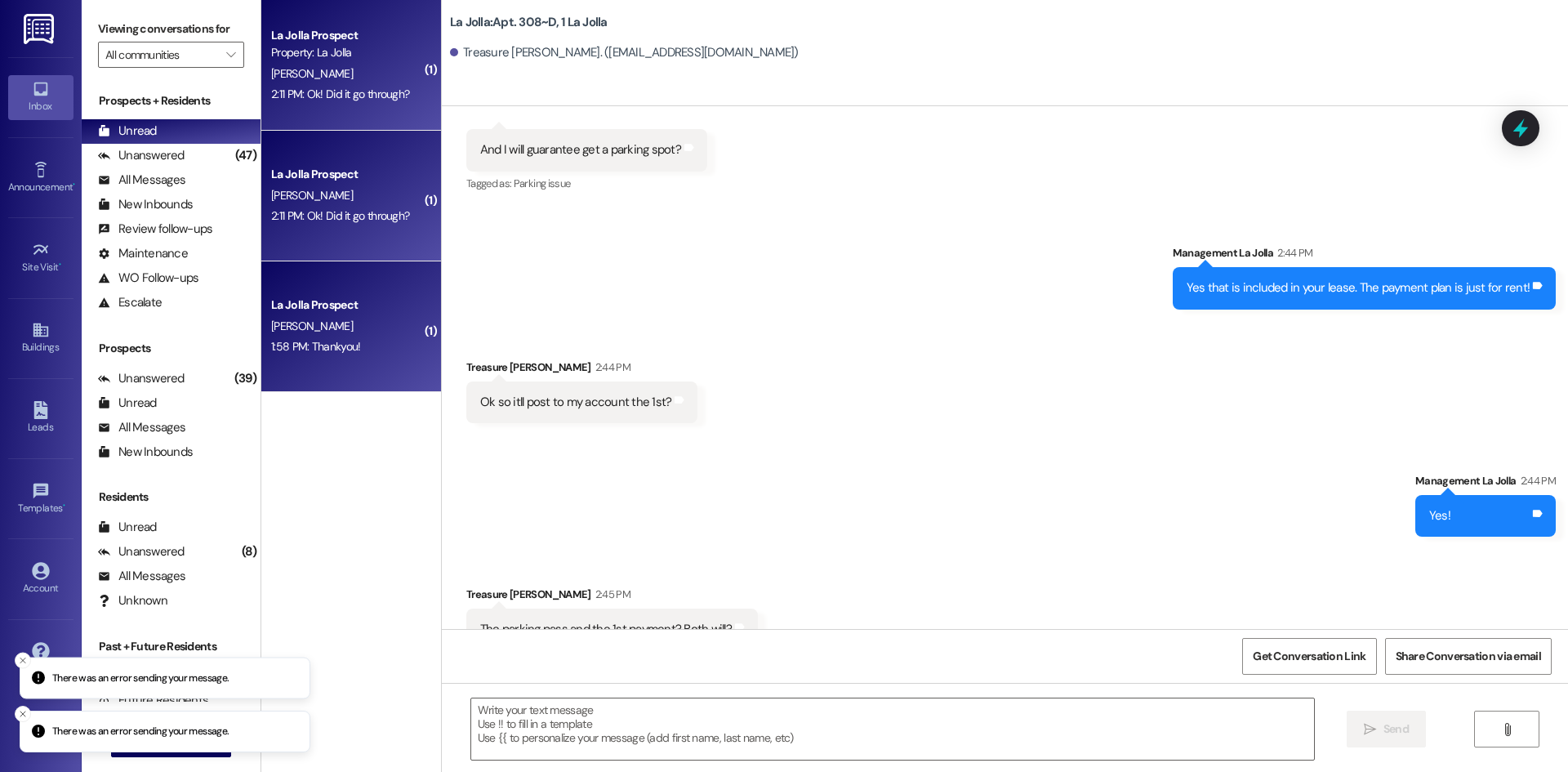
click at [302, 325] on span "[PERSON_NAME]" at bounding box center [311, 326] width 81 height 15
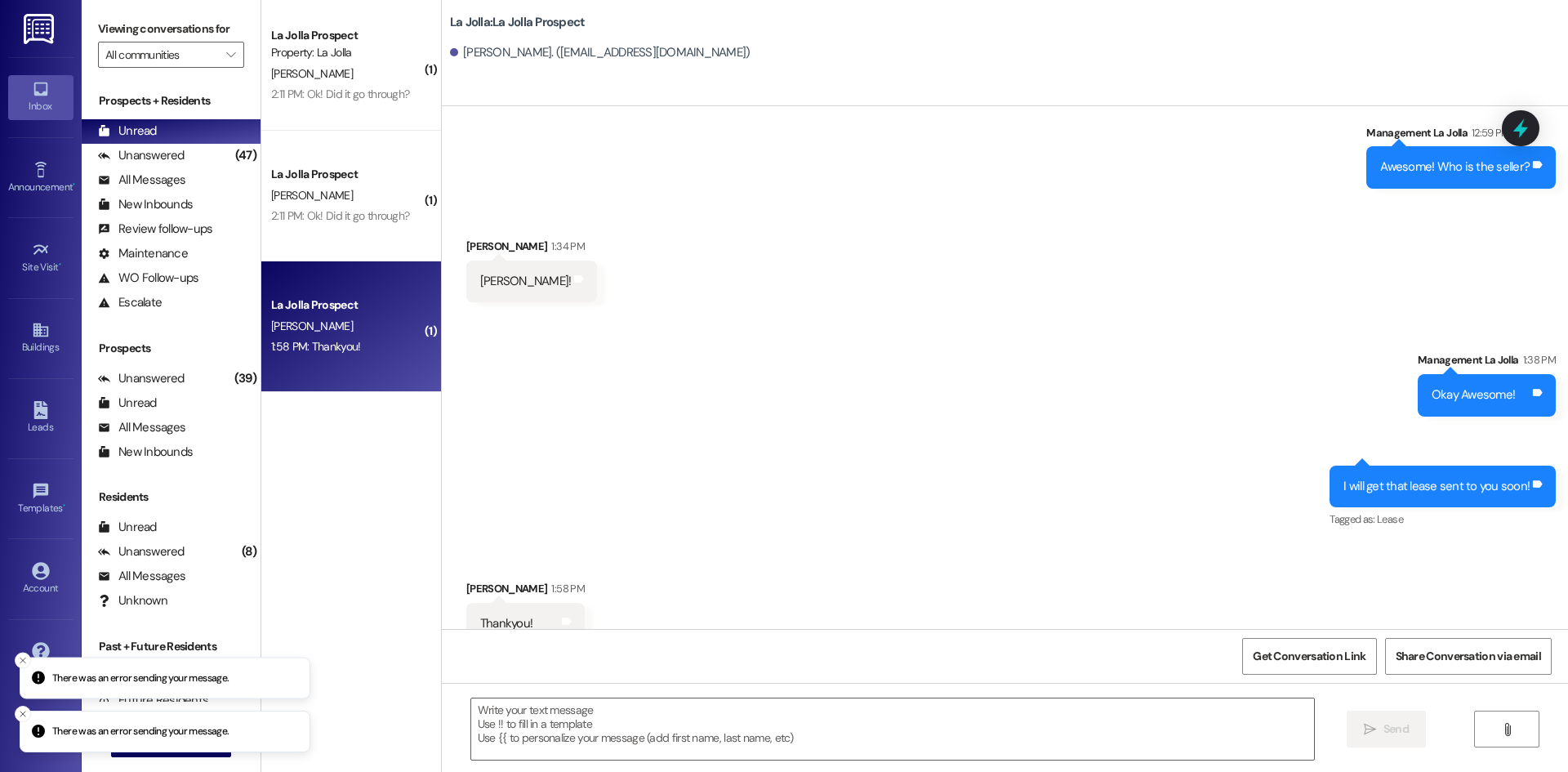
scroll to position [312, 0]
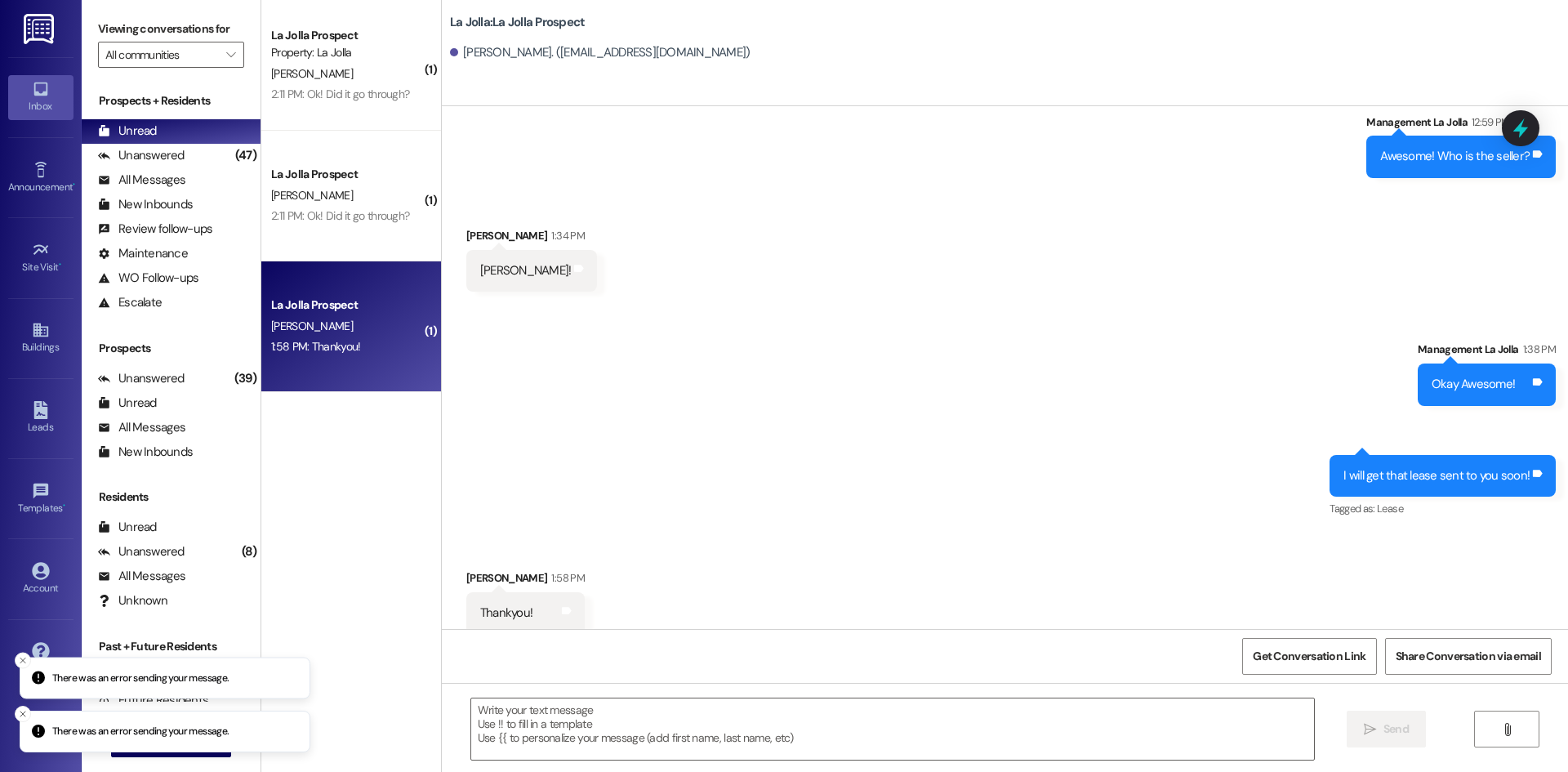
click at [337, 197] on div "[PERSON_NAME]" at bounding box center [347, 195] width 154 height 21
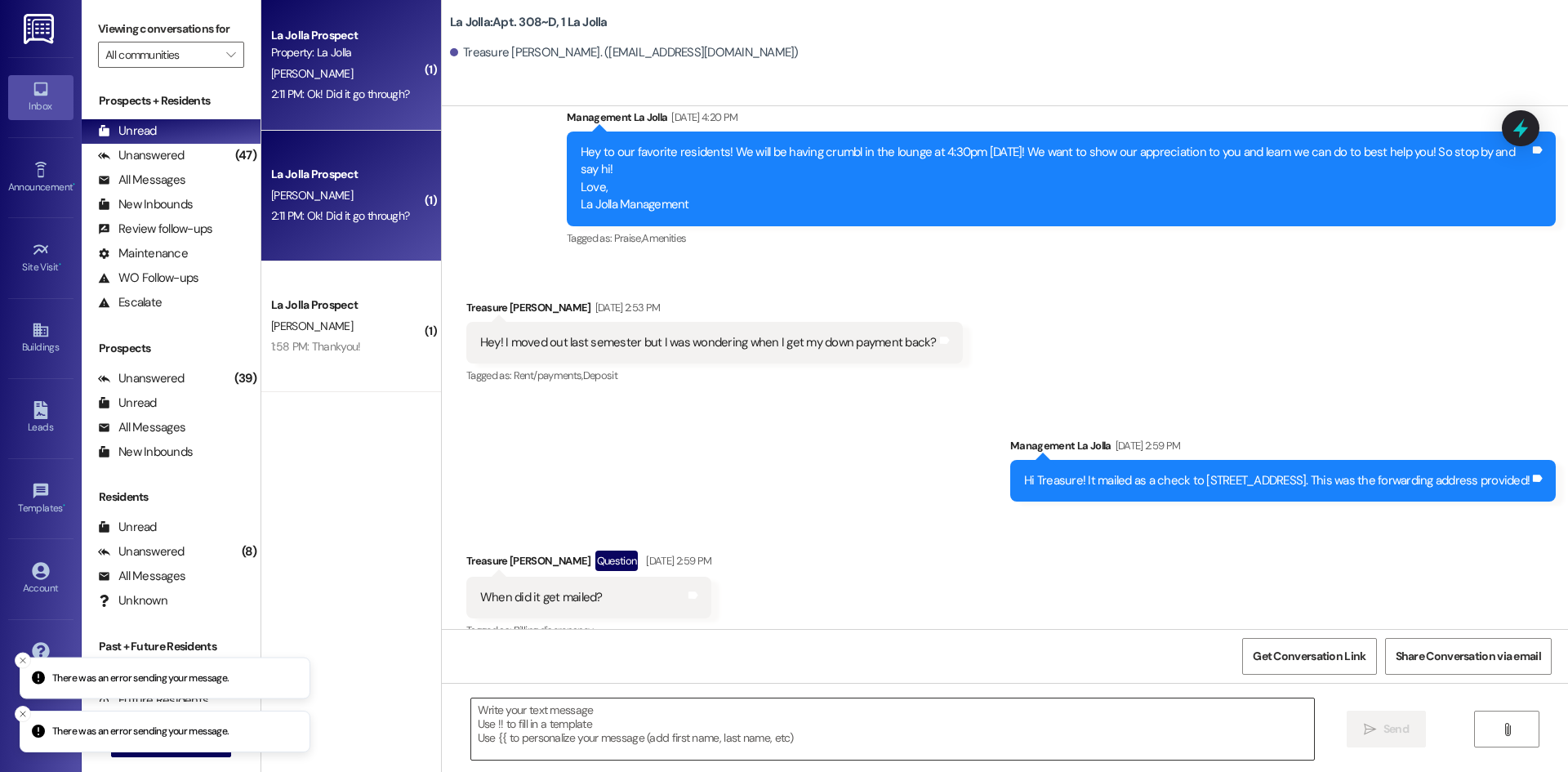
click at [589, 728] on textarea at bounding box center [893, 728] width 843 height 62
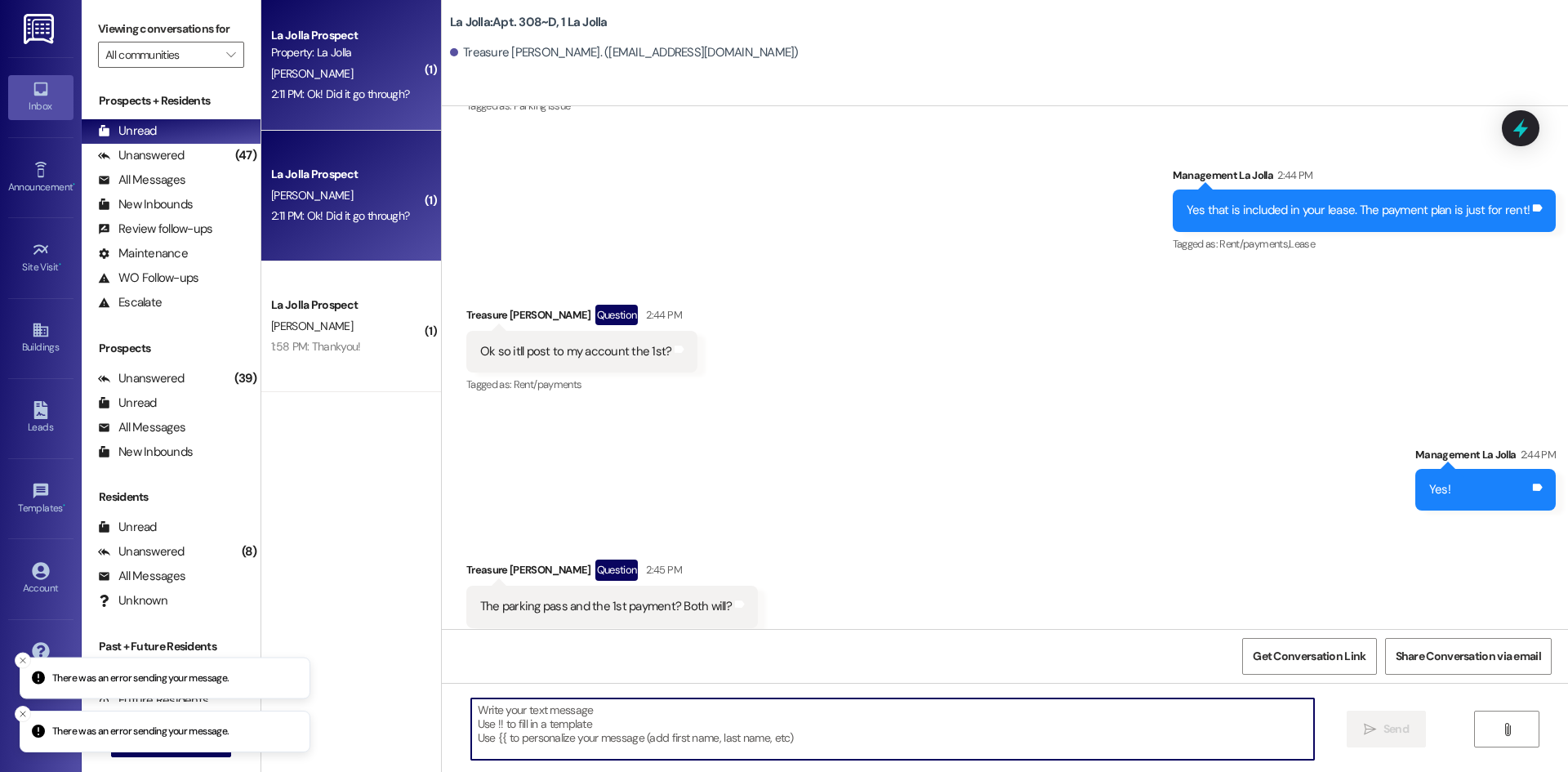
scroll to position [15139, 0]
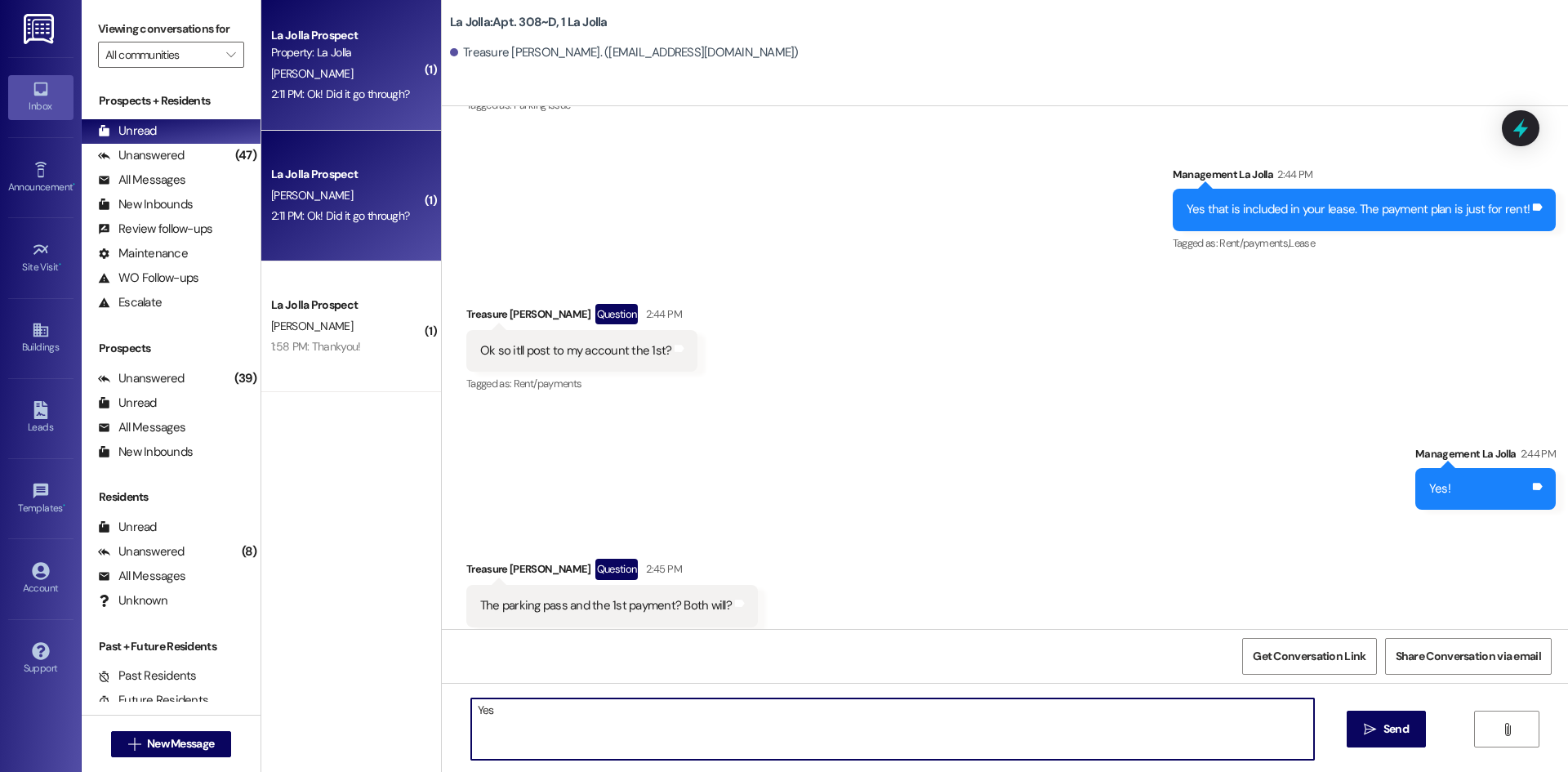
type textarea "Yes!"
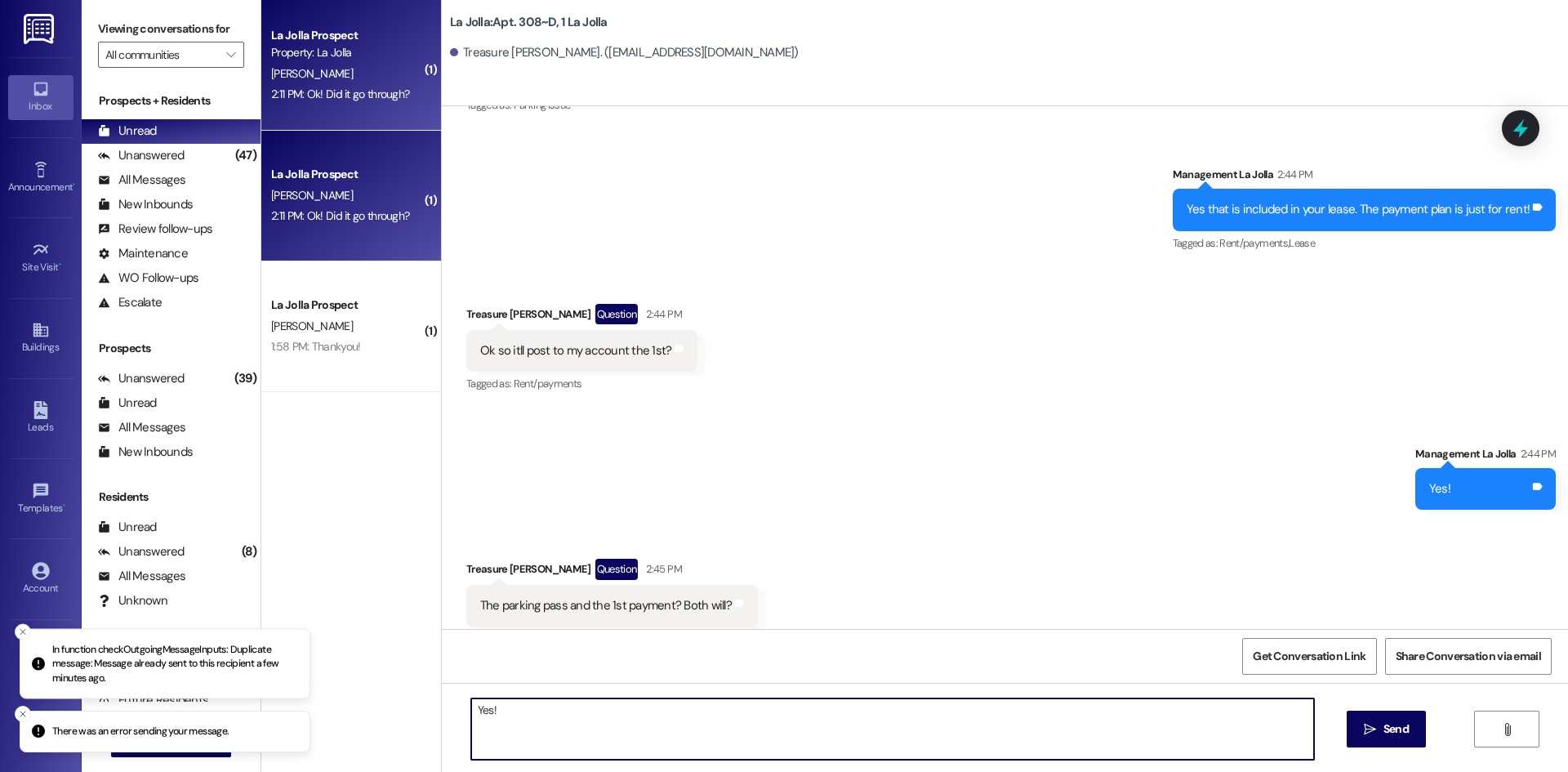
drag, startPoint x: 539, startPoint y: 705, endPoint x: 436, endPoint y: 720, distance: 104.1
click at [442, 720] on div "Yes!  Send " at bounding box center [1005, 743] width 1126 height 122
